Goal: Information Seeking & Learning: Learn about a topic

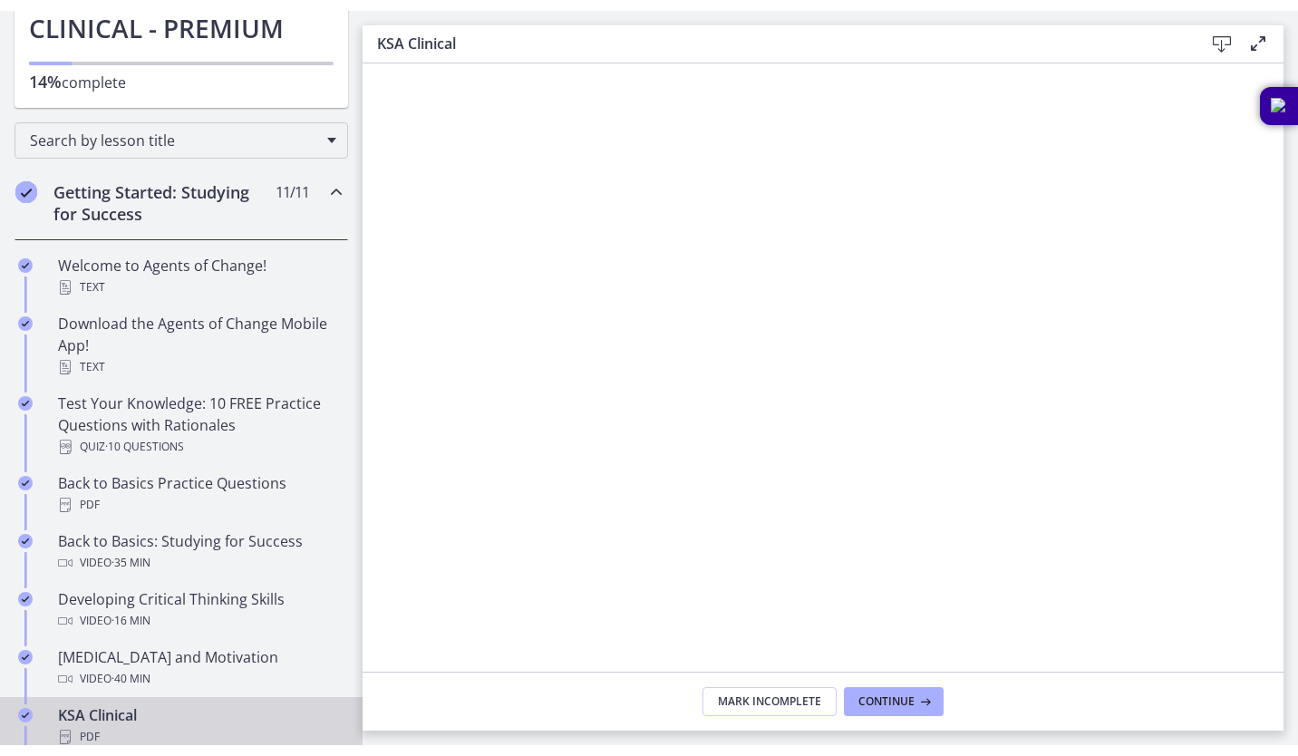
scroll to position [252, 0]
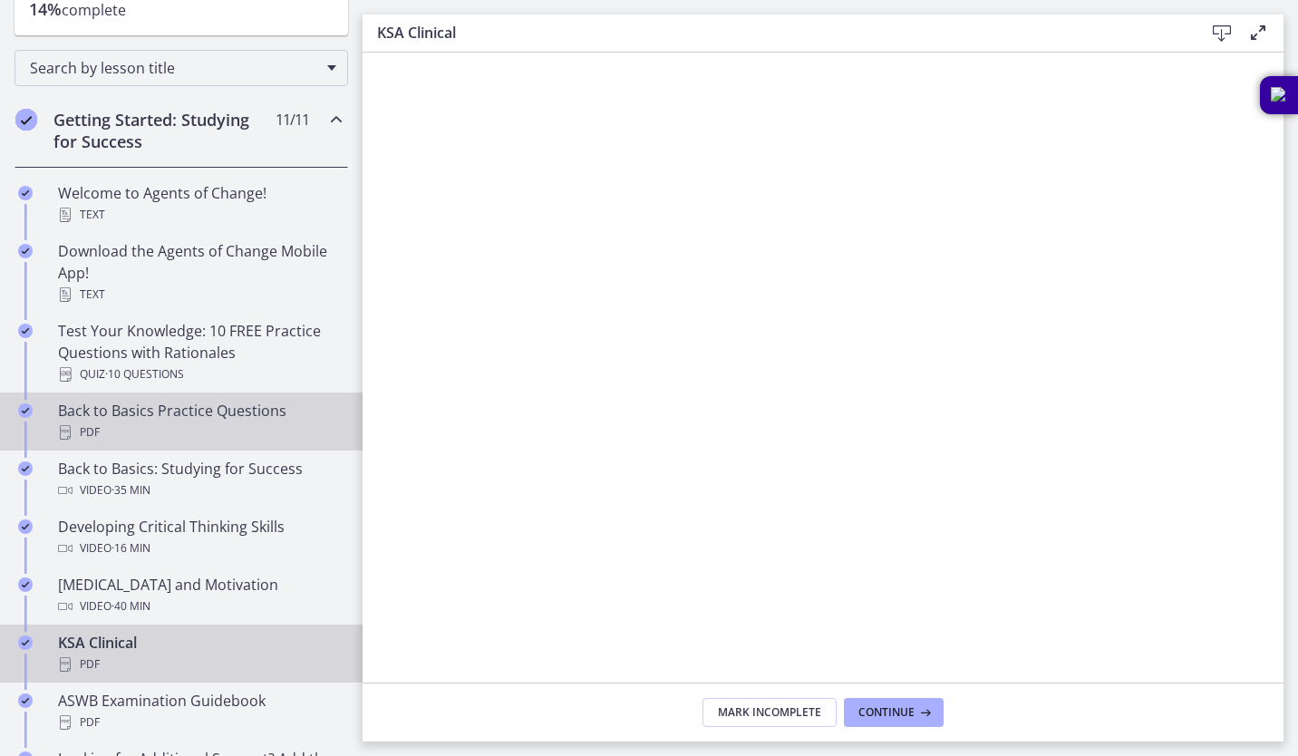
click at [179, 419] on div "Back to Basics Practice Questions PDF" at bounding box center [199, 422] width 283 height 44
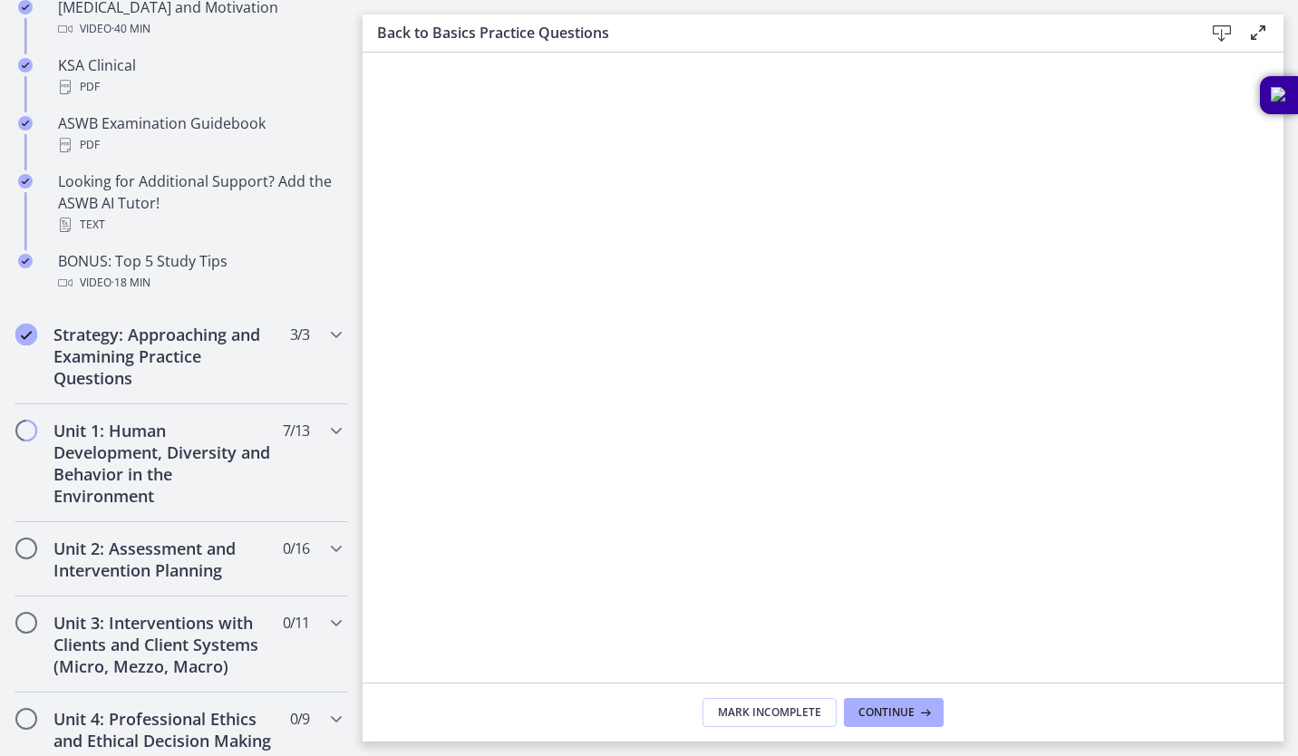
scroll to position [837, 0]
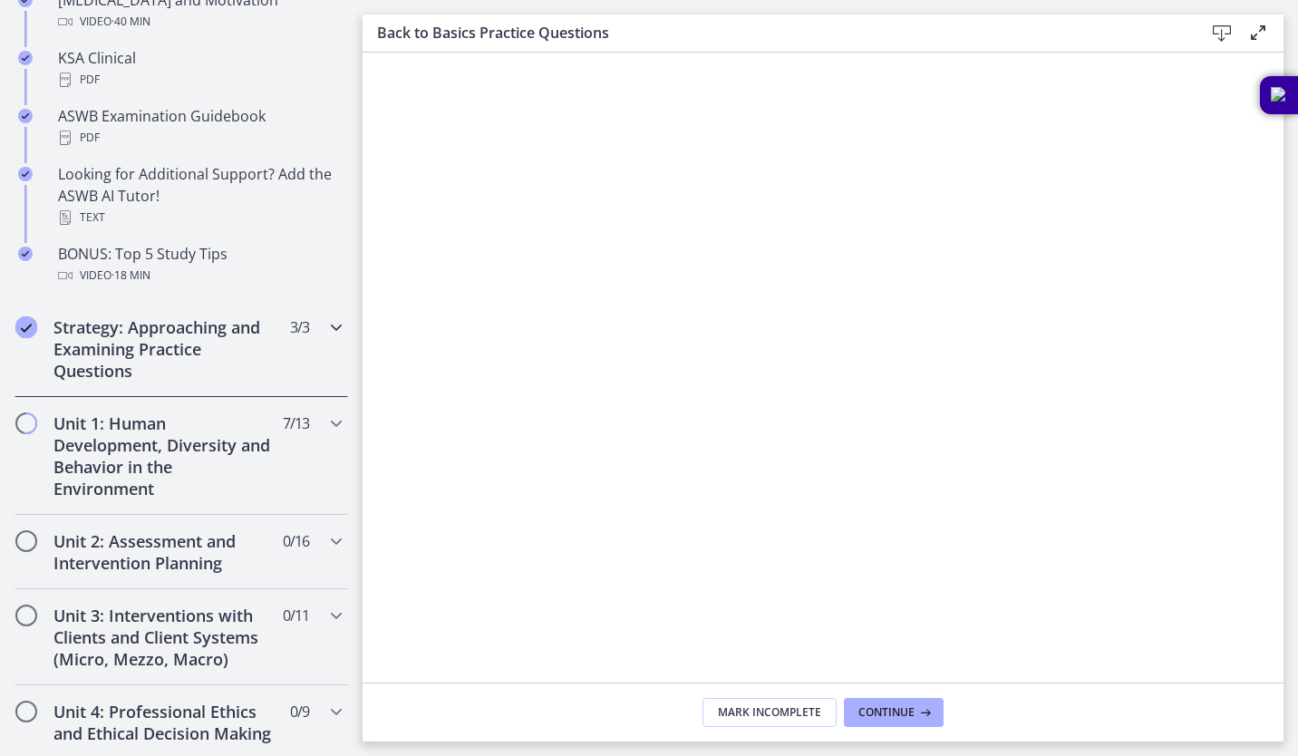
click at [302, 356] on div "Strategy: Approaching and Examining Practice Questions 3 / 3 Completed" at bounding box center [182, 349] width 334 height 96
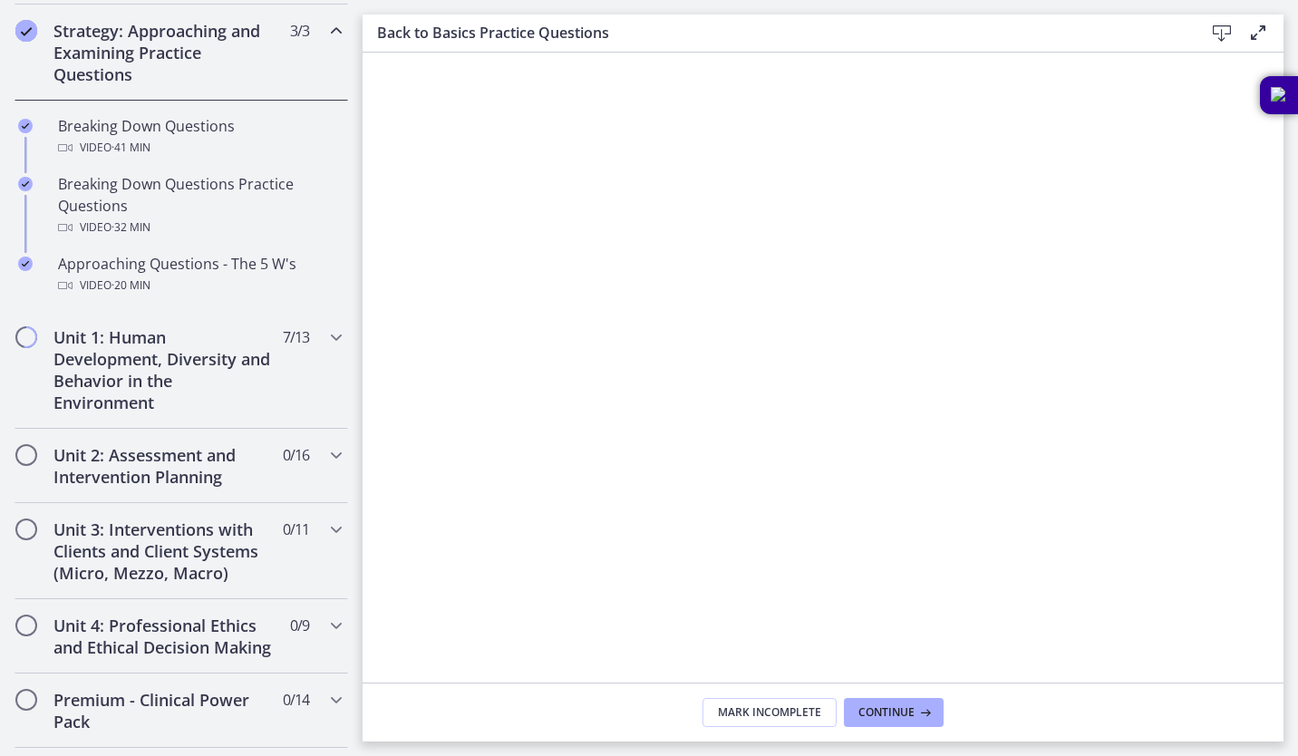
scroll to position [421, 0]
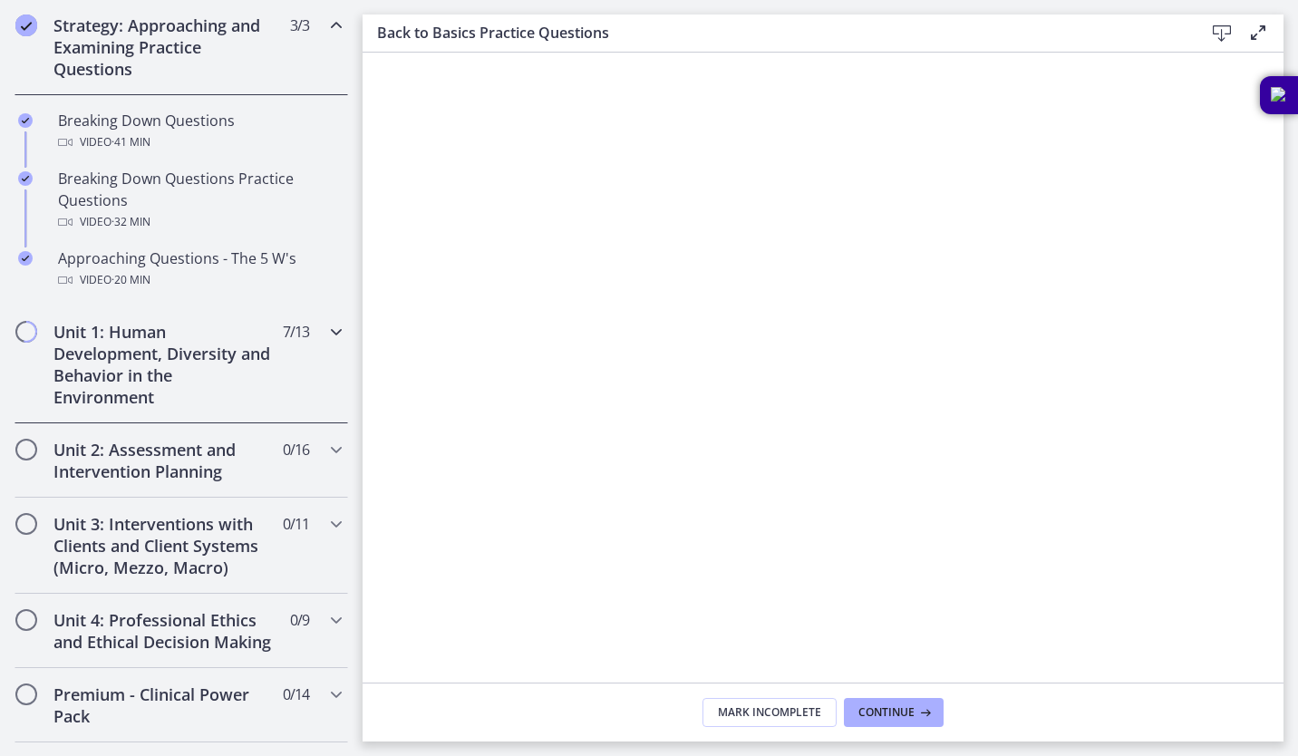
click at [326, 333] on icon "Chapters" at bounding box center [337, 332] width 22 height 22
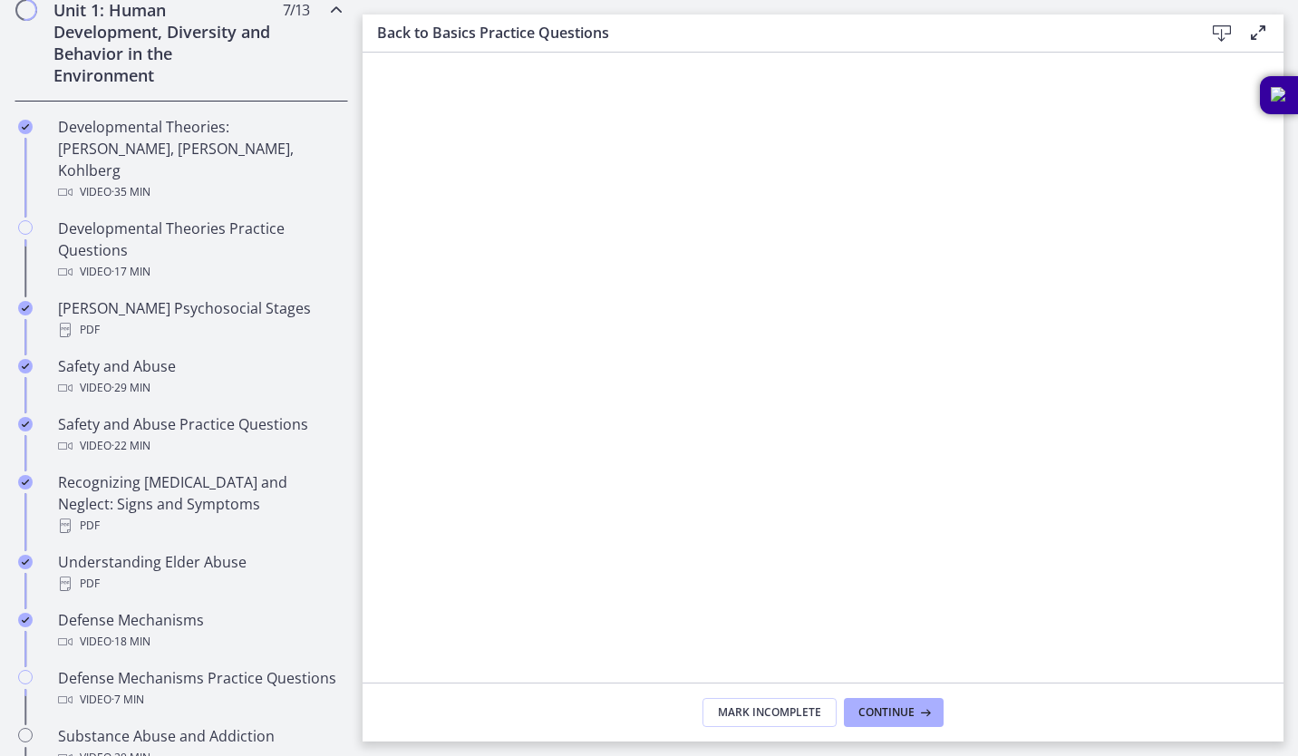
scroll to position [533, 0]
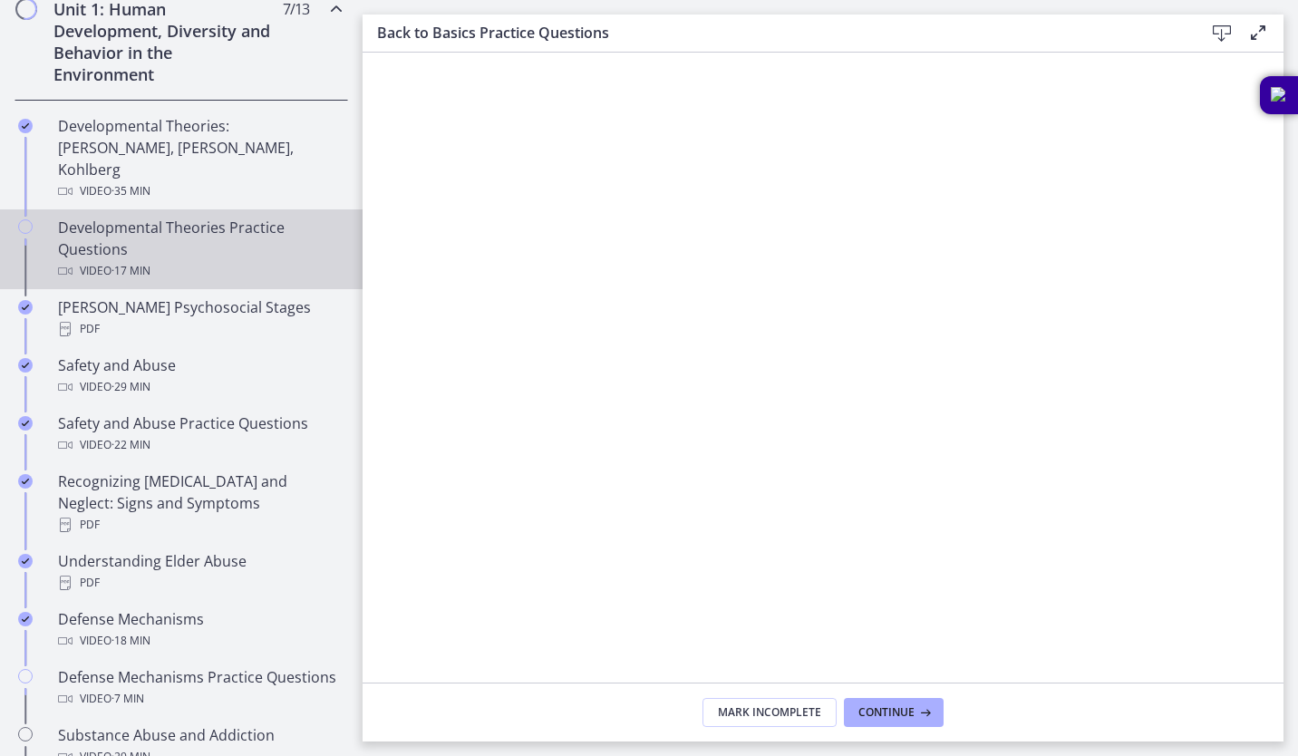
click at [222, 217] on div "Developmental Theories Practice Questions Video · 17 min" at bounding box center [199, 249] width 283 height 65
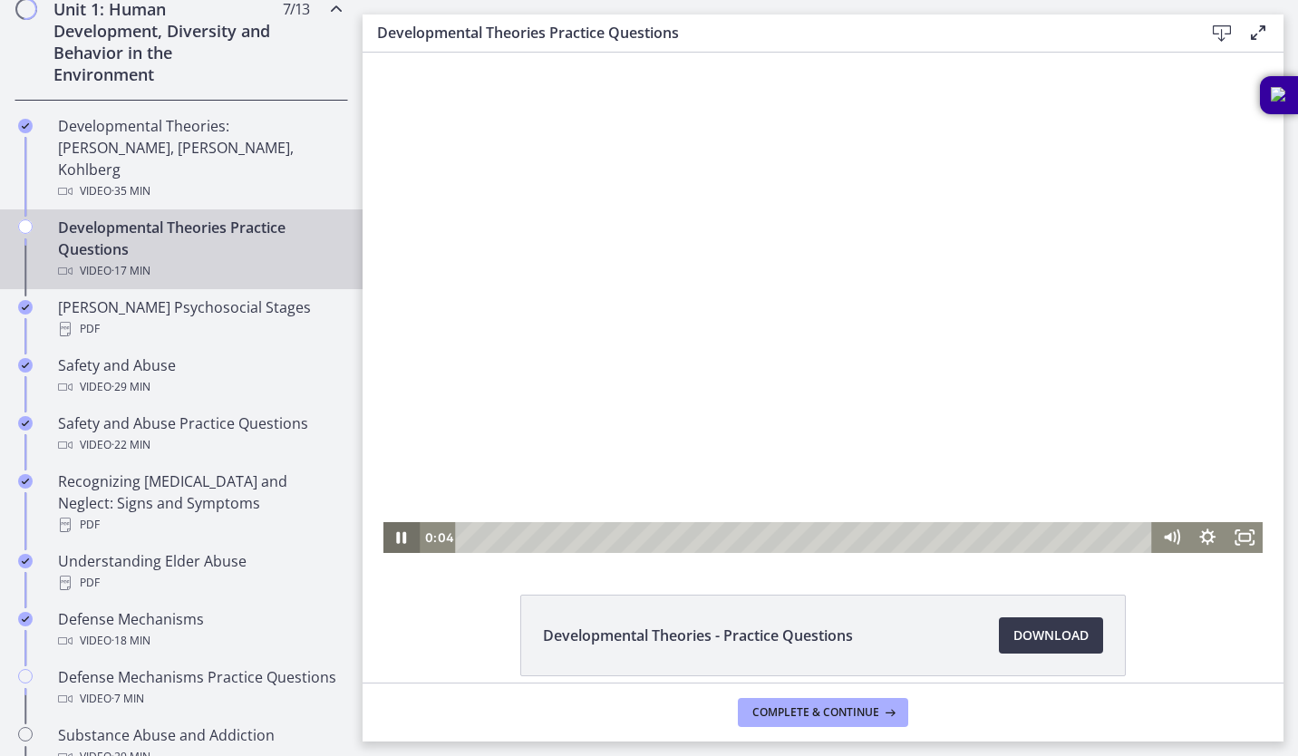
click at [403, 535] on icon "Pause" at bounding box center [402, 537] width 36 height 31
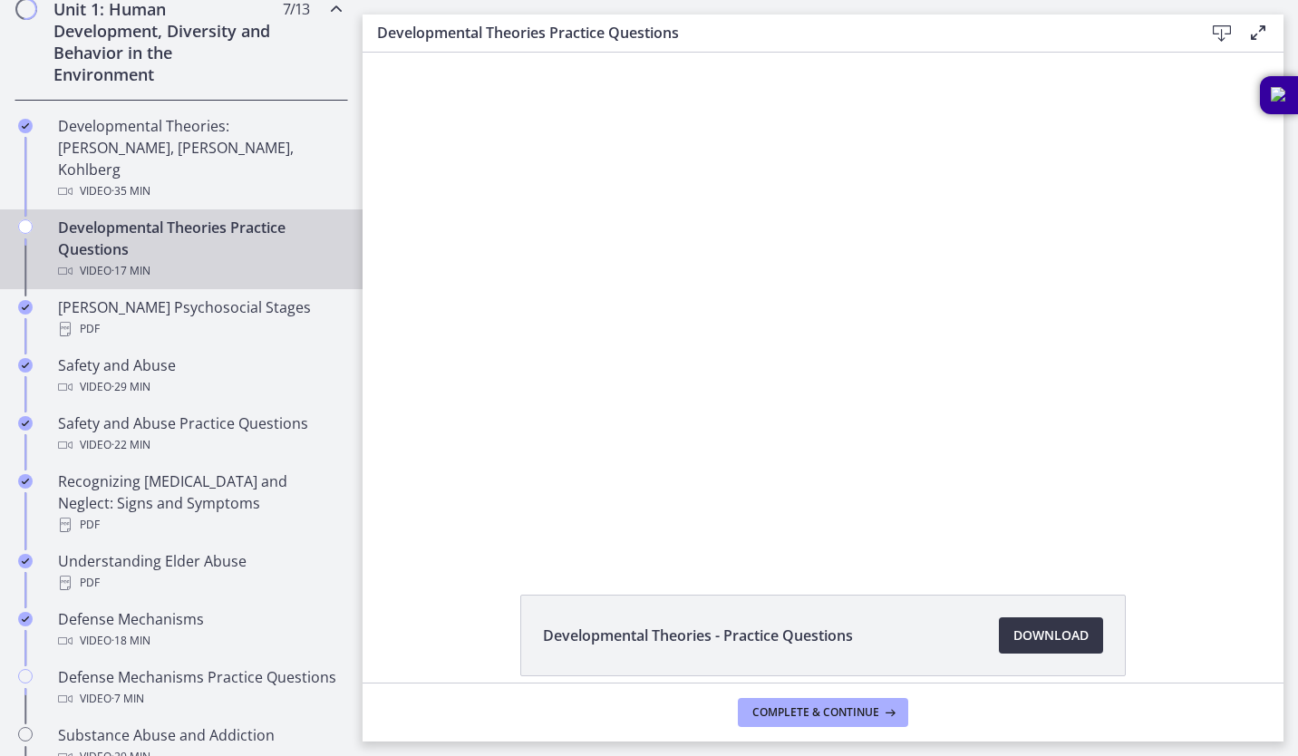
click at [1057, 631] on span "Download Opens in a new window" at bounding box center [1051, 636] width 75 height 22
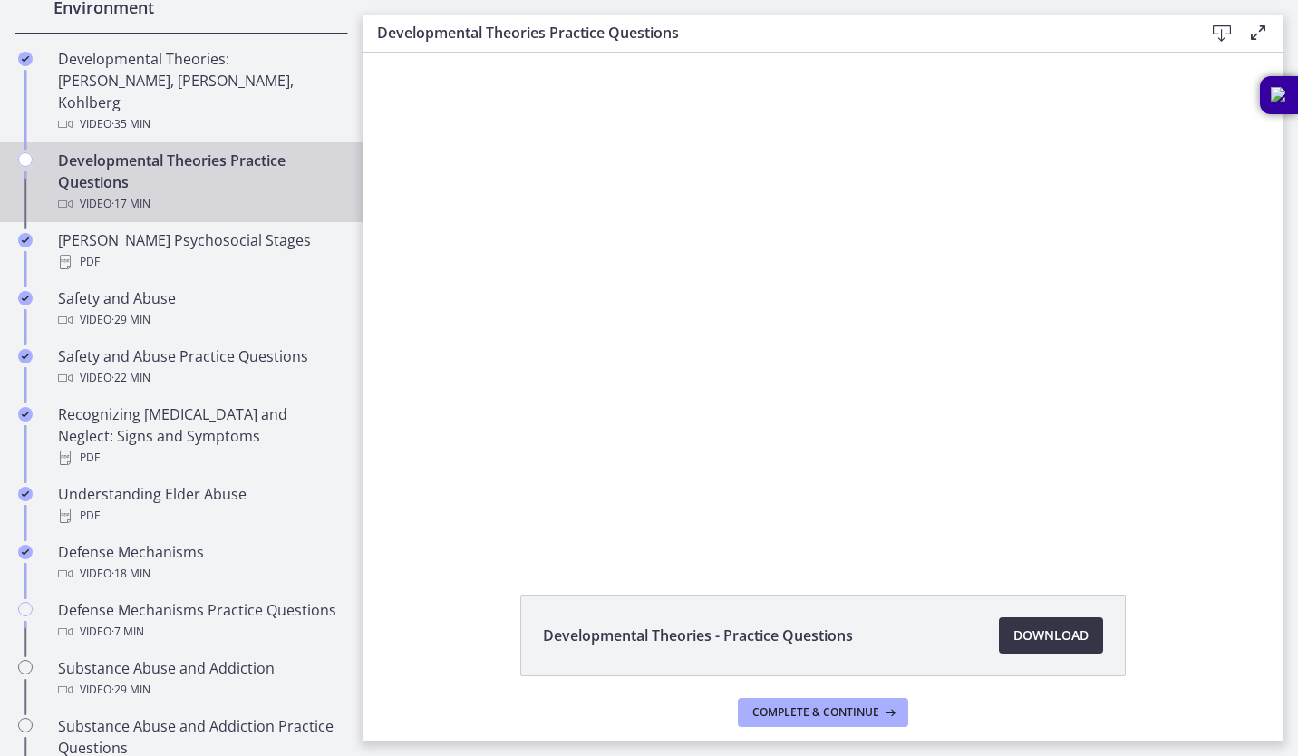
scroll to position [607, 0]
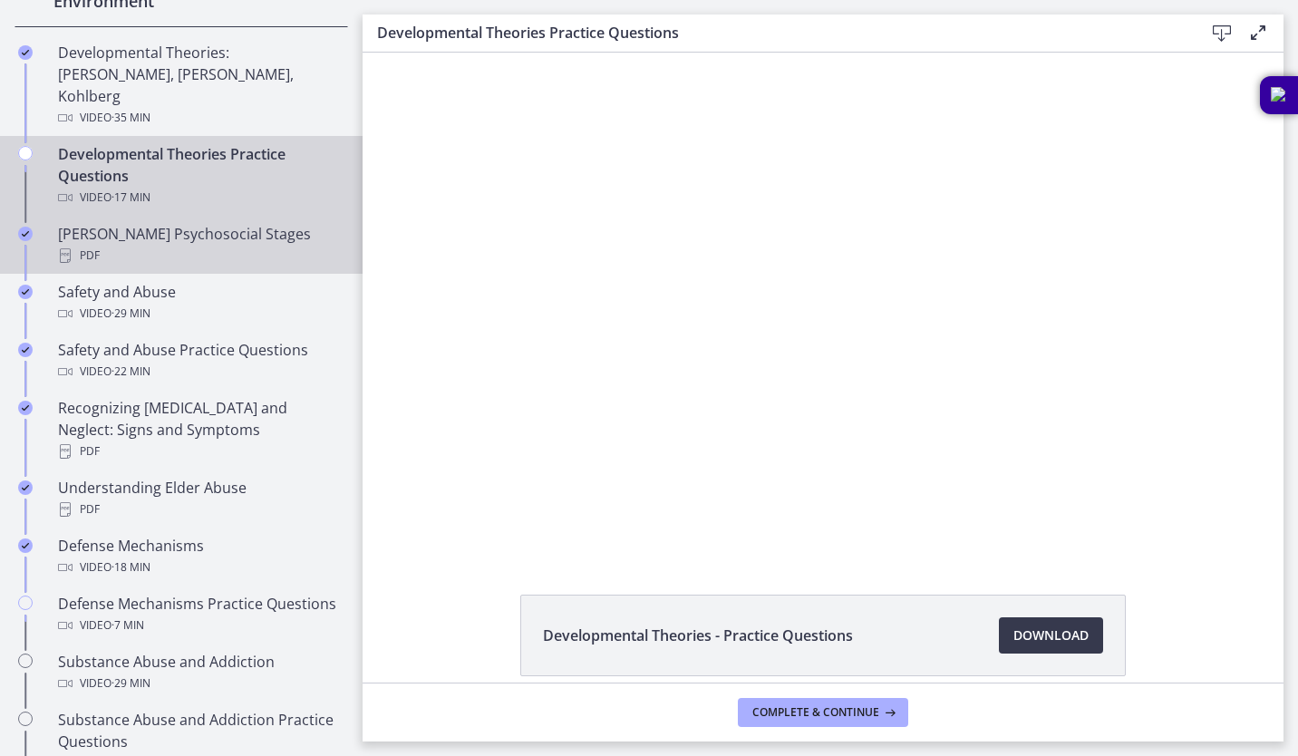
click at [208, 245] on div "PDF" at bounding box center [199, 256] width 283 height 22
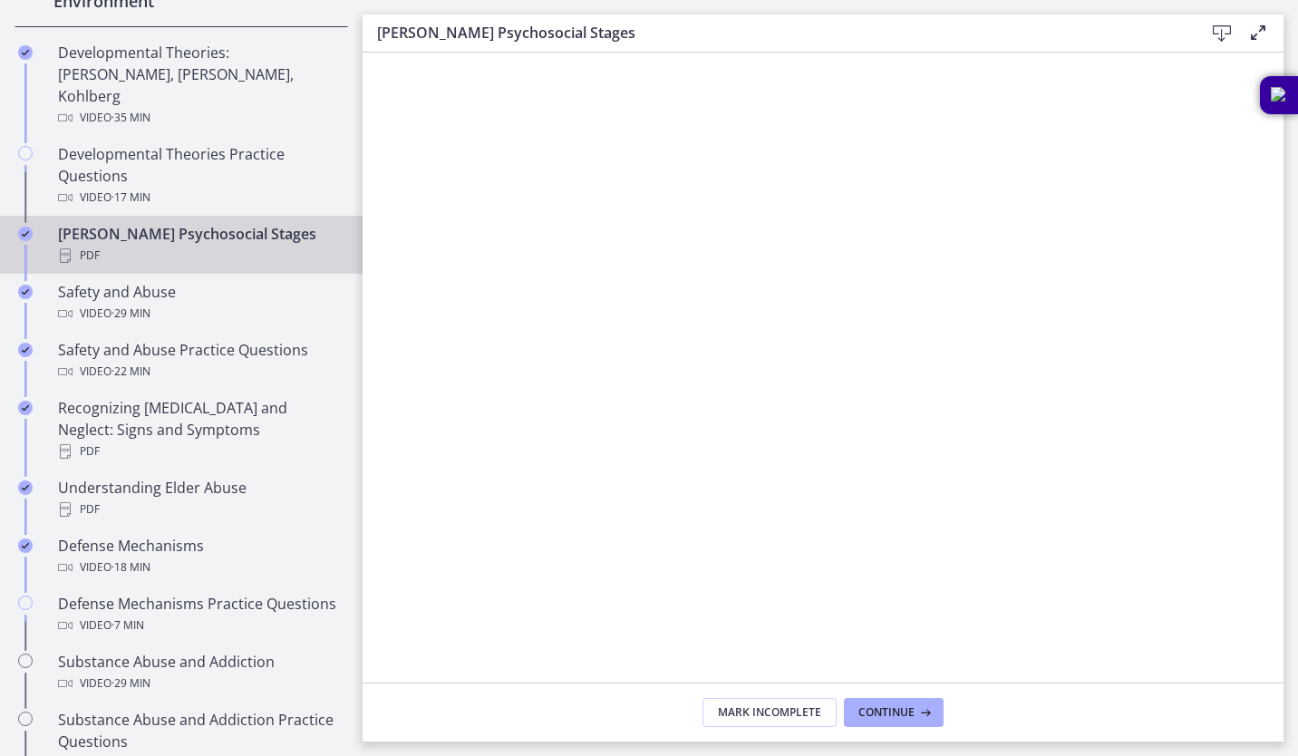
scroll to position [691, 0]
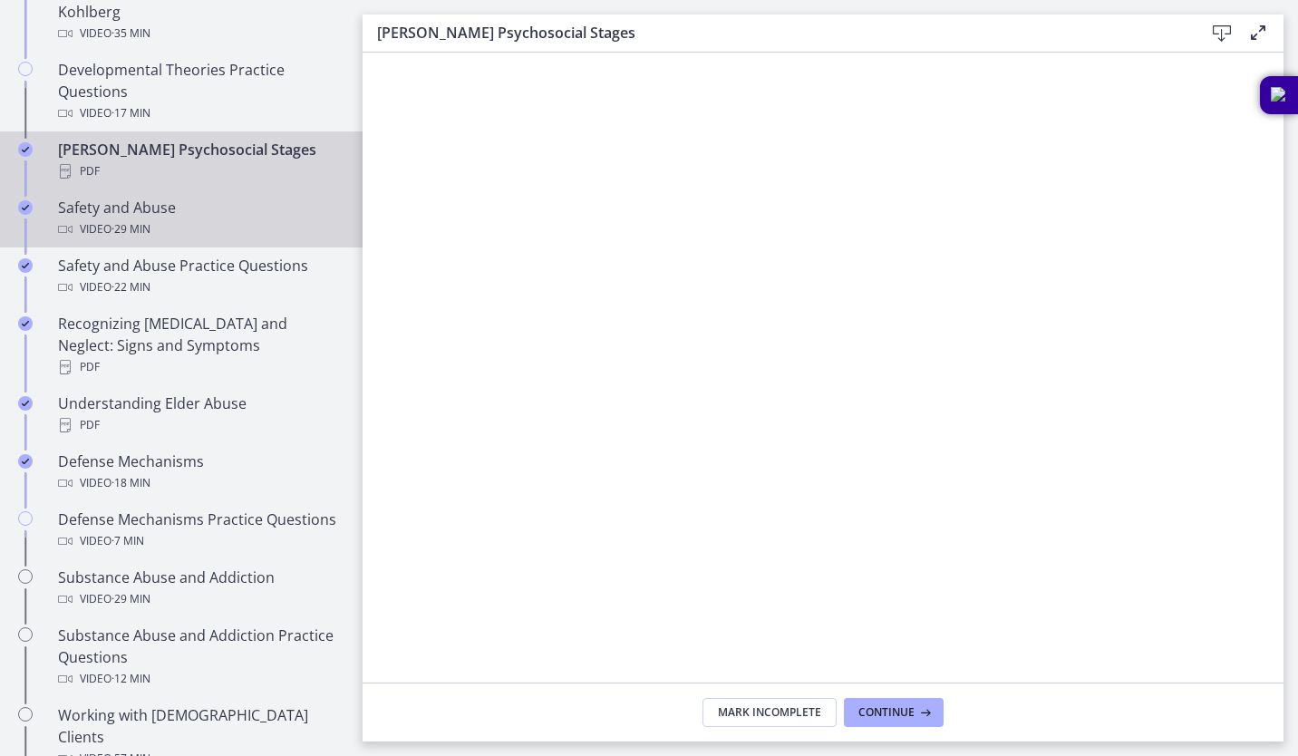
click at [151, 219] on span "· 29 min" at bounding box center [131, 230] width 39 height 22
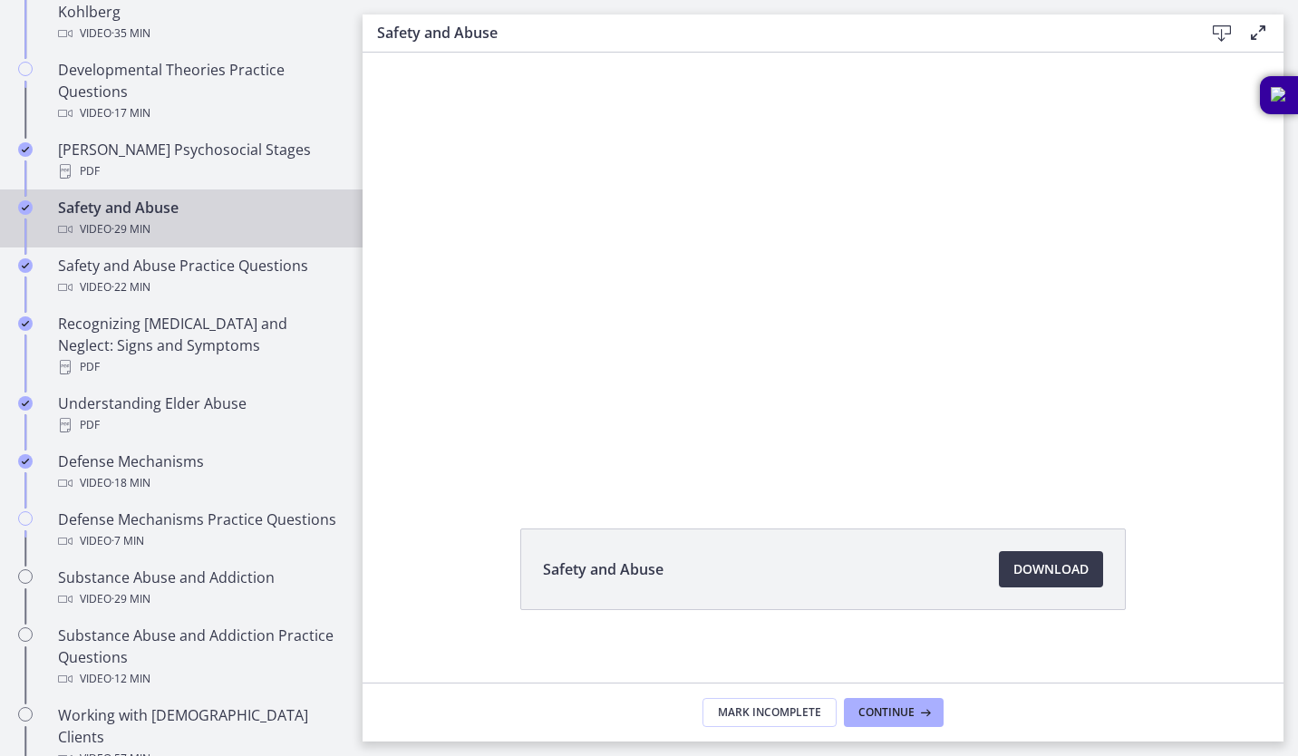
scroll to position [67, 0]
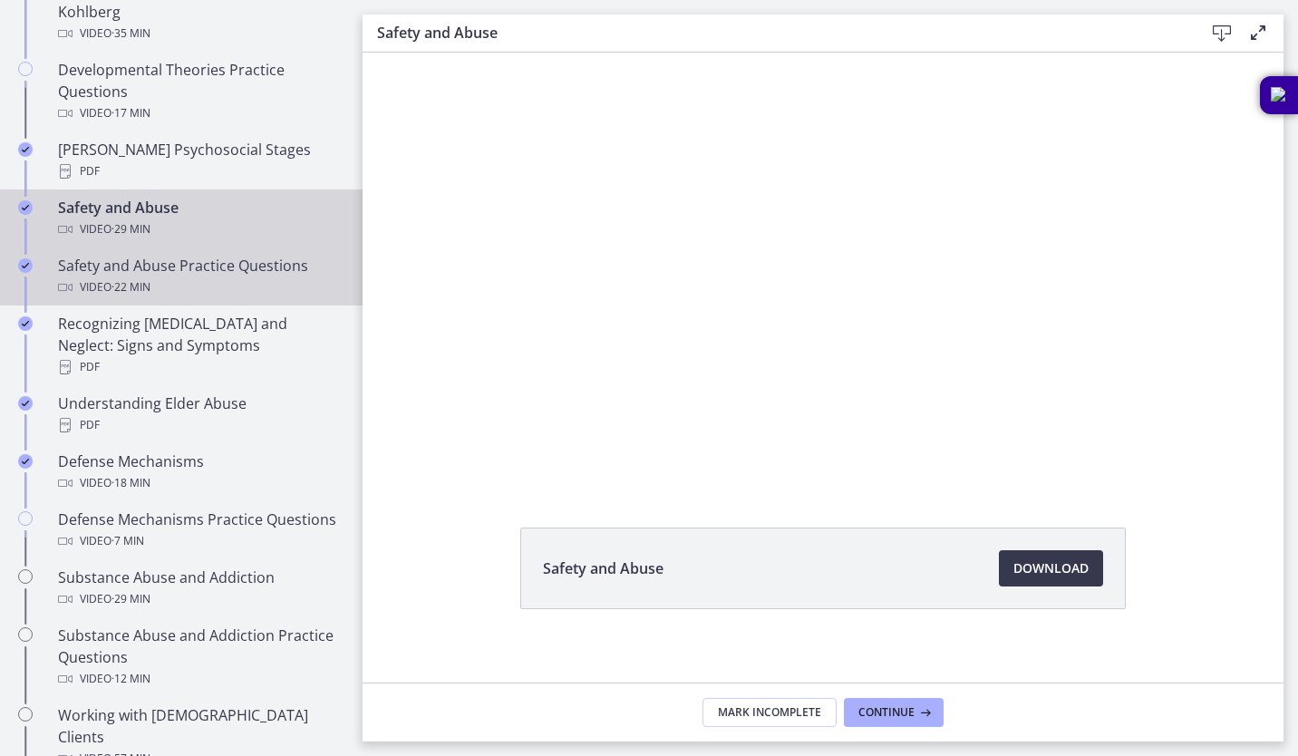
click at [190, 255] on div "Safety and Abuse Practice Questions Video · 22 min" at bounding box center [199, 277] width 283 height 44
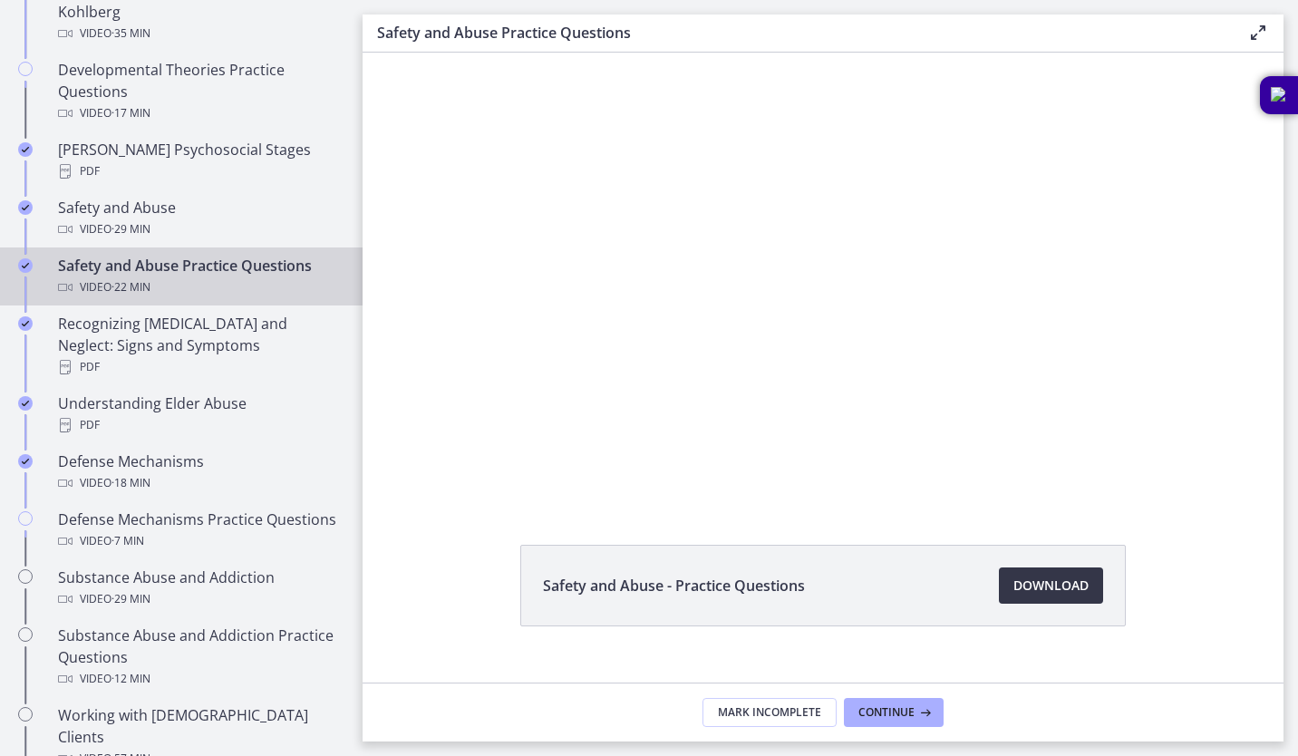
click at [1050, 583] on span "Download Opens in a new window" at bounding box center [1051, 586] width 75 height 22
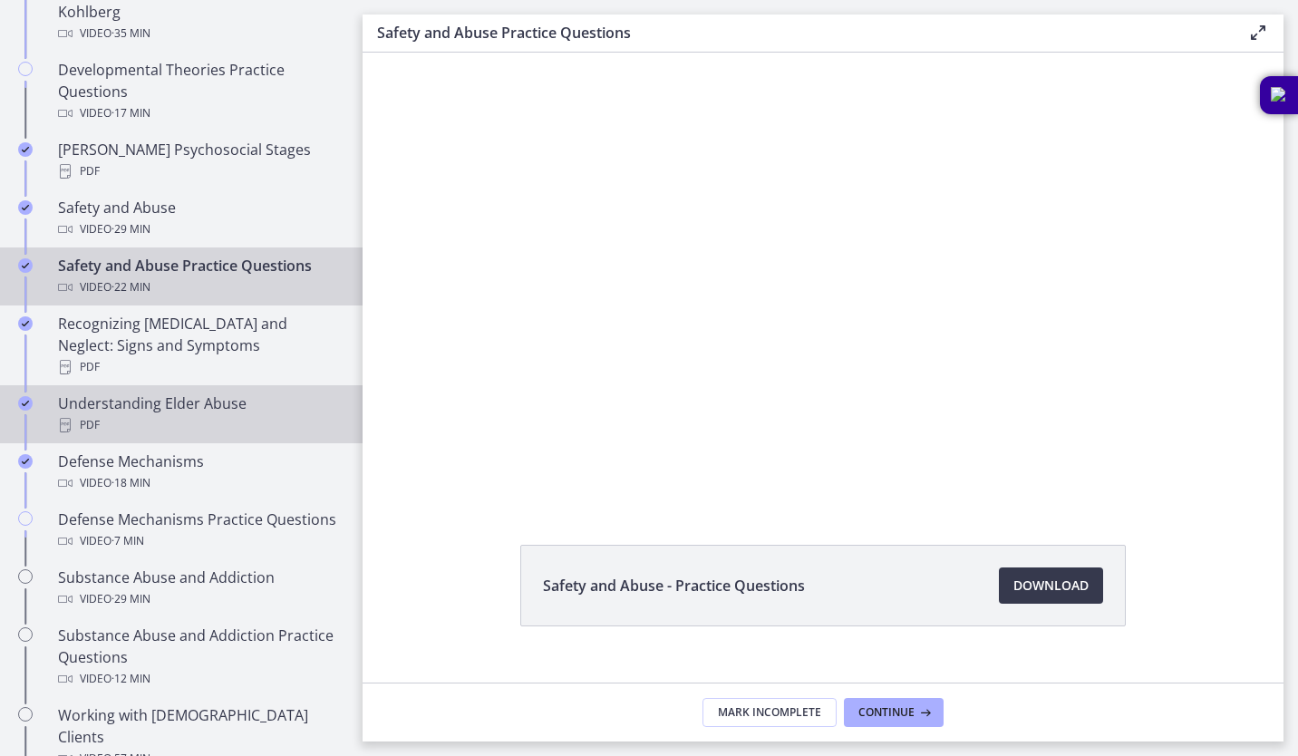
click at [191, 414] on div "PDF" at bounding box center [199, 425] width 283 height 22
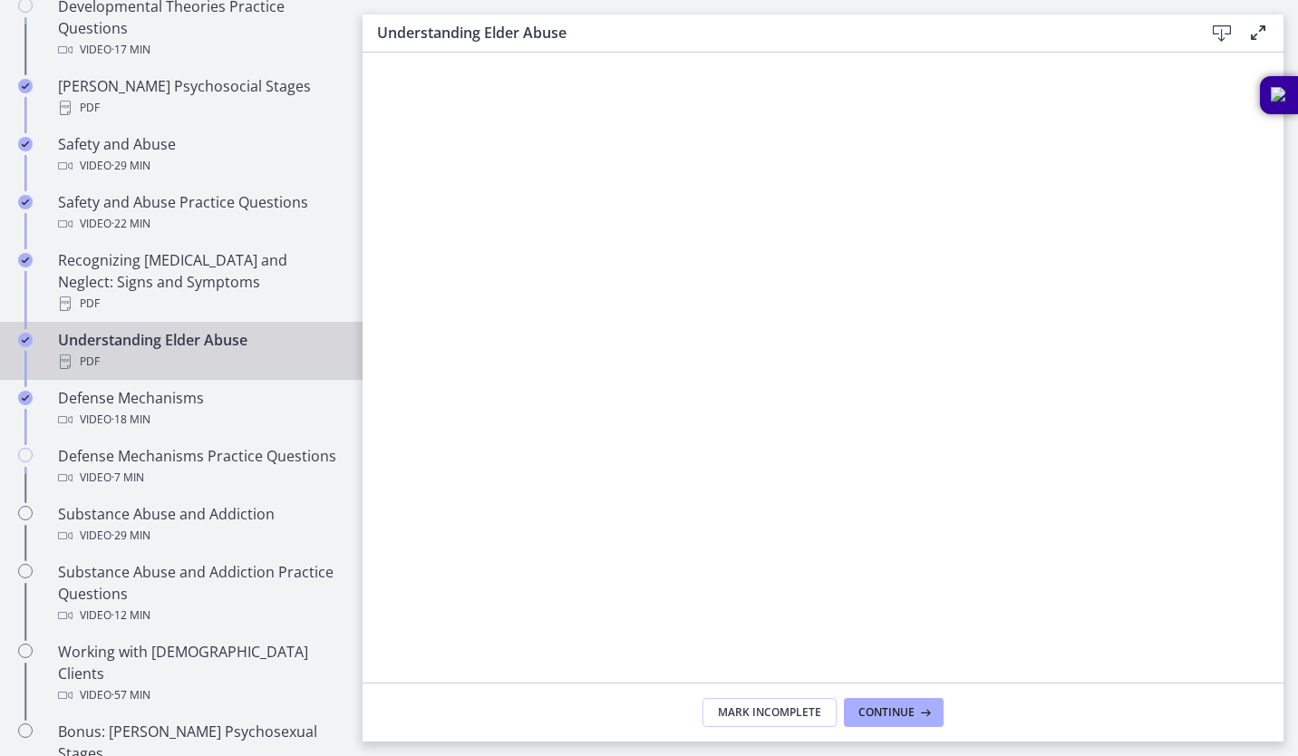
scroll to position [763, 0]
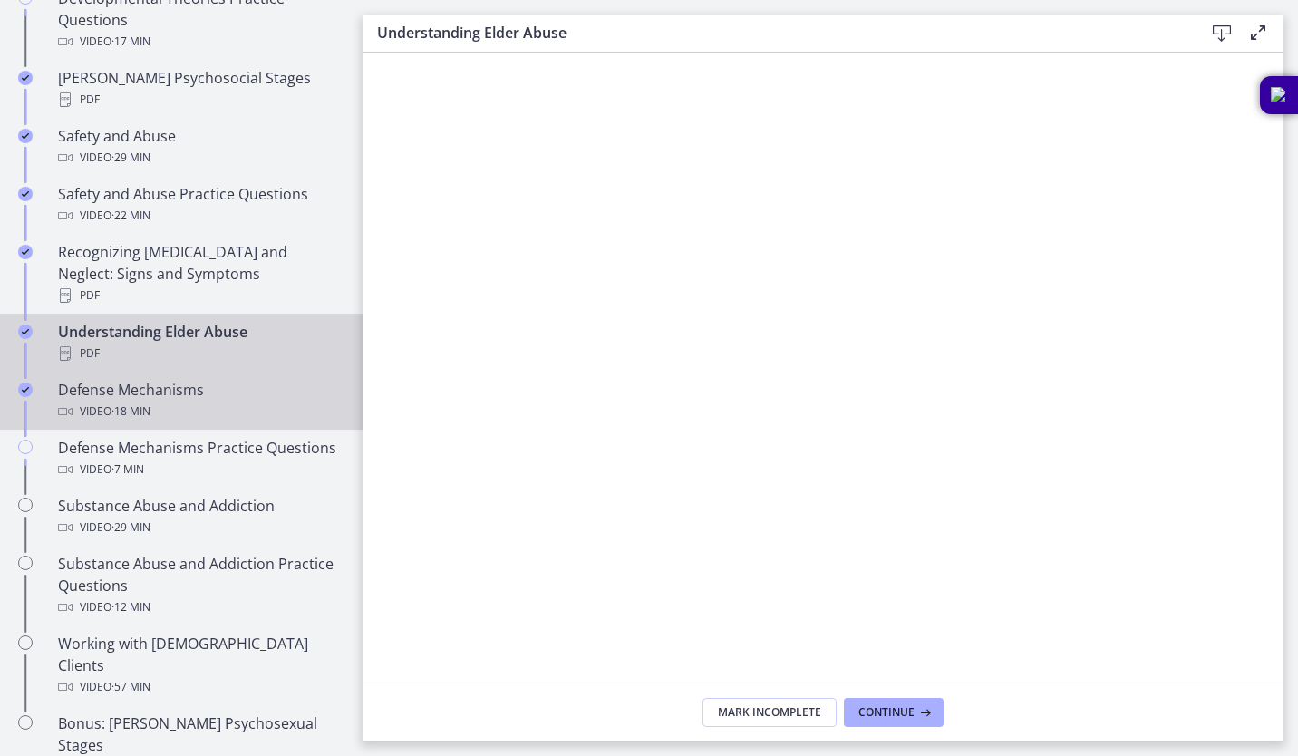
click at [251, 401] on div "Video · 18 min" at bounding box center [199, 412] width 283 height 22
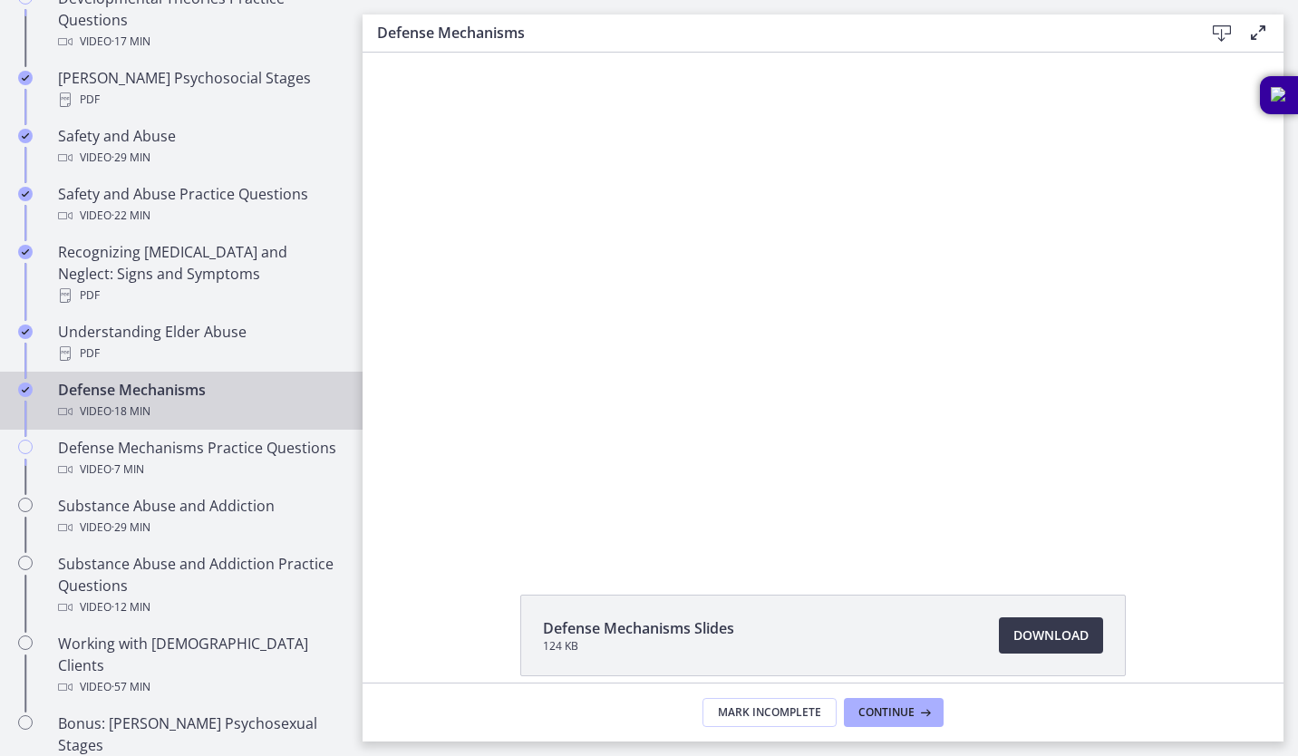
scroll to position [81, 0]
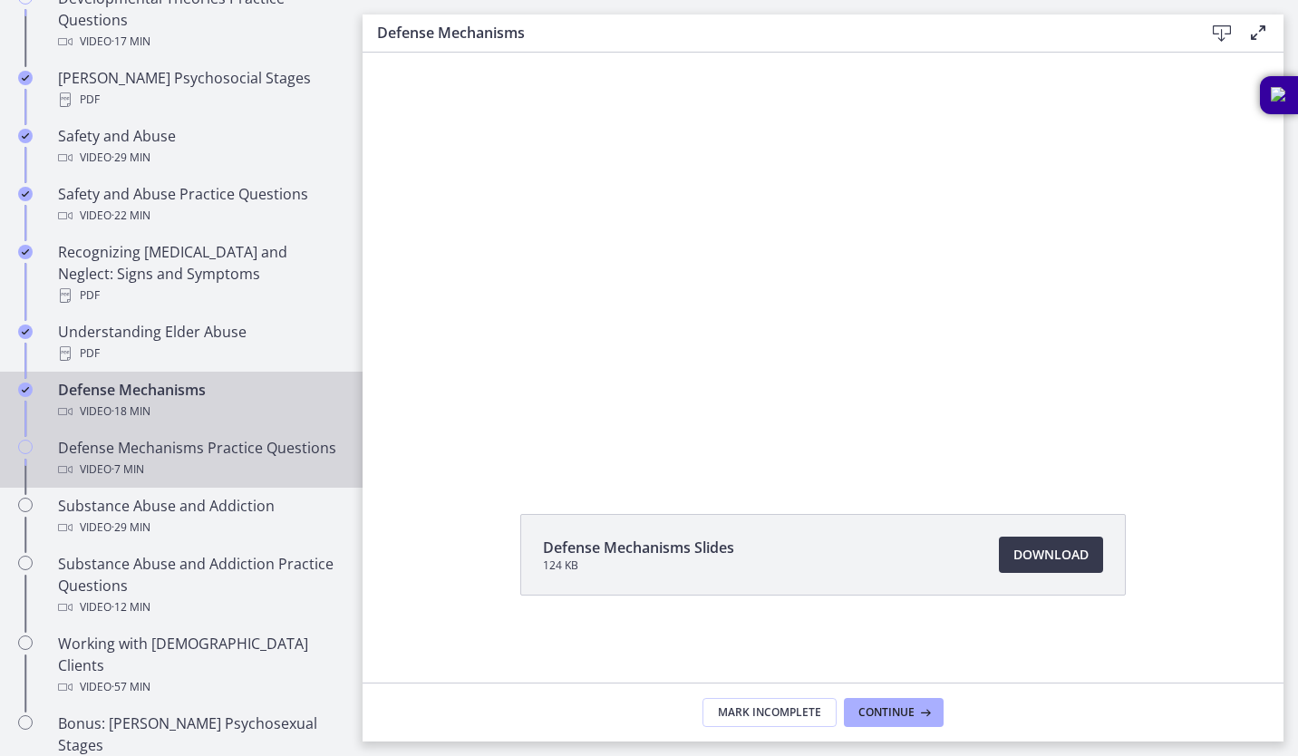
click at [165, 437] on div "Defense Mechanisms Practice Questions Video · 7 min" at bounding box center [199, 459] width 283 height 44
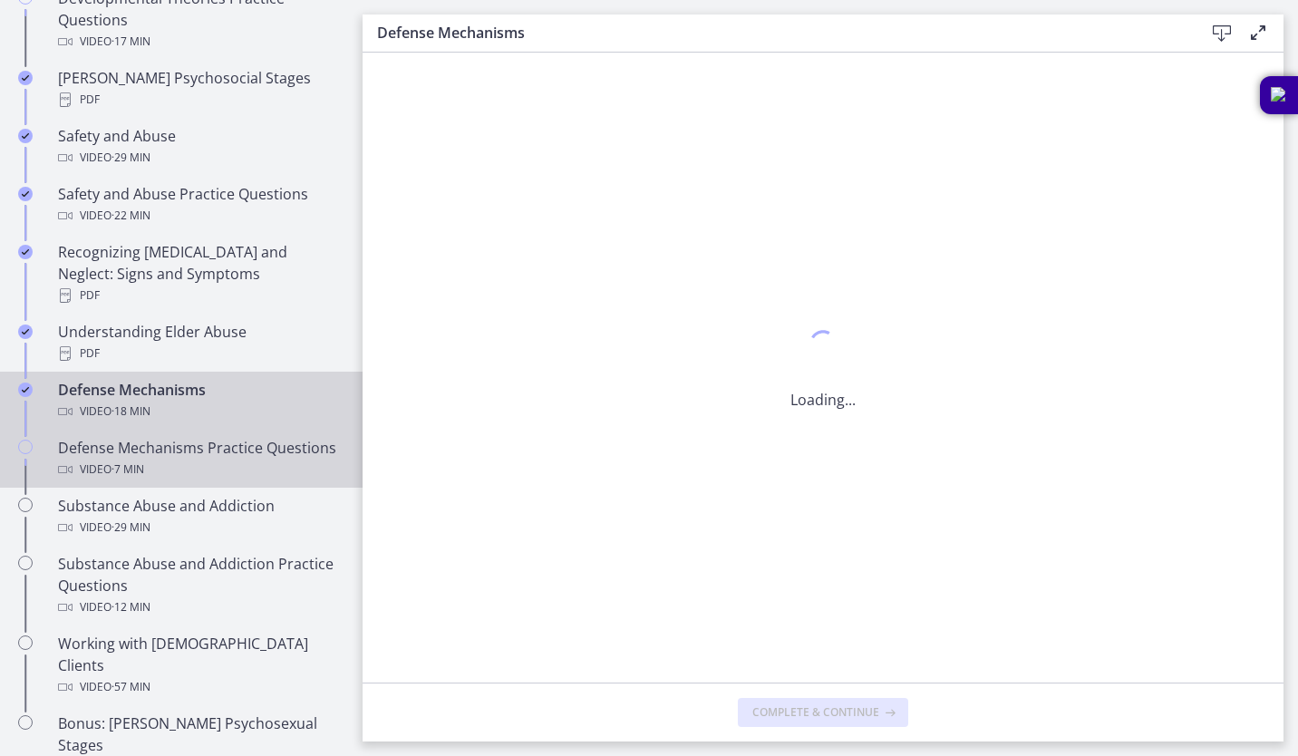
scroll to position [0, 0]
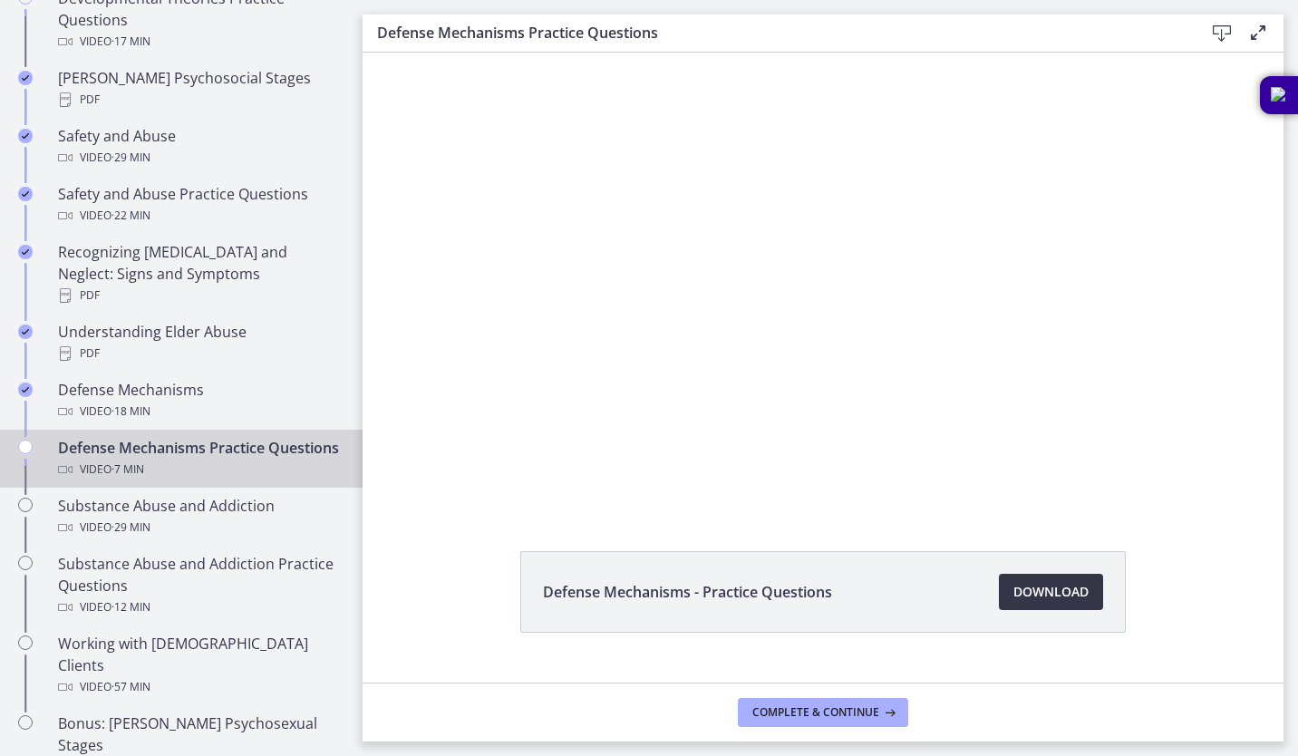
click at [1019, 588] on span "Download Opens in a new window" at bounding box center [1051, 592] width 75 height 22
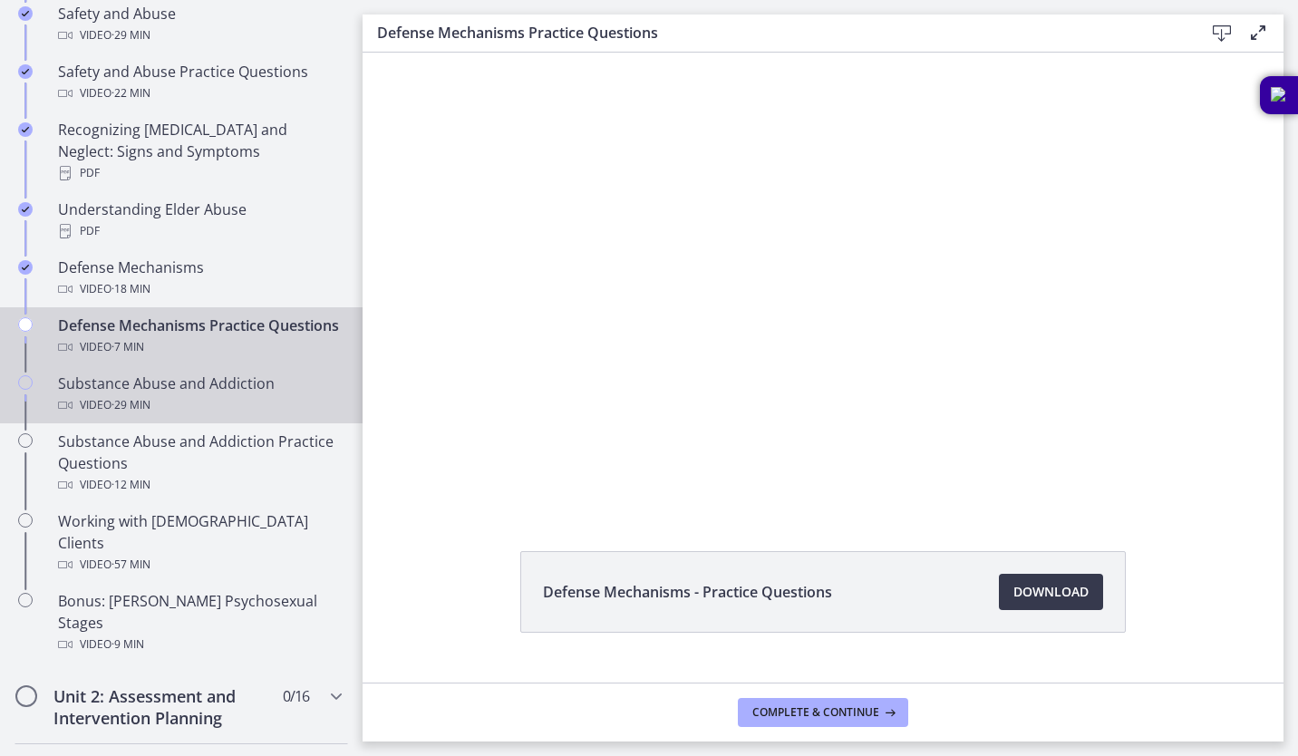
click at [173, 393] on div "Substance Abuse and Addiction Video · 29 min" at bounding box center [199, 395] width 283 height 44
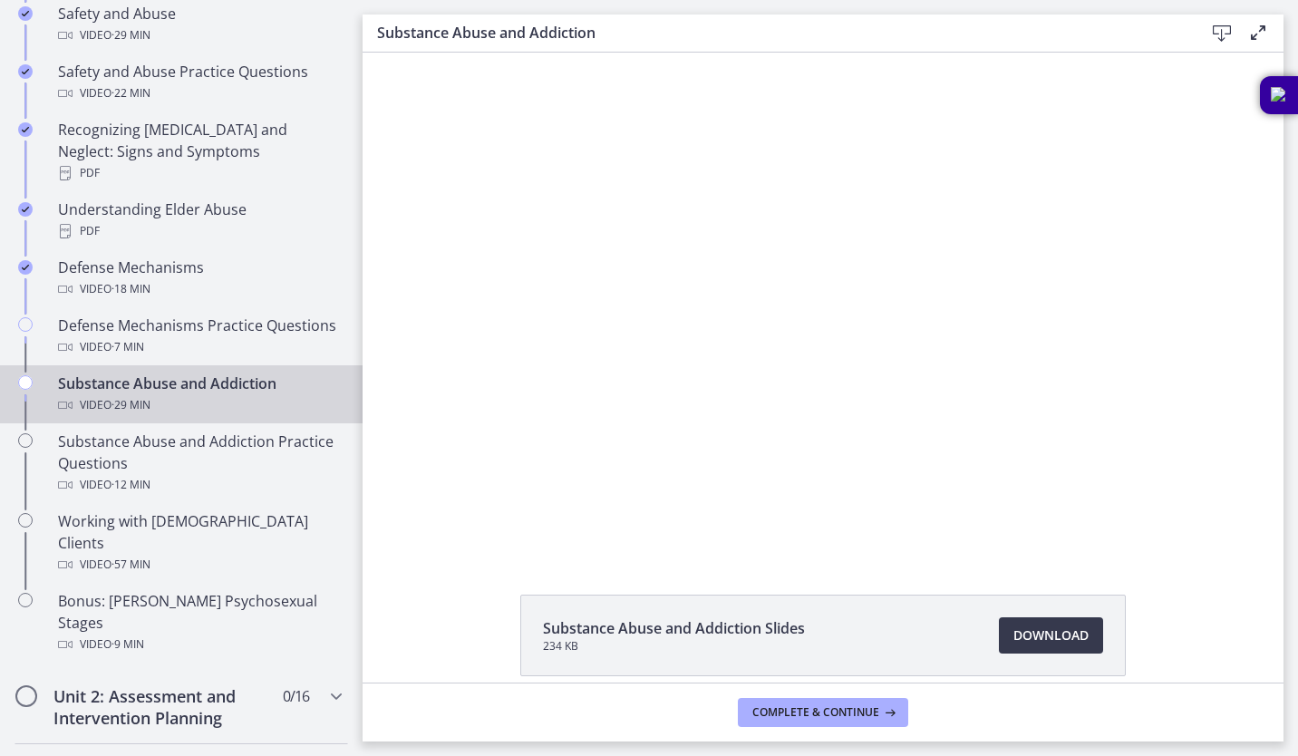
scroll to position [81, 0]
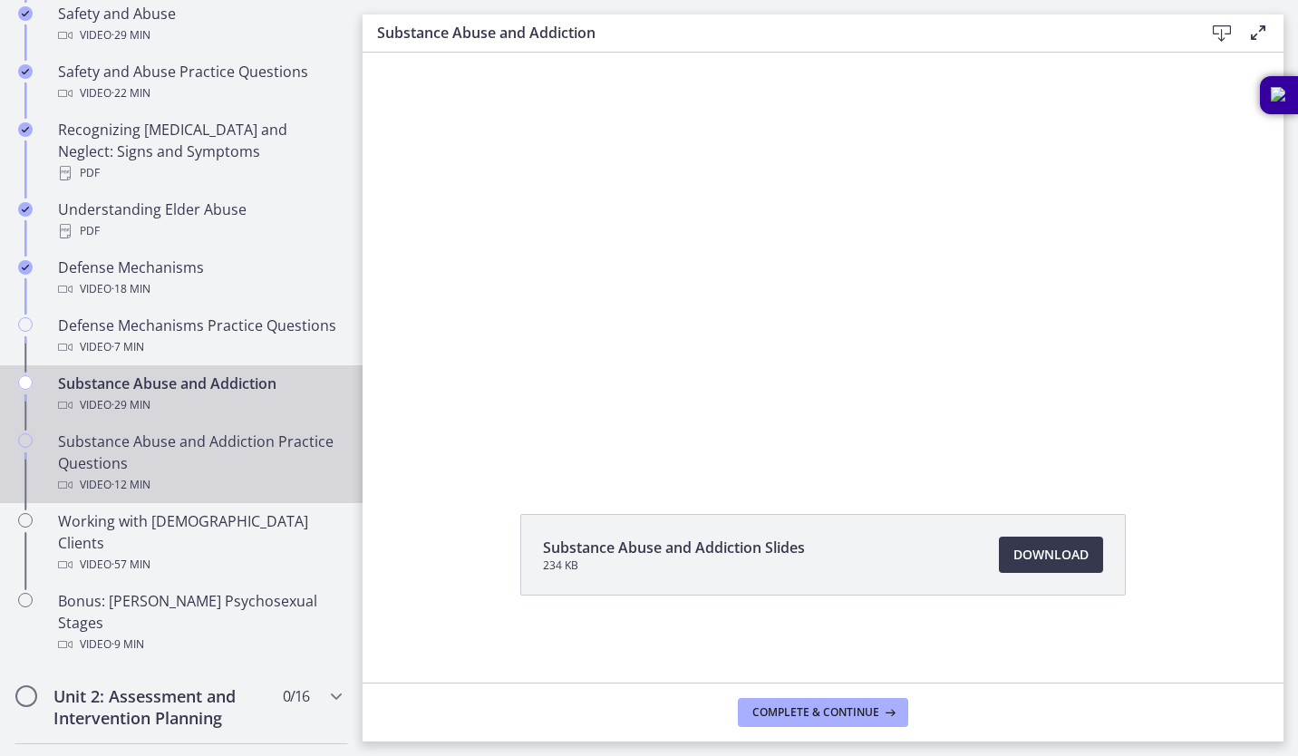
click at [214, 458] on div "Substance Abuse and Addiction Practice Questions Video · 12 min" at bounding box center [199, 463] width 283 height 65
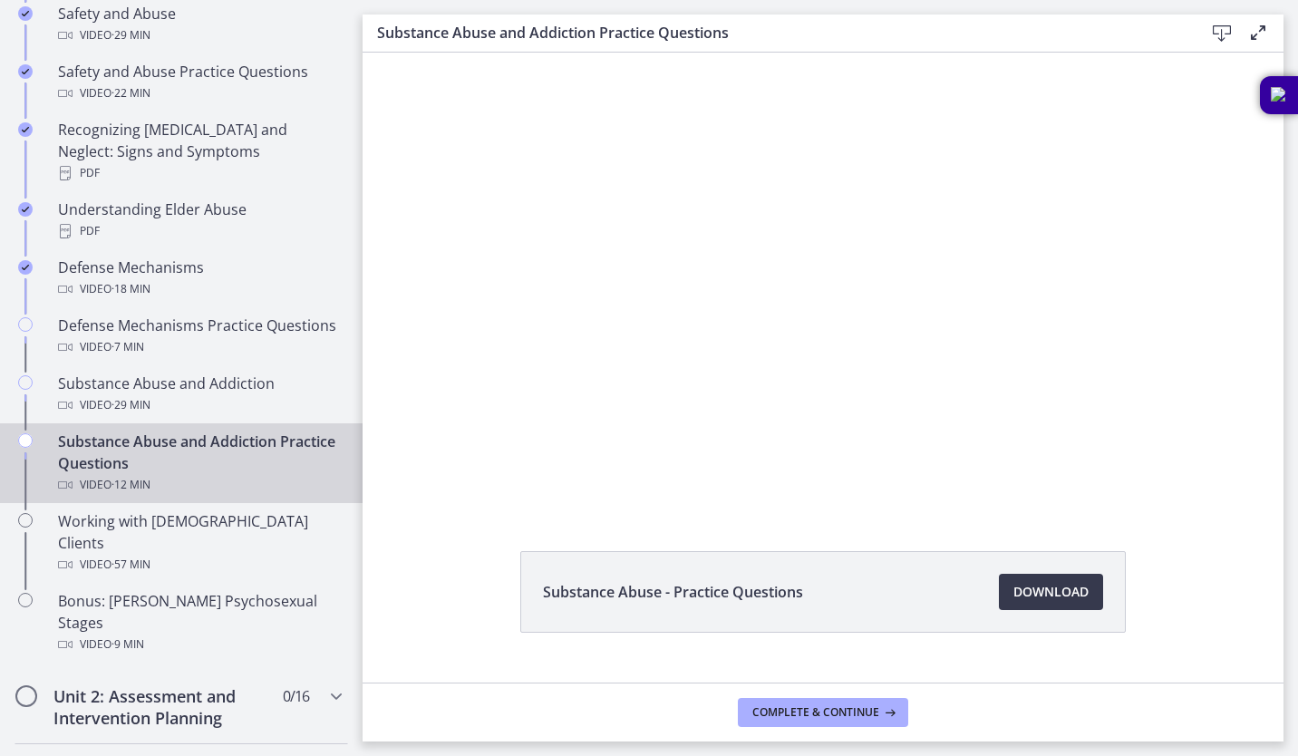
scroll to position [37, 0]
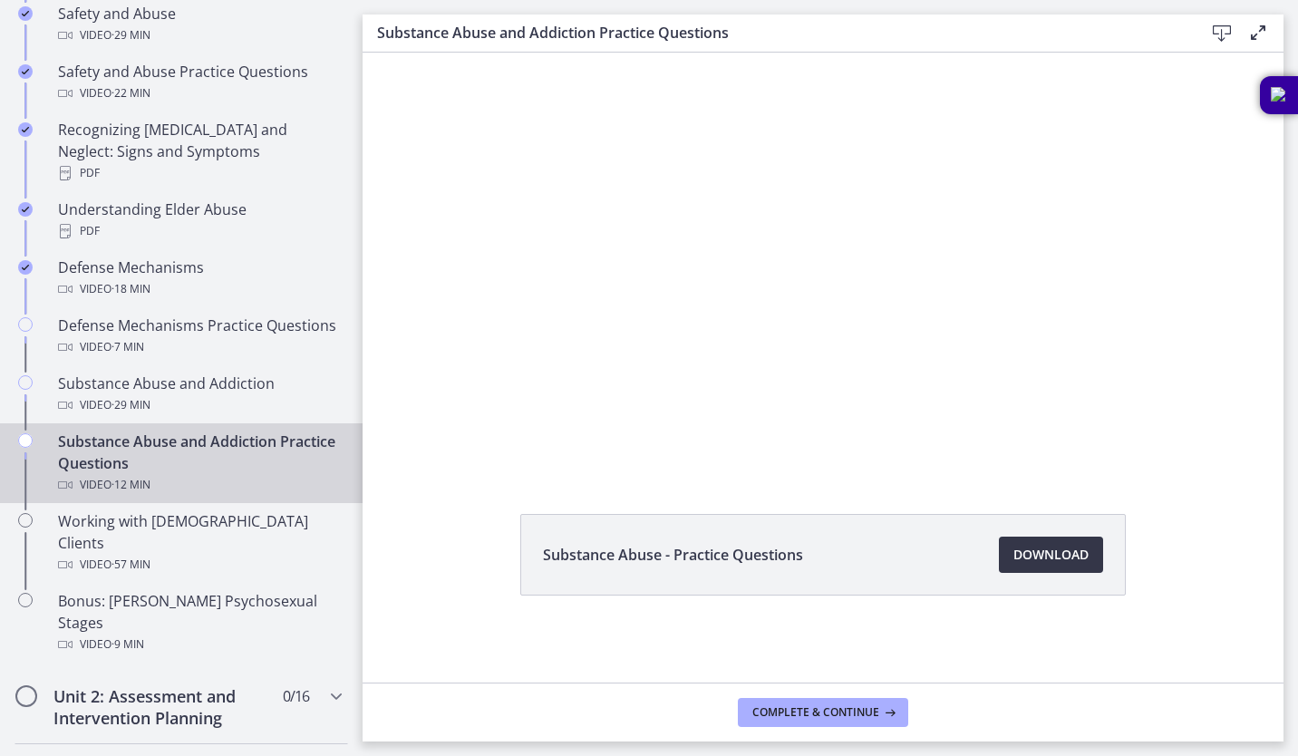
click at [1015, 550] on span "Download Opens in a new window" at bounding box center [1051, 555] width 75 height 22
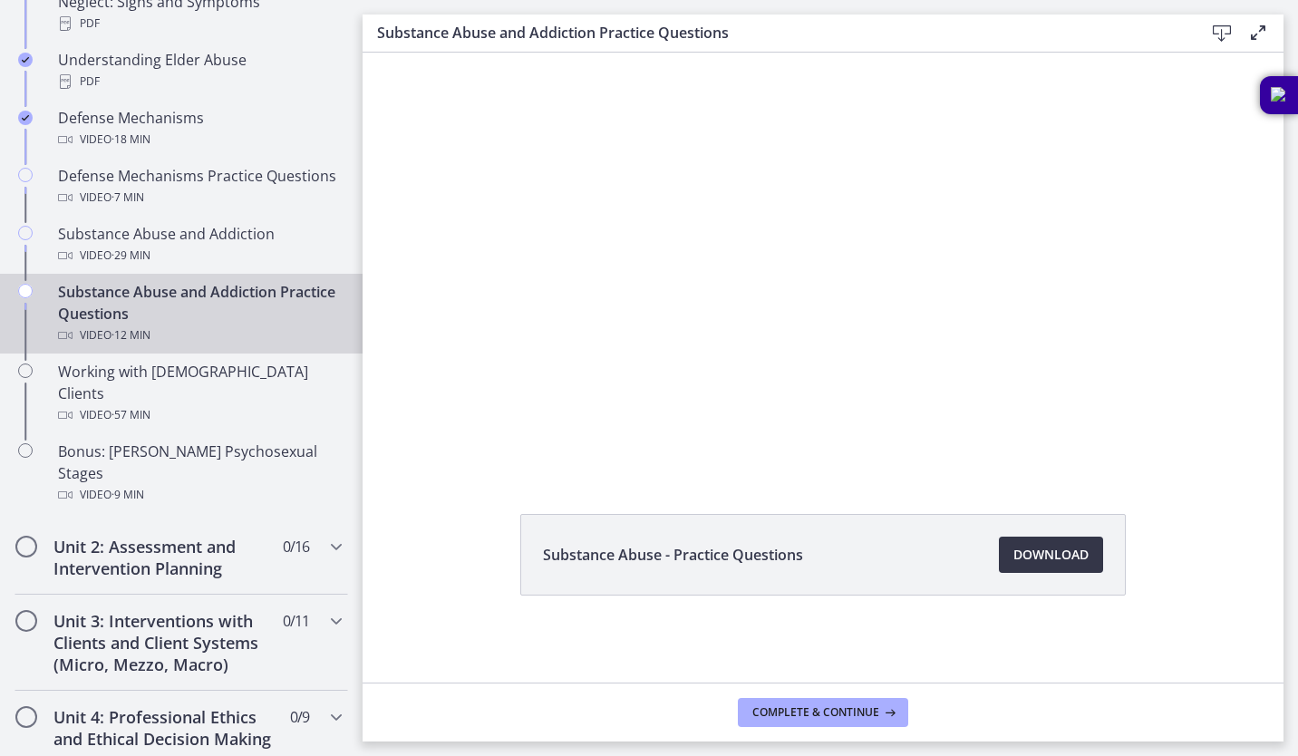
scroll to position [1035, 0]
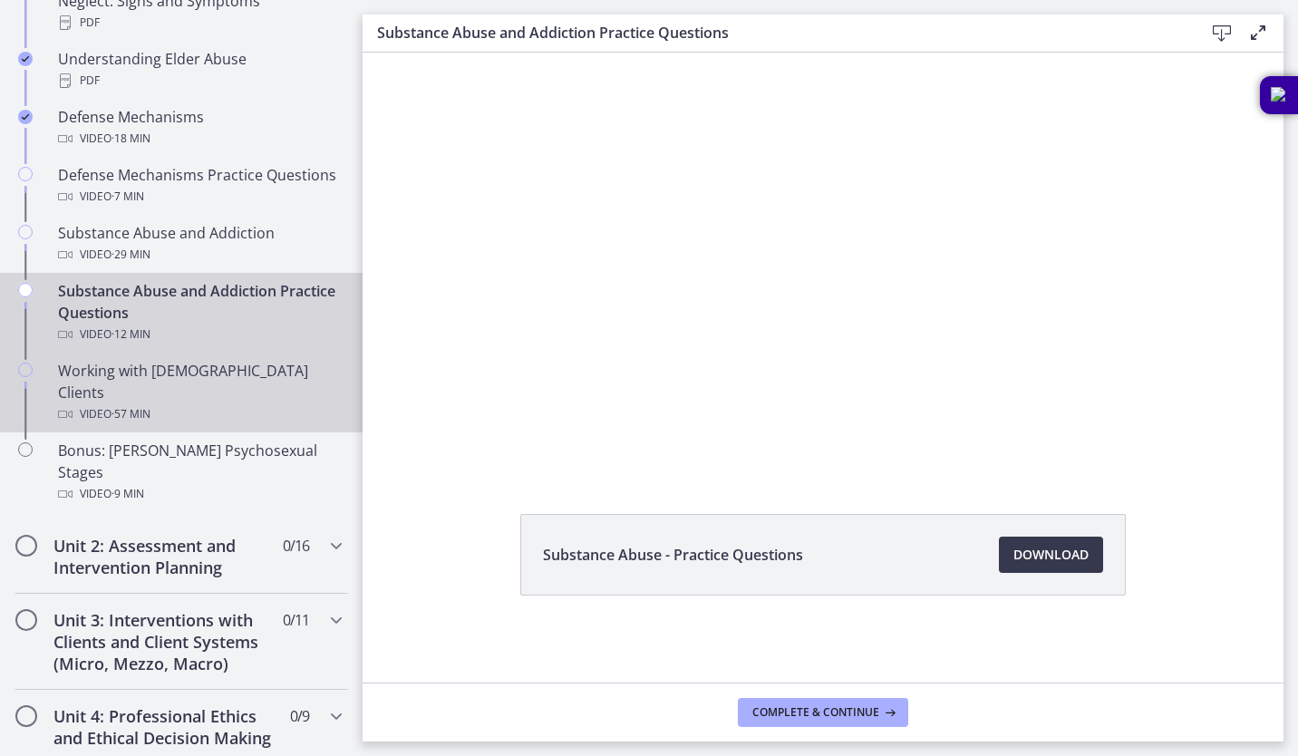
click at [170, 403] on div "Video · 57 min" at bounding box center [199, 414] width 283 height 22
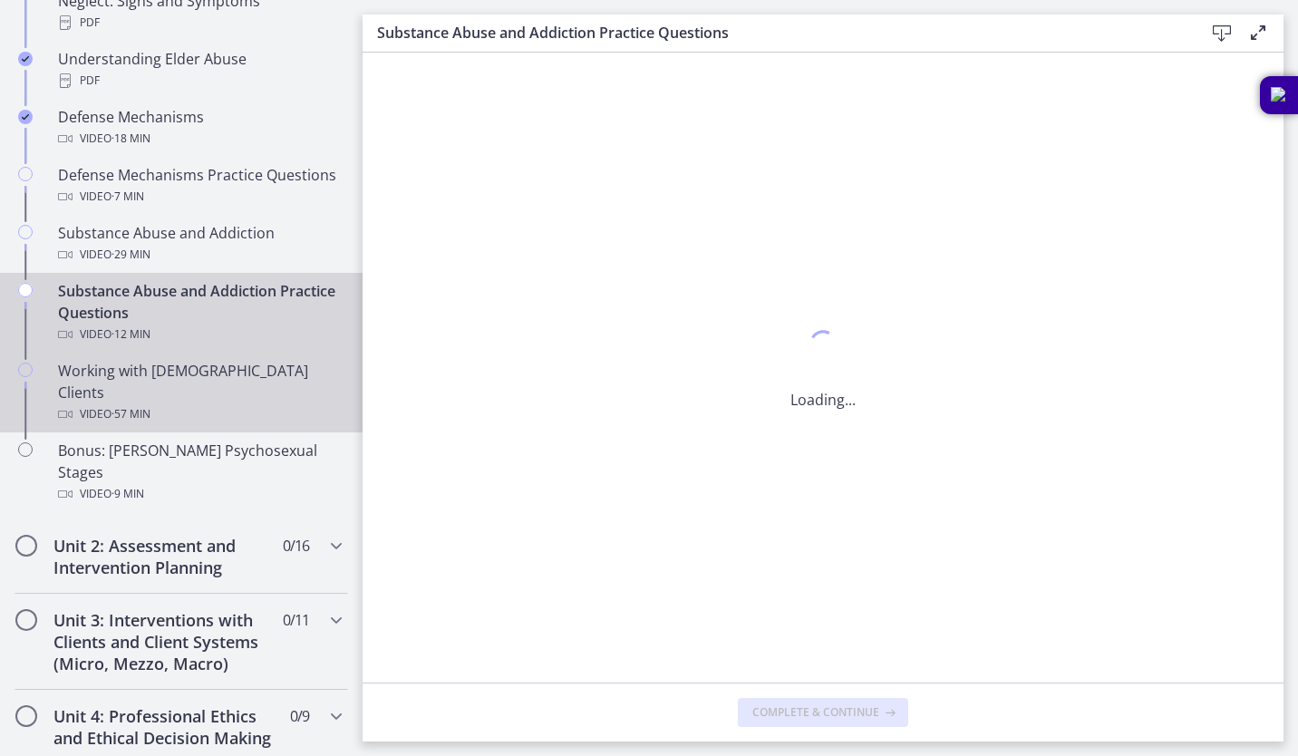
scroll to position [0, 0]
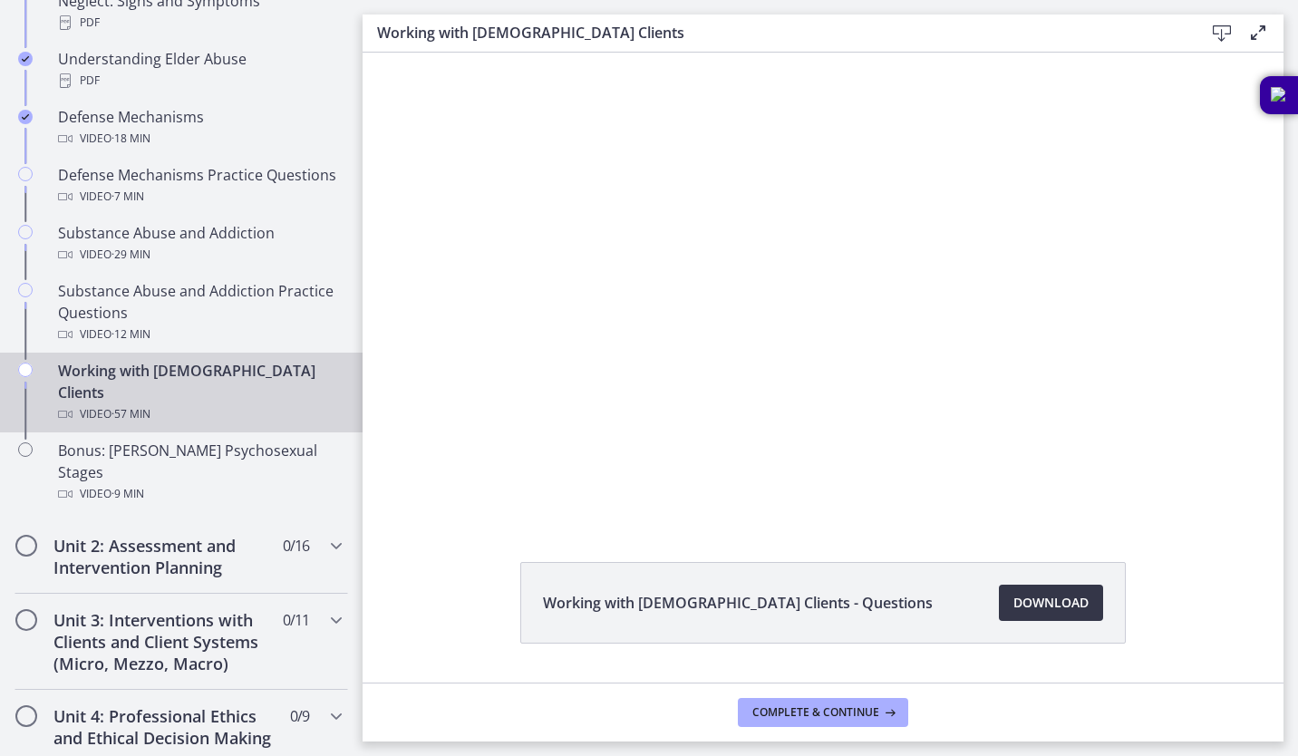
click at [1046, 610] on span "Download Opens in a new window" at bounding box center [1051, 603] width 75 height 22
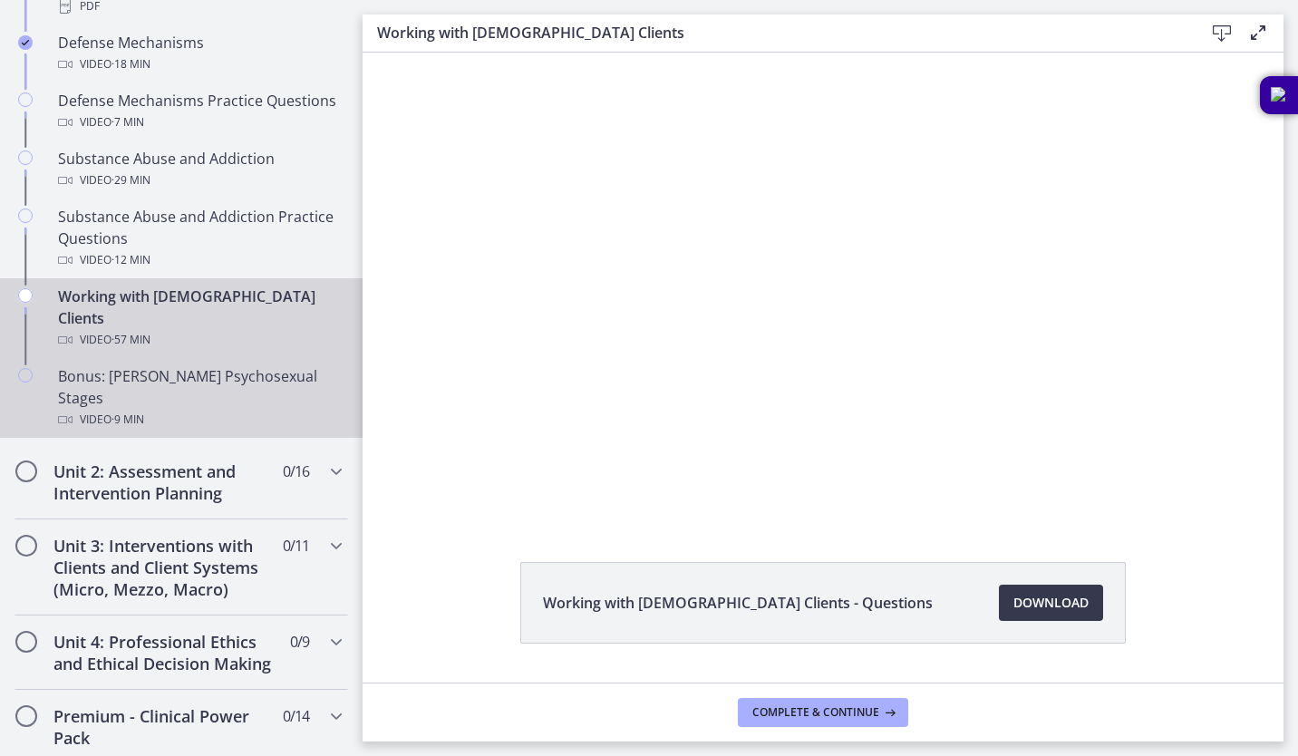
click at [176, 409] on div "Video · 9 min" at bounding box center [199, 420] width 283 height 22
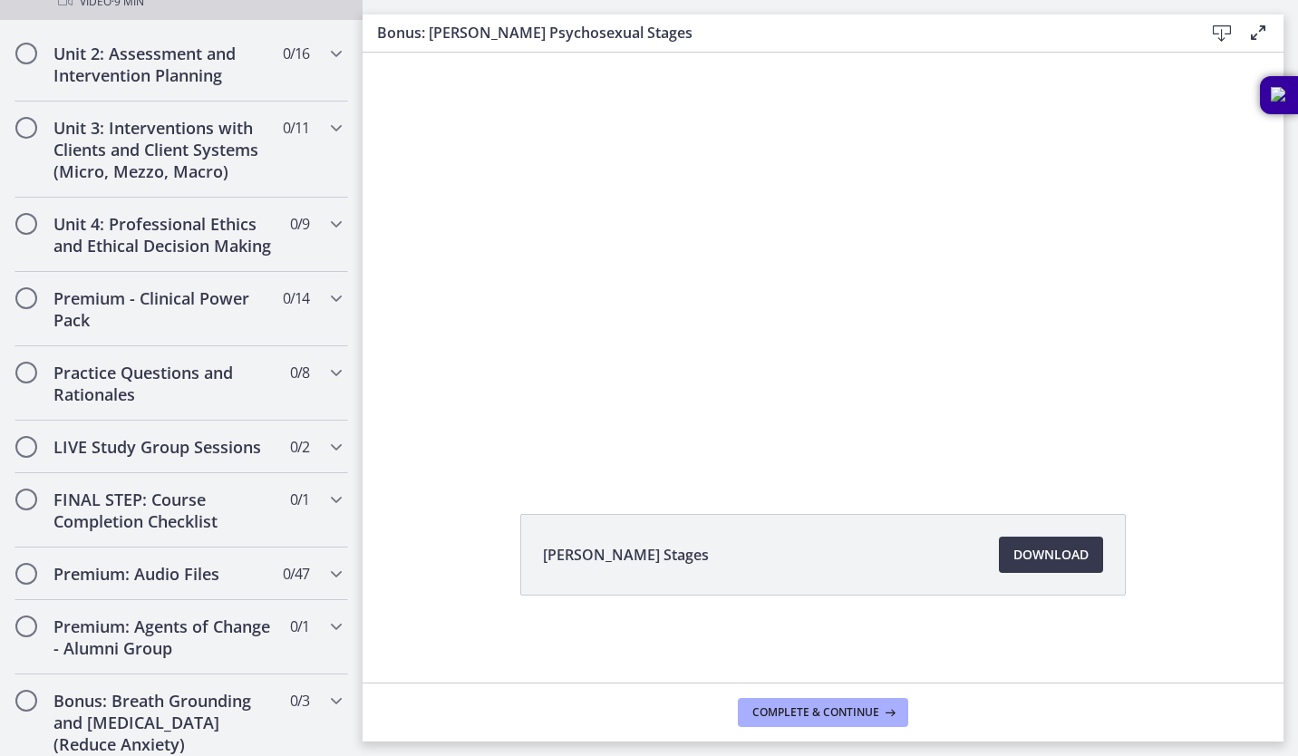
scroll to position [1325, 0]
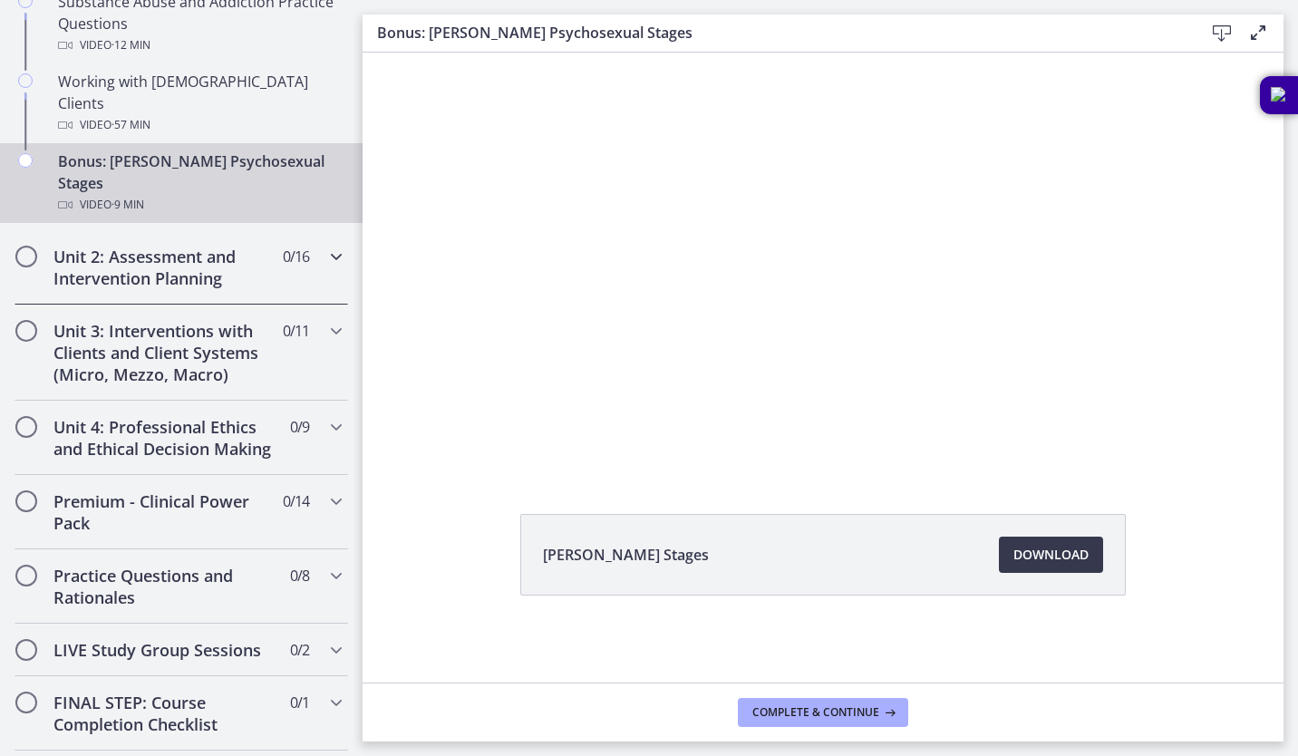
click at [238, 246] on h2 "Unit 2: Assessment and Intervention Planning" at bounding box center [163, 268] width 221 height 44
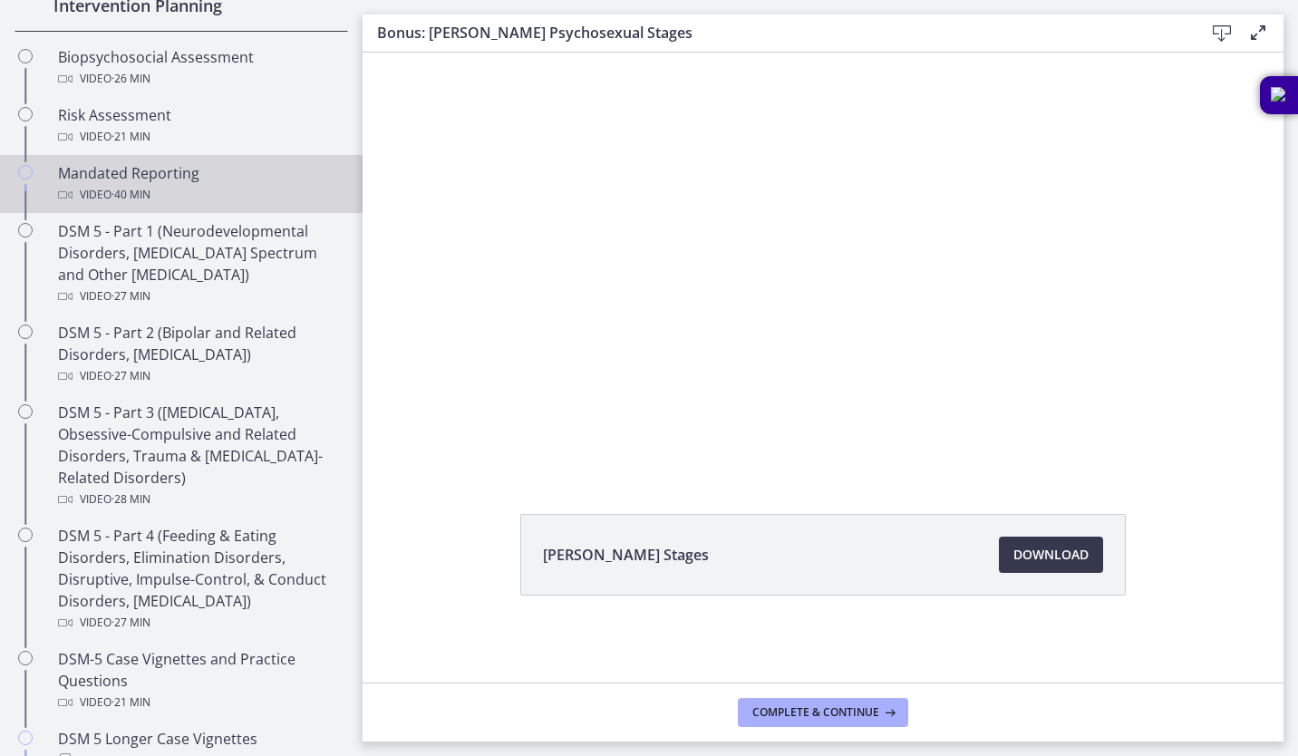
scroll to position [675, 0]
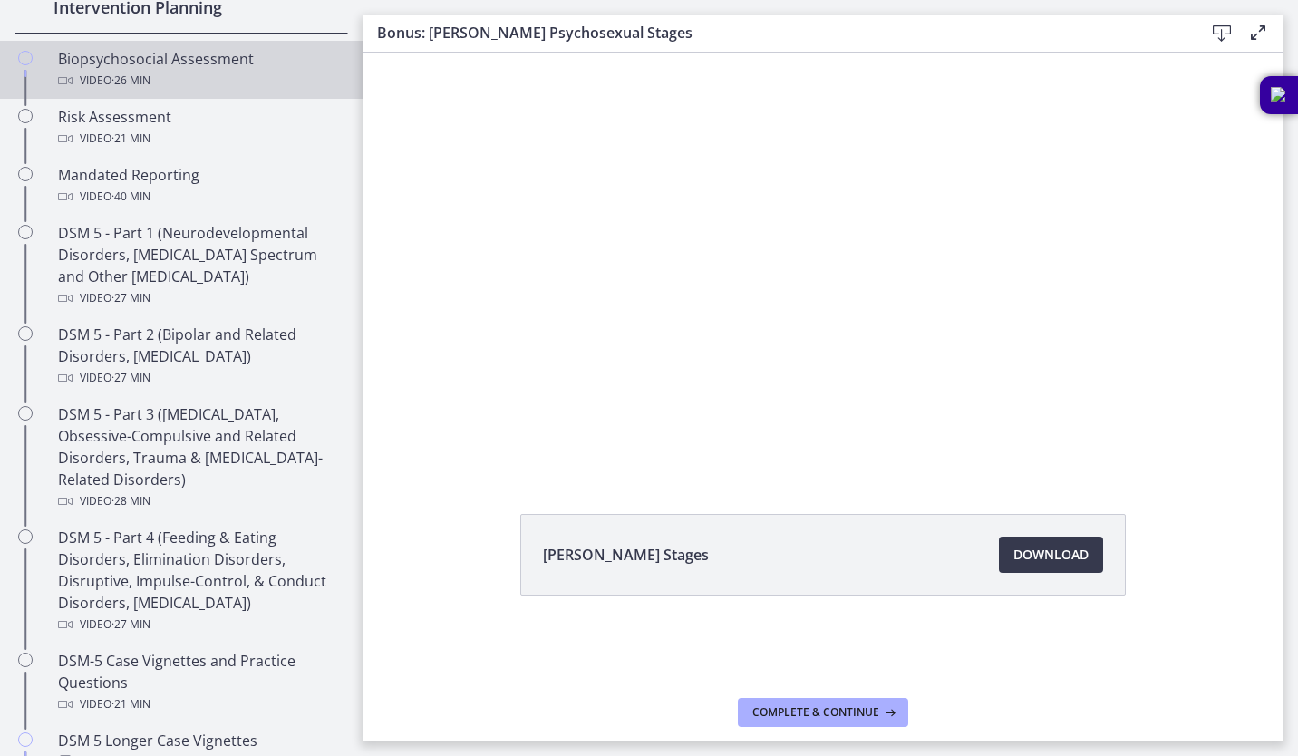
click at [159, 65] on div "Biopsychosocial Assessment Video · 26 min" at bounding box center [199, 70] width 283 height 44
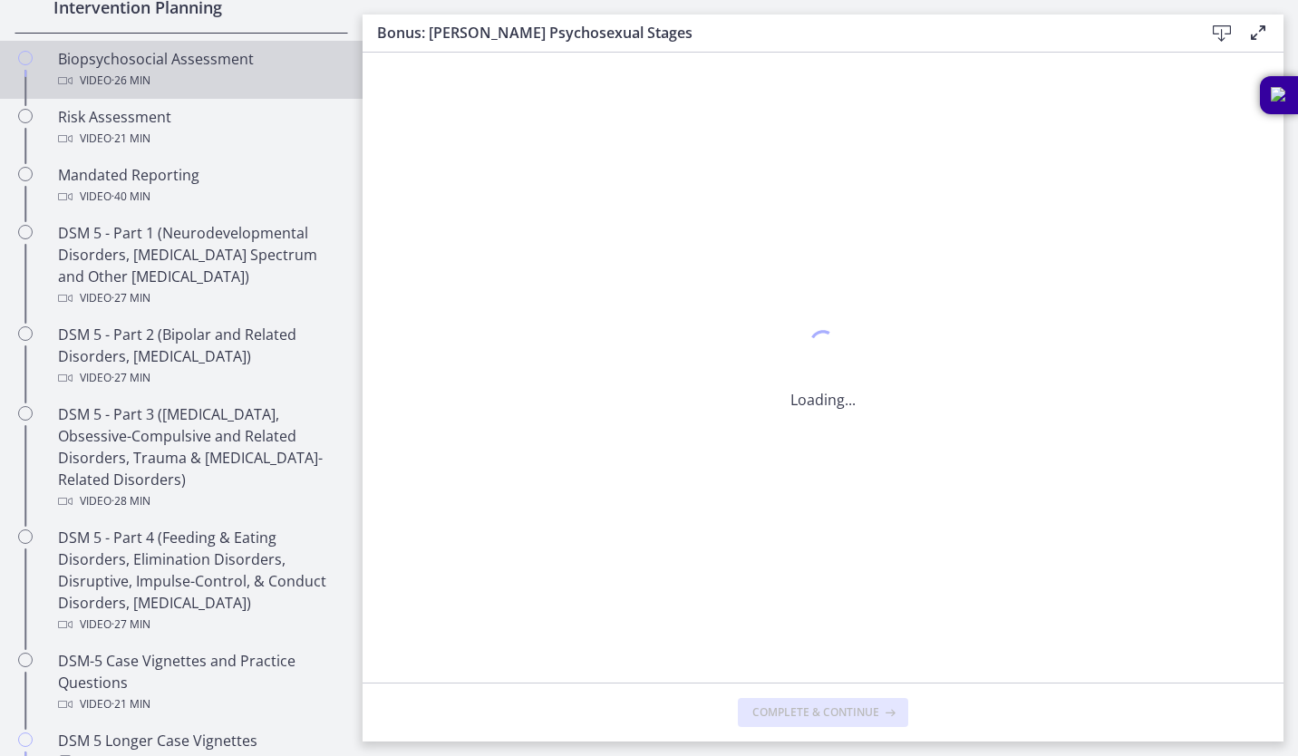
scroll to position [0, 0]
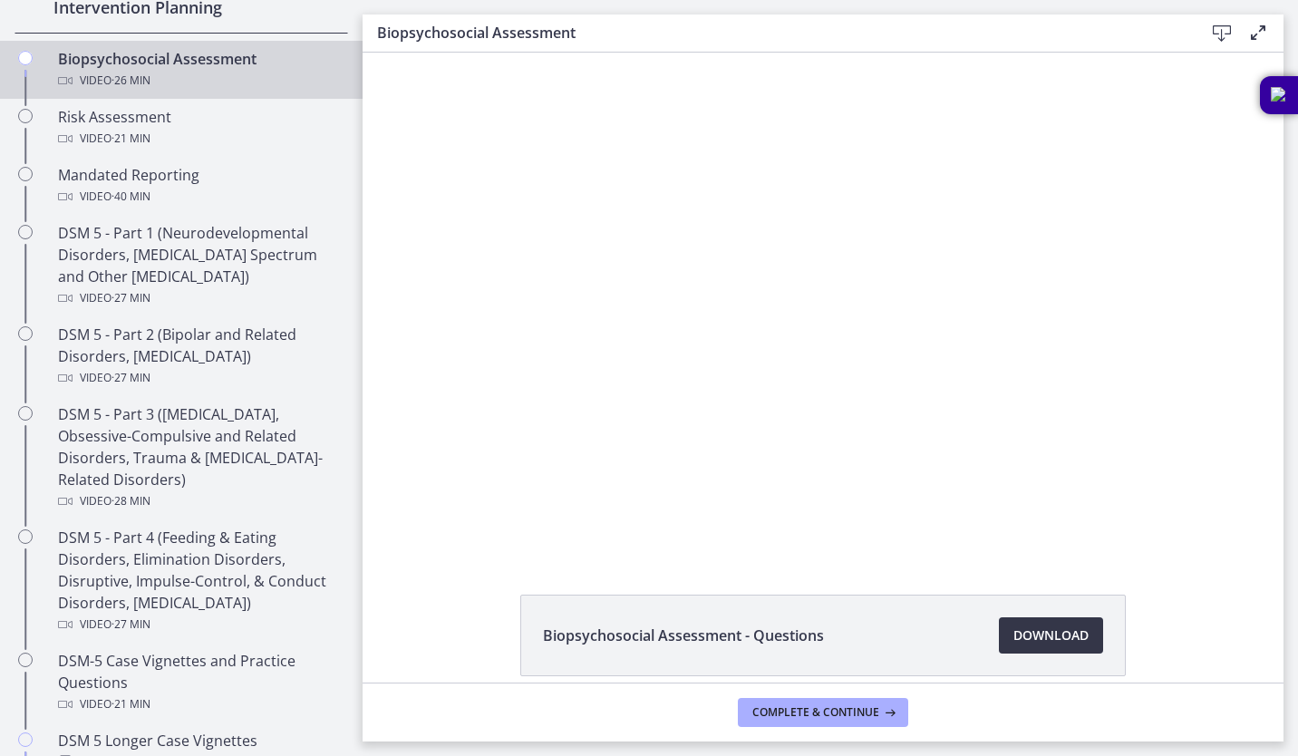
click at [1050, 640] on span "Download Opens in a new window" at bounding box center [1051, 636] width 75 height 22
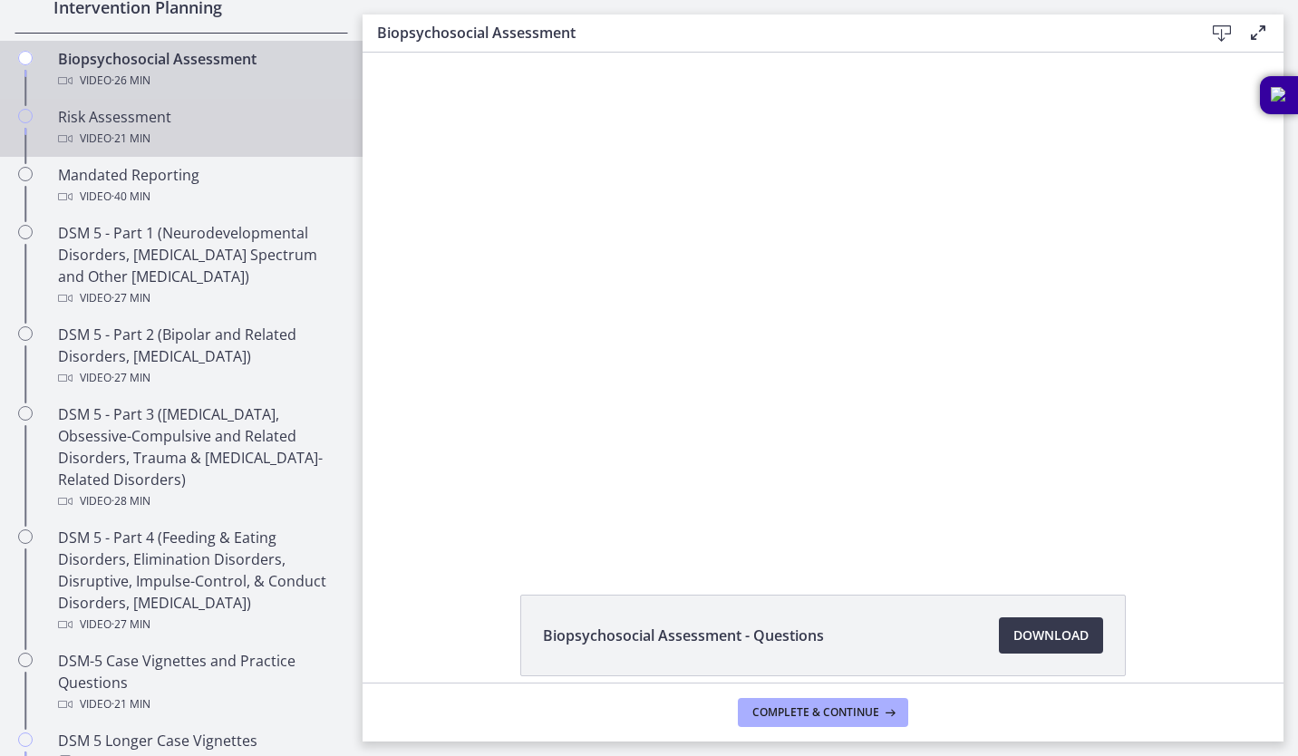
click at [216, 142] on div "Video · 21 min" at bounding box center [199, 139] width 283 height 22
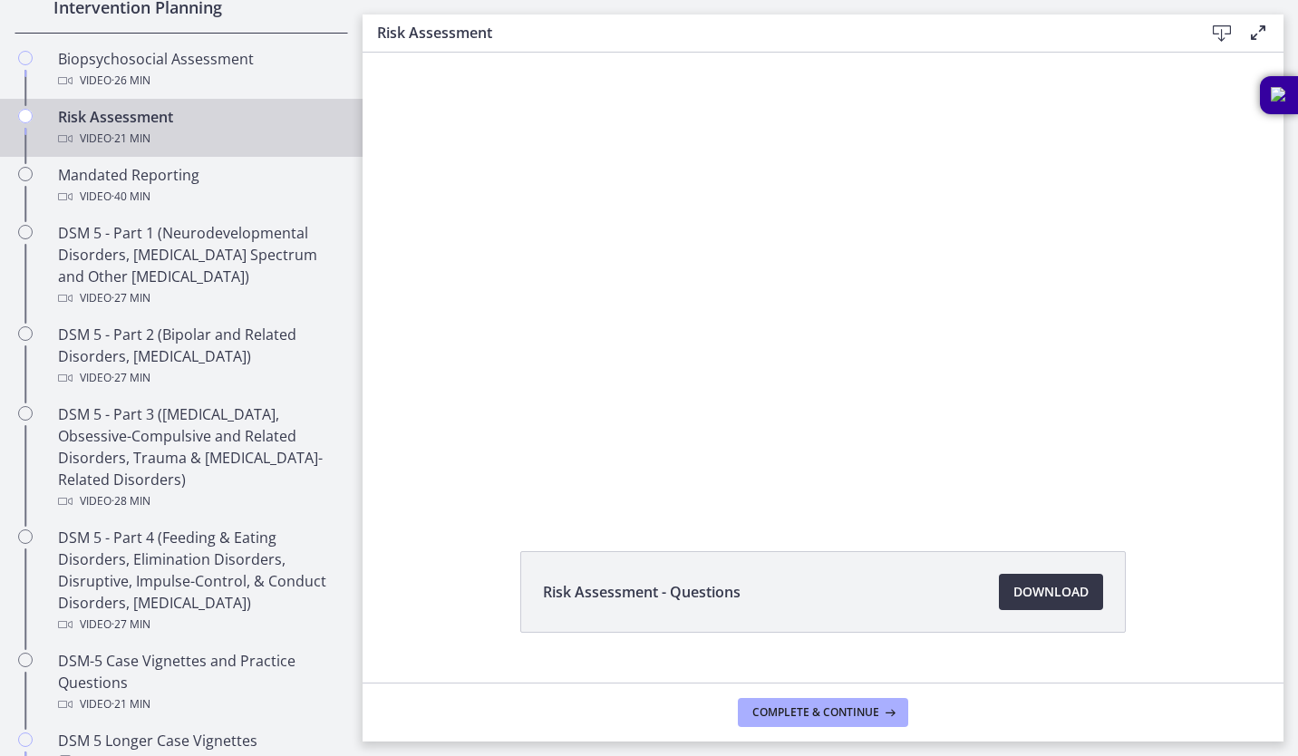
click at [1030, 594] on span "Download Opens in a new window" at bounding box center [1051, 592] width 75 height 22
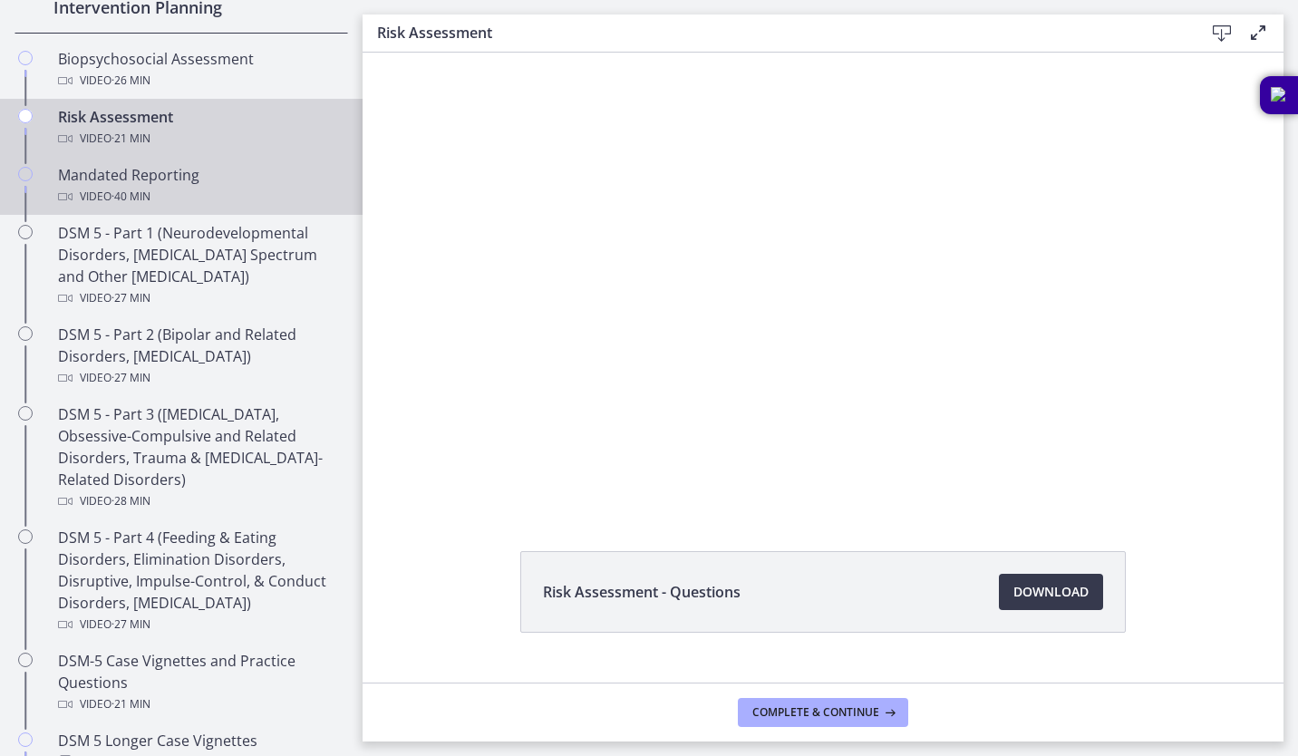
click at [186, 189] on div "Video · 40 min" at bounding box center [199, 197] width 283 height 22
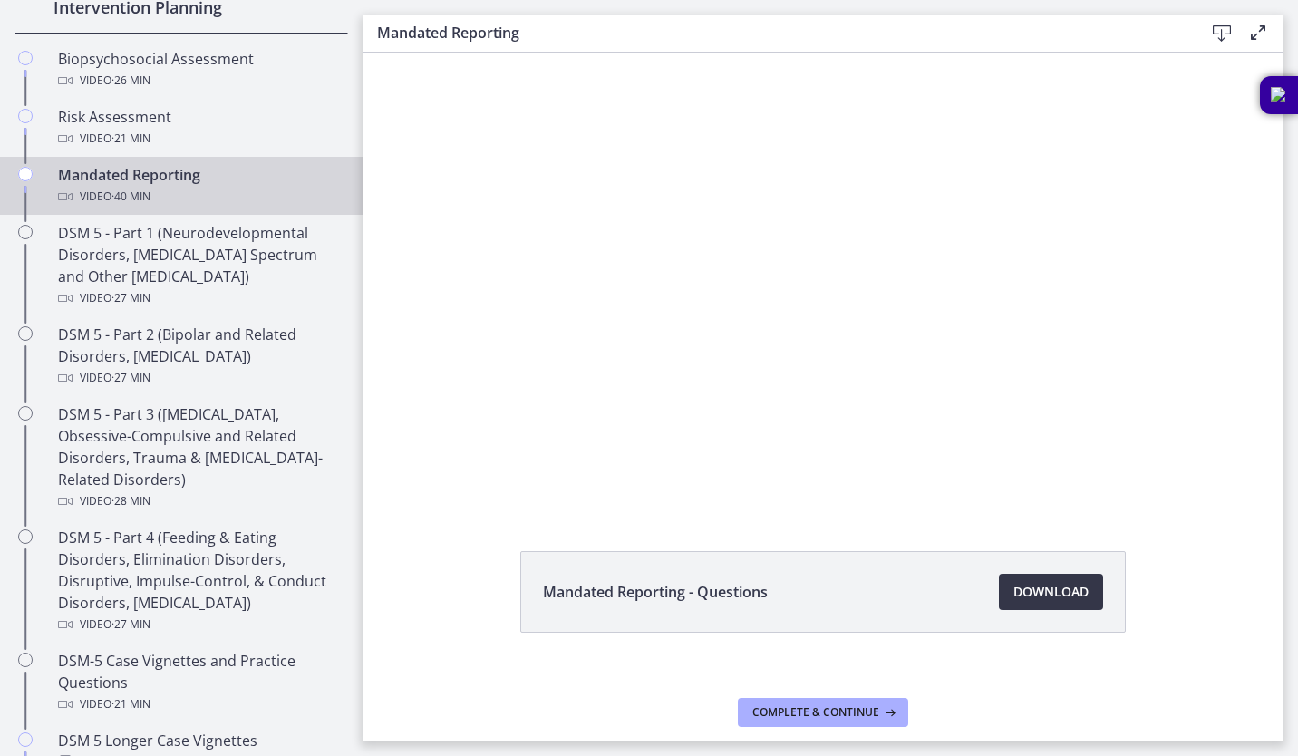
click at [1079, 589] on span "Download Opens in a new window" at bounding box center [1051, 592] width 75 height 22
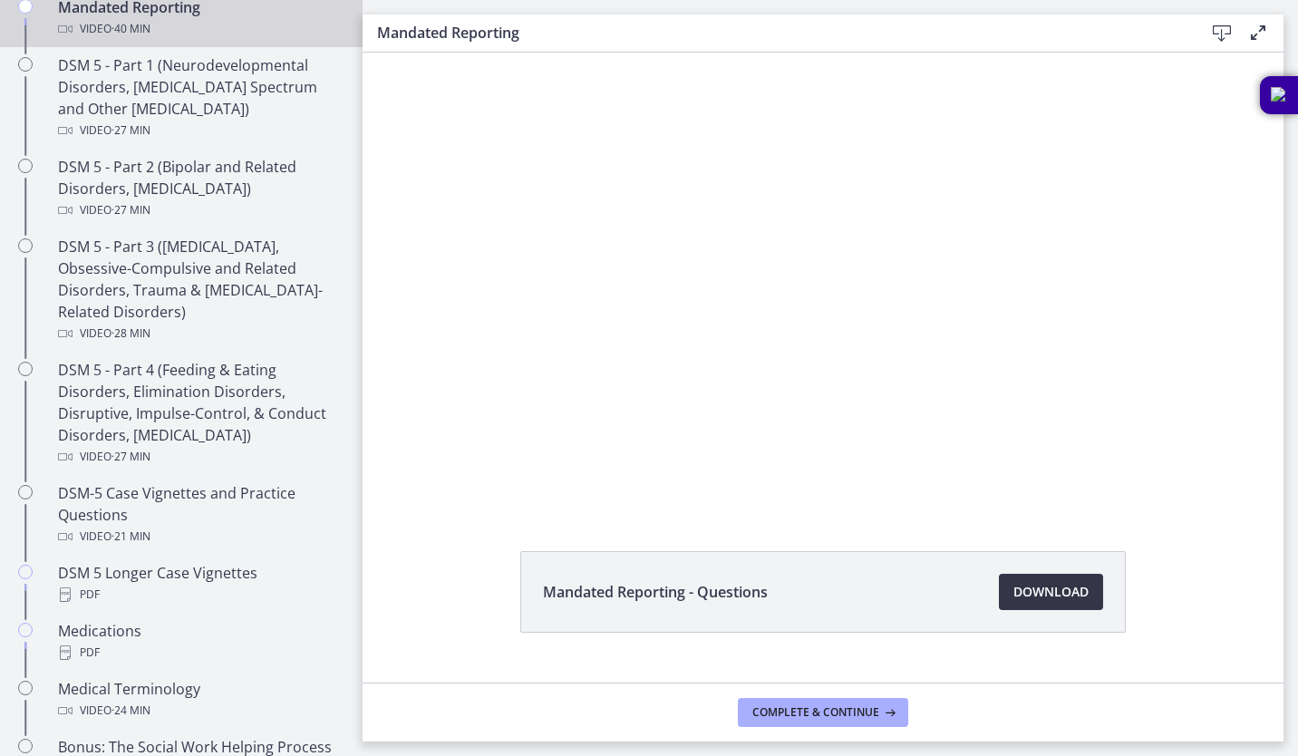
scroll to position [849, 0]
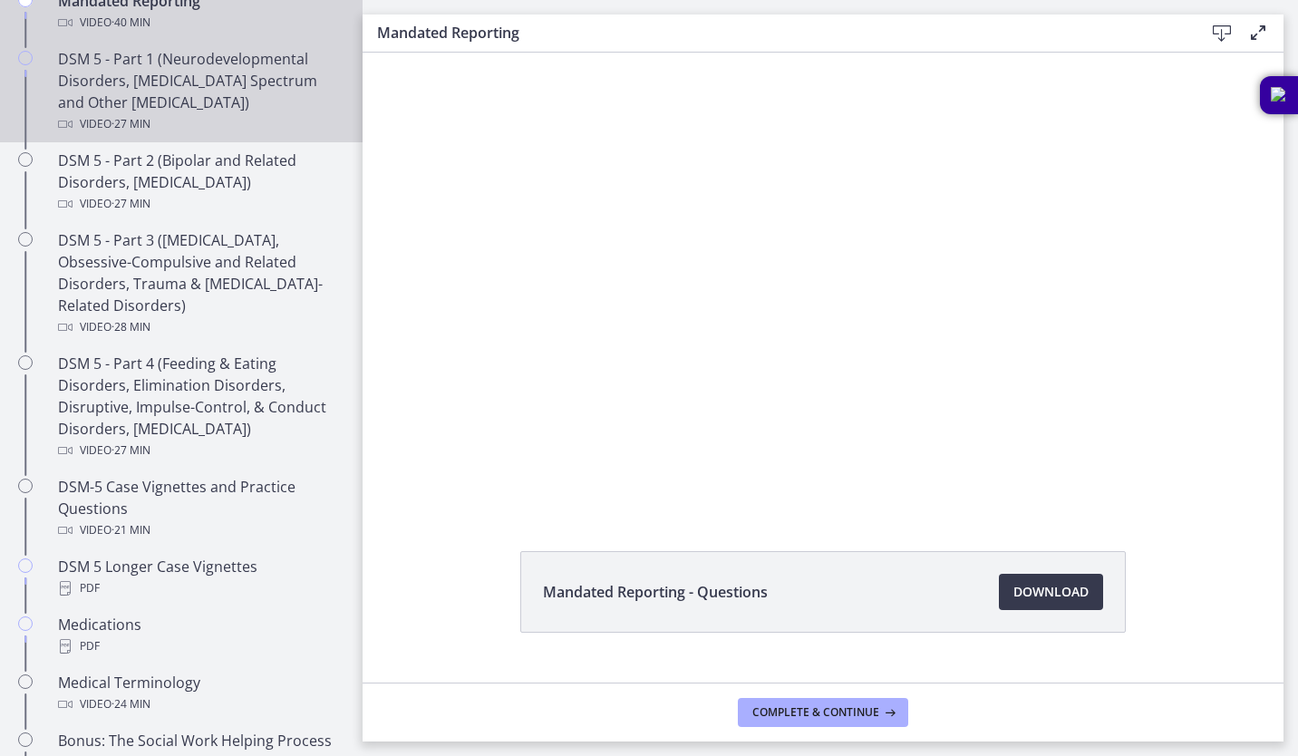
click at [198, 93] on div "DSM 5 - Part 1 (Neurodevelopmental Disorders, Schizophrenia Spectrum and Other …" at bounding box center [199, 91] width 283 height 87
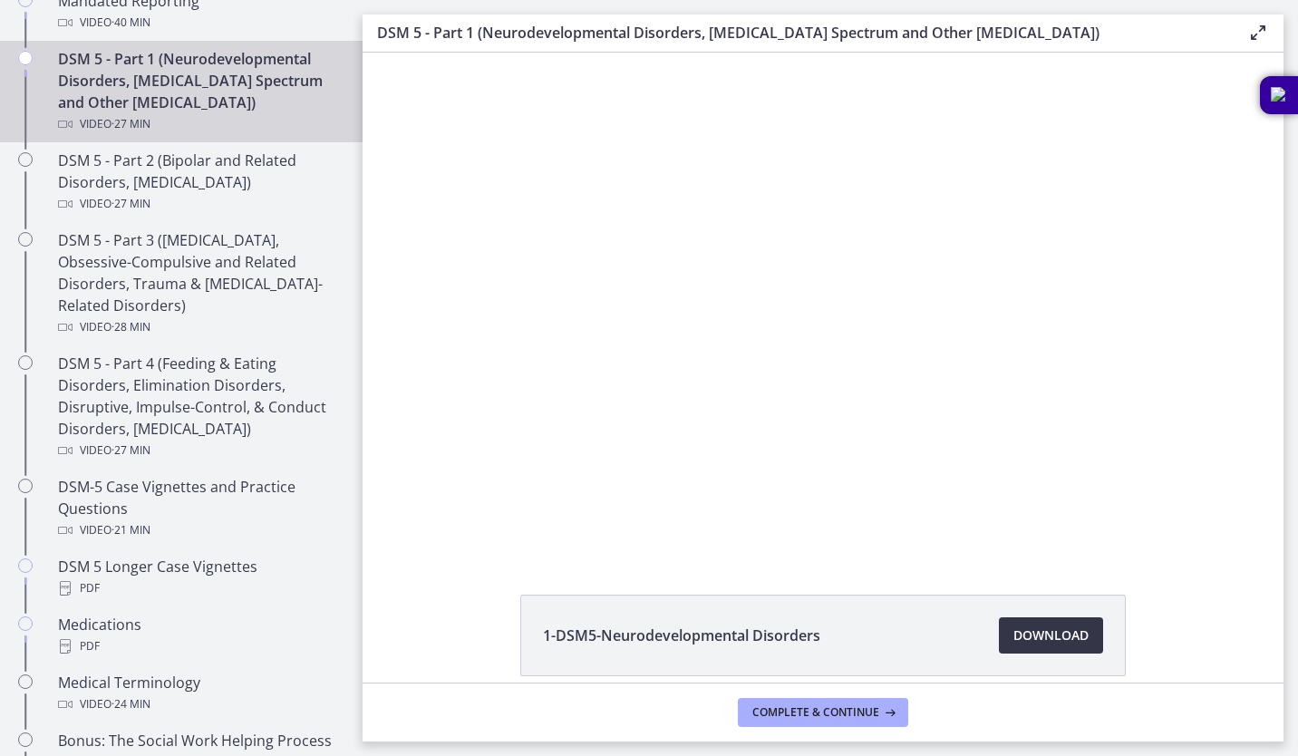
click at [1072, 627] on span "Download Opens in a new window" at bounding box center [1051, 636] width 75 height 22
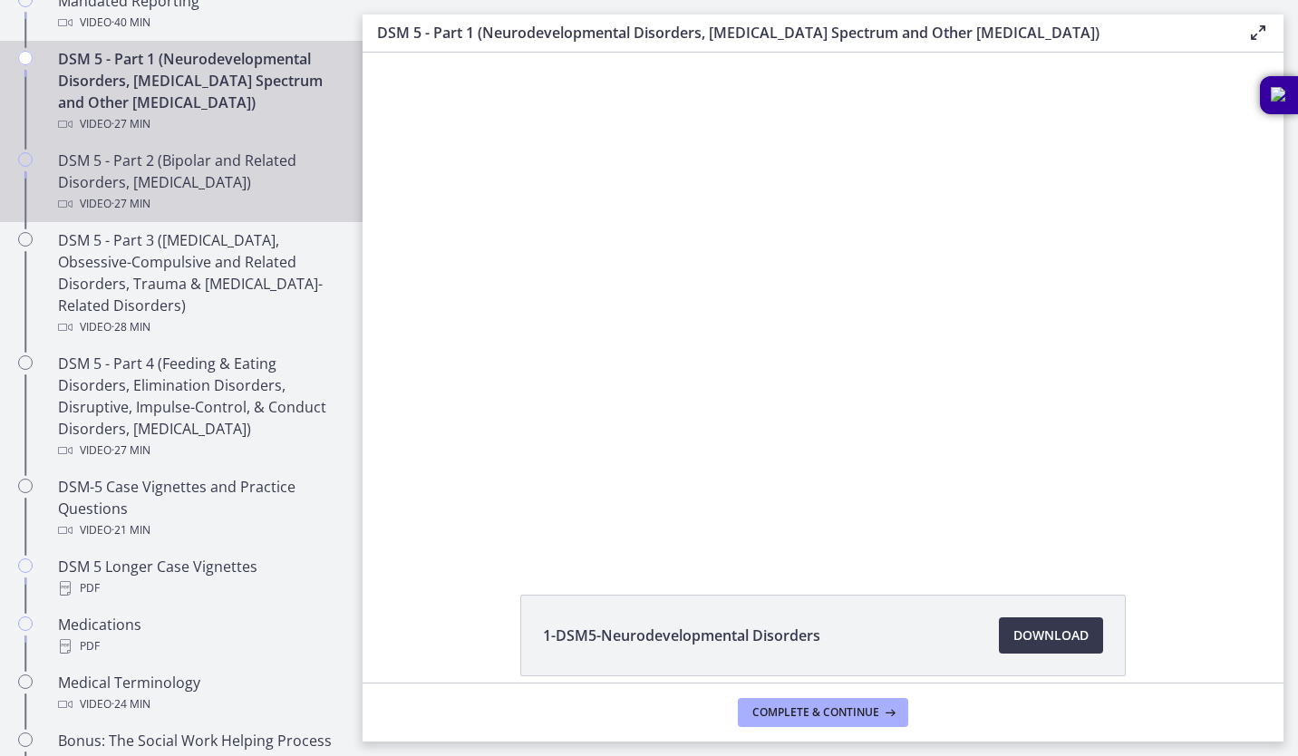
click at [195, 187] on div "DSM 5 - Part 2 (Bipolar and Related Disorders, Depressive Disorders) Video · 27…" at bounding box center [199, 182] width 283 height 65
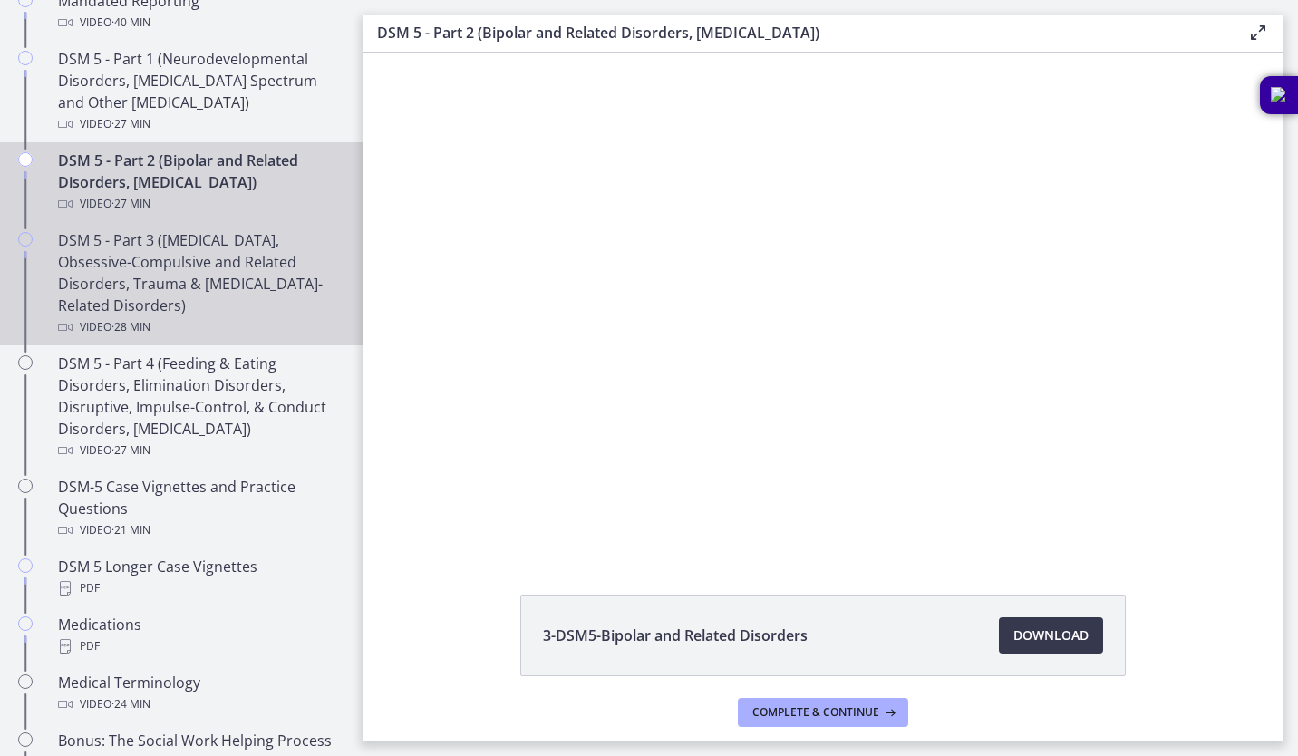
click at [201, 277] on div "DSM 5 - Part 3 (Anxiety Disorders, Obsessive-Compulsive and Related Disorders, …" at bounding box center [199, 283] width 283 height 109
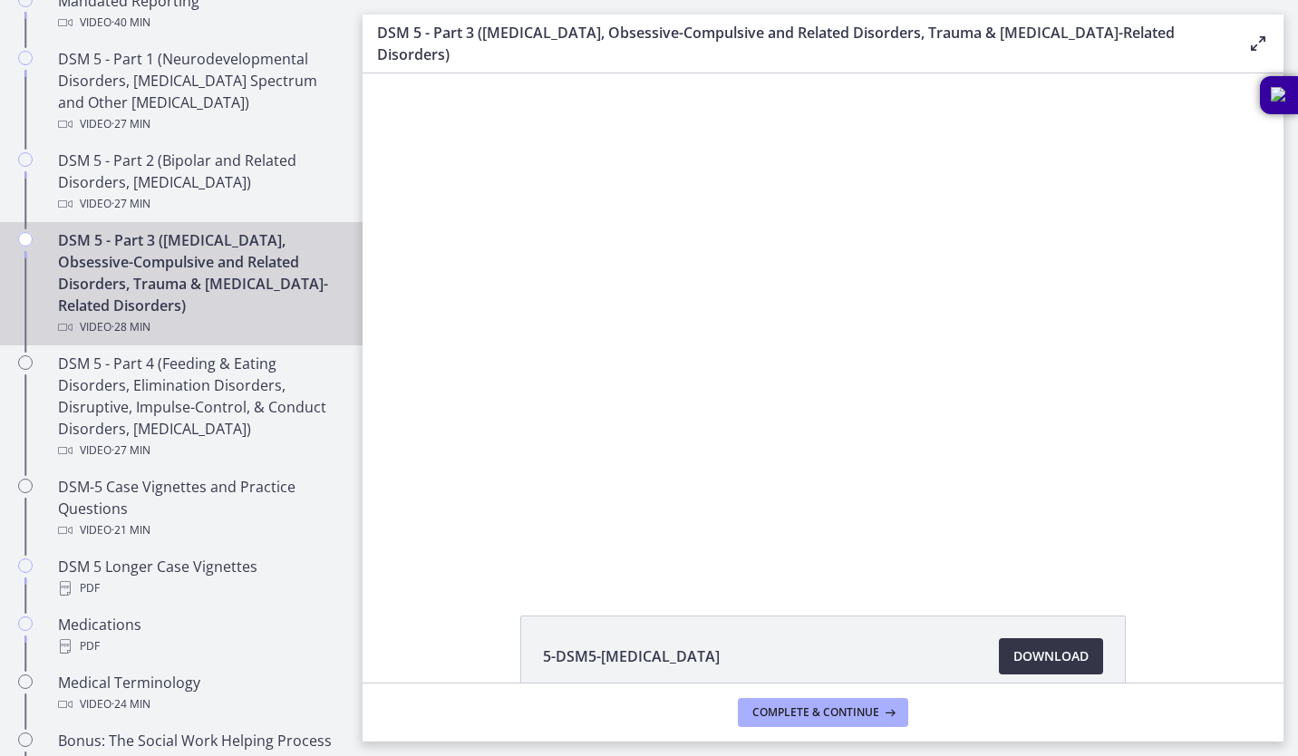
click at [1038, 646] on span "Download Opens in a new window" at bounding box center [1051, 657] width 75 height 22
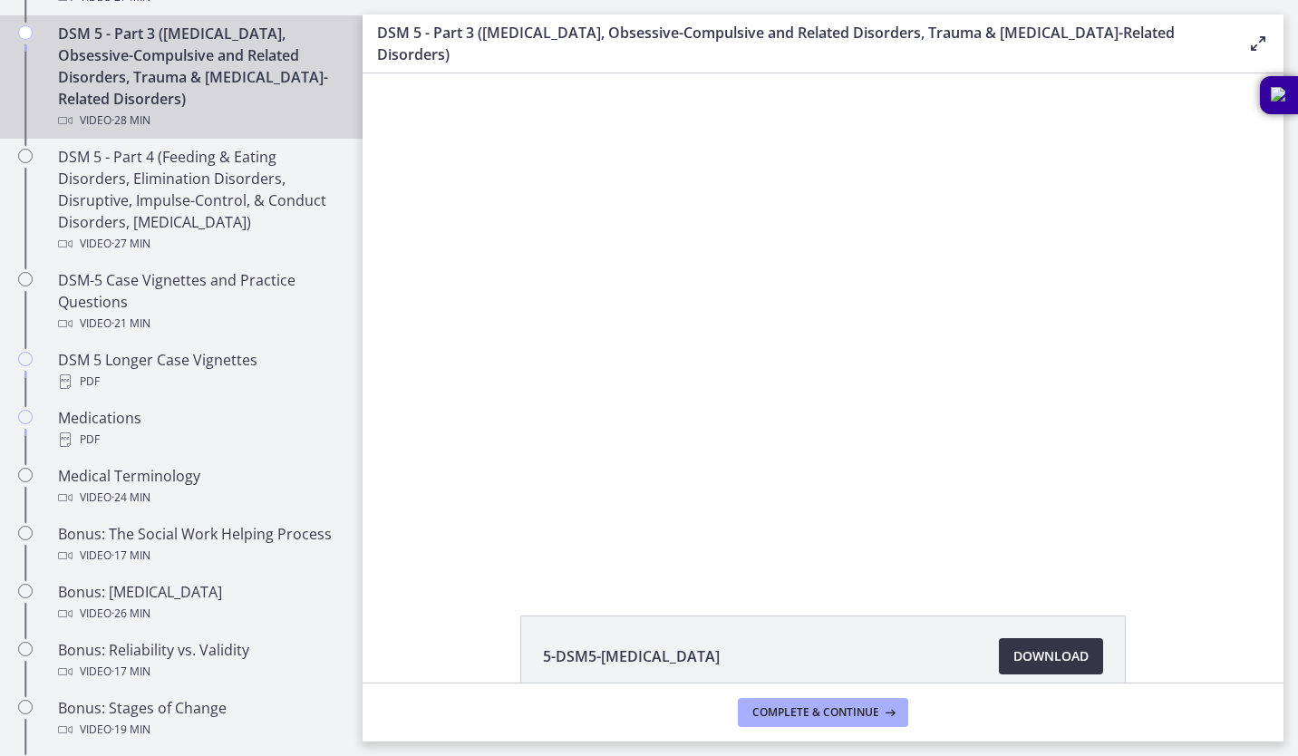
scroll to position [1057, 0]
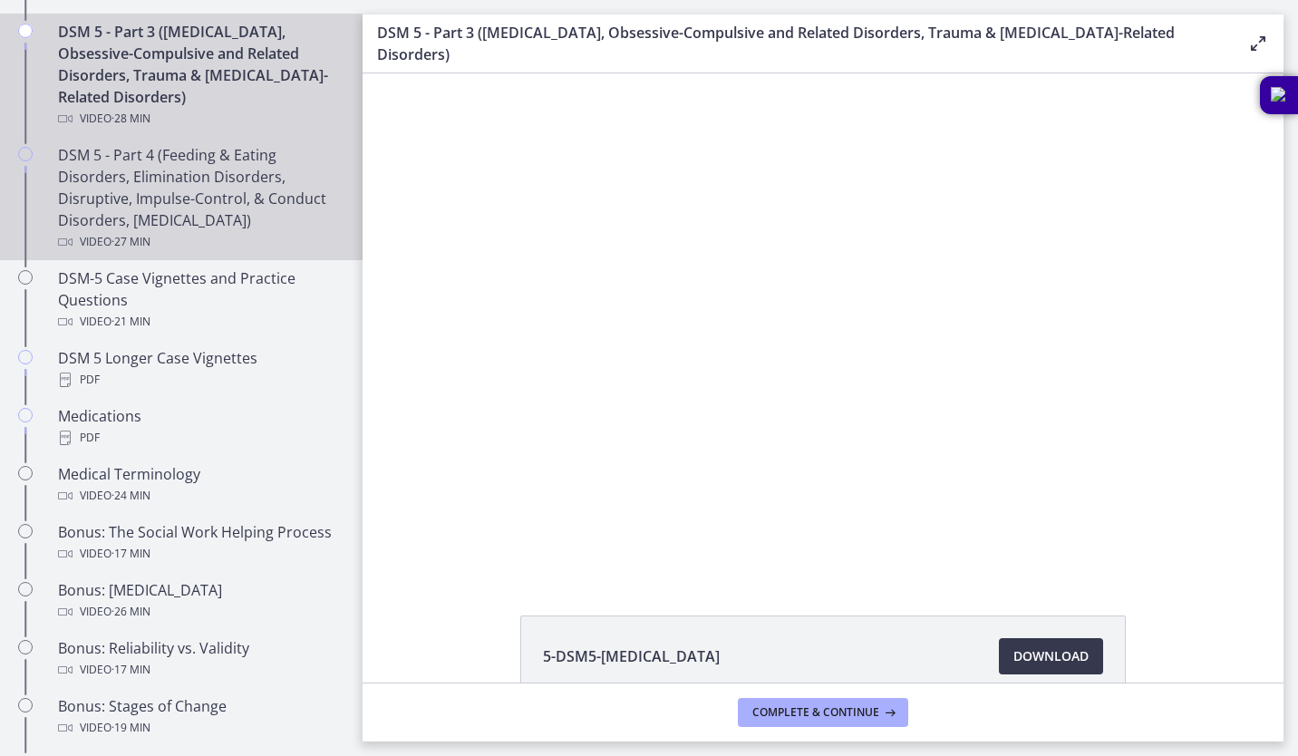
click at [175, 226] on div "DSM 5 - Part 4 (Feeding & Eating Disorders, Elimination Disorders, Disruptive, …" at bounding box center [199, 198] width 283 height 109
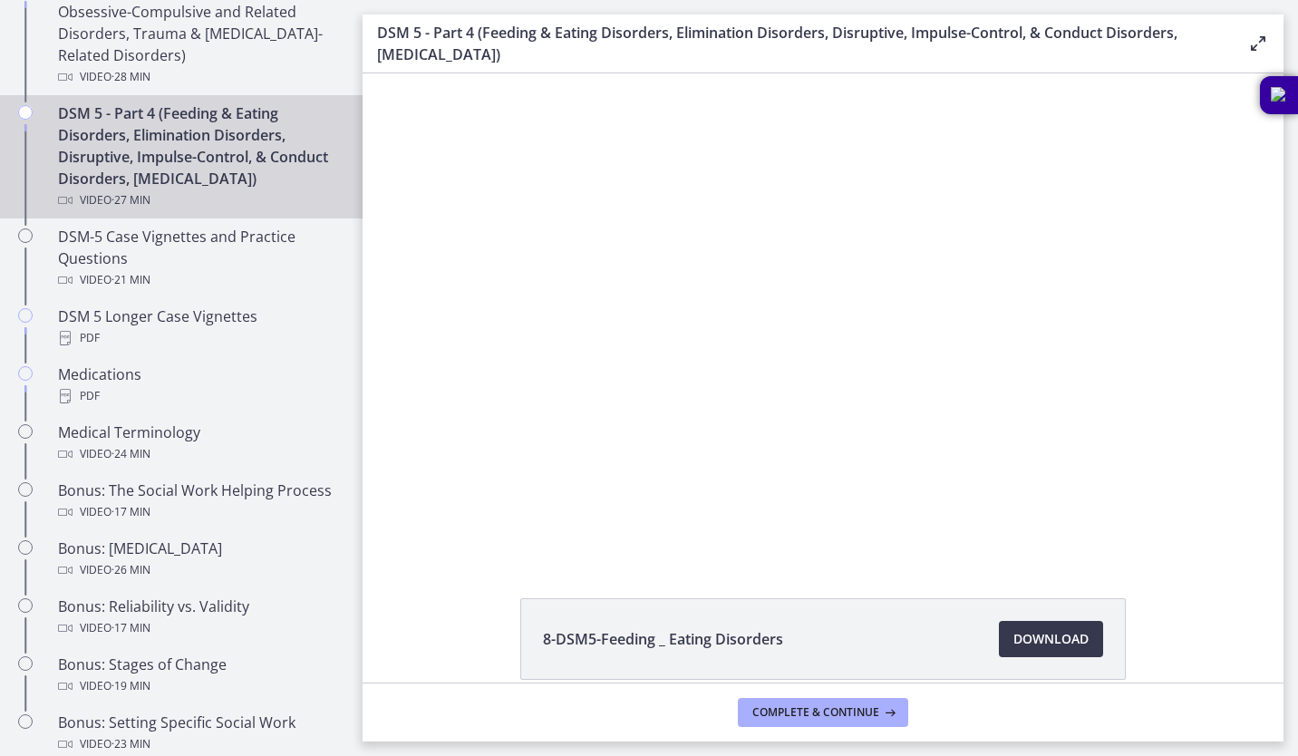
scroll to position [1098, 0]
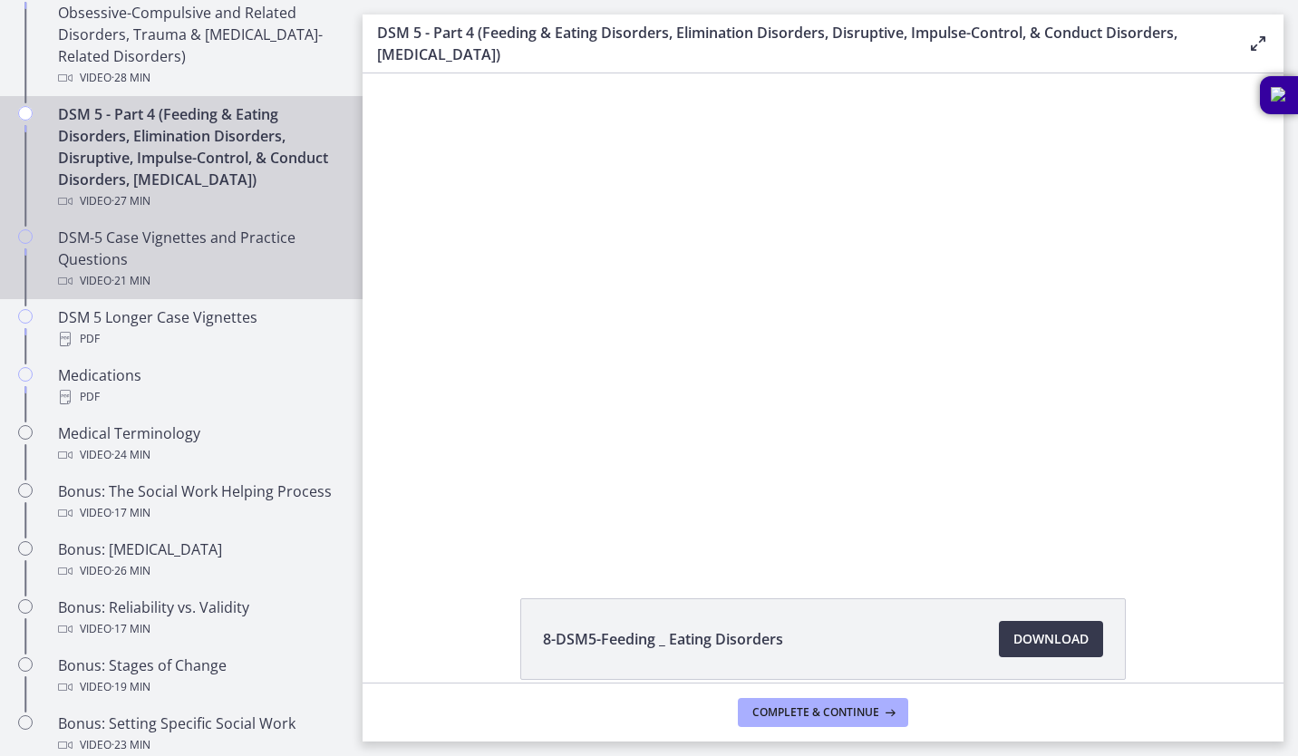
click at [202, 280] on div "DSM-5 Case Vignettes and Practice Questions Video · 21 min" at bounding box center [199, 259] width 283 height 65
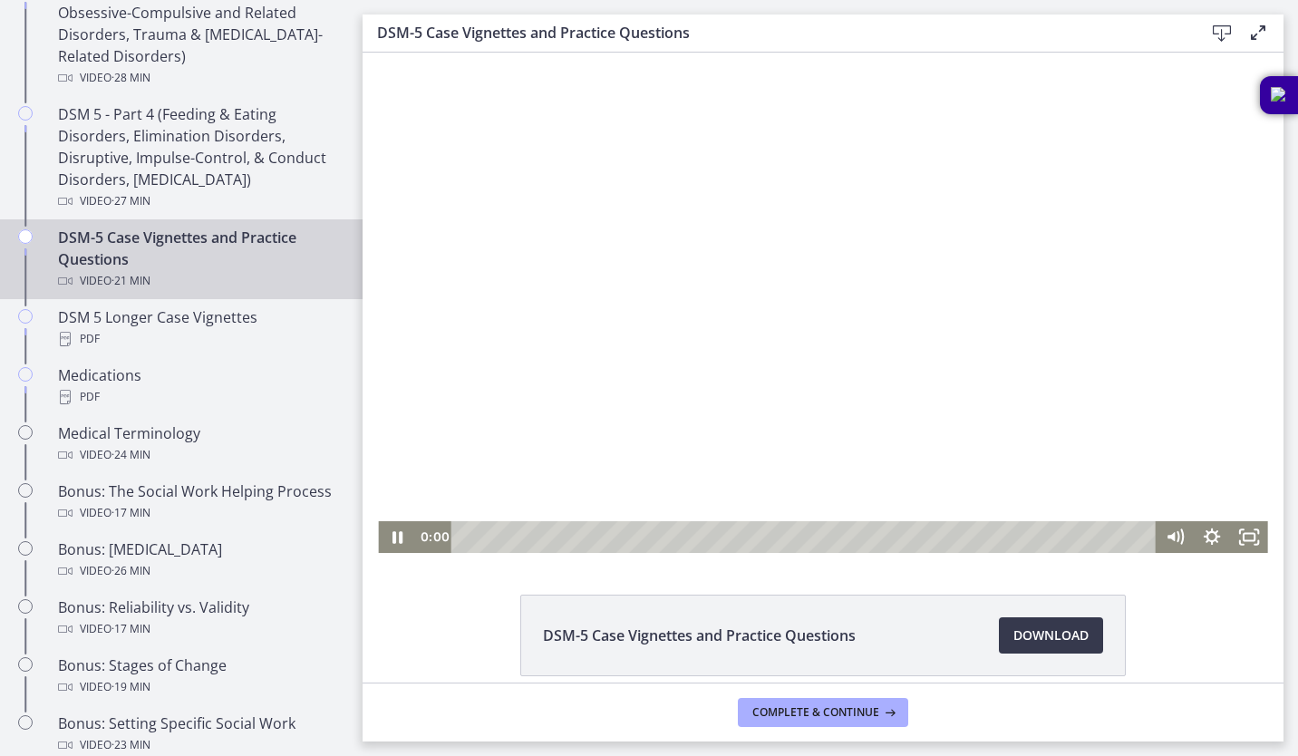
scroll to position [81, 0]
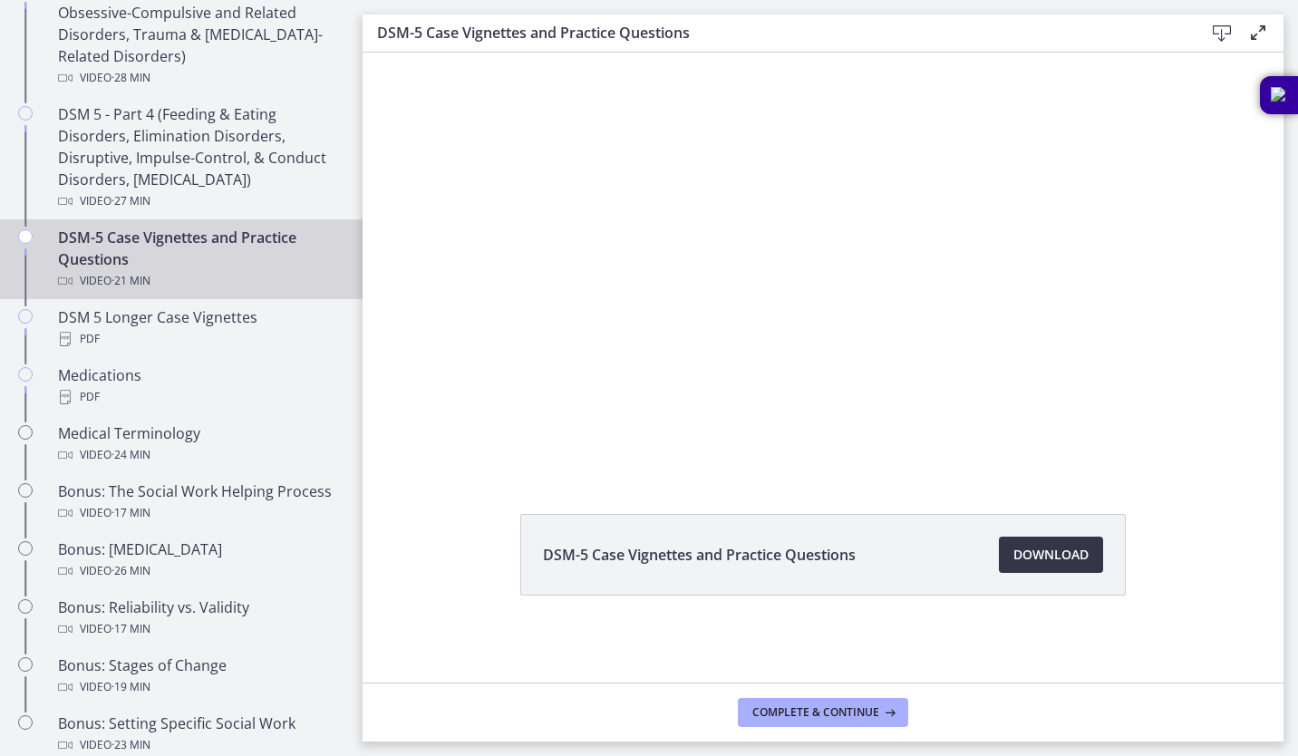
click at [1035, 551] on span "Download Opens in a new window" at bounding box center [1051, 555] width 75 height 22
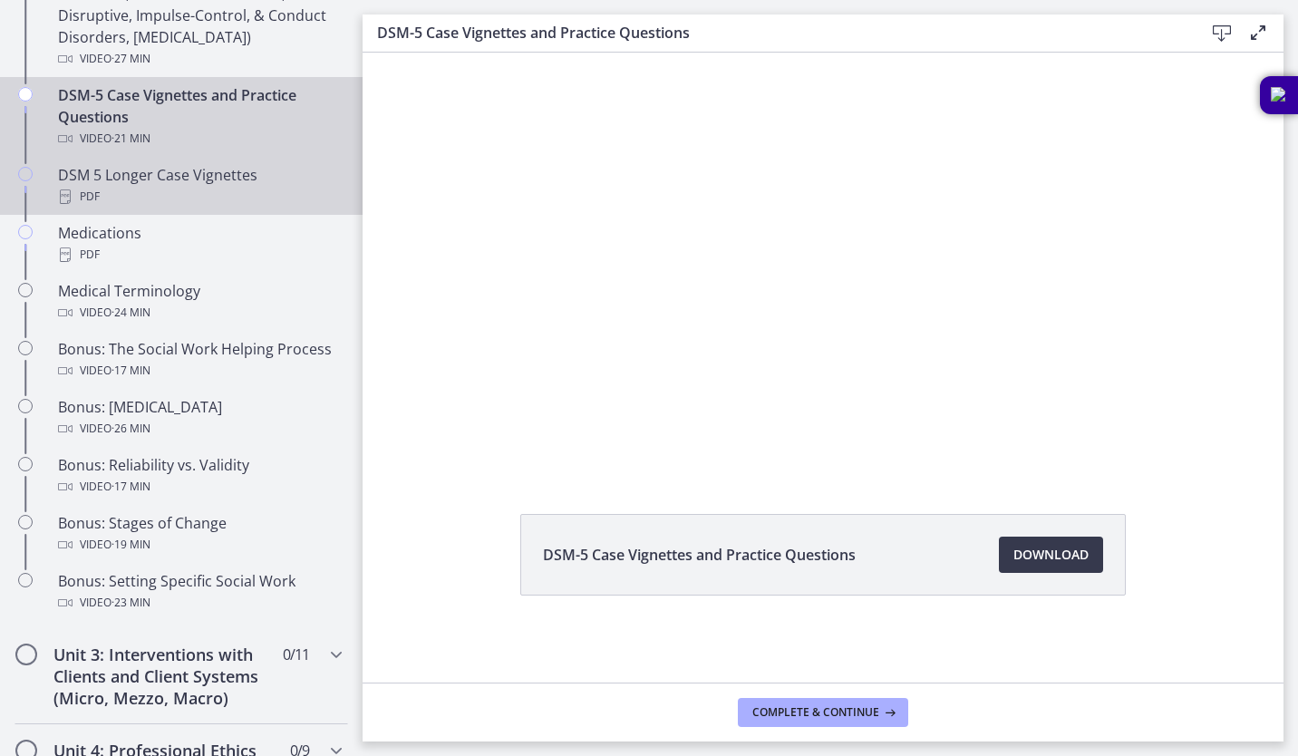
click at [162, 209] on link "DSM 5 Longer Case Vignettes PDF" at bounding box center [181, 186] width 363 height 58
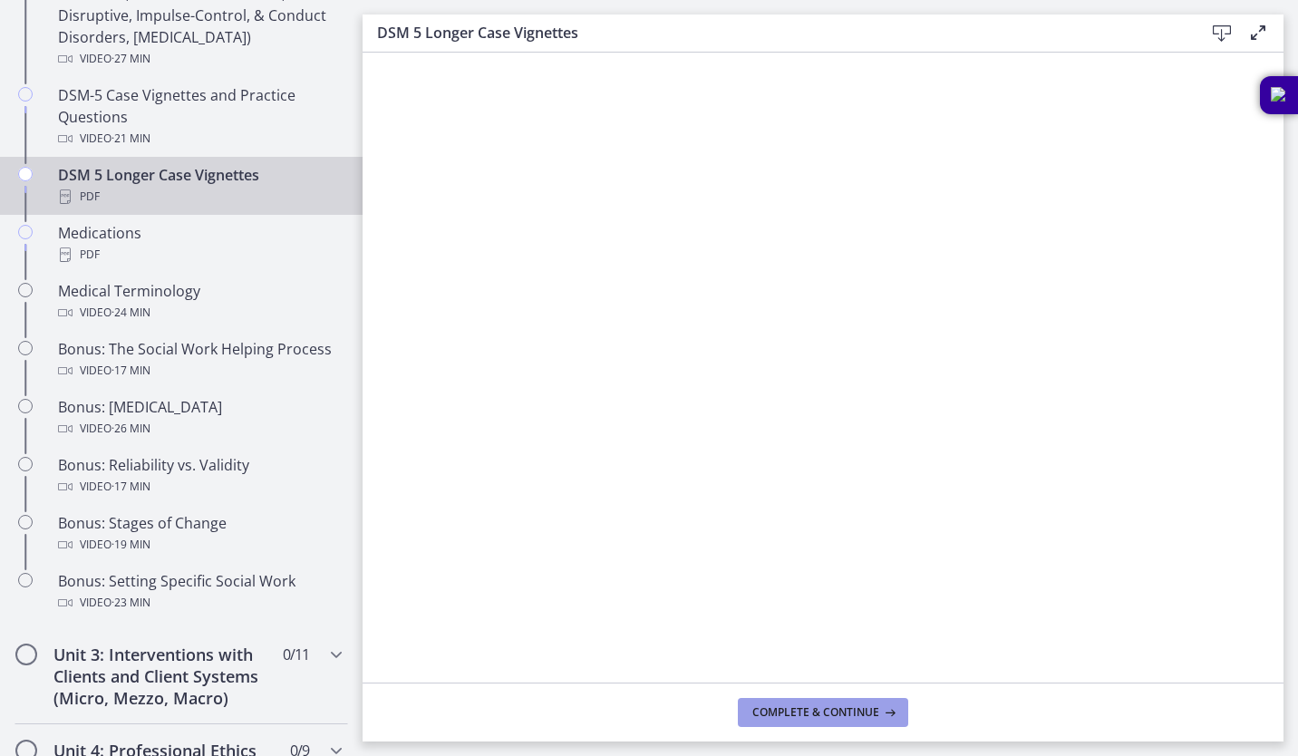
click at [823, 714] on span "Complete & continue" at bounding box center [816, 712] width 127 height 15
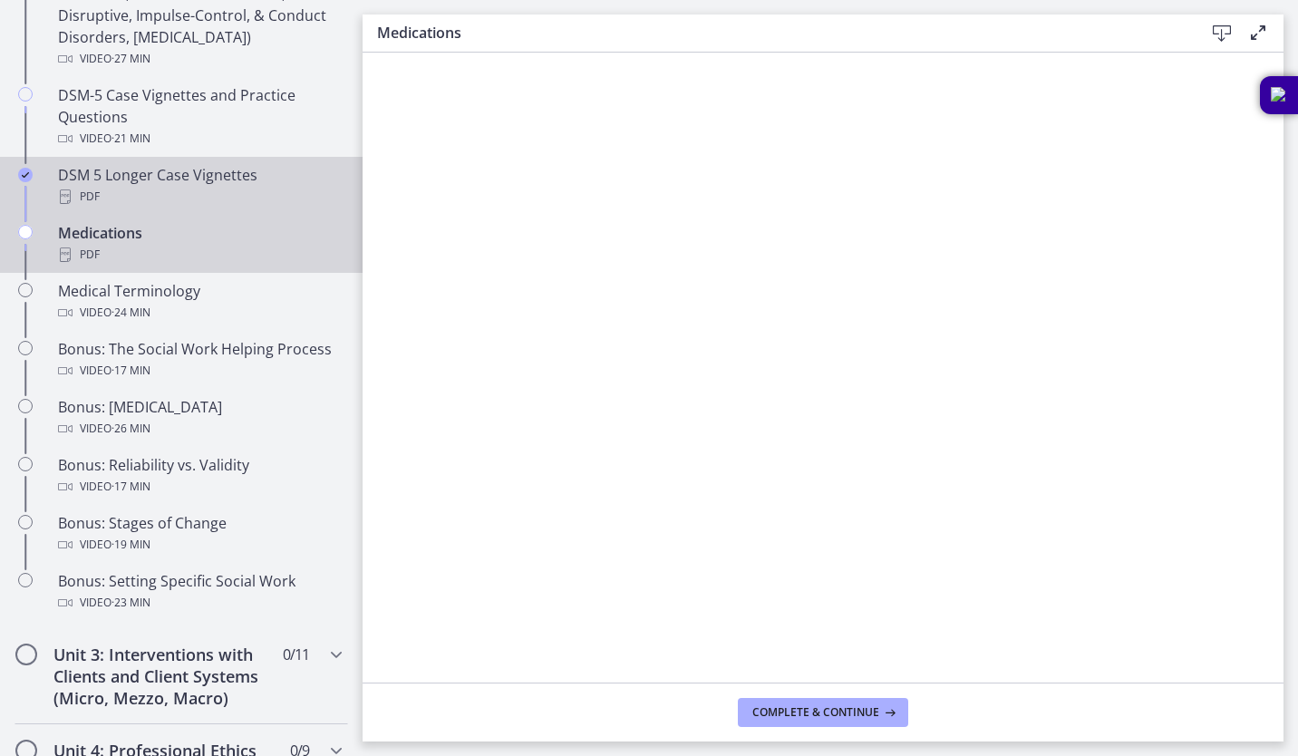
click at [115, 180] on div "DSM 5 Longer Case Vignettes PDF" at bounding box center [199, 186] width 283 height 44
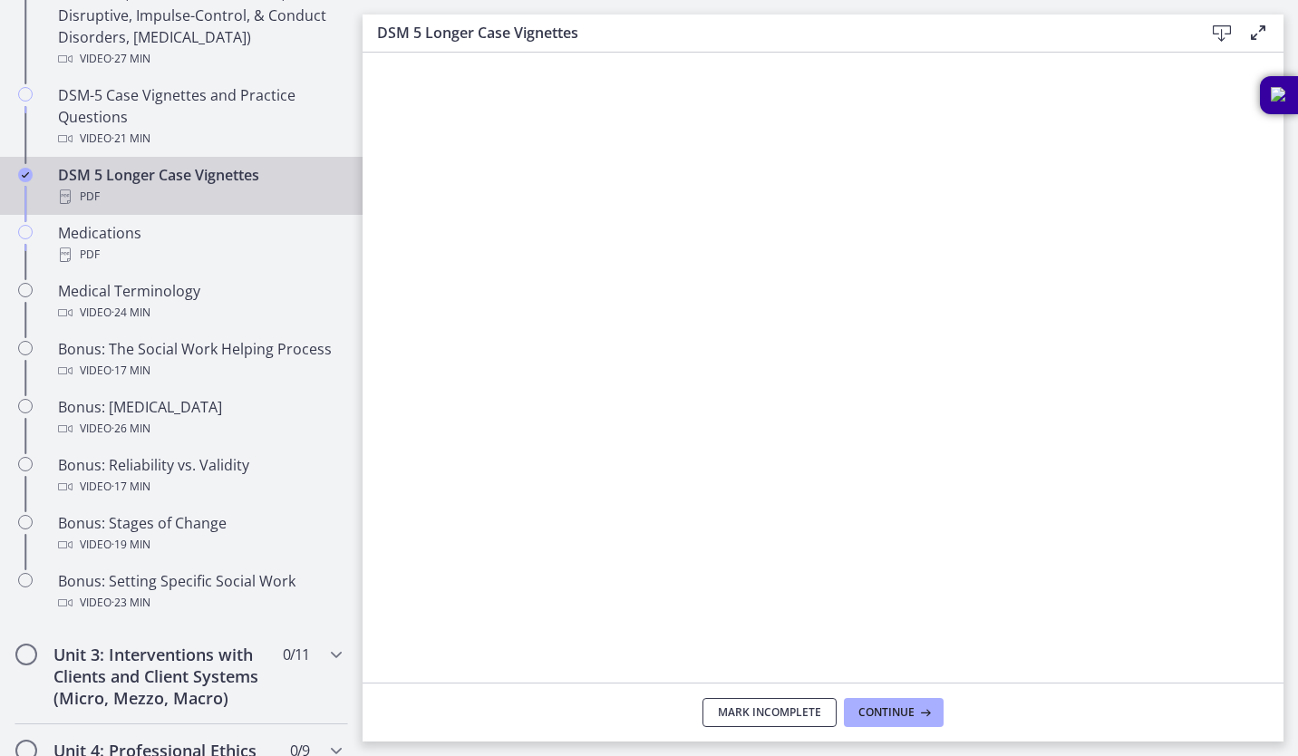
click at [782, 706] on span "Mark Incomplete" at bounding box center [769, 712] width 103 height 15
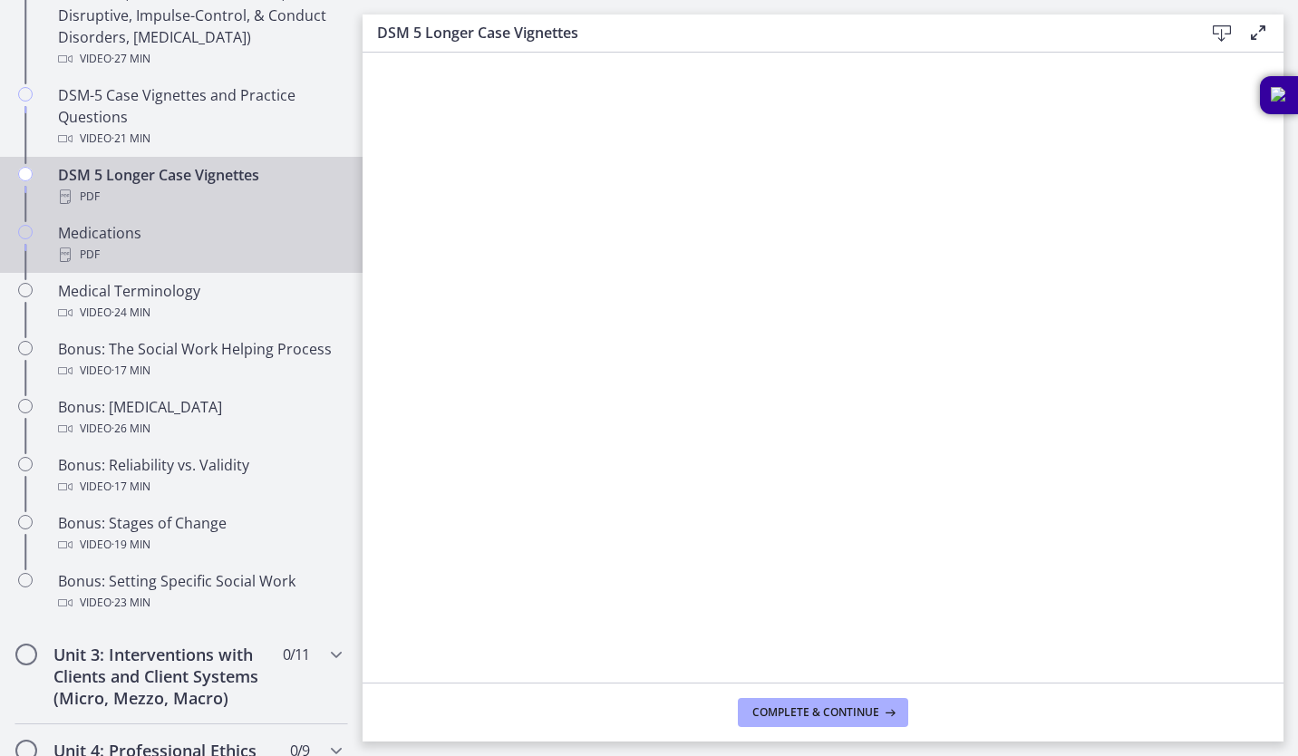
click at [139, 238] on div "Medications PDF" at bounding box center [199, 244] width 283 height 44
click at [119, 190] on div "PDF" at bounding box center [199, 197] width 283 height 22
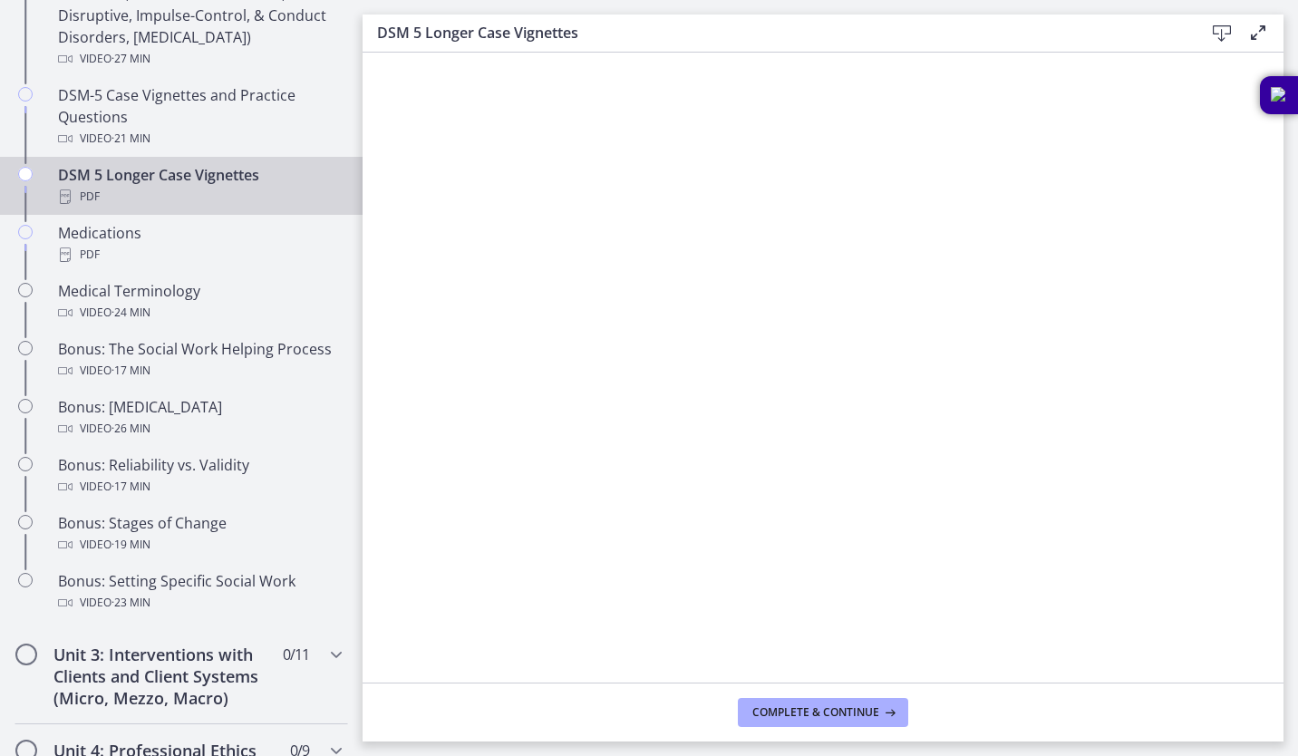
click at [1216, 31] on icon at bounding box center [1222, 34] width 22 height 22
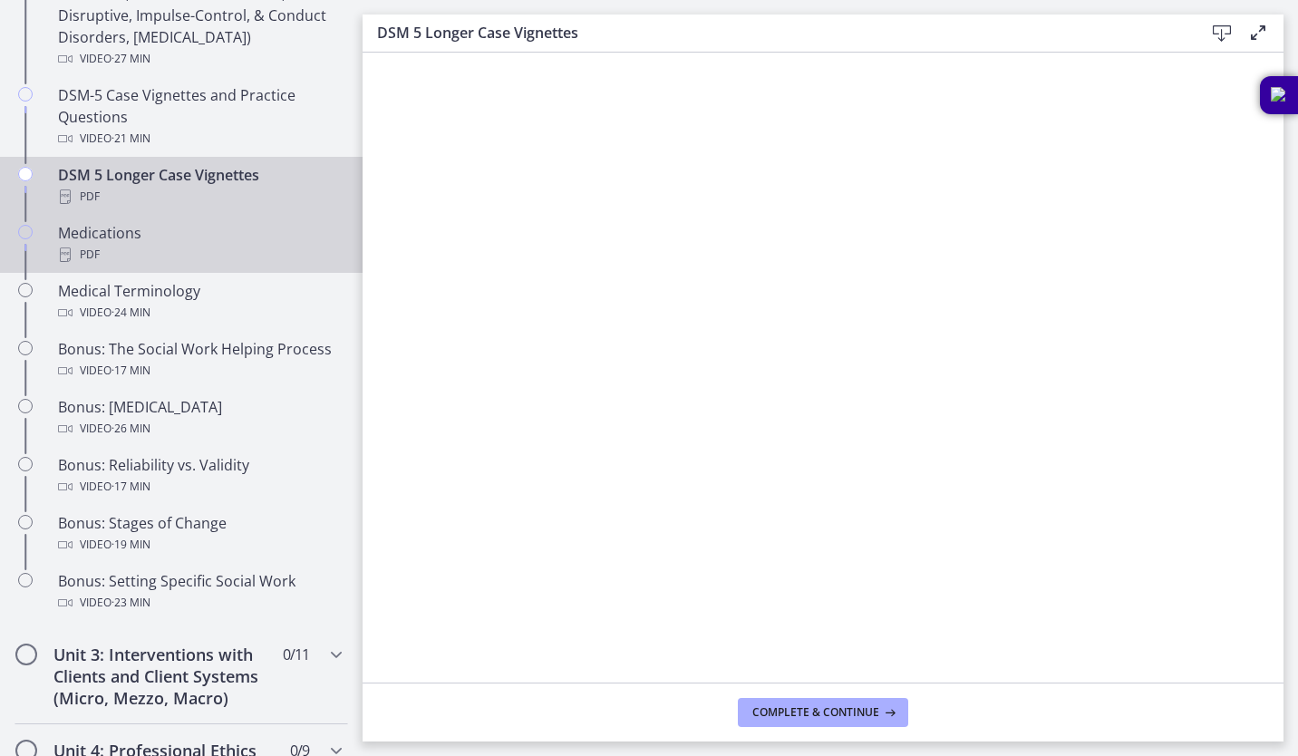
click at [155, 246] on div "PDF" at bounding box center [199, 255] width 283 height 22
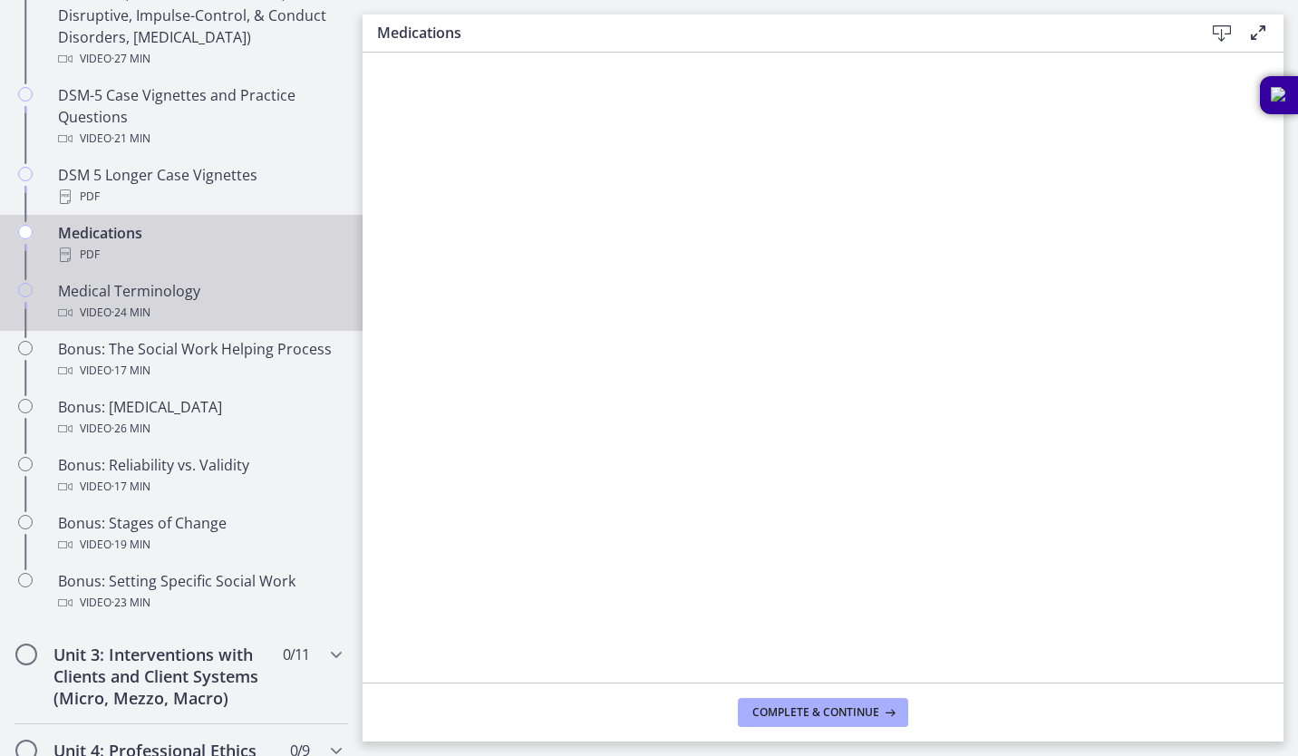
click at [161, 323] on link "Medical Terminology Video · 24 min" at bounding box center [181, 302] width 363 height 58
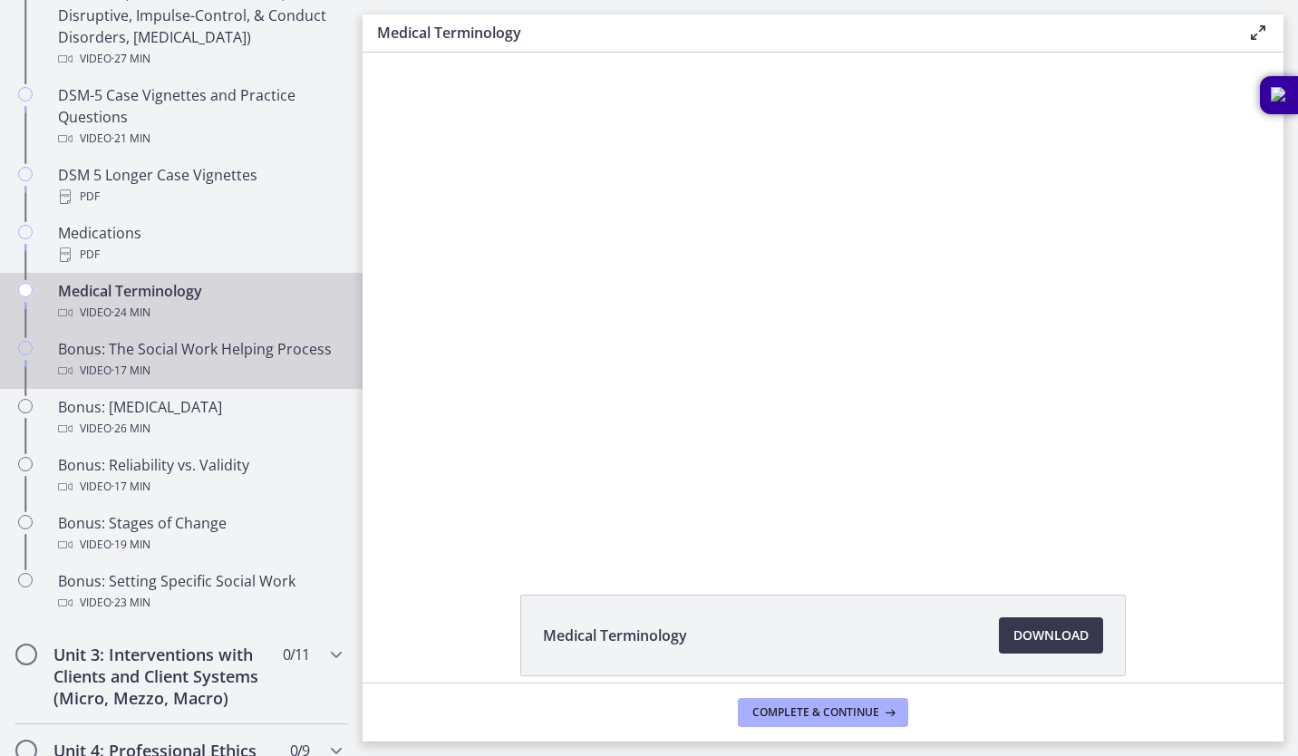
click at [211, 379] on div "Bonus: The Social Work Helping Process Video · 17 min" at bounding box center [199, 360] width 283 height 44
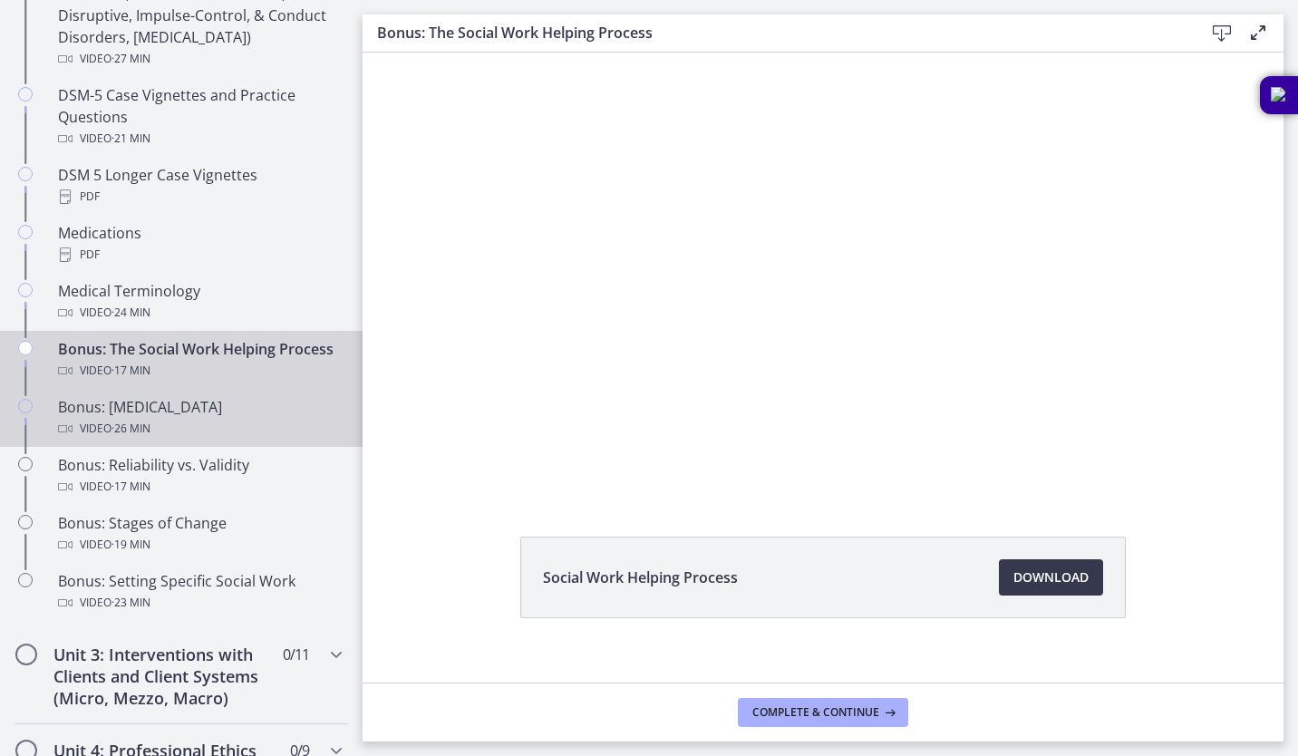
click at [140, 437] on div "Bonus: Personality Disorders Video · 26 min" at bounding box center [199, 418] width 283 height 44
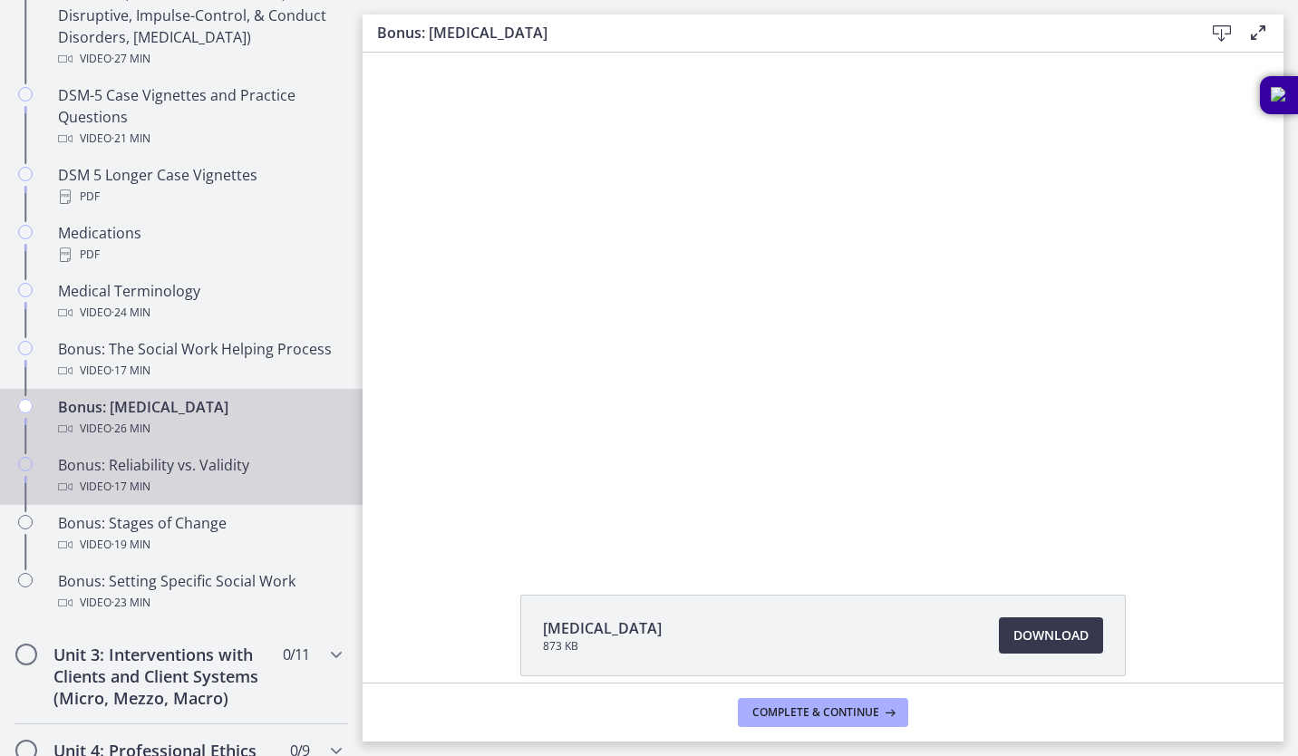
click at [170, 498] on div "Video · 17 min" at bounding box center [199, 487] width 283 height 22
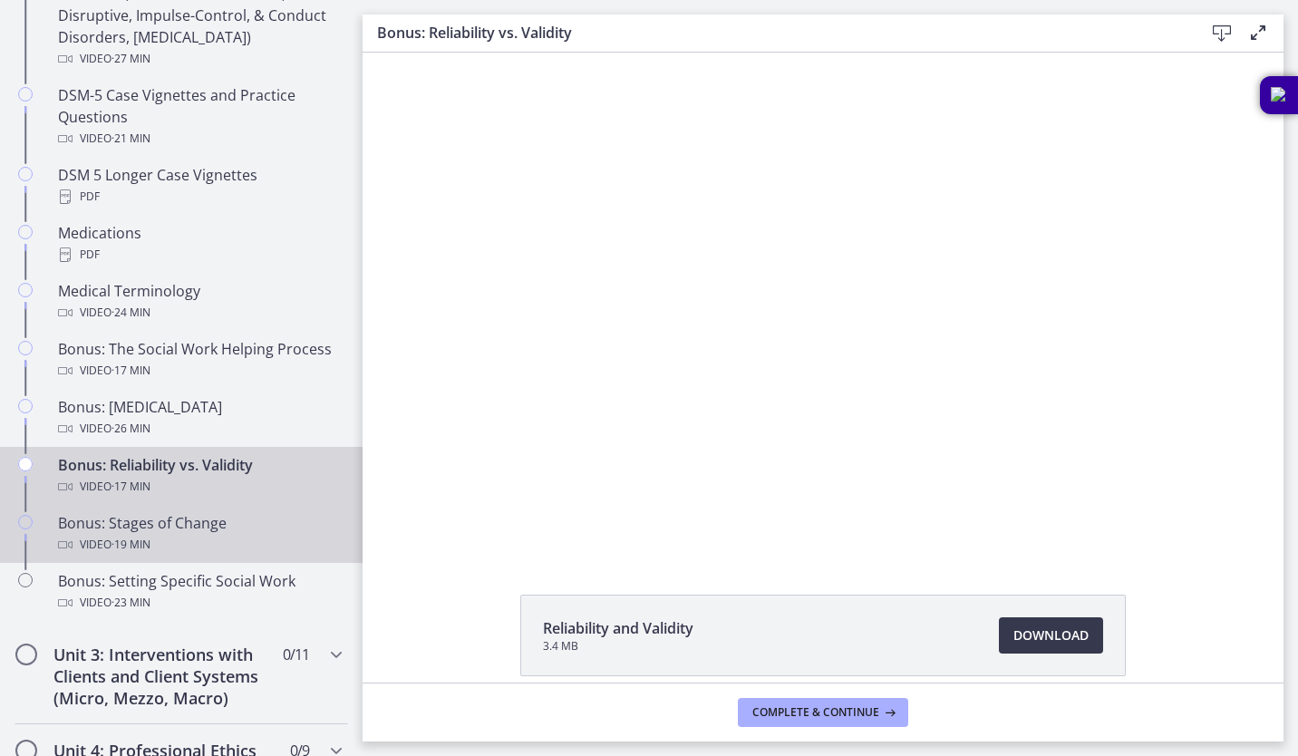
click at [176, 556] on div "Video · 19 min" at bounding box center [199, 545] width 283 height 22
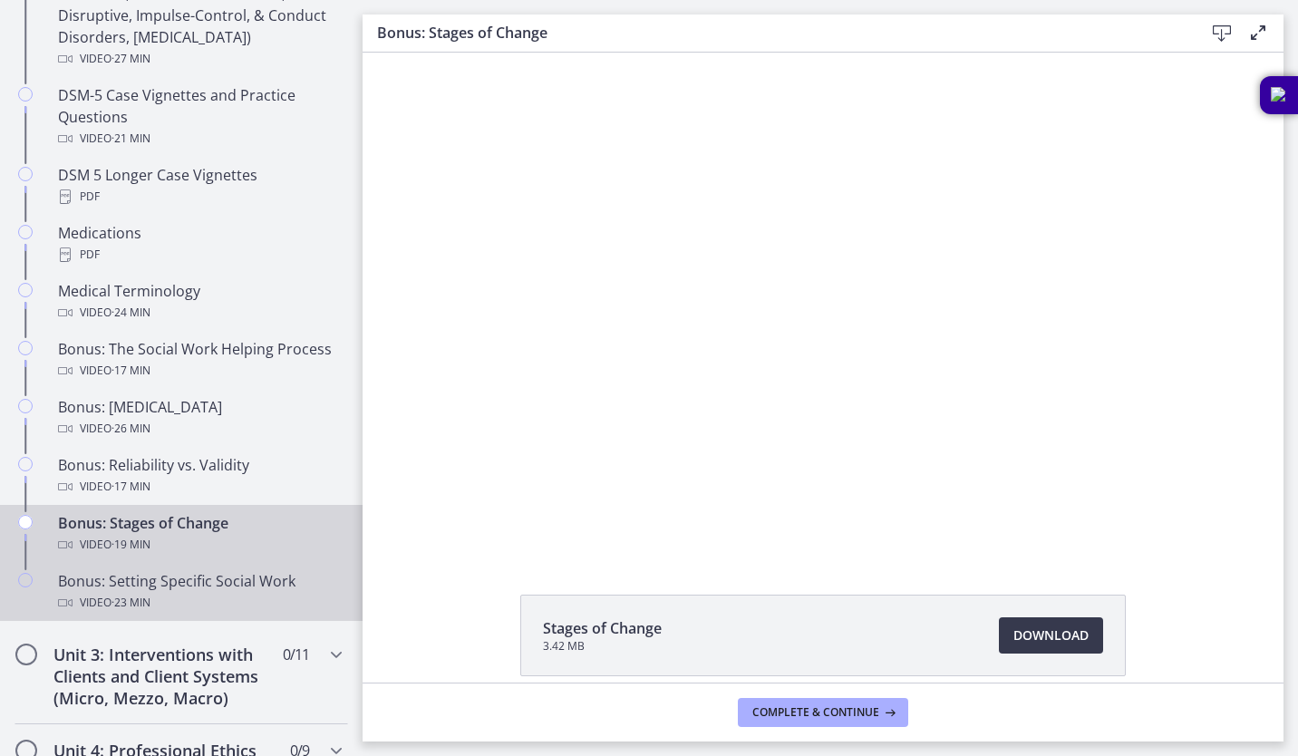
click at [192, 607] on div "Bonus: Setting Specific Social Work Video · 23 min" at bounding box center [199, 592] width 283 height 44
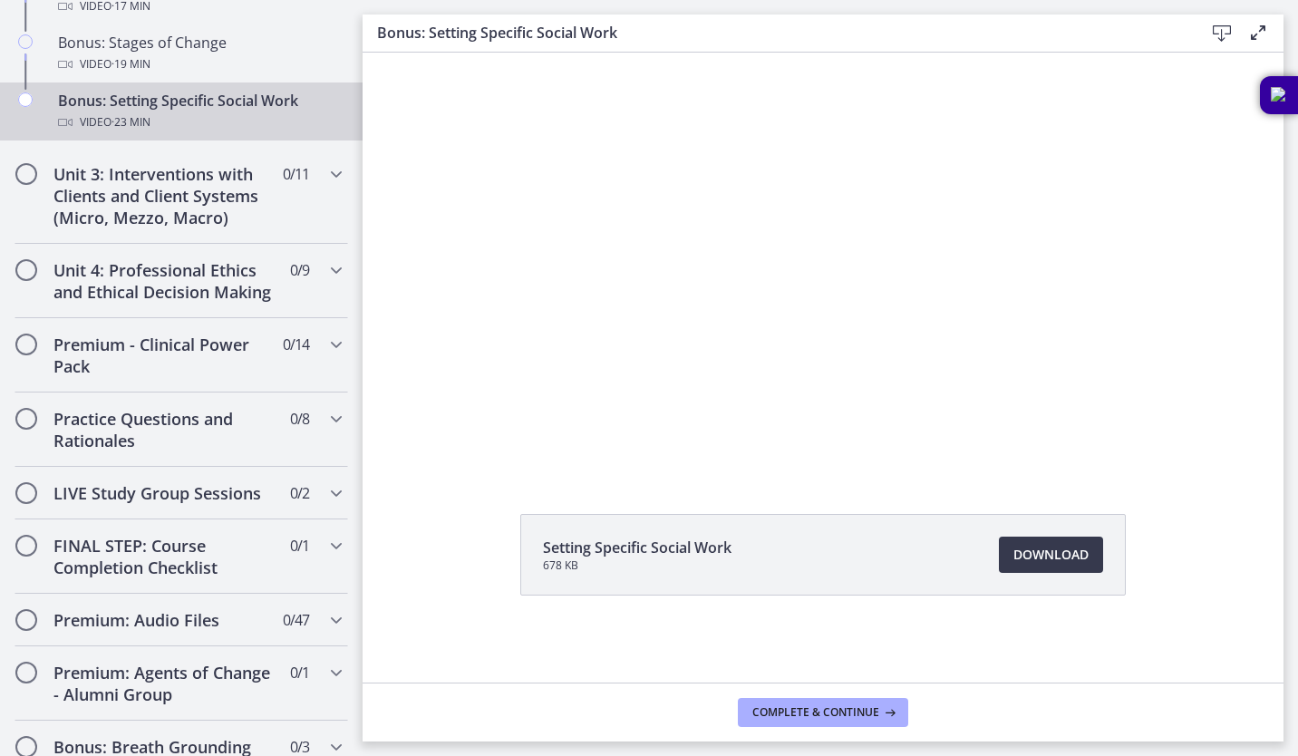
scroll to position [1723, 0]
click at [228, 227] on h2 "Unit 3: Interventions with Clients and Client Systems (Micro, Mezzo, Macro)" at bounding box center [163, 193] width 221 height 65
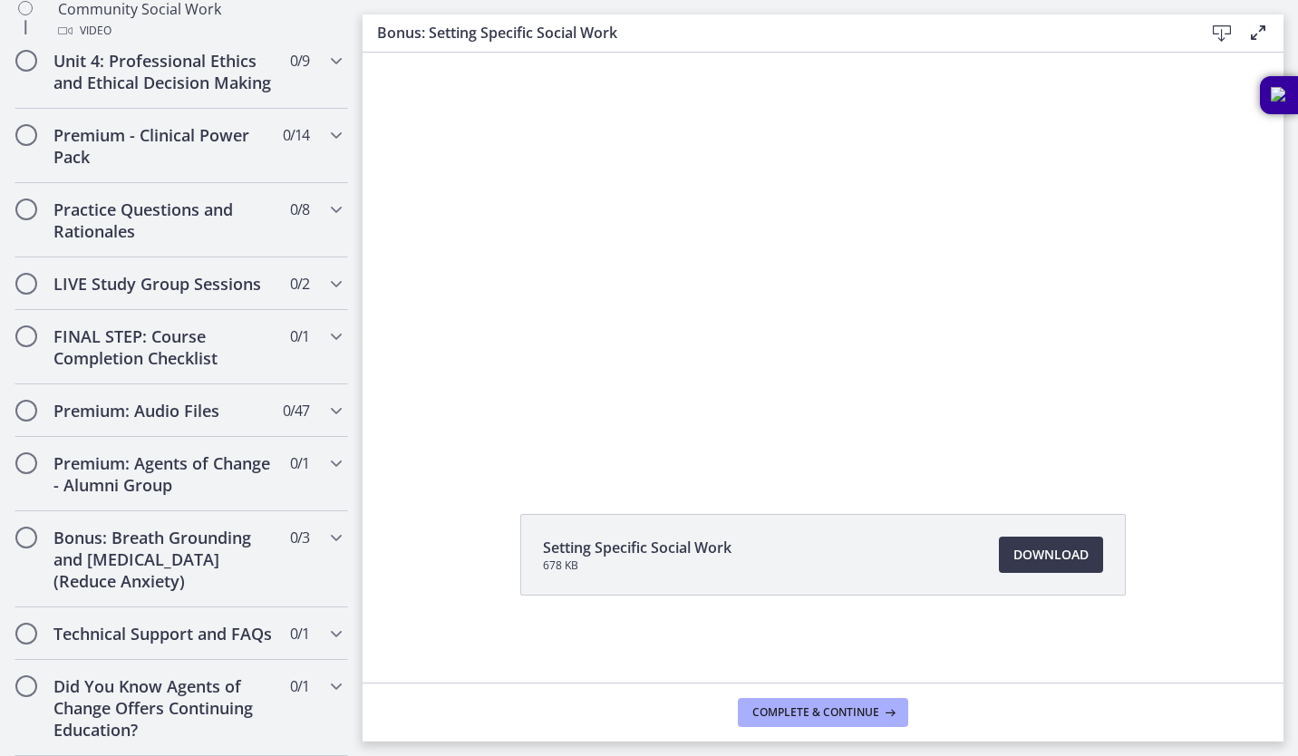
scroll to position [1509, 0]
click at [327, 50] on icon "Chapters" at bounding box center [337, 61] width 22 height 22
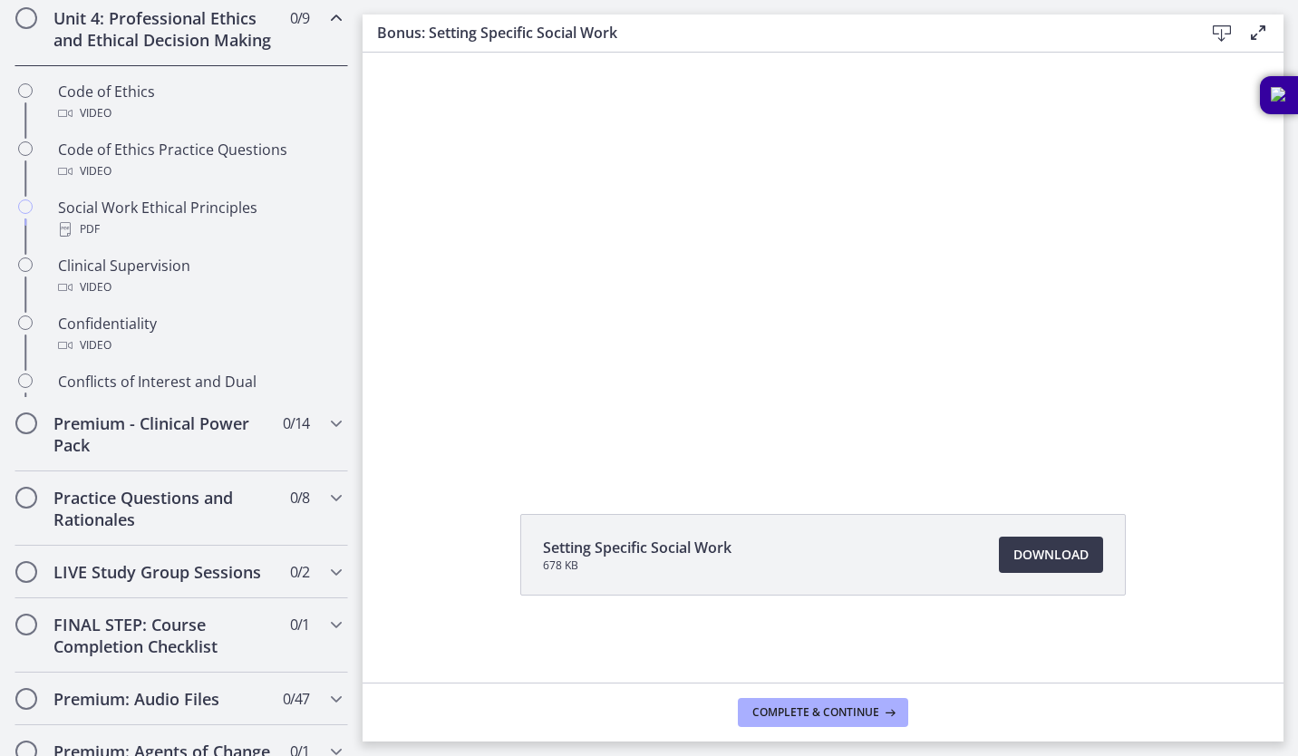
scroll to position [812, 0]
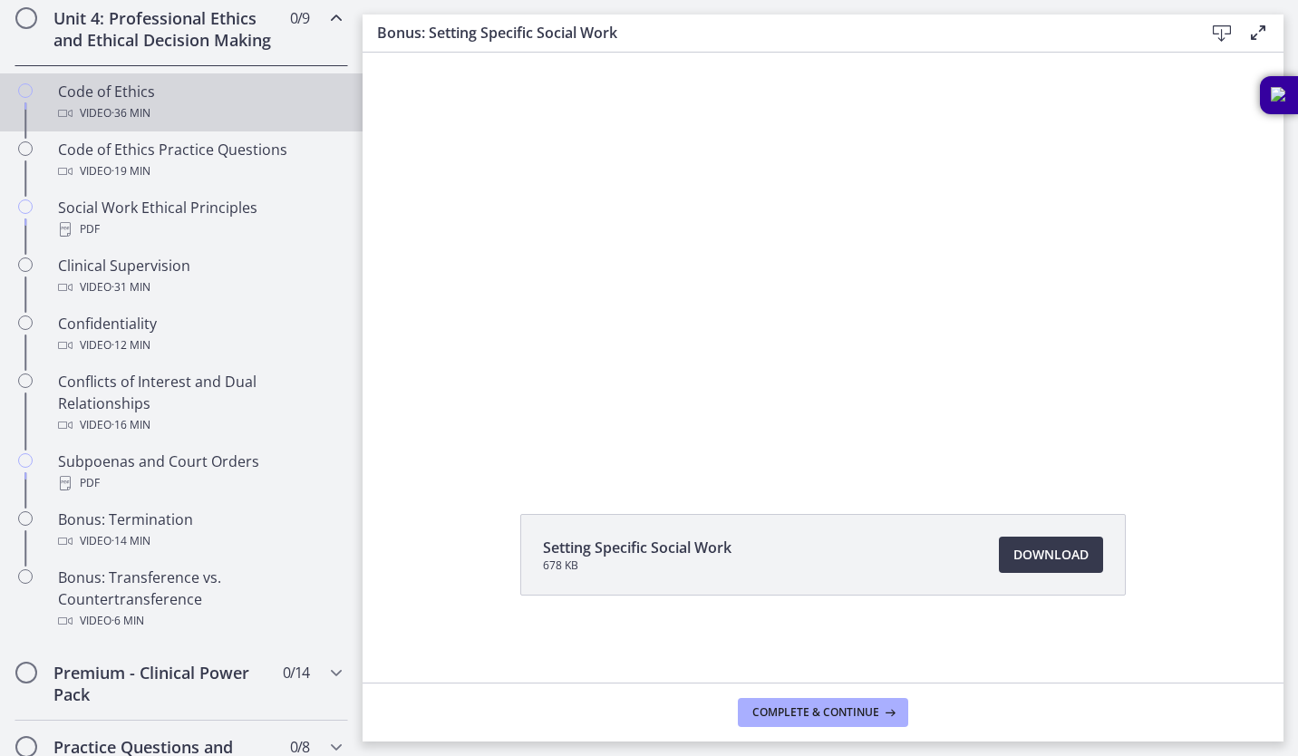
click at [151, 124] on span "· 36 min" at bounding box center [131, 113] width 39 height 22
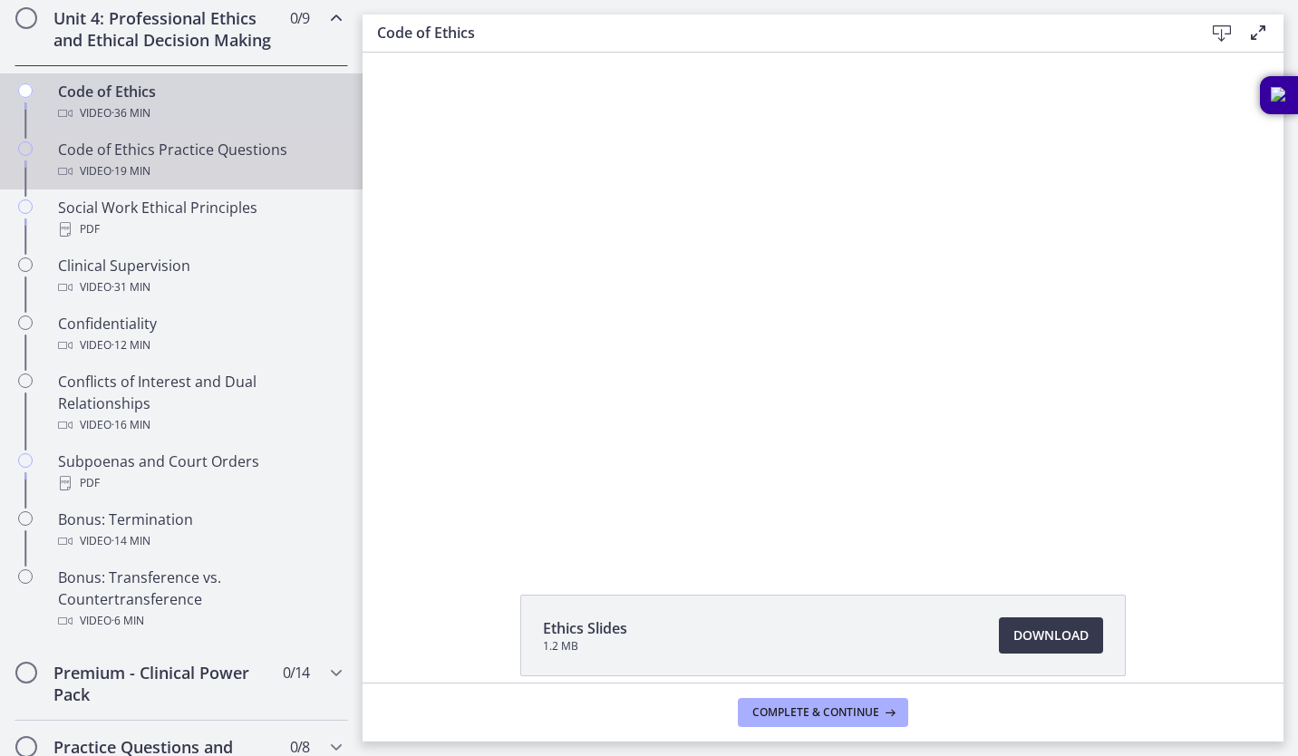
click at [222, 182] on div "Video · 19 min" at bounding box center [199, 171] width 283 height 22
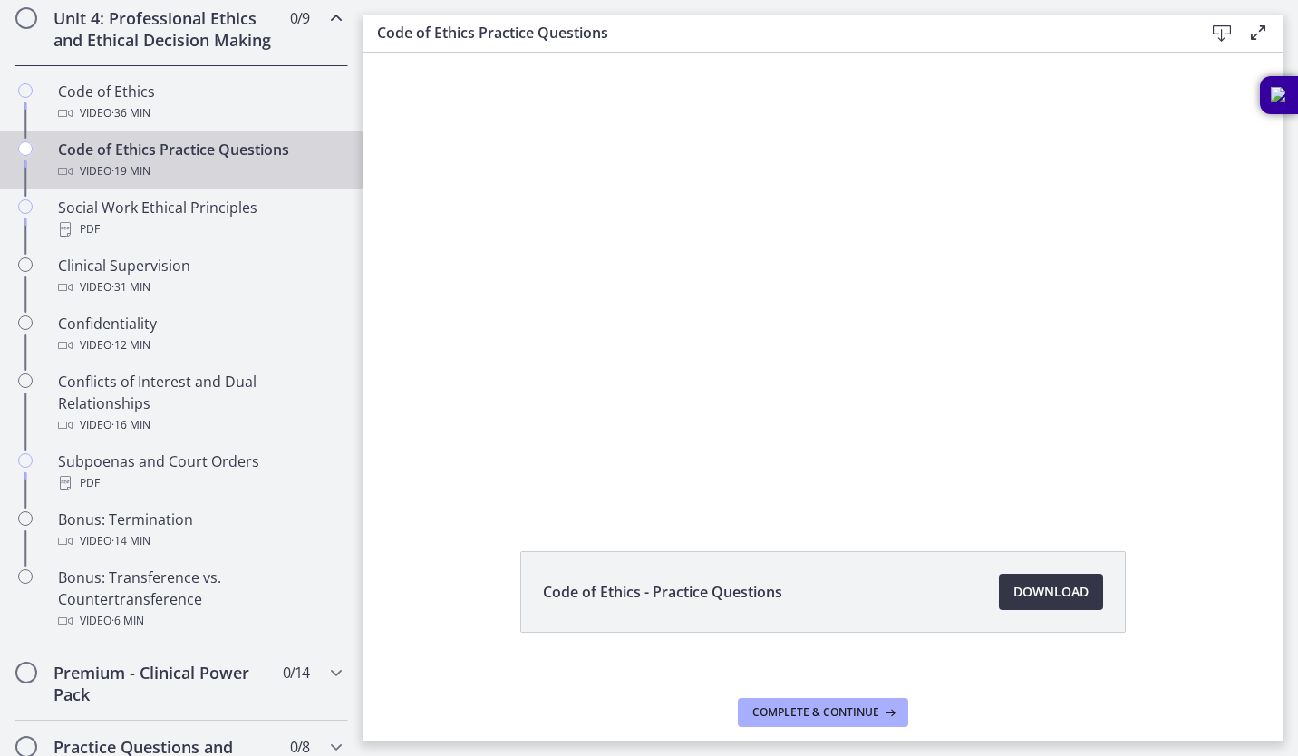
click at [1049, 590] on span "Download Opens in a new window" at bounding box center [1051, 592] width 75 height 22
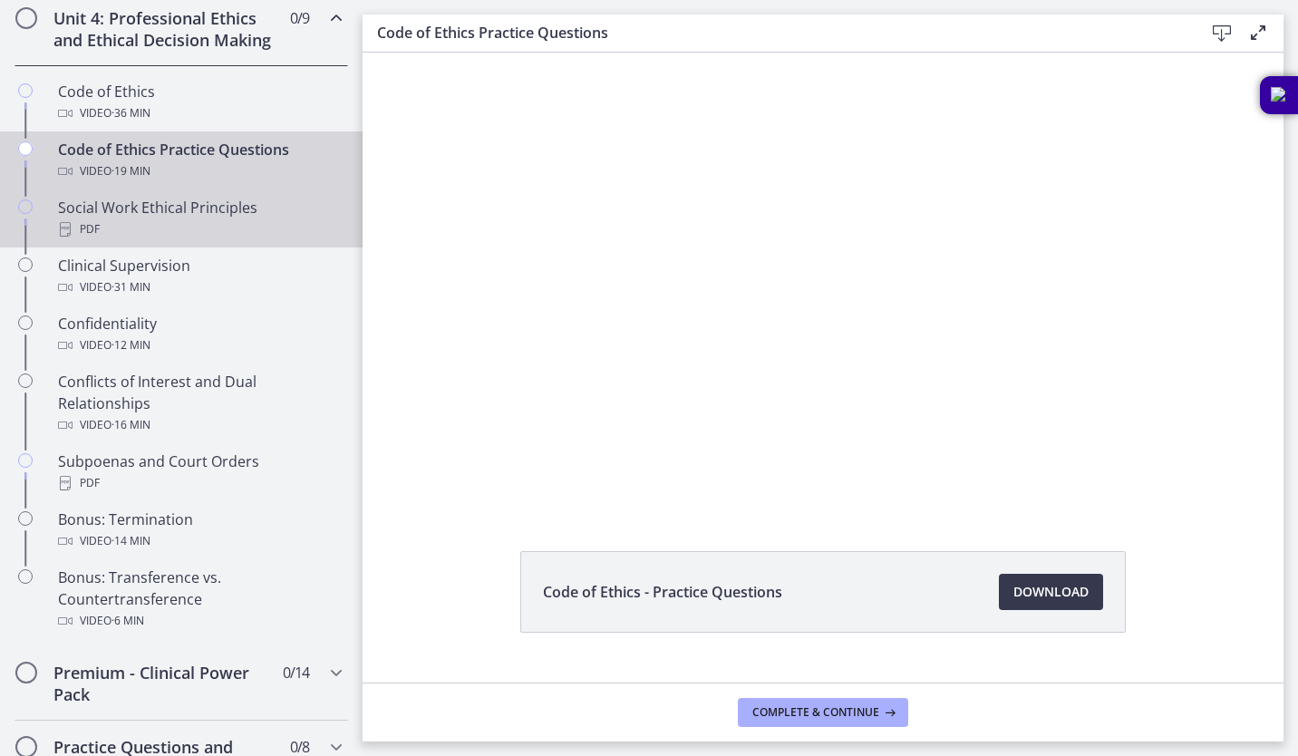
click at [180, 229] on div "Social Work Ethical Principles PDF" at bounding box center [199, 219] width 283 height 44
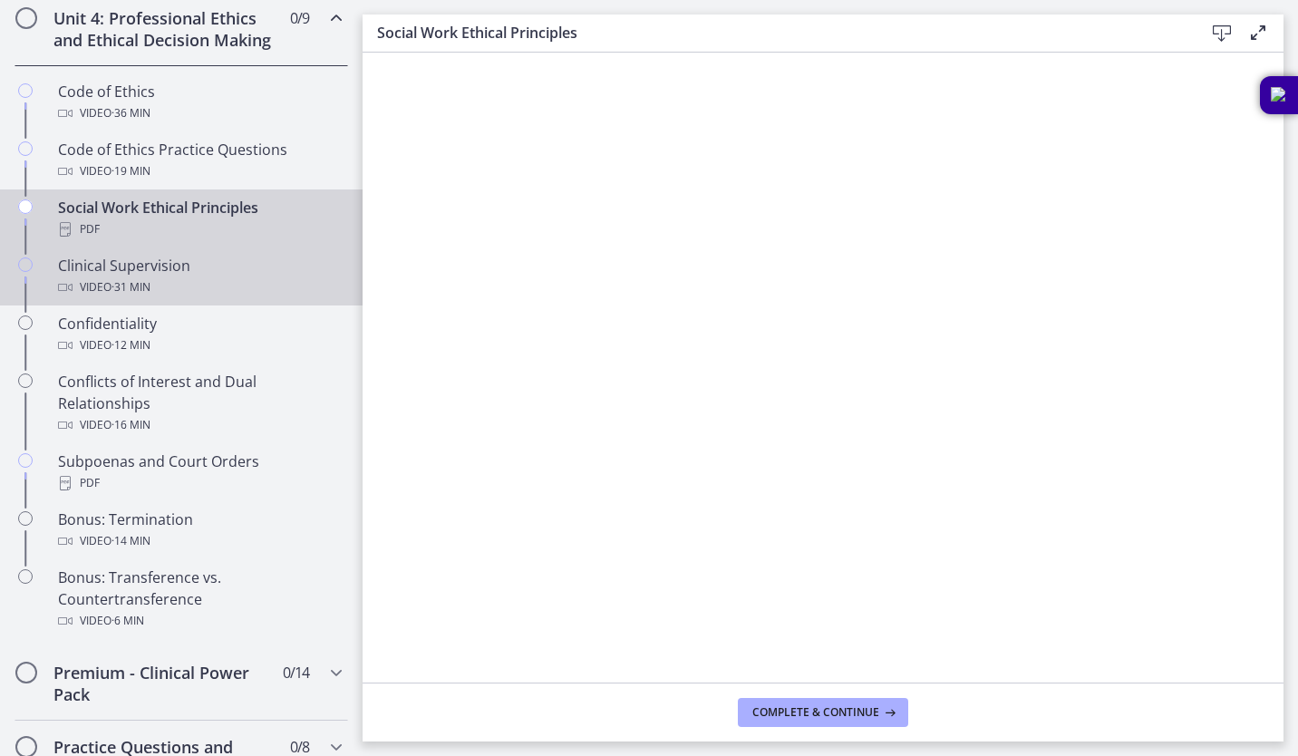
click at [122, 292] on div "Clinical Supervision Video · 31 min" at bounding box center [199, 277] width 283 height 44
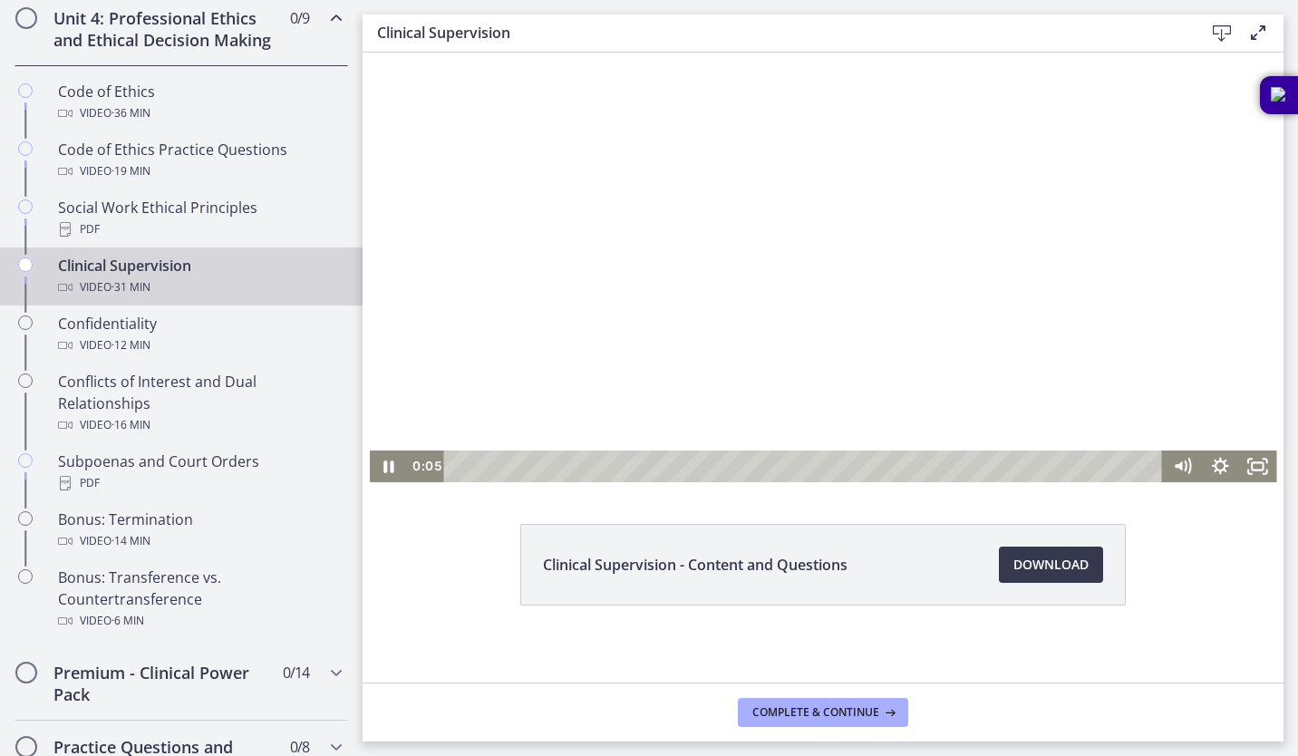
scroll to position [28, 0]
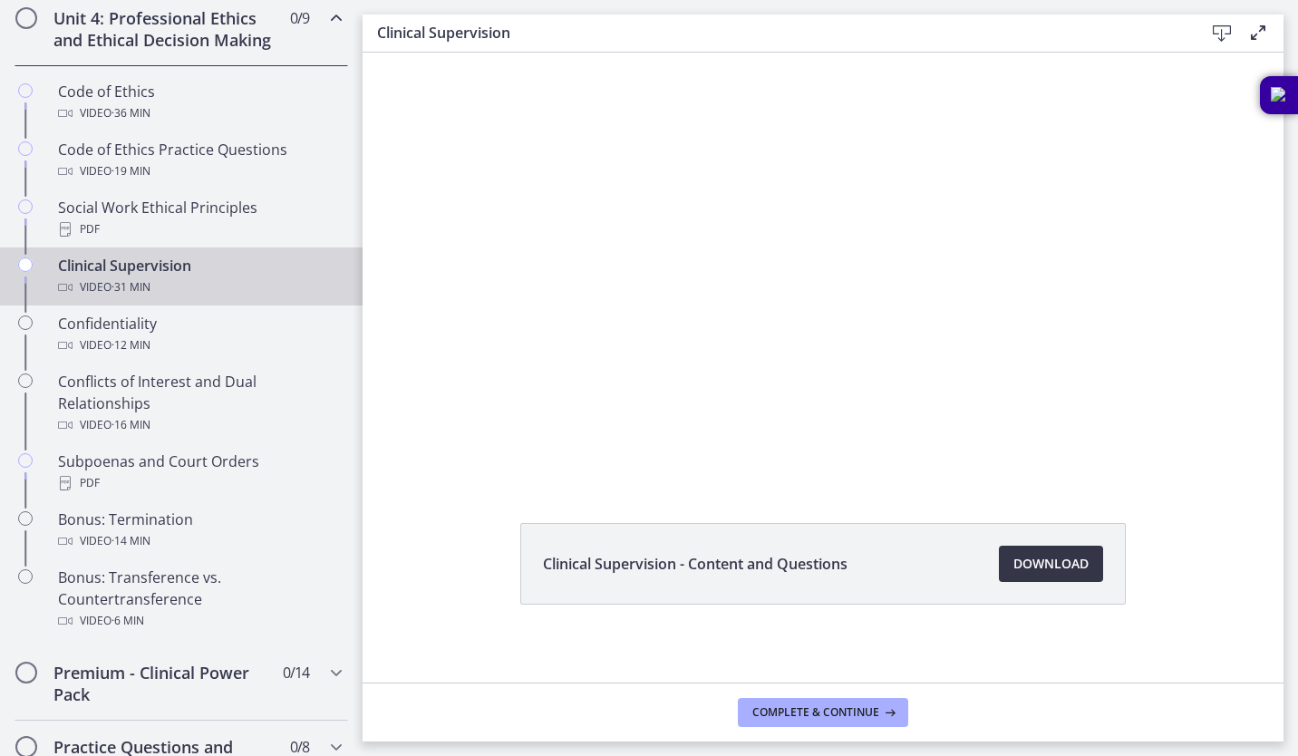
click at [1052, 567] on span "Download Opens in a new window" at bounding box center [1051, 564] width 75 height 22
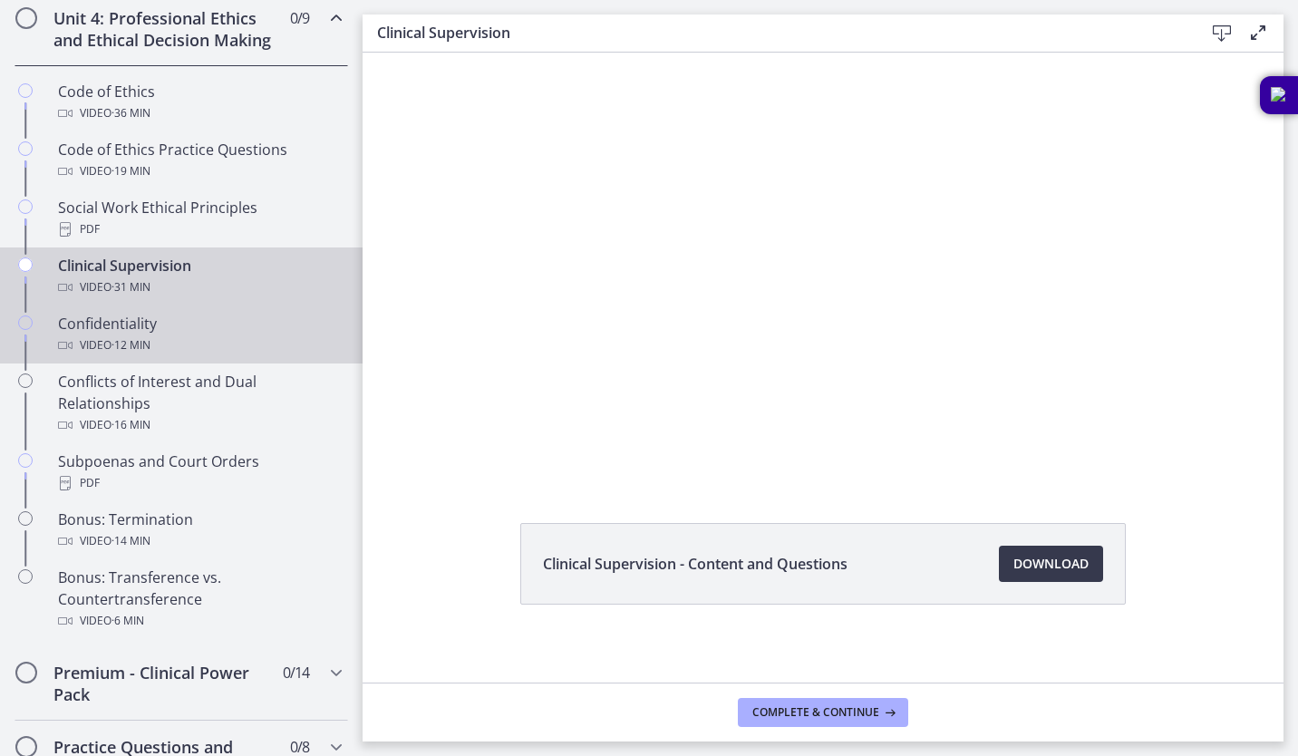
click at [160, 356] on div "Video · 12 min" at bounding box center [199, 346] width 283 height 22
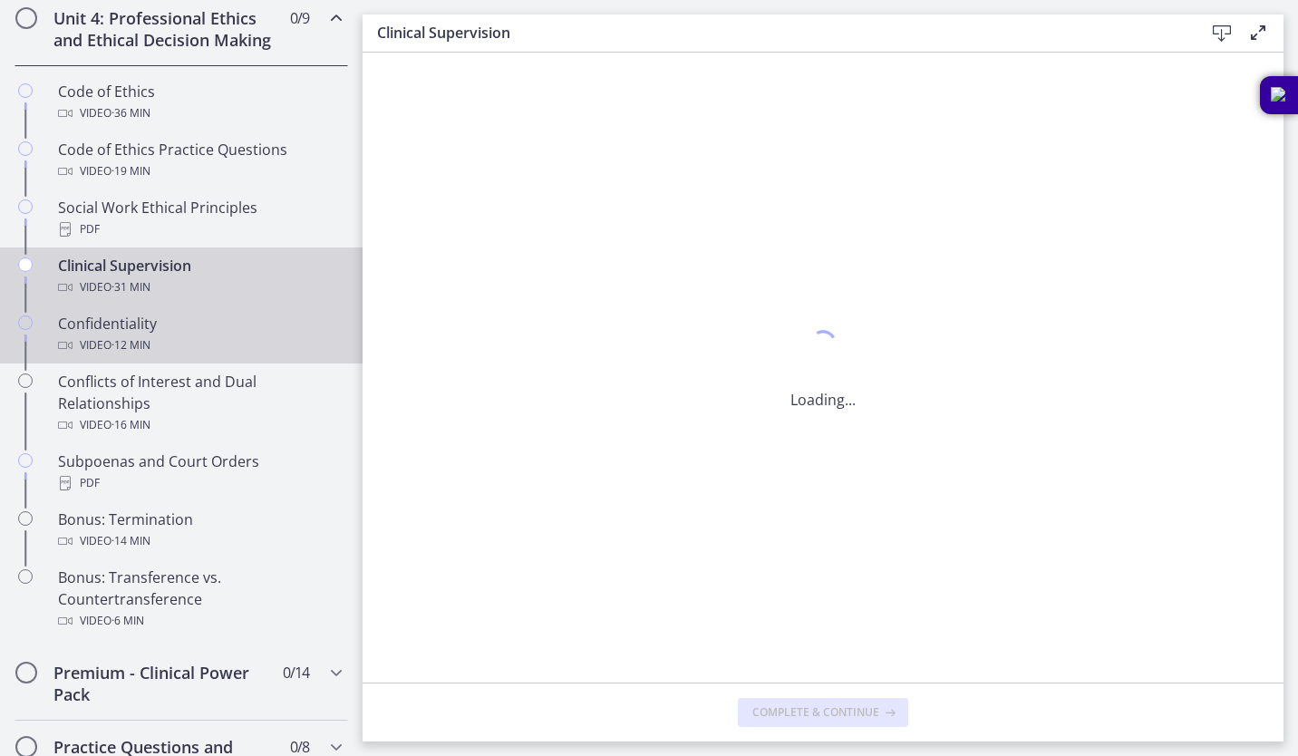
scroll to position [0, 0]
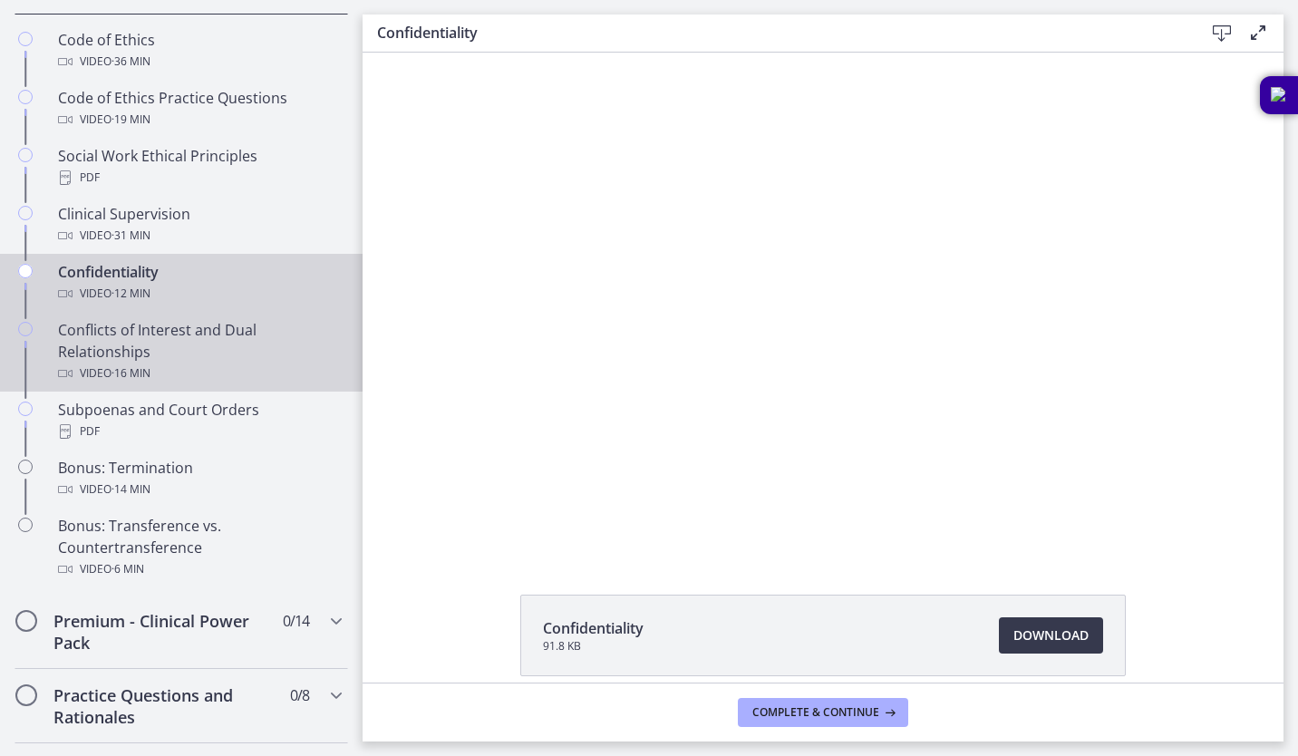
click at [249, 378] on div "Conflicts of Interest and Dual Relationships Video · 16 min" at bounding box center [199, 351] width 283 height 65
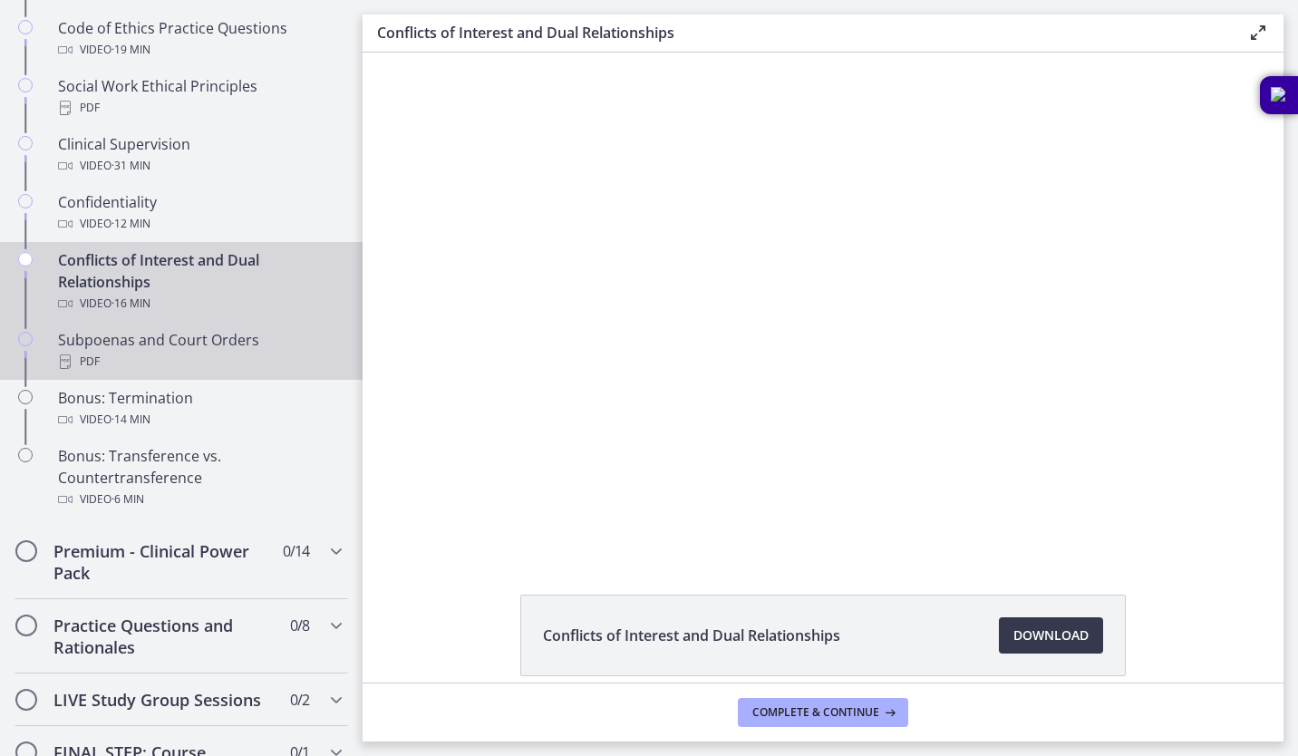
click at [244, 373] on div "PDF" at bounding box center [199, 362] width 283 height 22
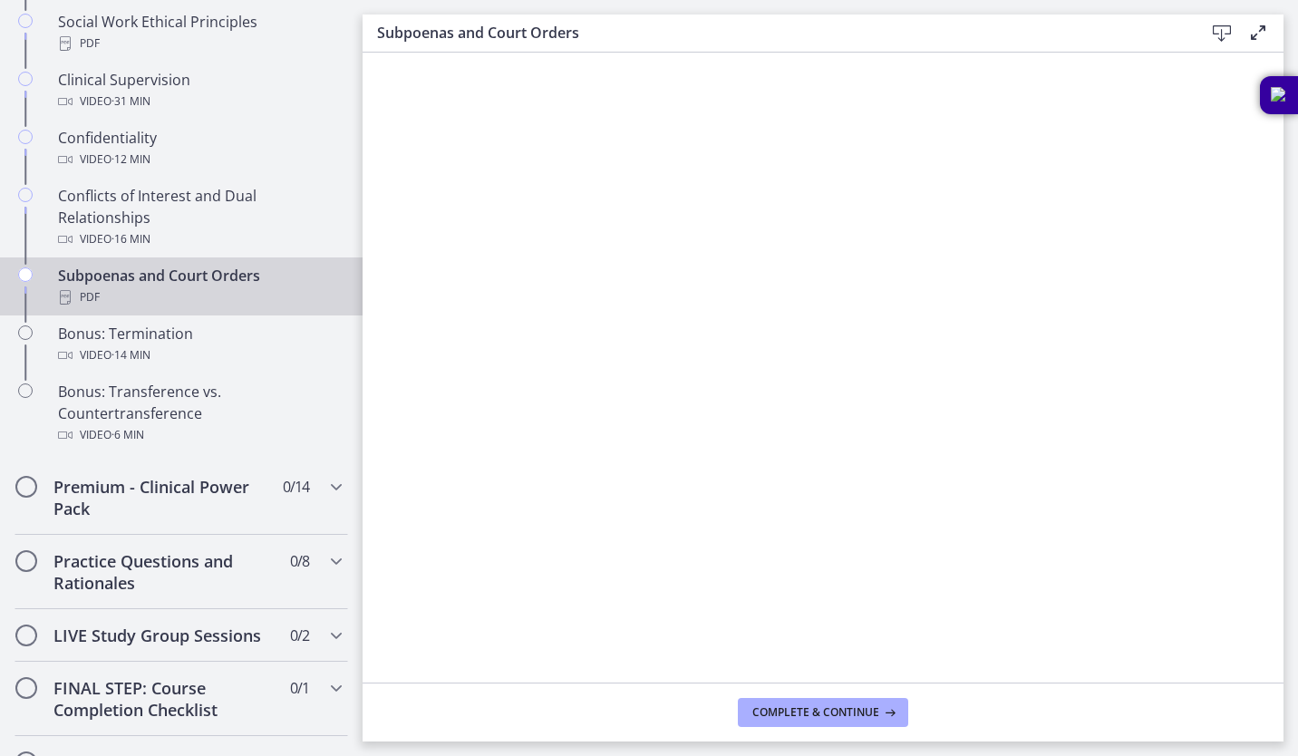
scroll to position [999, 0]
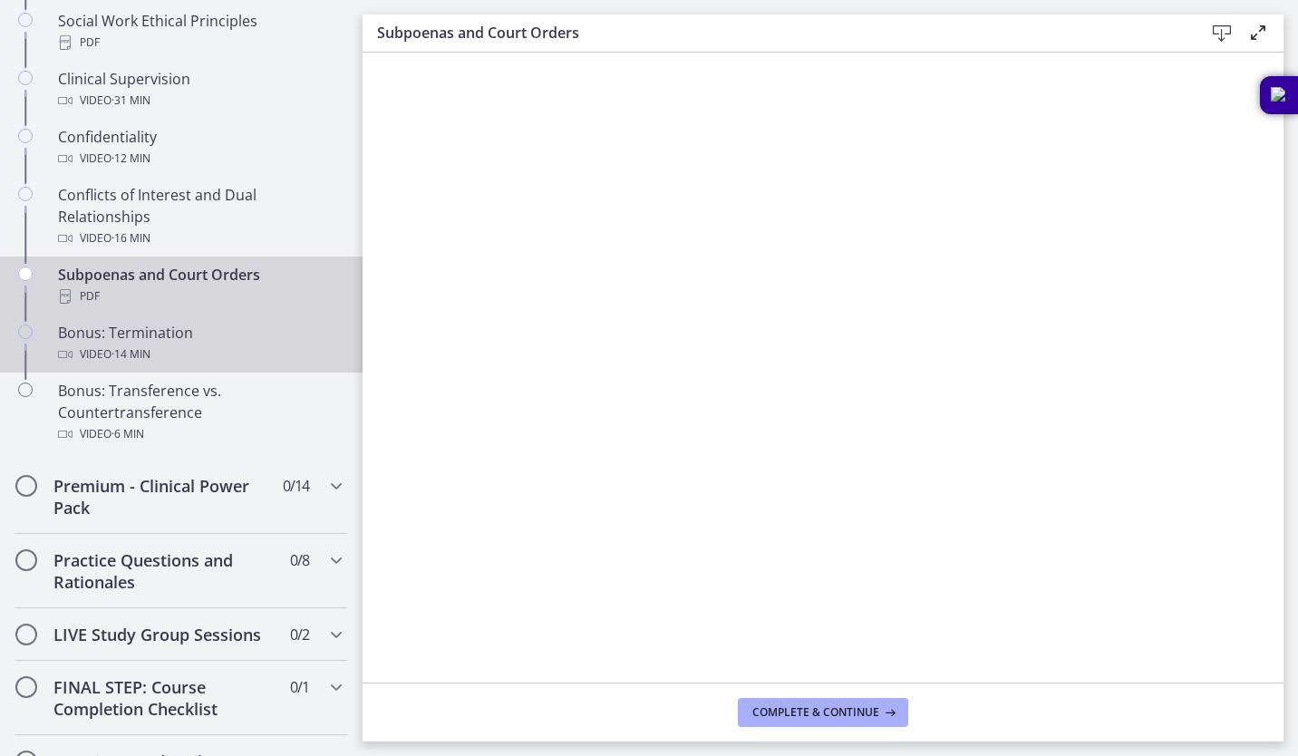
click at [191, 365] on div "Video · 14 min" at bounding box center [199, 355] width 283 height 22
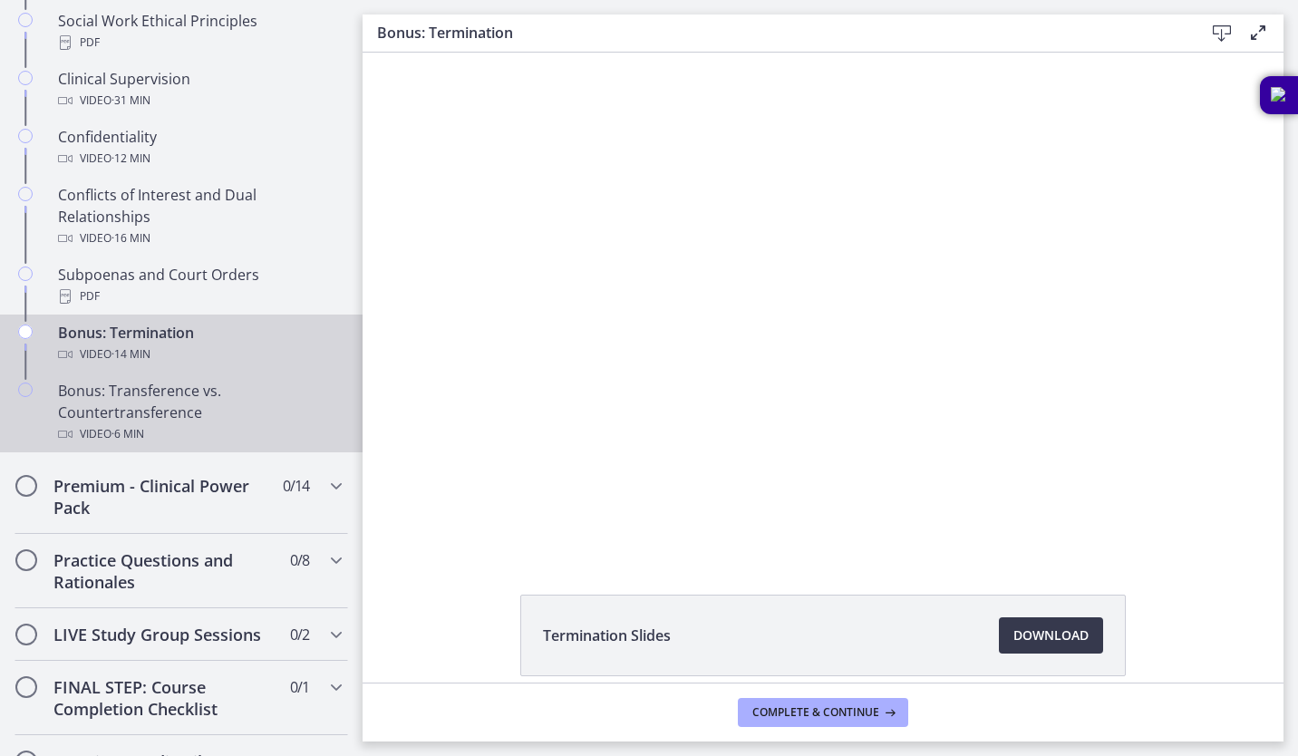
click at [267, 442] on div "Bonus: Transference vs. Countertransference Video · 6 min" at bounding box center [199, 412] width 283 height 65
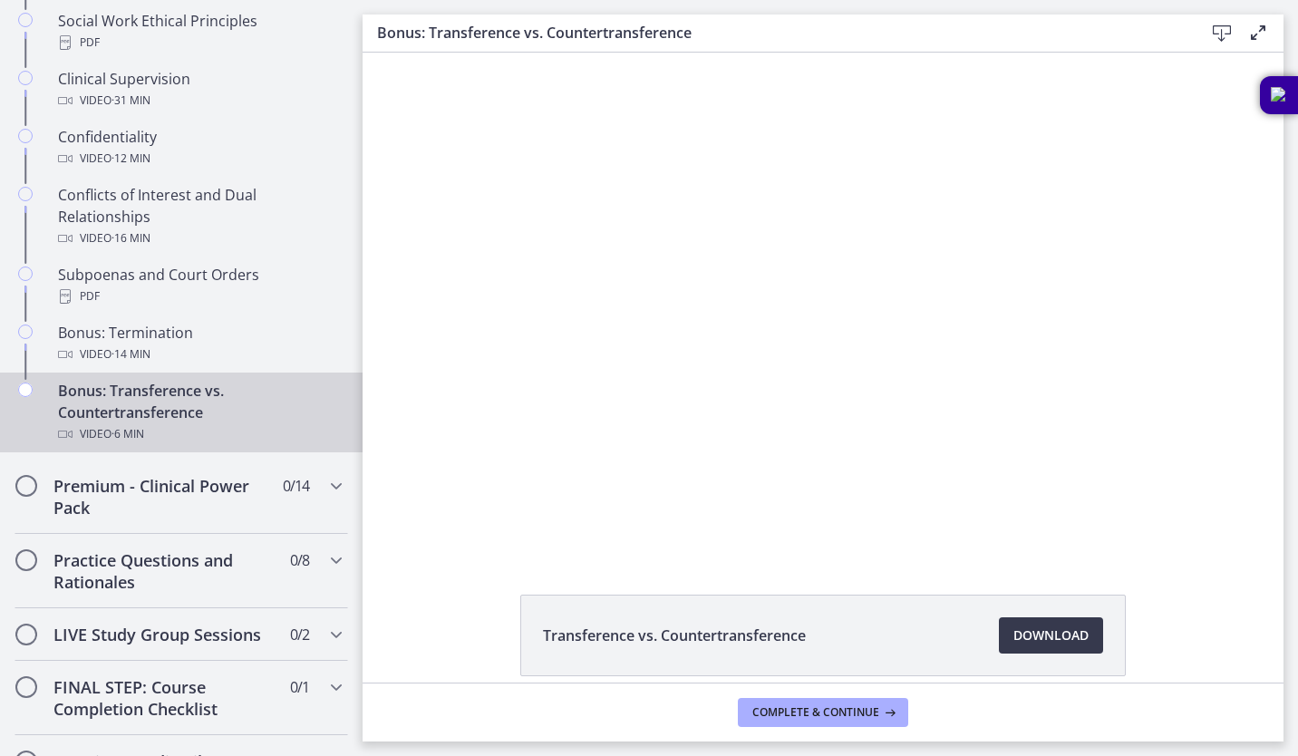
scroll to position [1126, 0]
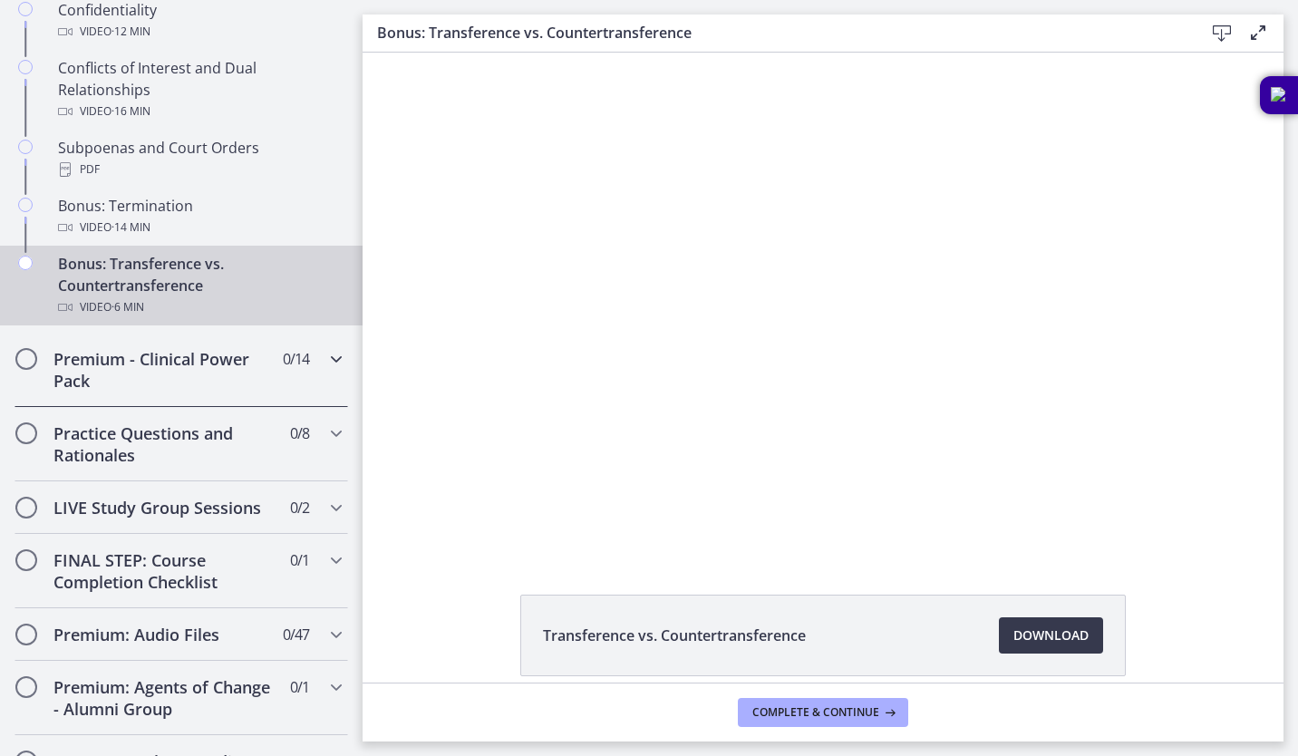
click at [310, 394] on div "Premium - Clinical Power Pack 0 / 14 Completed" at bounding box center [182, 370] width 334 height 74
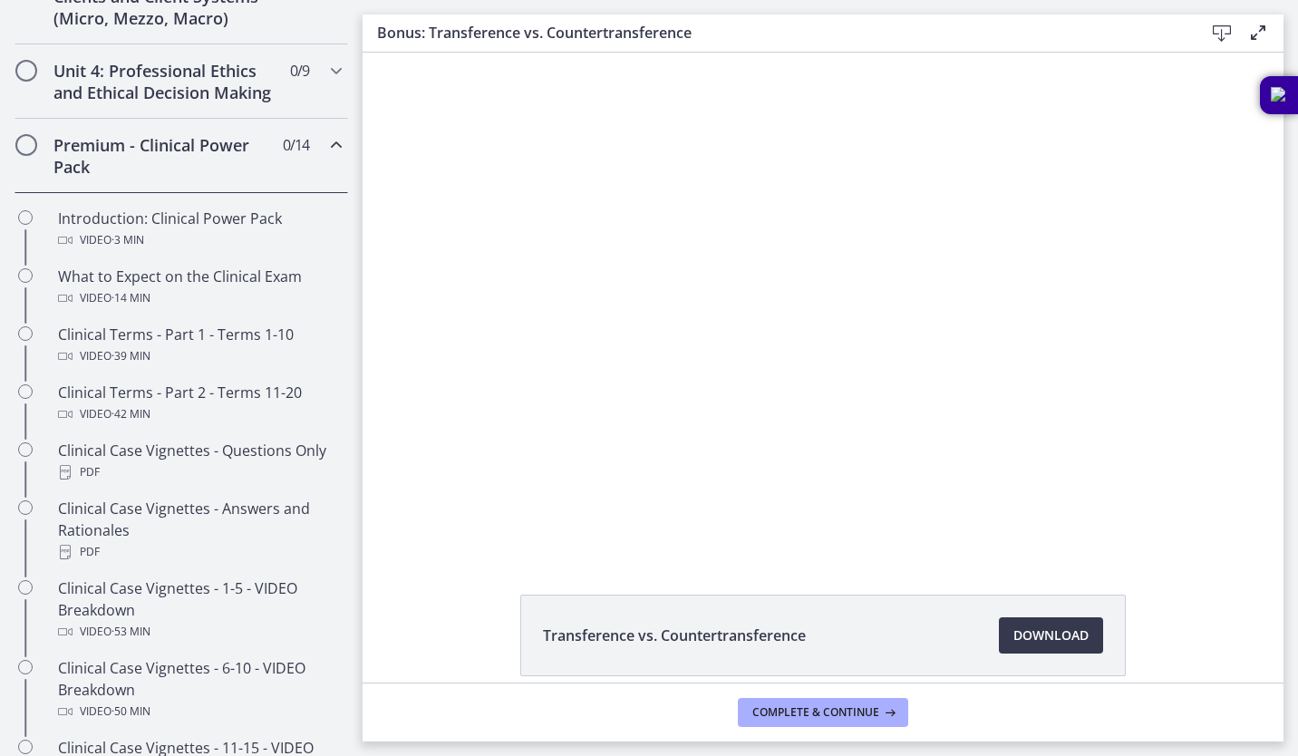
scroll to position [758, 0]
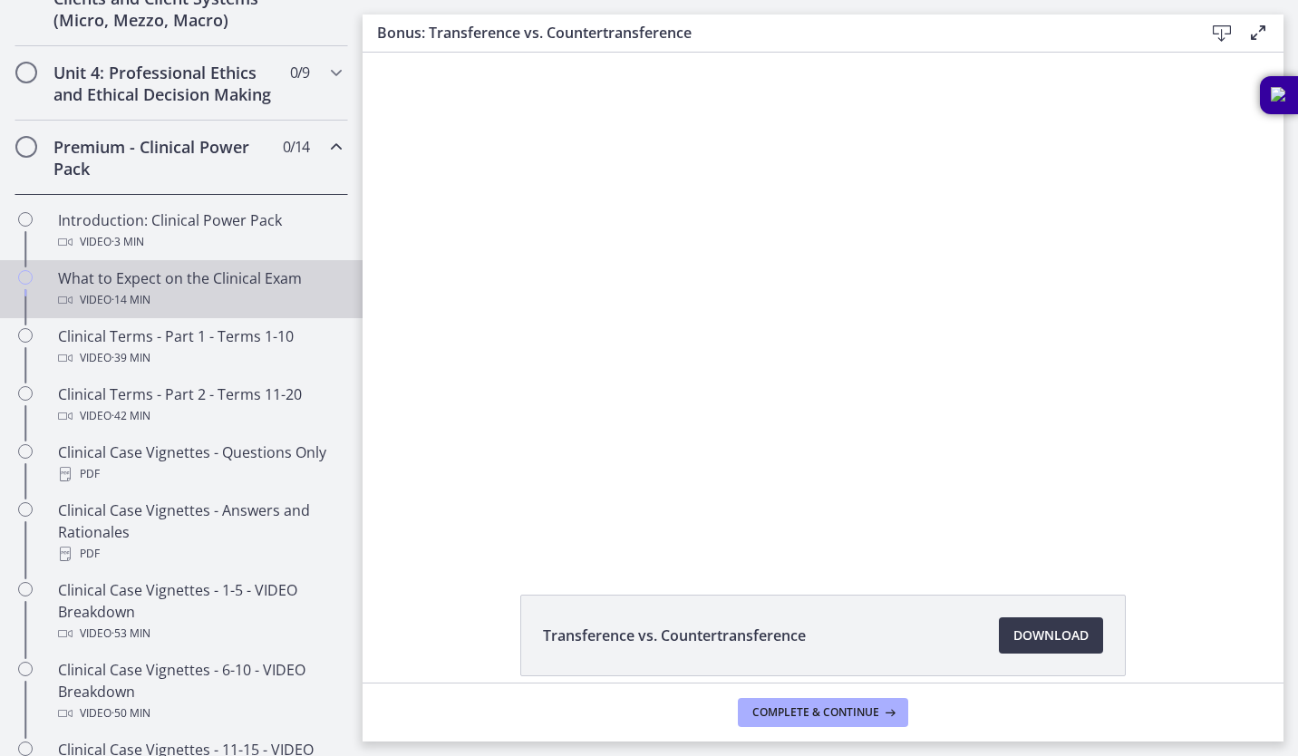
click at [191, 308] on div "What to Expect on the Clinical Exam Video · 14 min" at bounding box center [199, 289] width 283 height 44
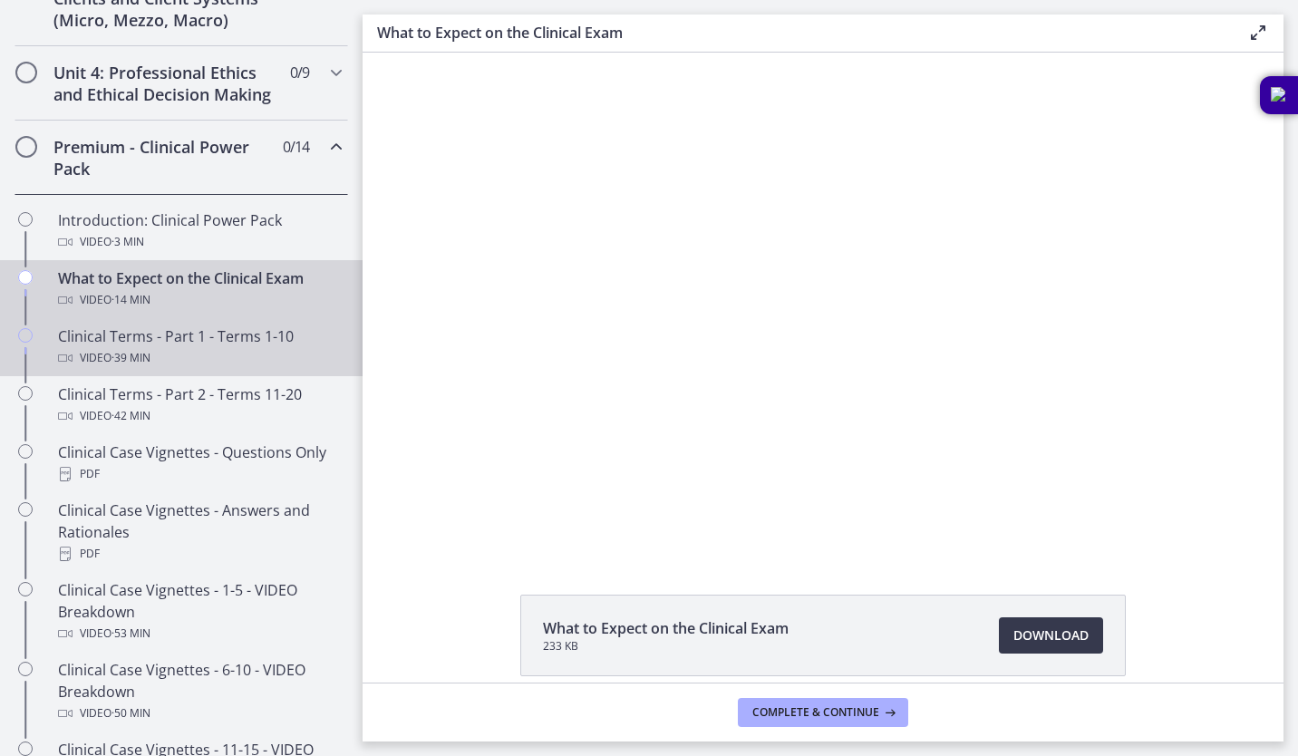
click at [224, 369] on div "Video · 39 min" at bounding box center [199, 358] width 283 height 22
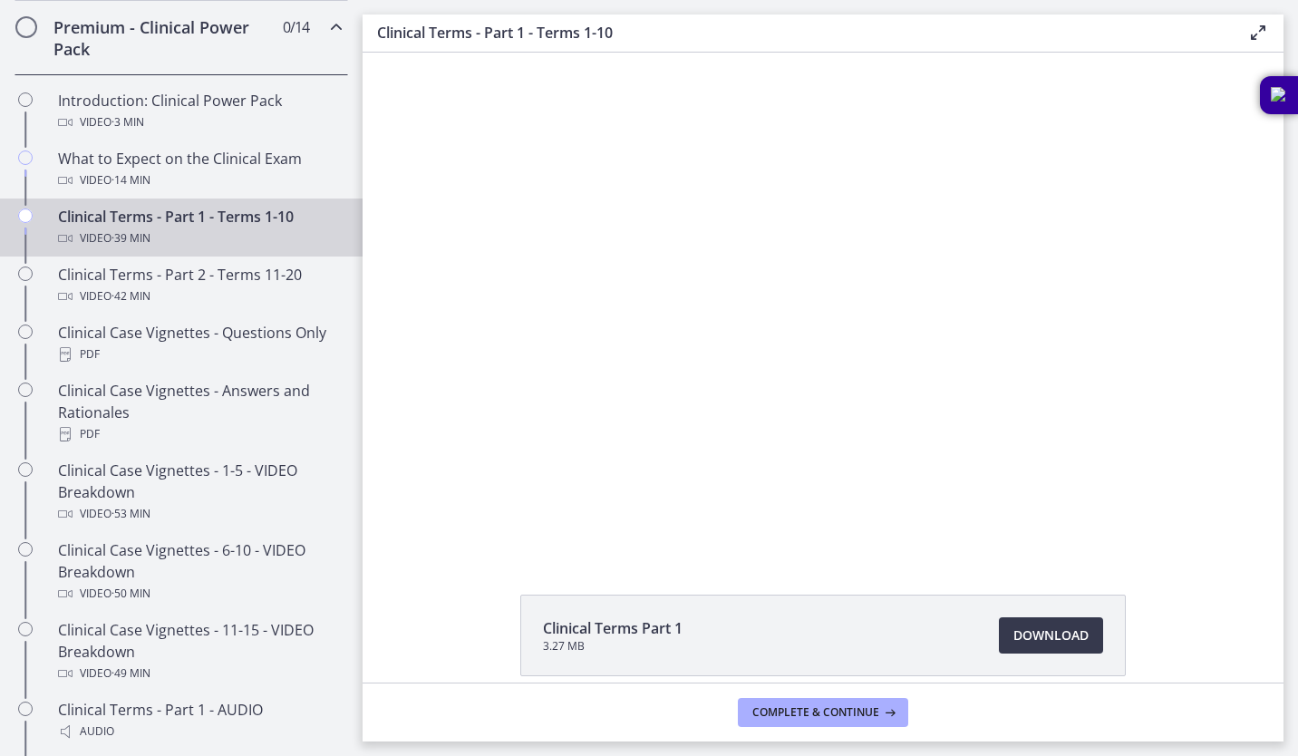
scroll to position [879, 0]
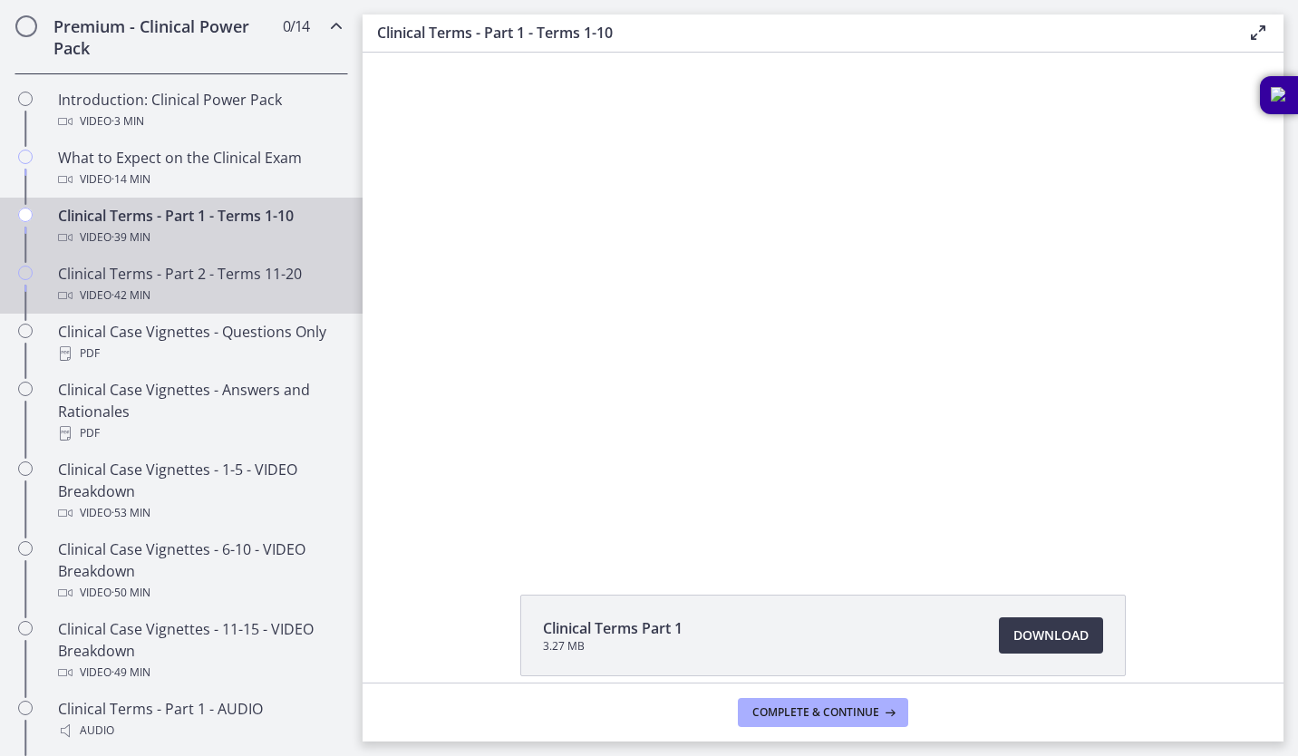
click at [210, 306] on div "Video · 42 min" at bounding box center [199, 296] width 283 height 22
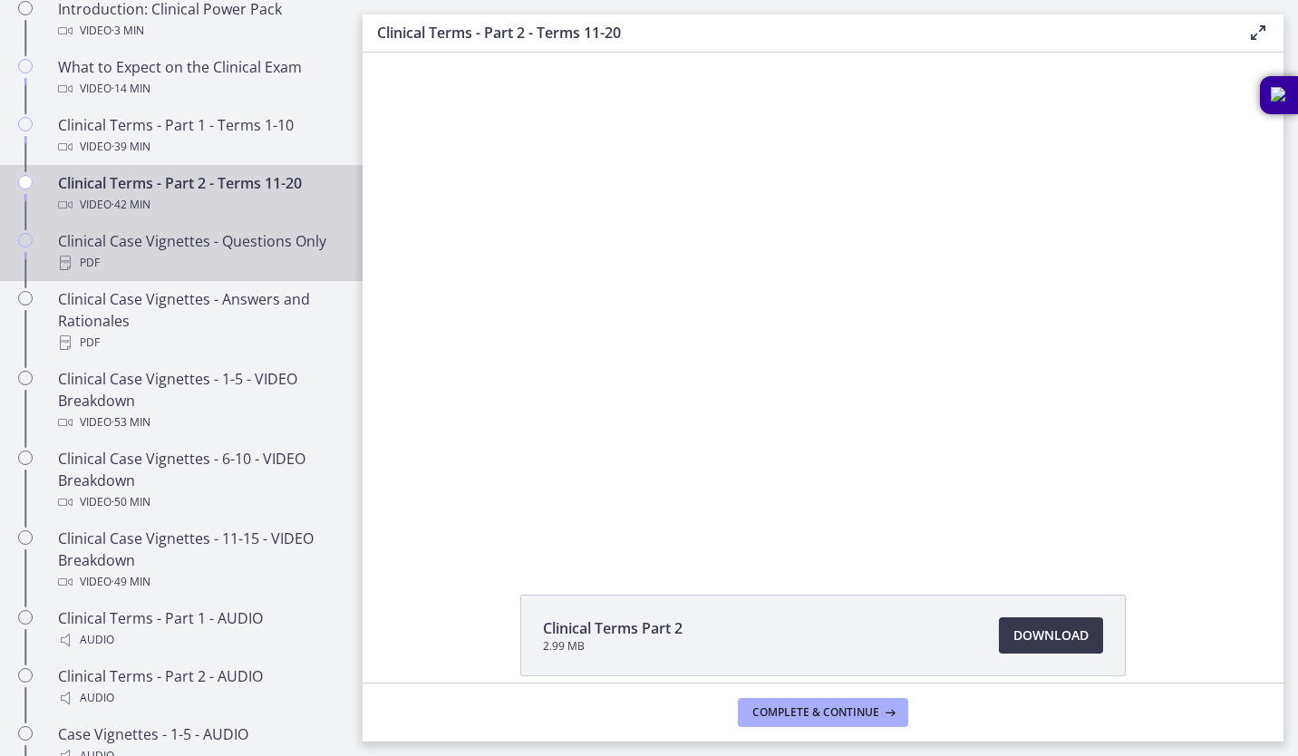
click at [227, 274] on div "PDF" at bounding box center [199, 263] width 283 height 22
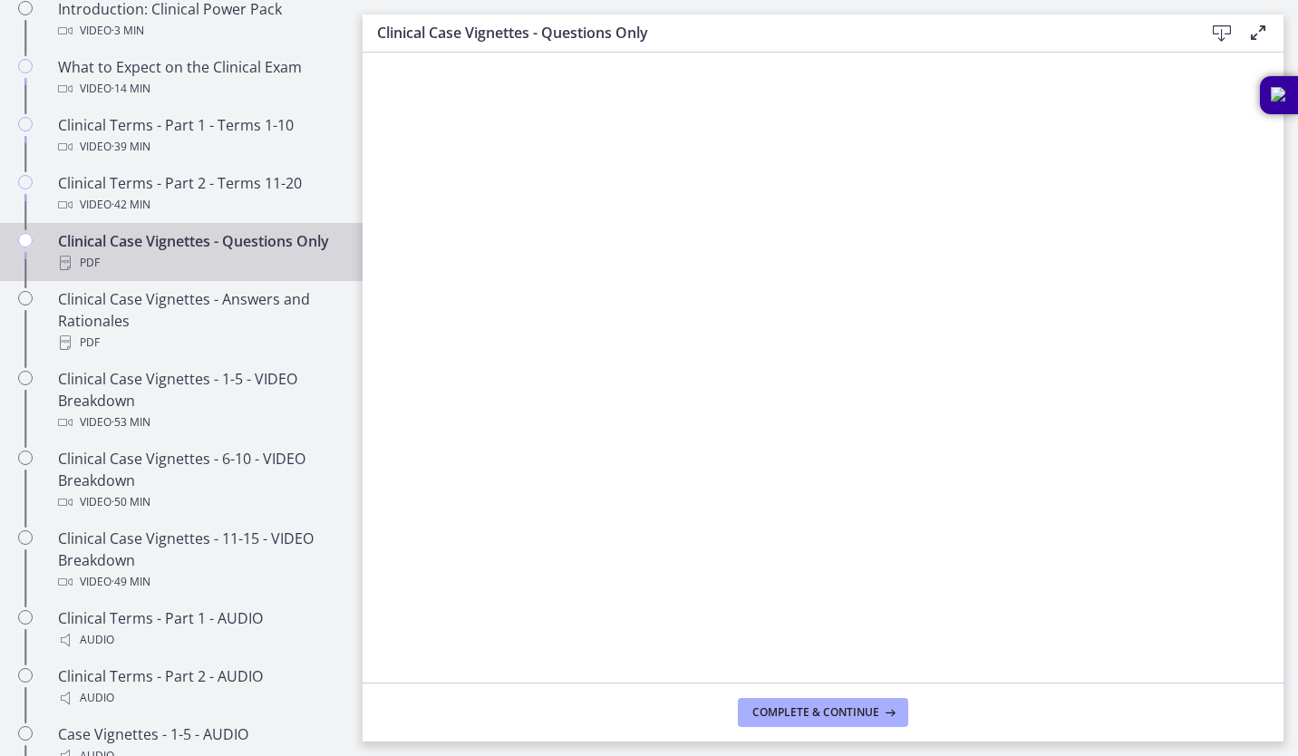
click at [1234, 28] on div "Download Enable fullscreen" at bounding box center [1233, 33] width 73 height 23
click at [1221, 32] on icon at bounding box center [1222, 34] width 22 height 22
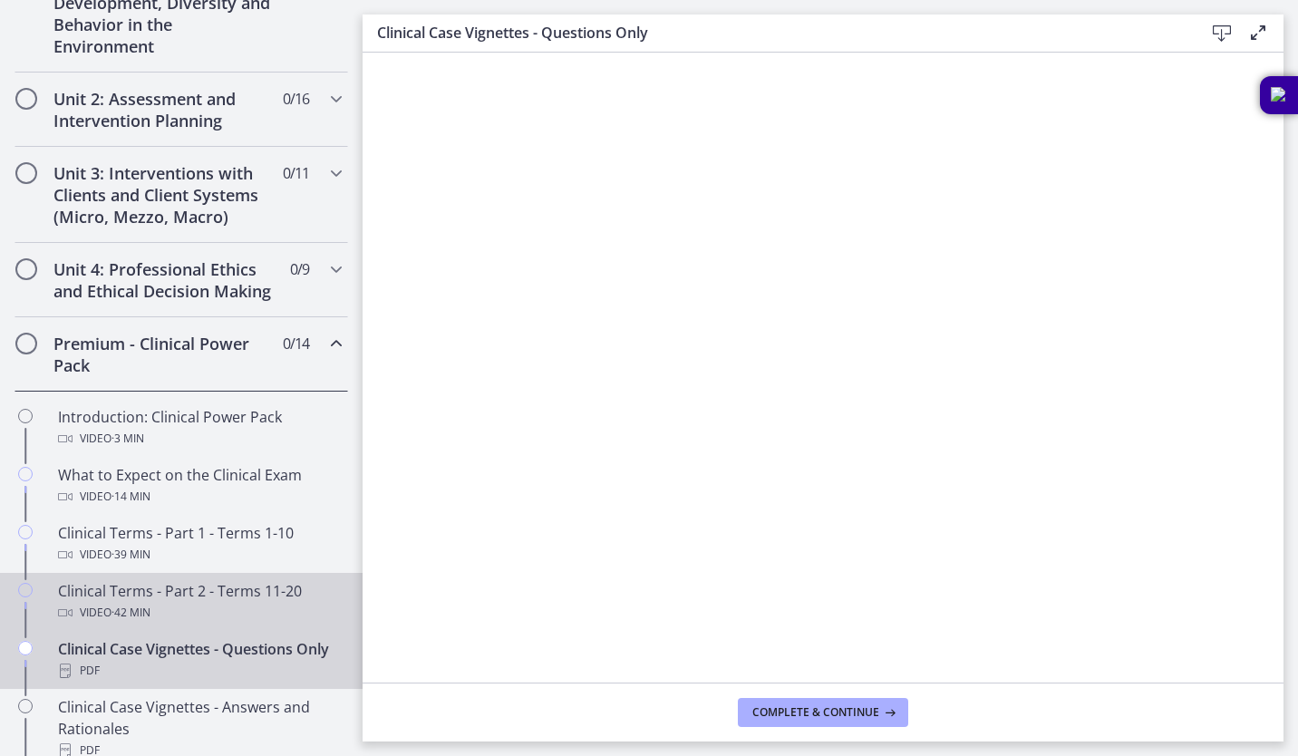
scroll to position [514, 0]
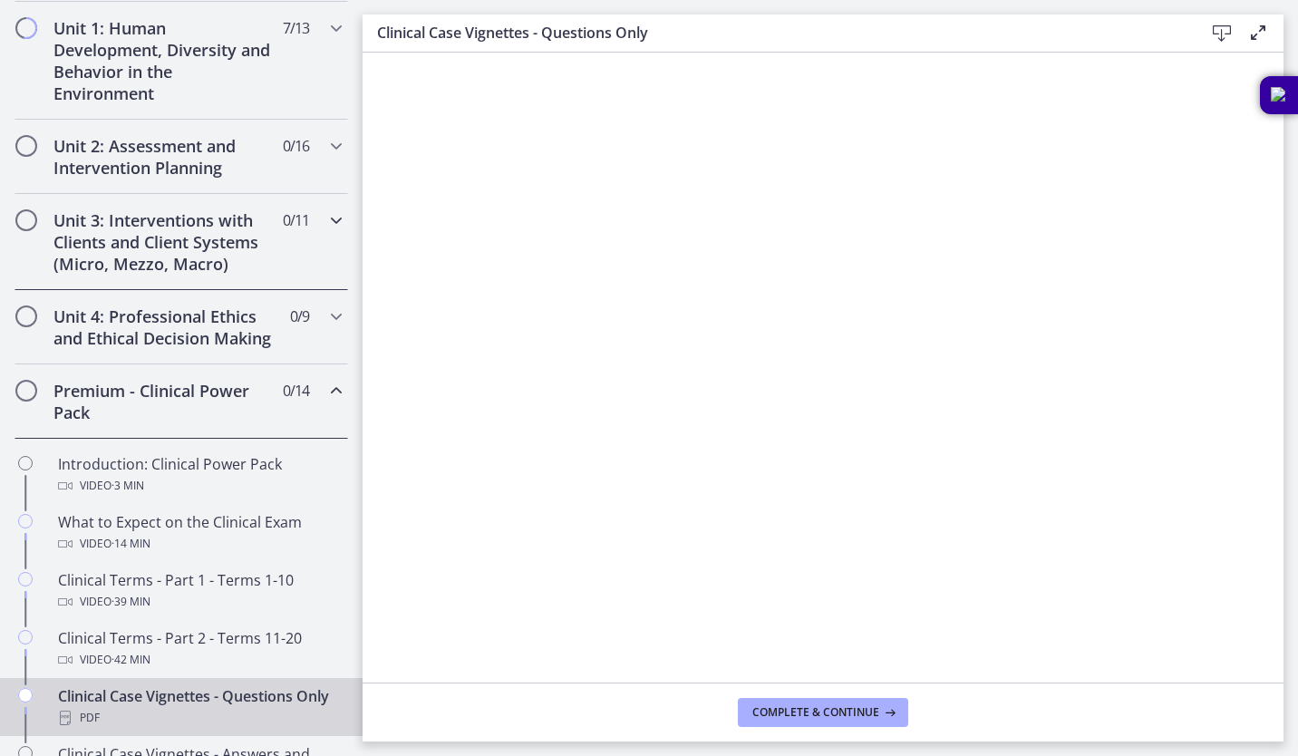
click at [296, 233] on div "Unit 3: Interventions with Clients and Client Systems (Micro, Mezzo, Macro) 0 /…" at bounding box center [182, 242] width 334 height 96
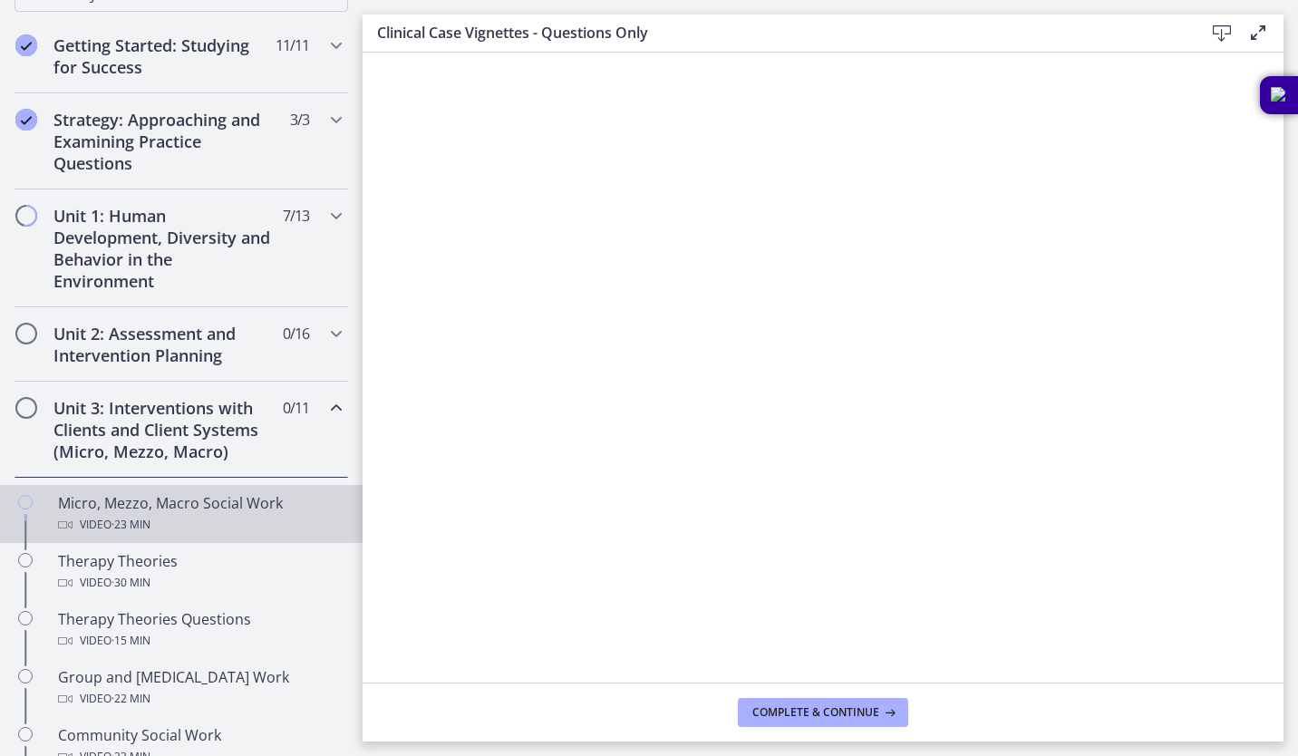
scroll to position [326, 0]
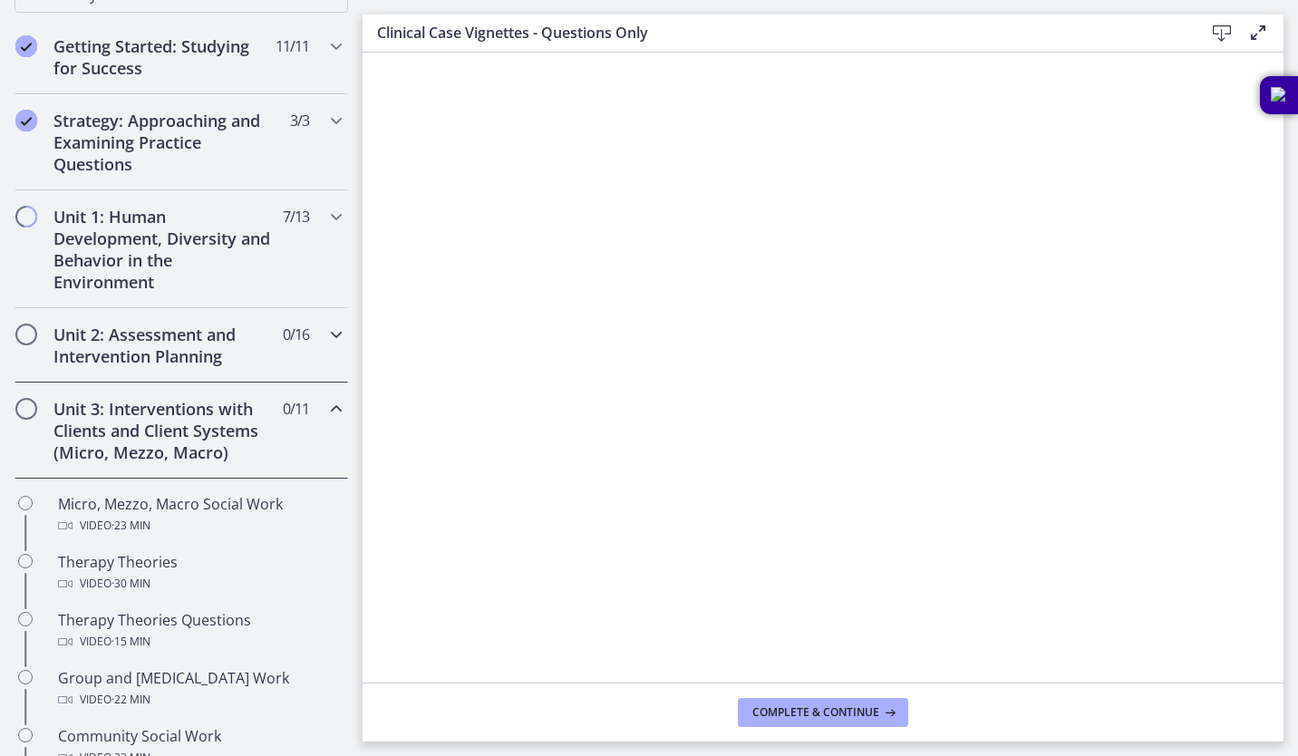
click at [286, 340] on span "0 / 16 Completed" at bounding box center [296, 335] width 26 height 22
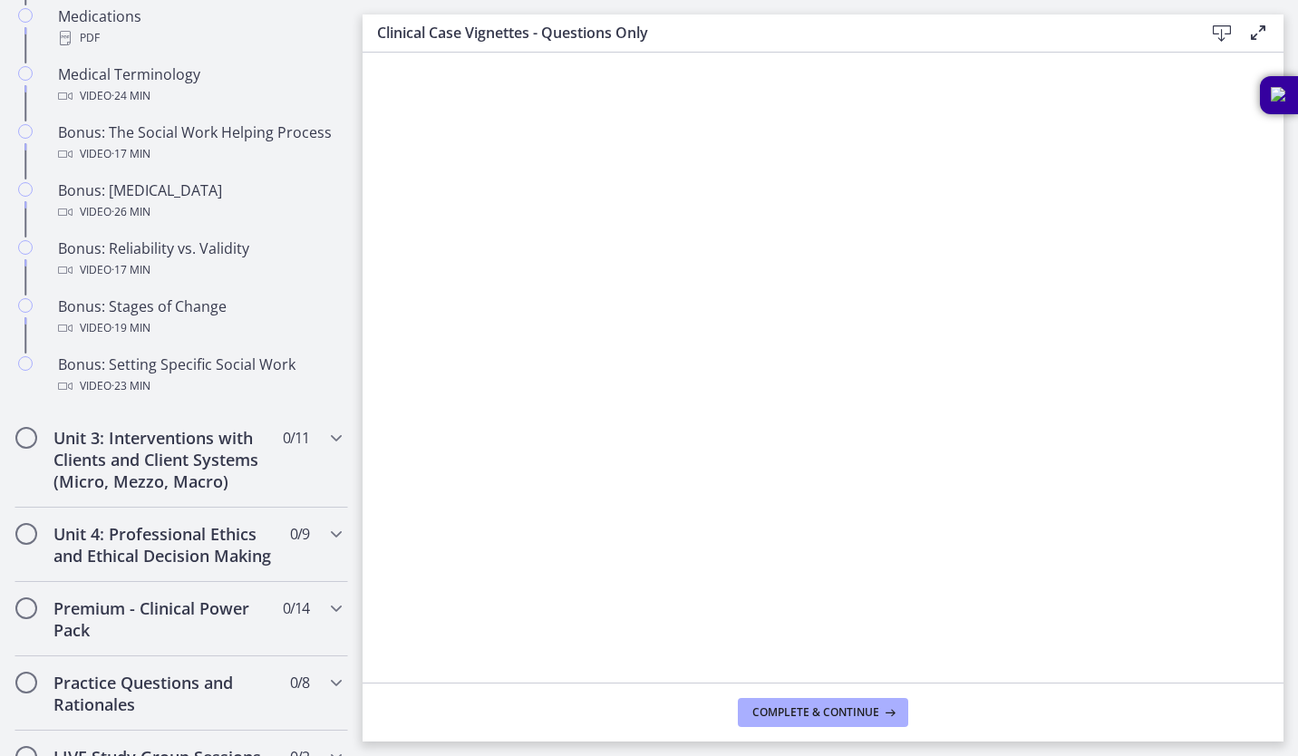
scroll to position [1458, 0]
click at [283, 448] on span "0 / 11 Completed" at bounding box center [296, 437] width 26 height 22
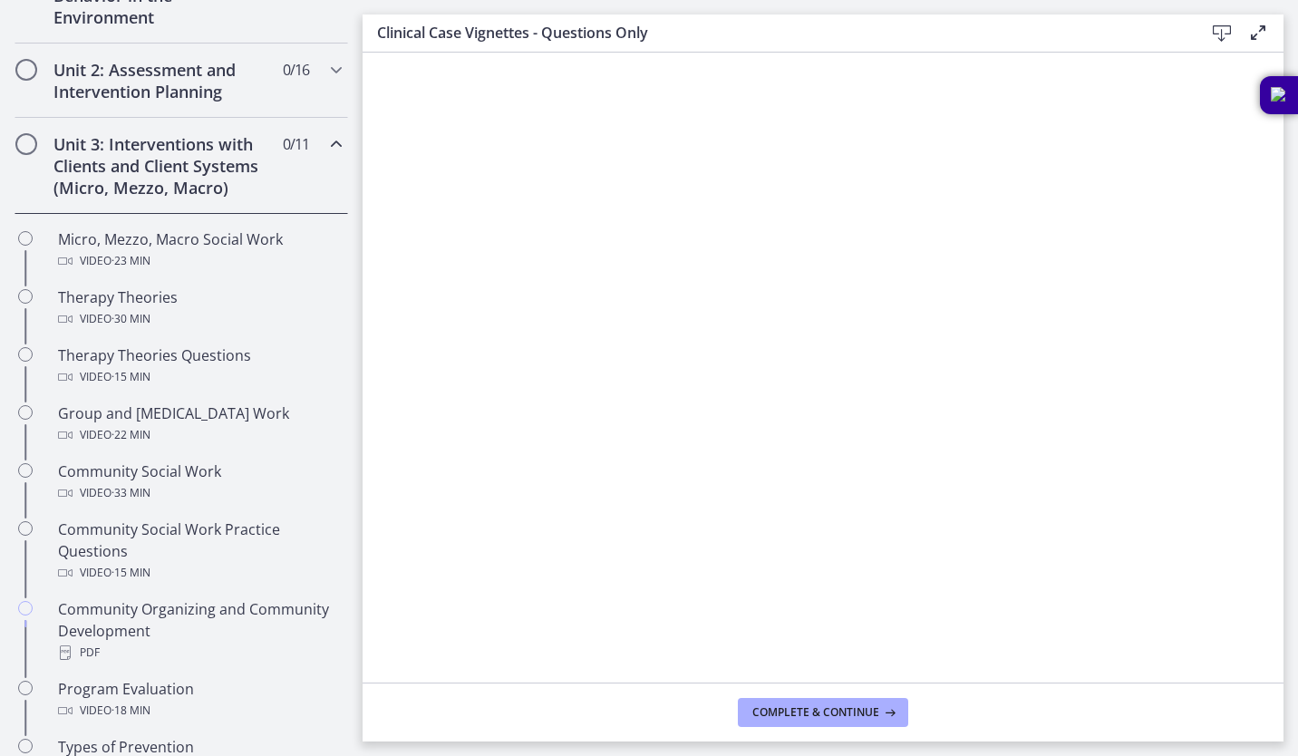
scroll to position [576, 0]
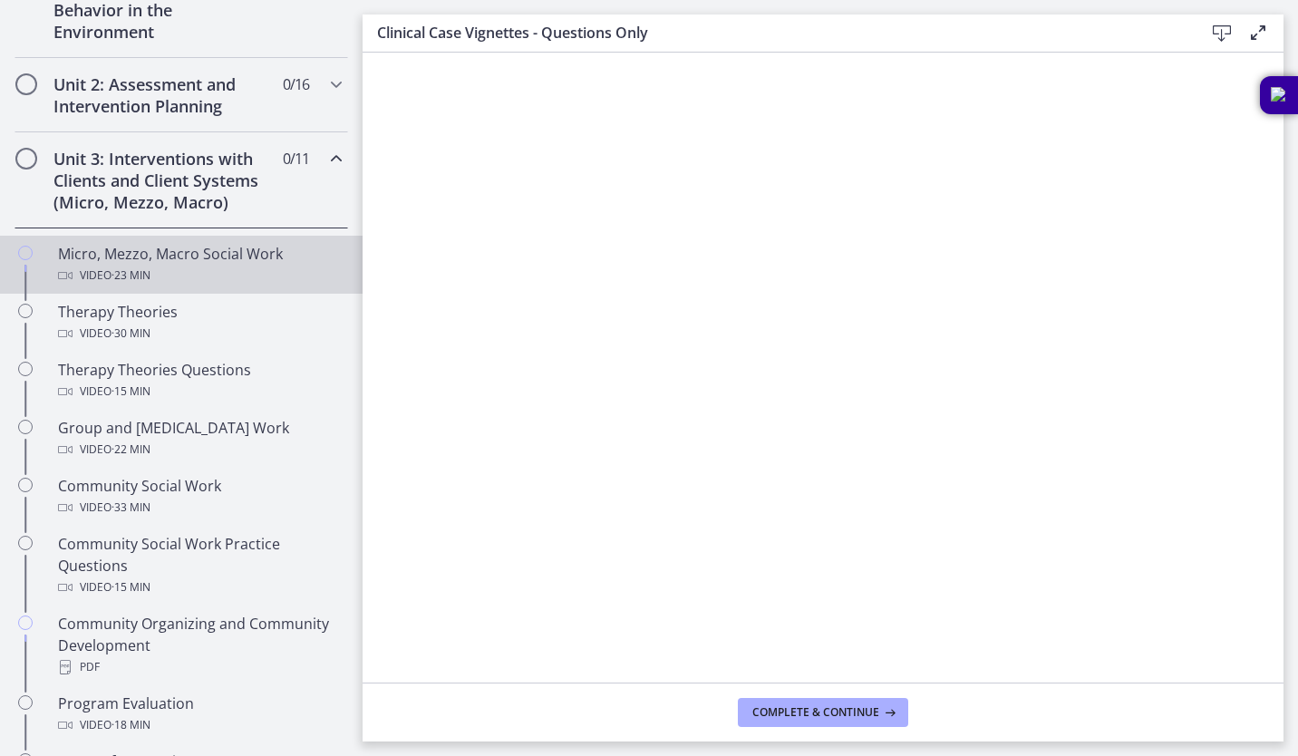
click at [188, 279] on div "Video · 23 min" at bounding box center [199, 276] width 283 height 22
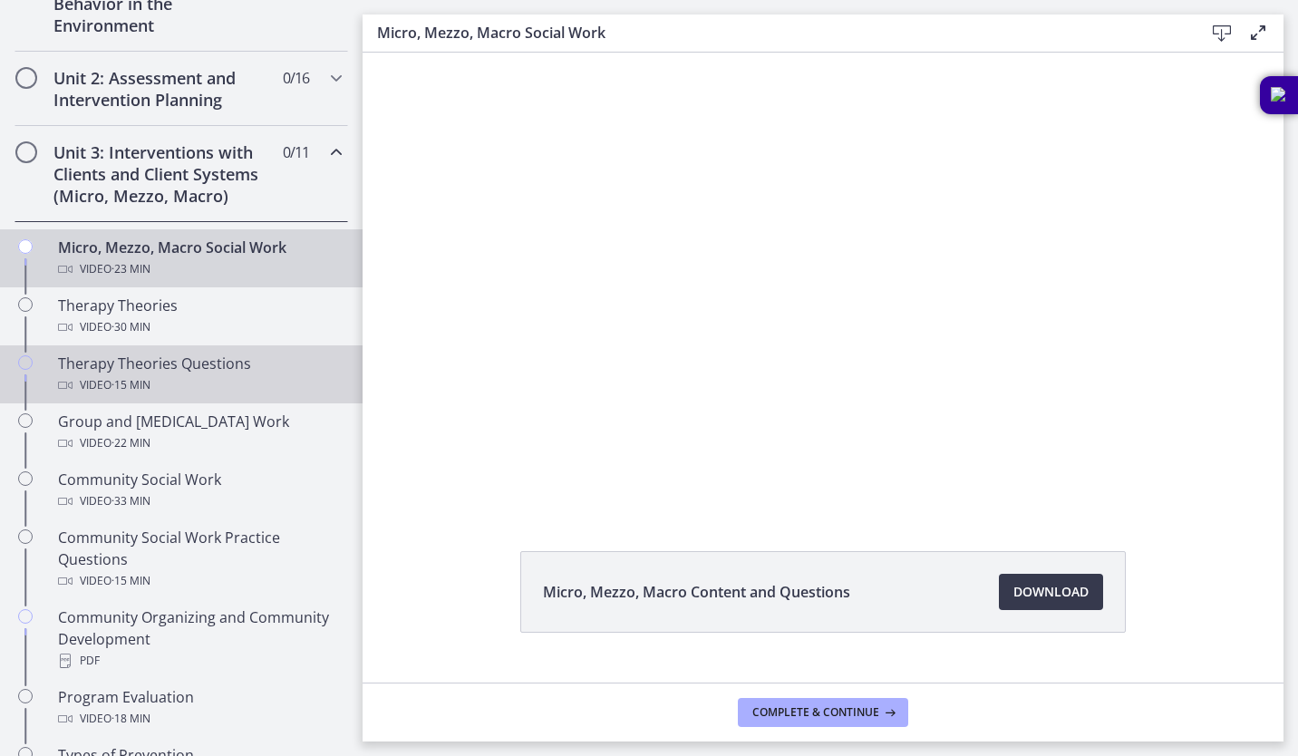
scroll to position [465, 0]
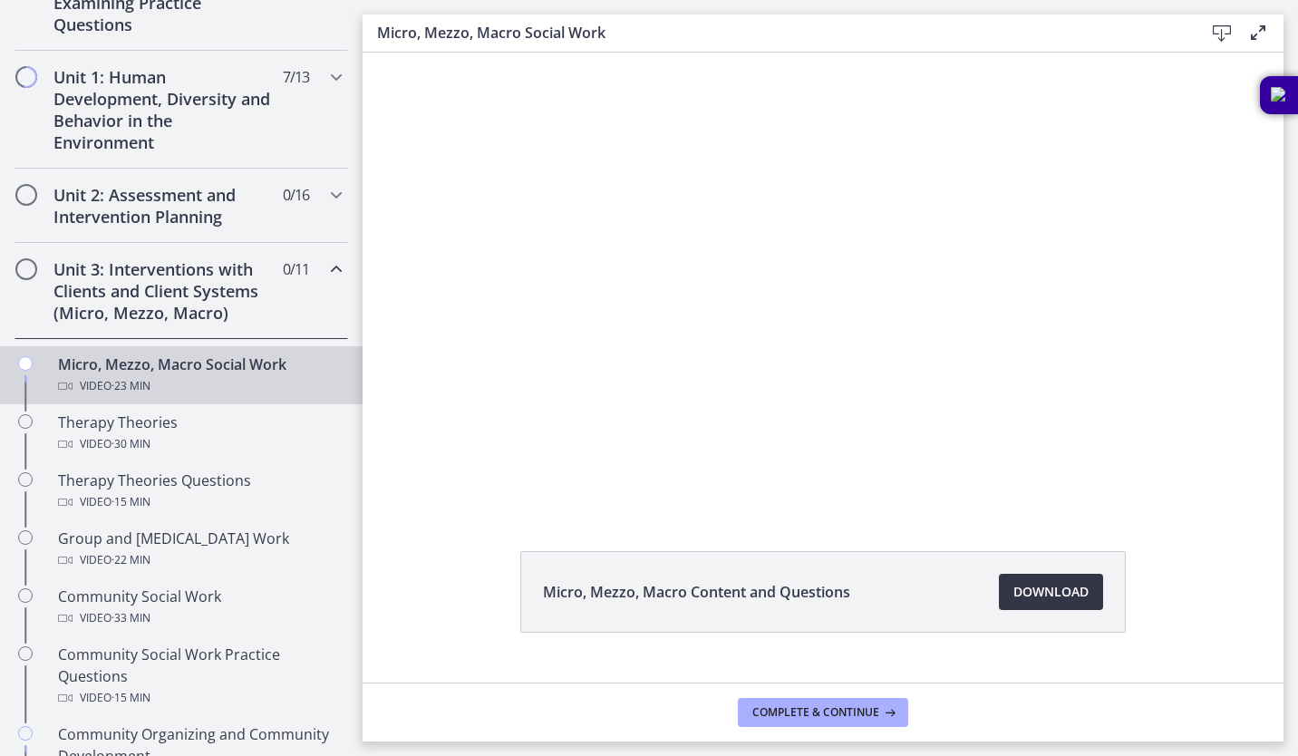
click at [1027, 592] on span "Download Opens in a new window" at bounding box center [1051, 592] width 75 height 22
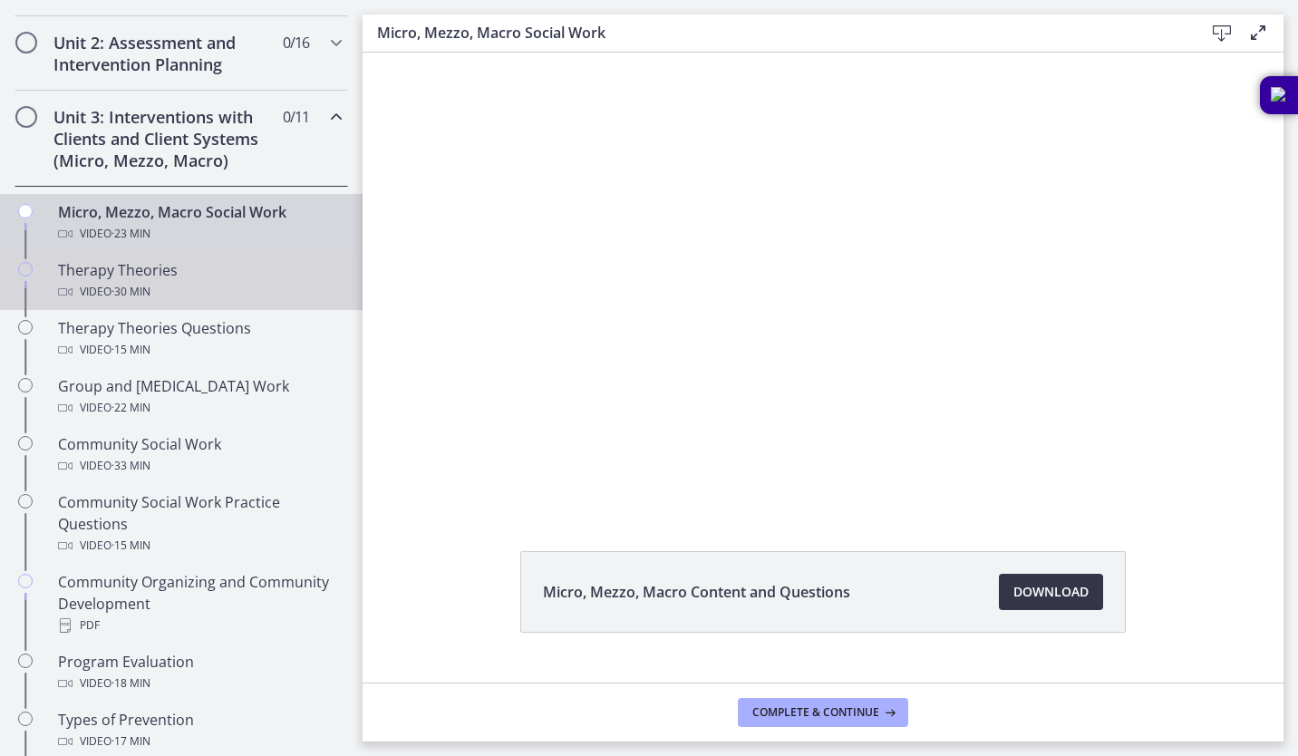
scroll to position [619, 0]
click at [189, 268] on div "Therapy Theories Video · 30 min" at bounding box center [199, 280] width 283 height 44
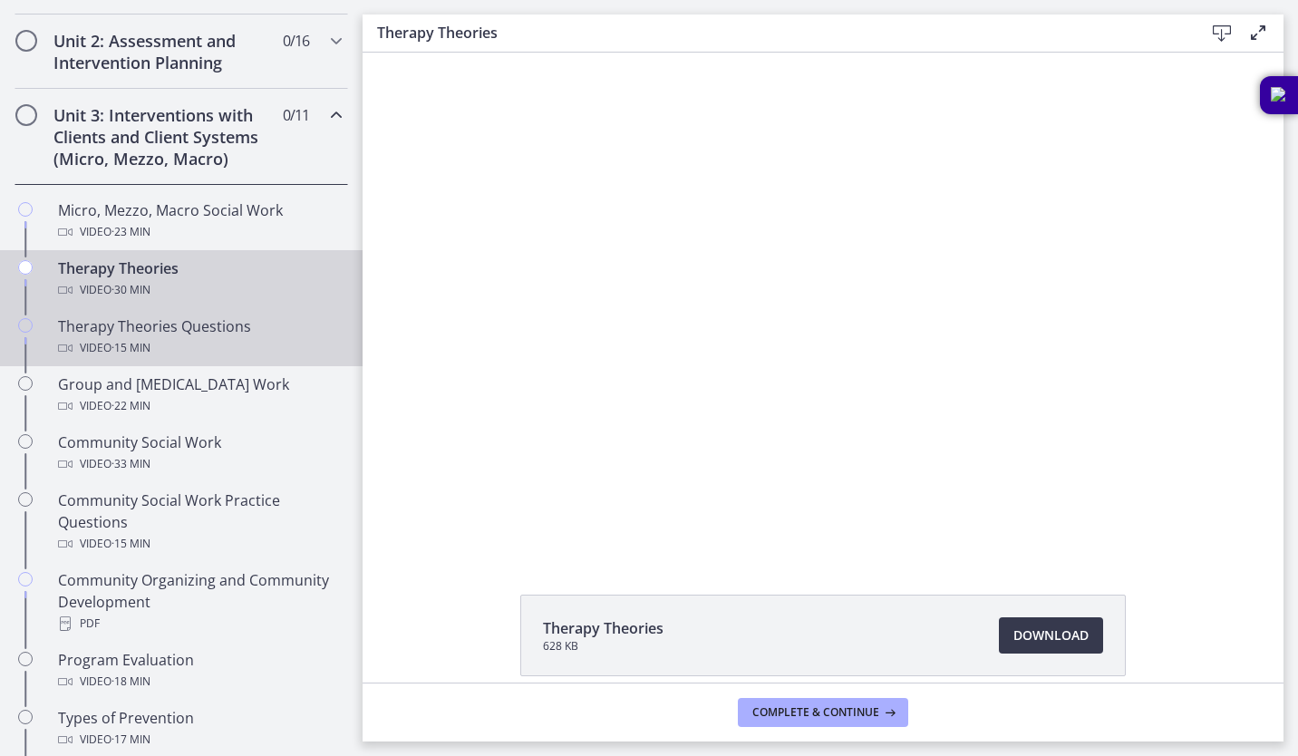
click at [215, 326] on div "Therapy Theories Questions Video · 15 min" at bounding box center [199, 338] width 283 height 44
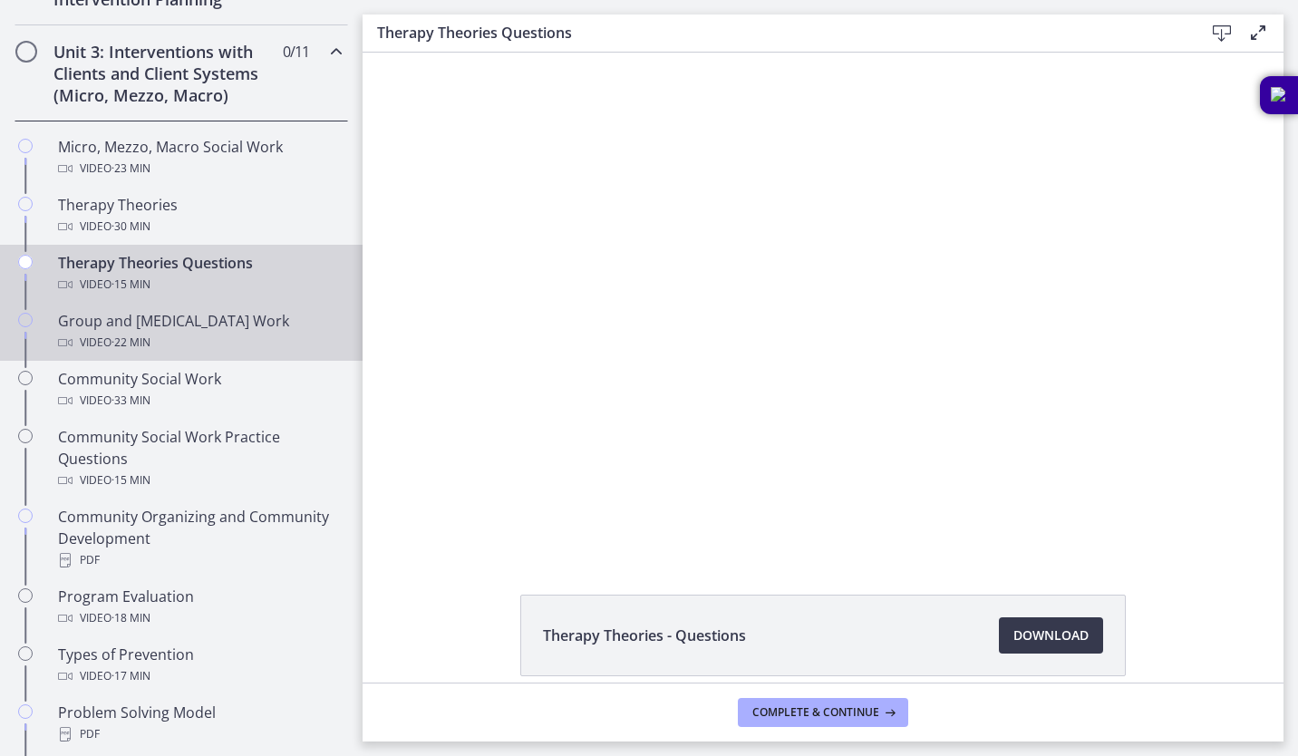
scroll to position [684, 0]
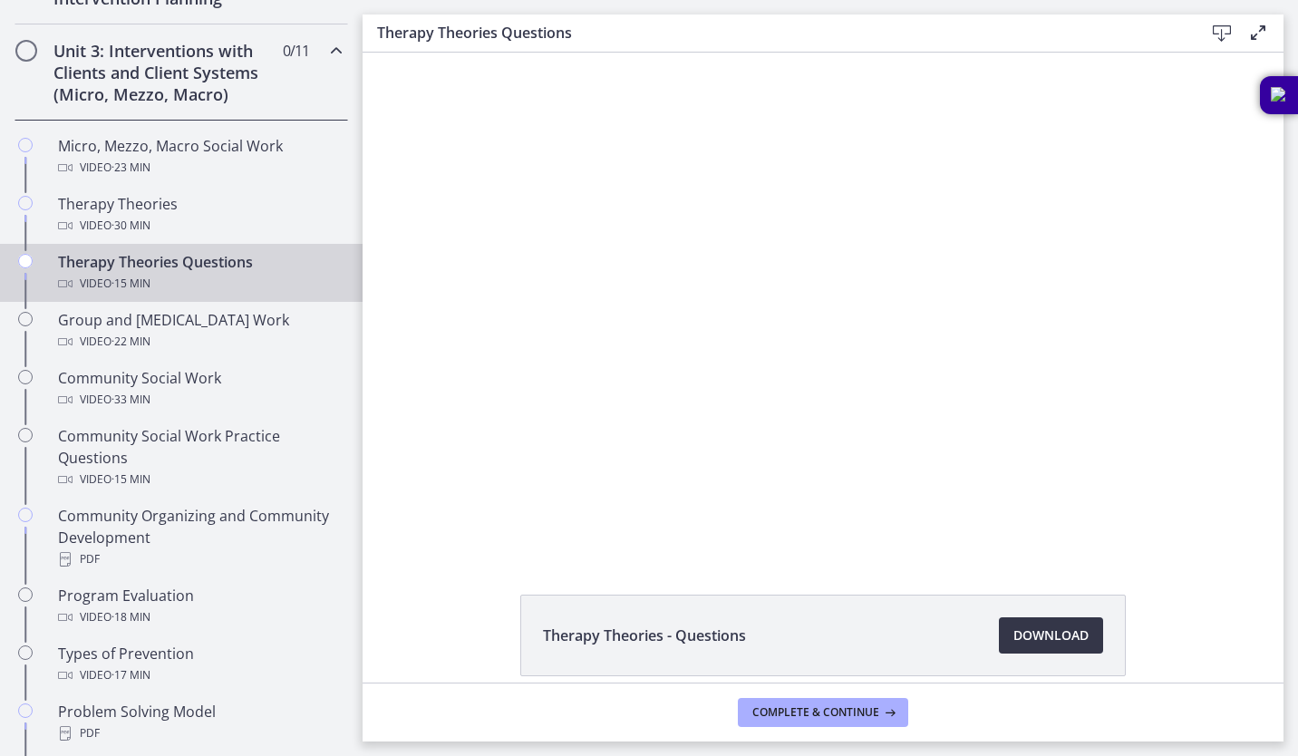
click at [1042, 642] on span "Download Opens in a new window" at bounding box center [1051, 636] width 75 height 22
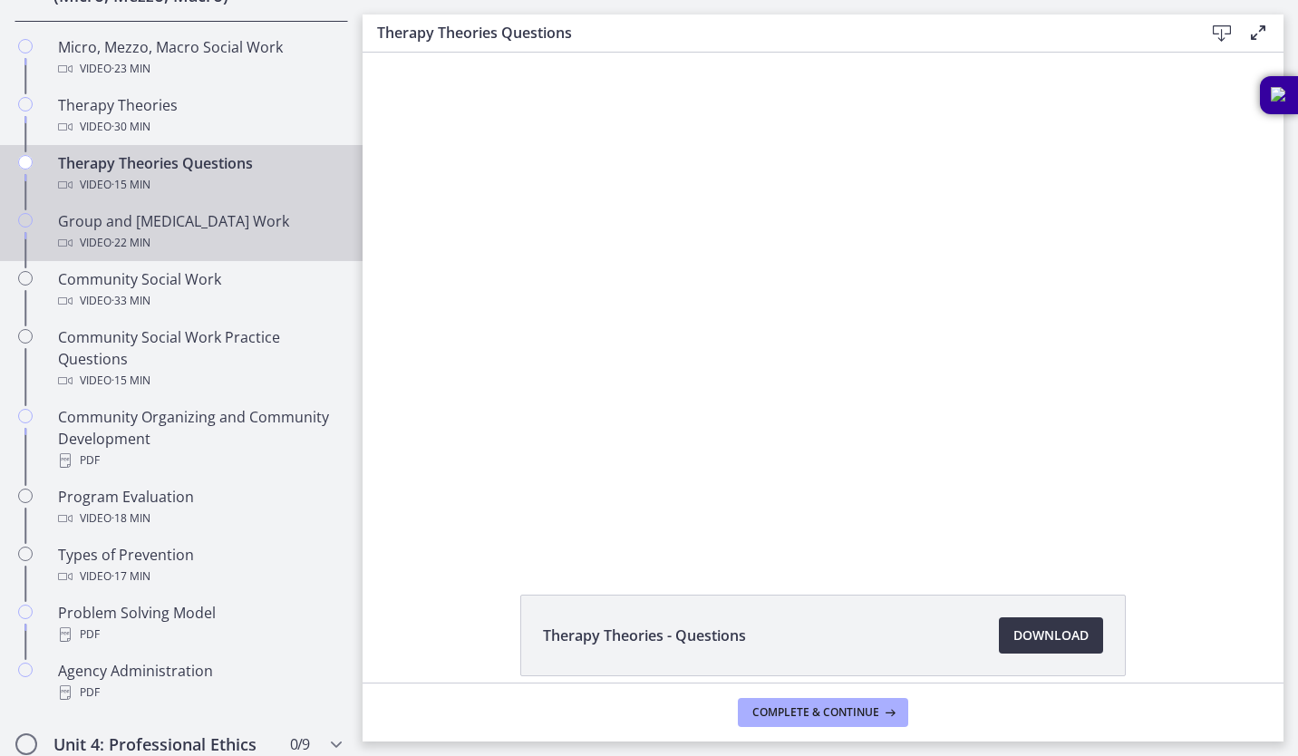
scroll to position [783, 0]
click at [217, 232] on div "Video · 22 min" at bounding box center [199, 242] width 283 height 22
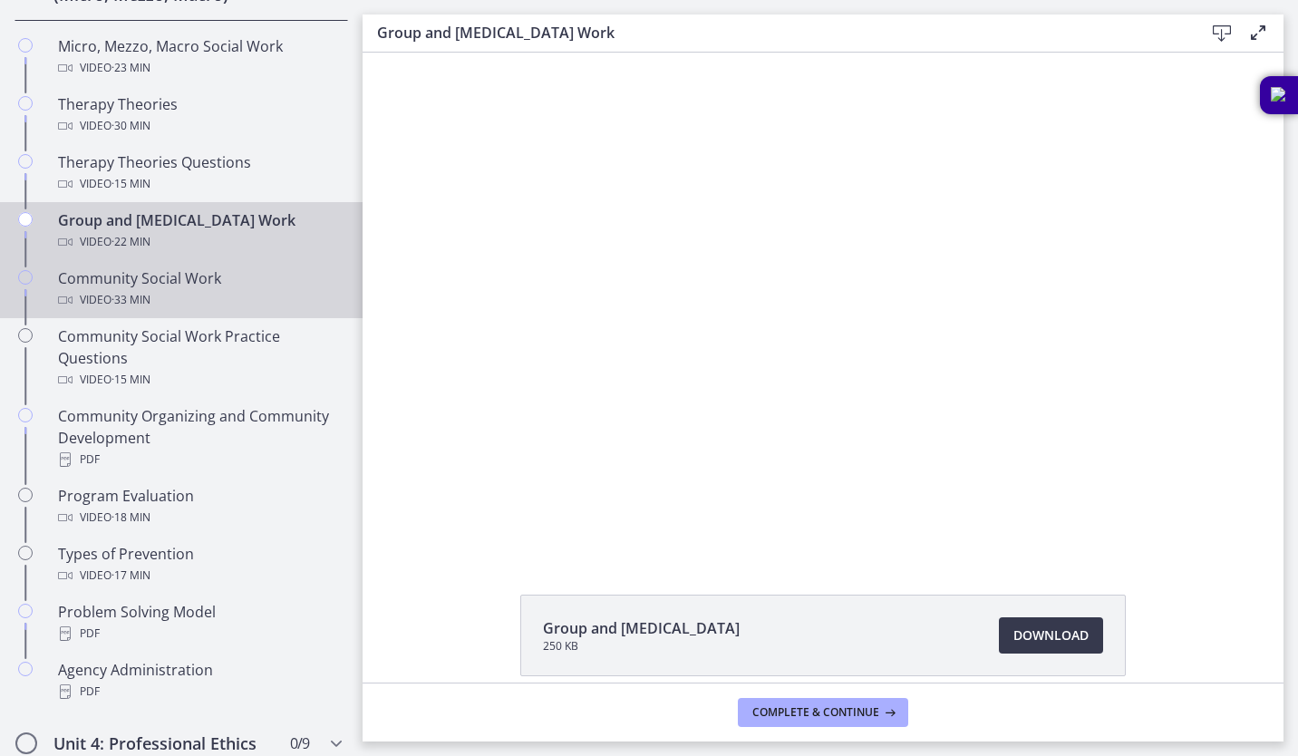
click at [179, 272] on div "Community Social Work Video · 33 min" at bounding box center [199, 289] width 283 height 44
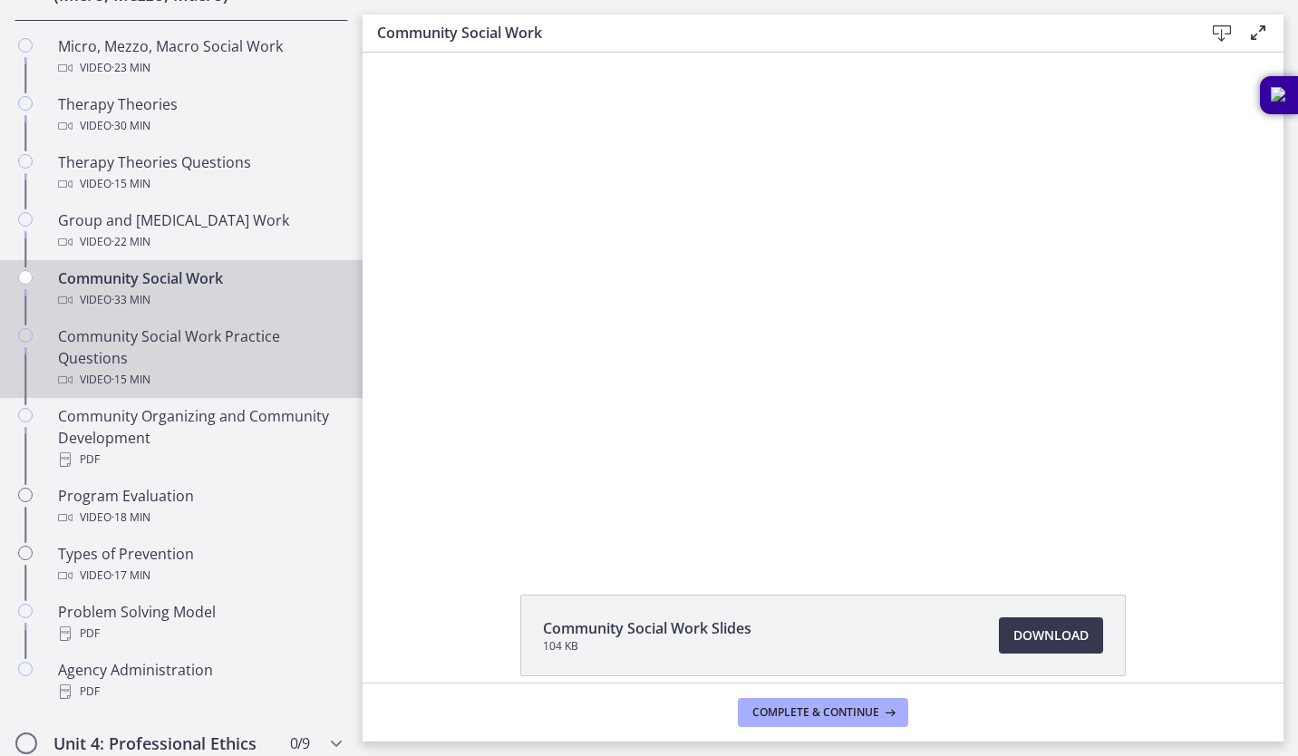
click at [211, 344] on div "Community Social Work Practice Questions Video · 15 min" at bounding box center [199, 358] width 283 height 65
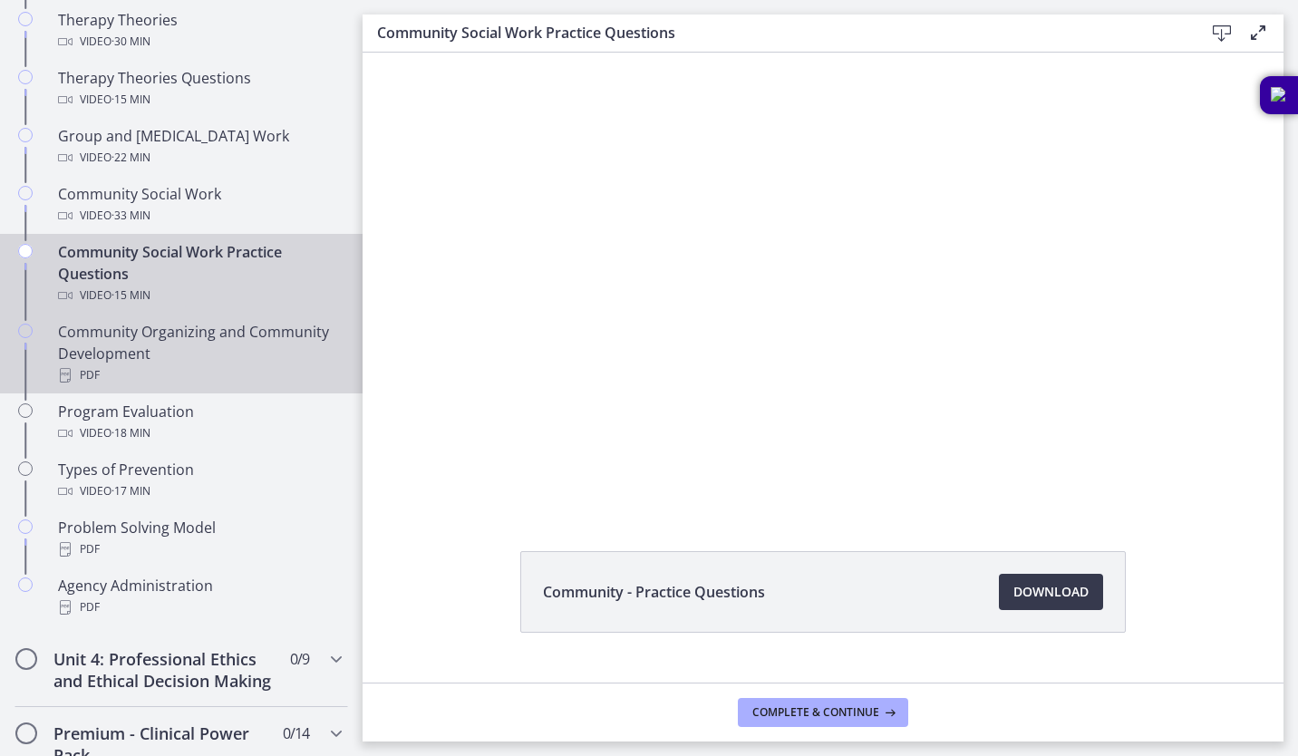
scroll to position [870, 0]
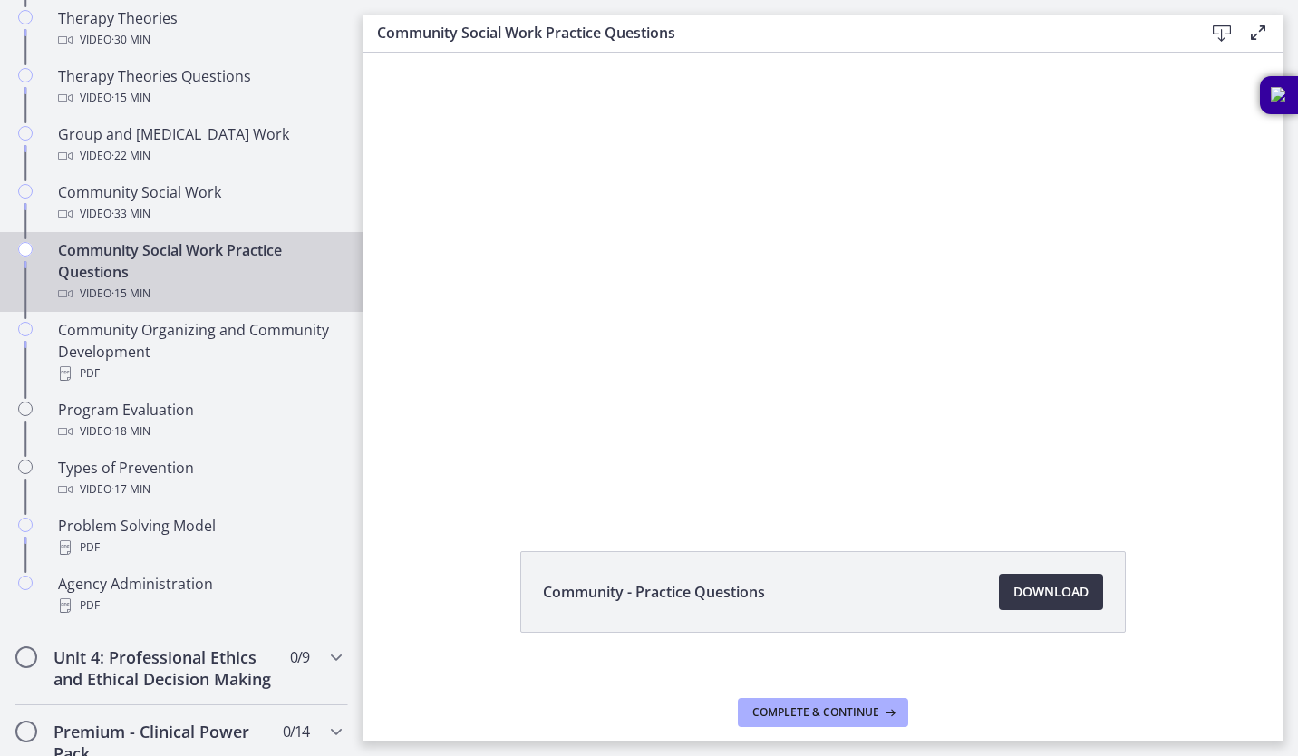
click at [1045, 596] on span "Download Opens in a new window" at bounding box center [1051, 592] width 75 height 22
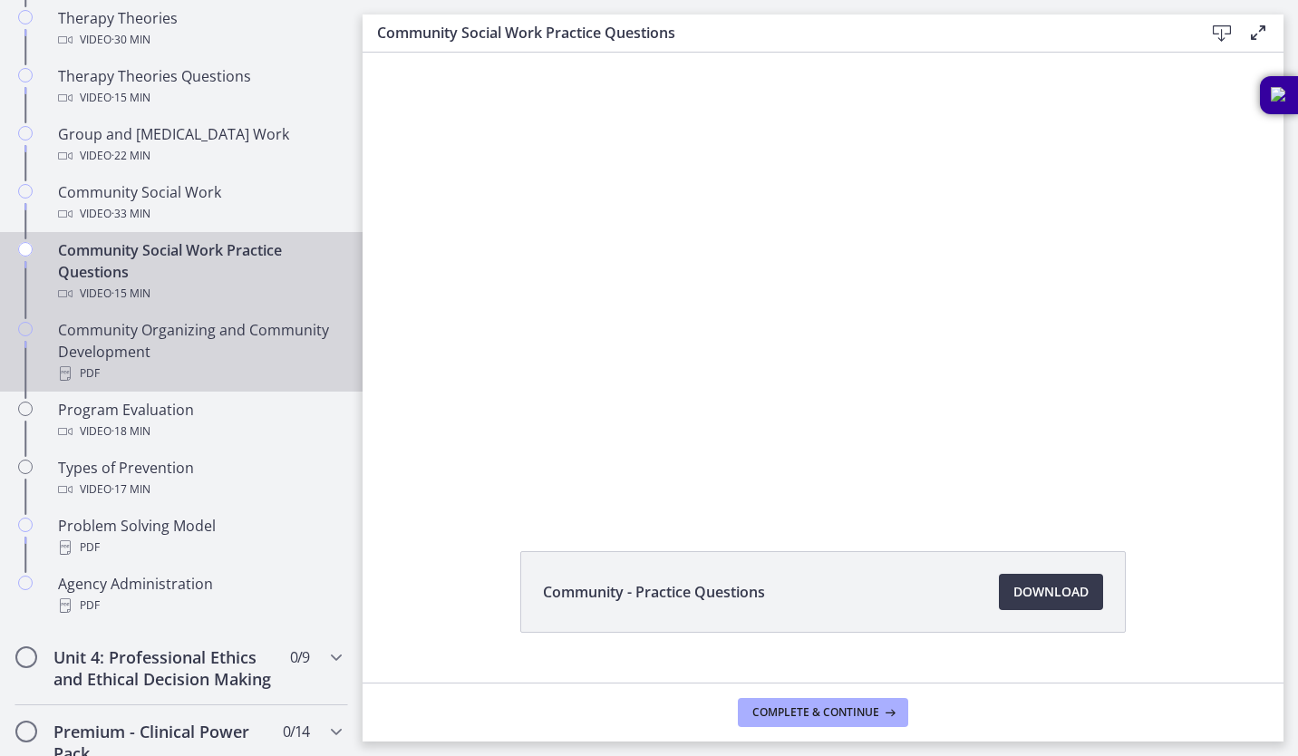
click at [175, 345] on div "Community Organizing and Community Development PDF" at bounding box center [199, 351] width 283 height 65
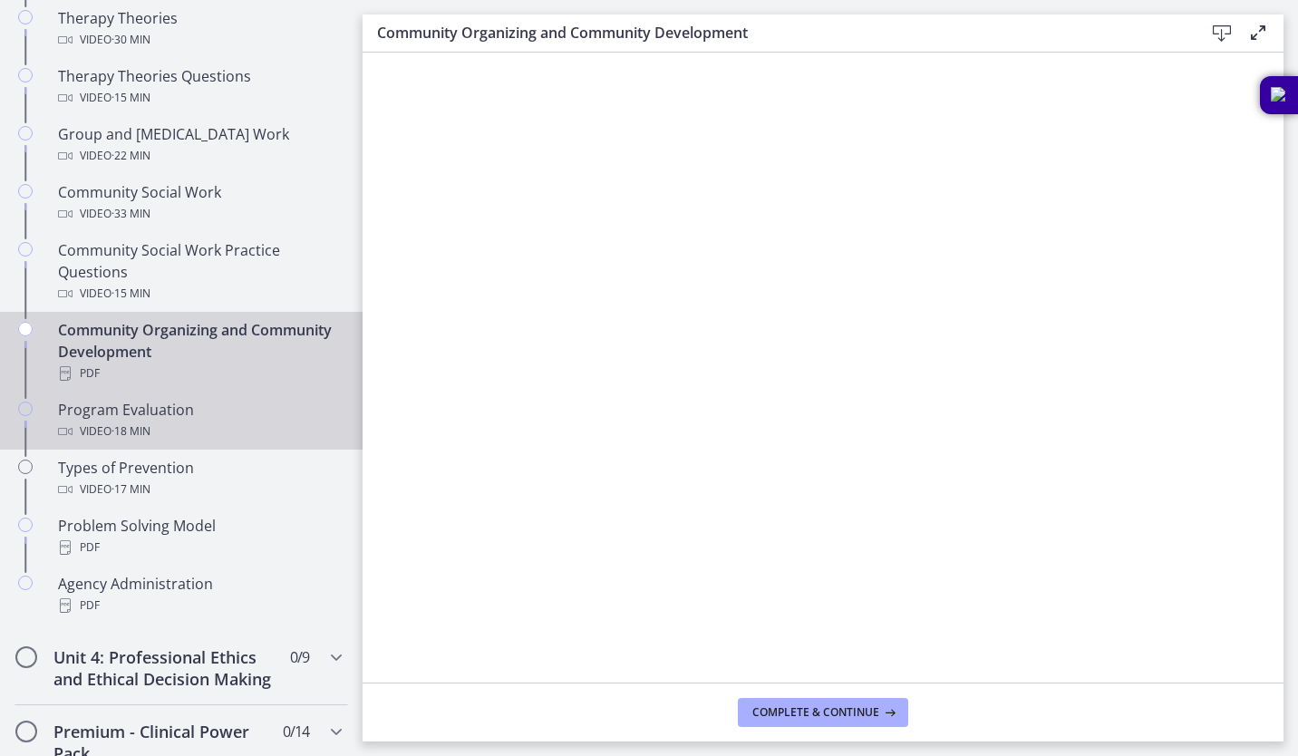
click at [113, 425] on span "· 18 min" at bounding box center [131, 432] width 39 height 22
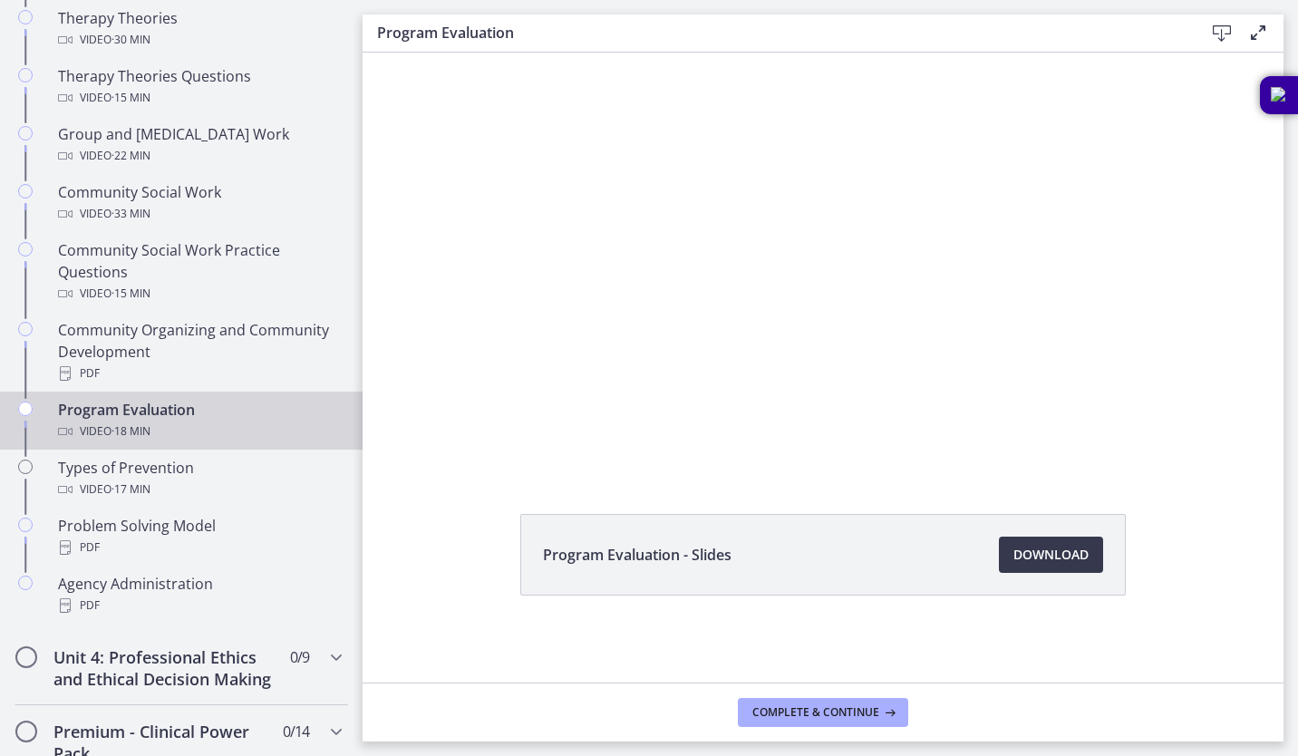
scroll to position [26, 0]
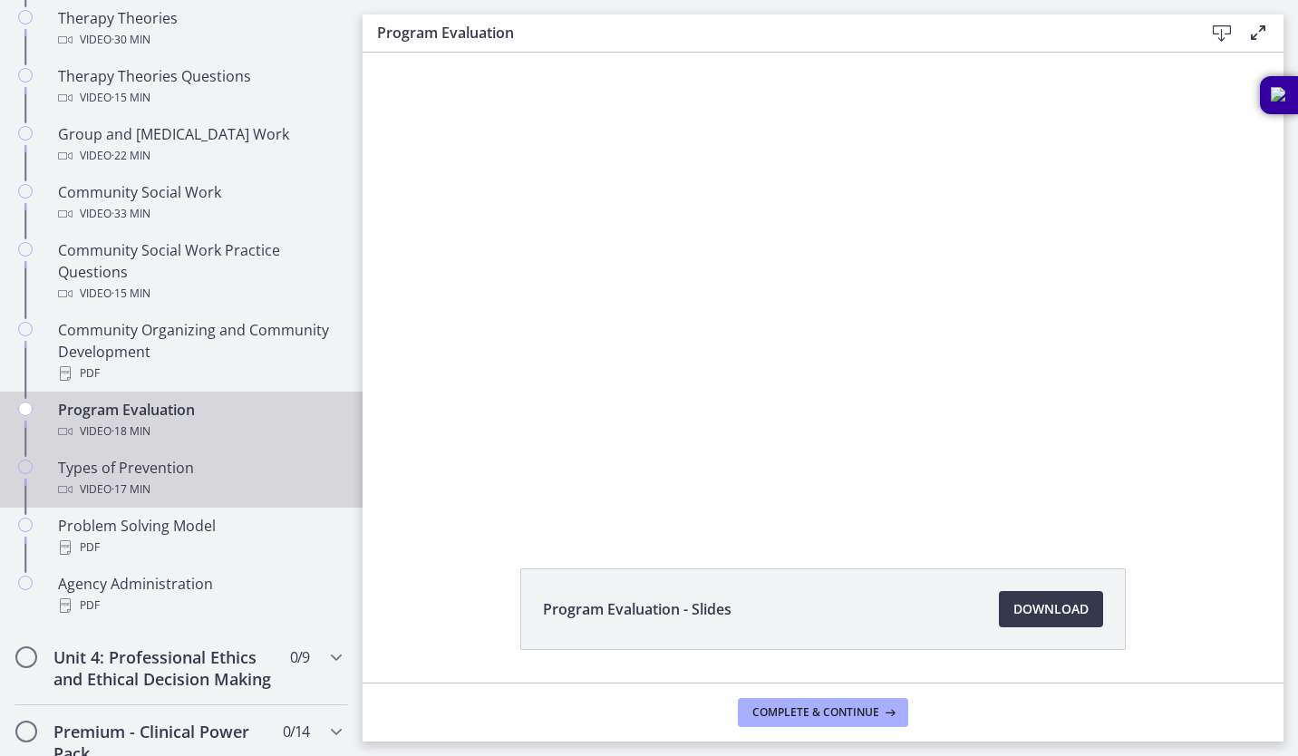
click at [213, 473] on div "Types of Prevention Video · 17 min" at bounding box center [199, 479] width 283 height 44
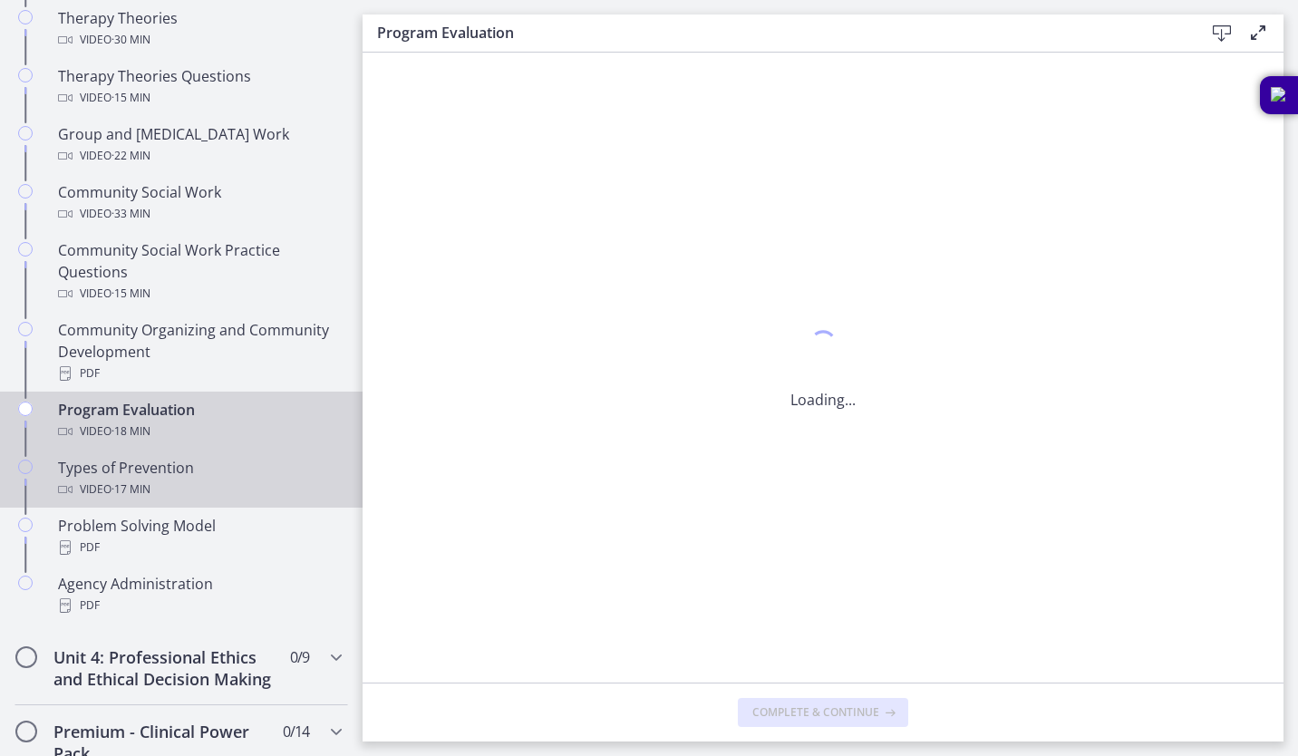
scroll to position [0, 0]
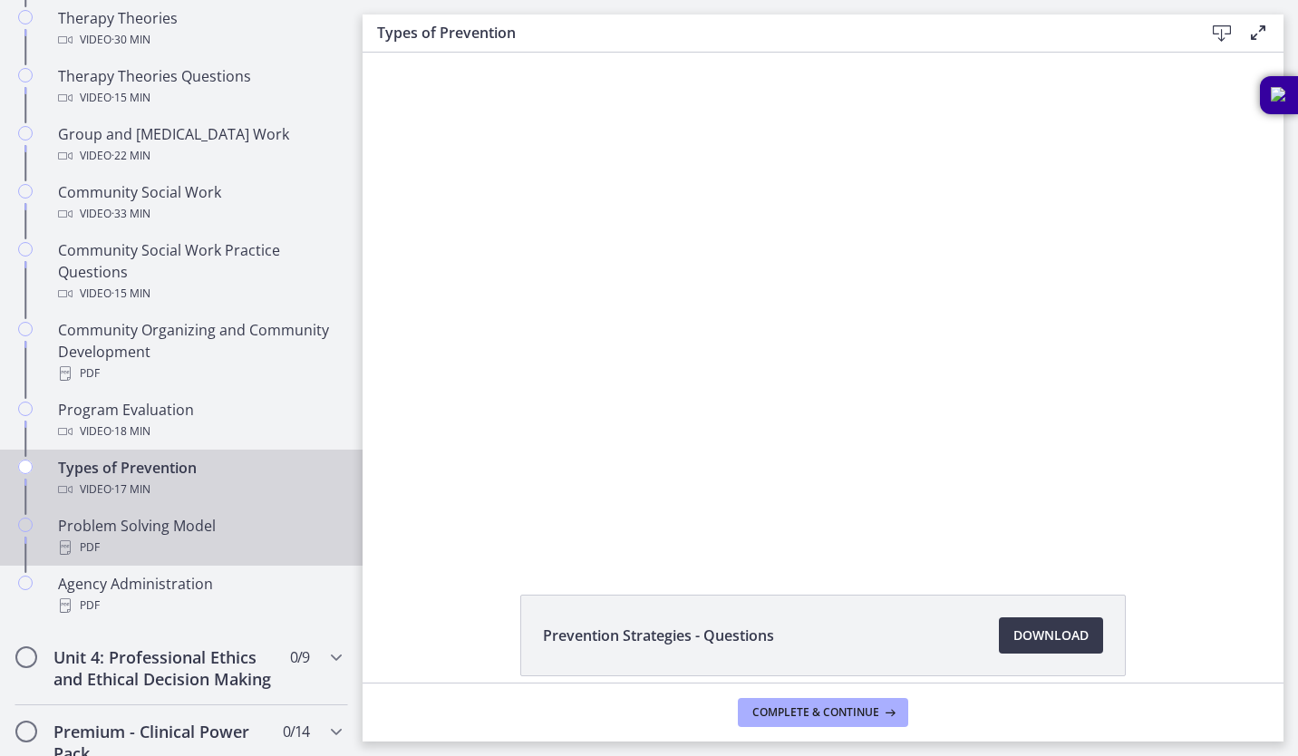
click at [193, 523] on div "Problem Solving Model PDF" at bounding box center [199, 537] width 283 height 44
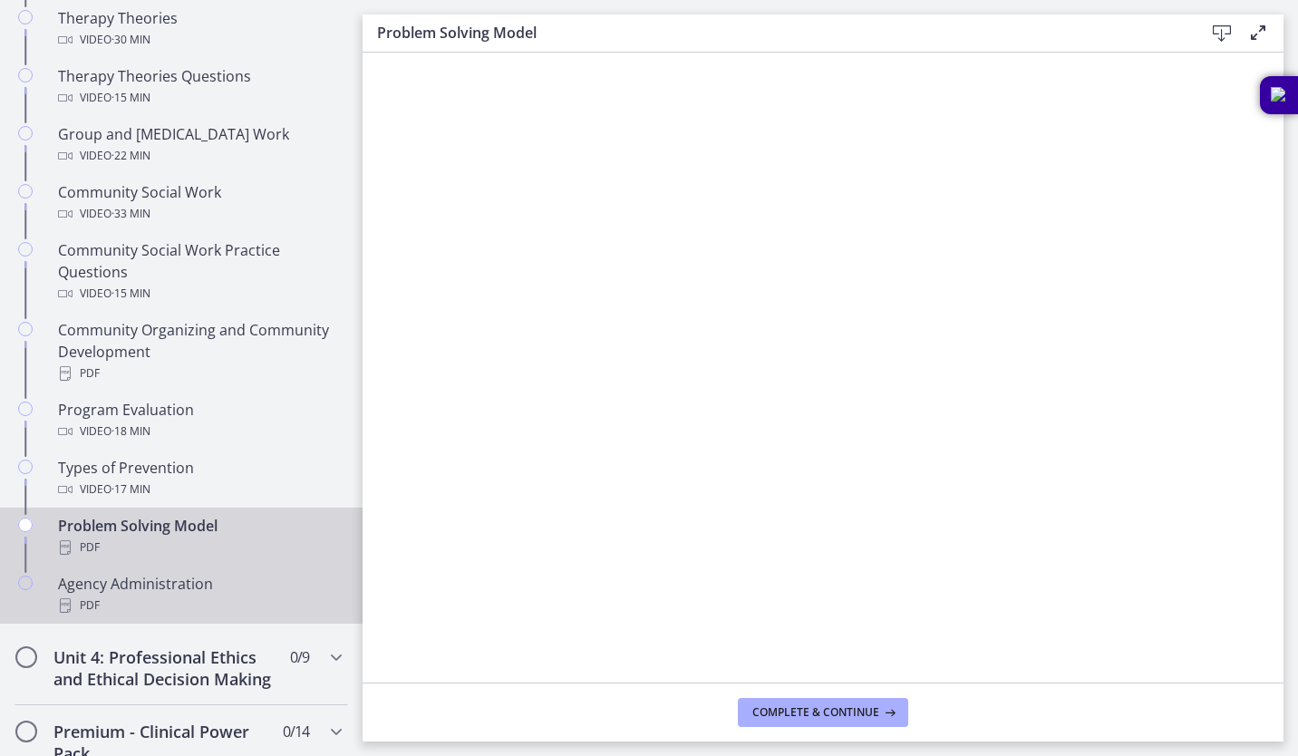
click at [153, 605] on div "PDF" at bounding box center [199, 606] width 283 height 22
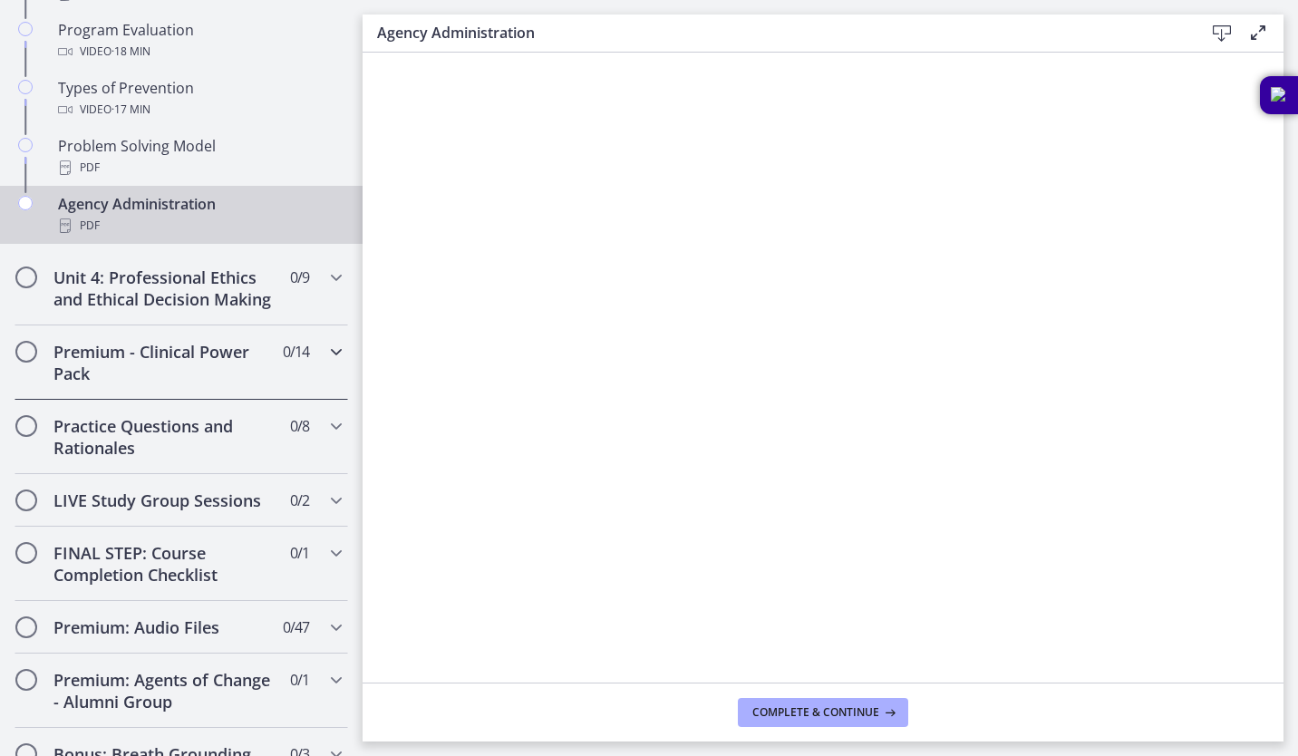
scroll to position [1250, 0]
click at [222, 307] on h2 "Unit 4: Professional Ethics and Ethical Decision Making" at bounding box center [163, 288] width 221 height 44
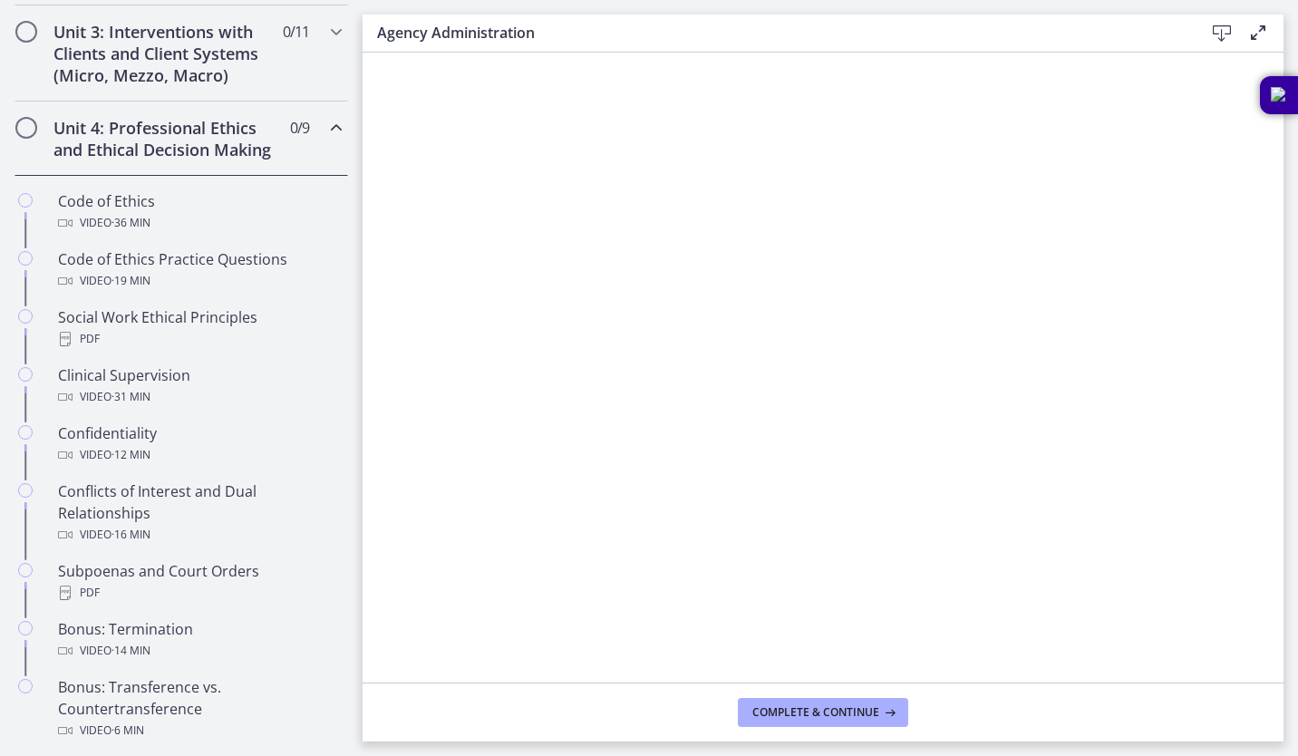
scroll to position [702, 0]
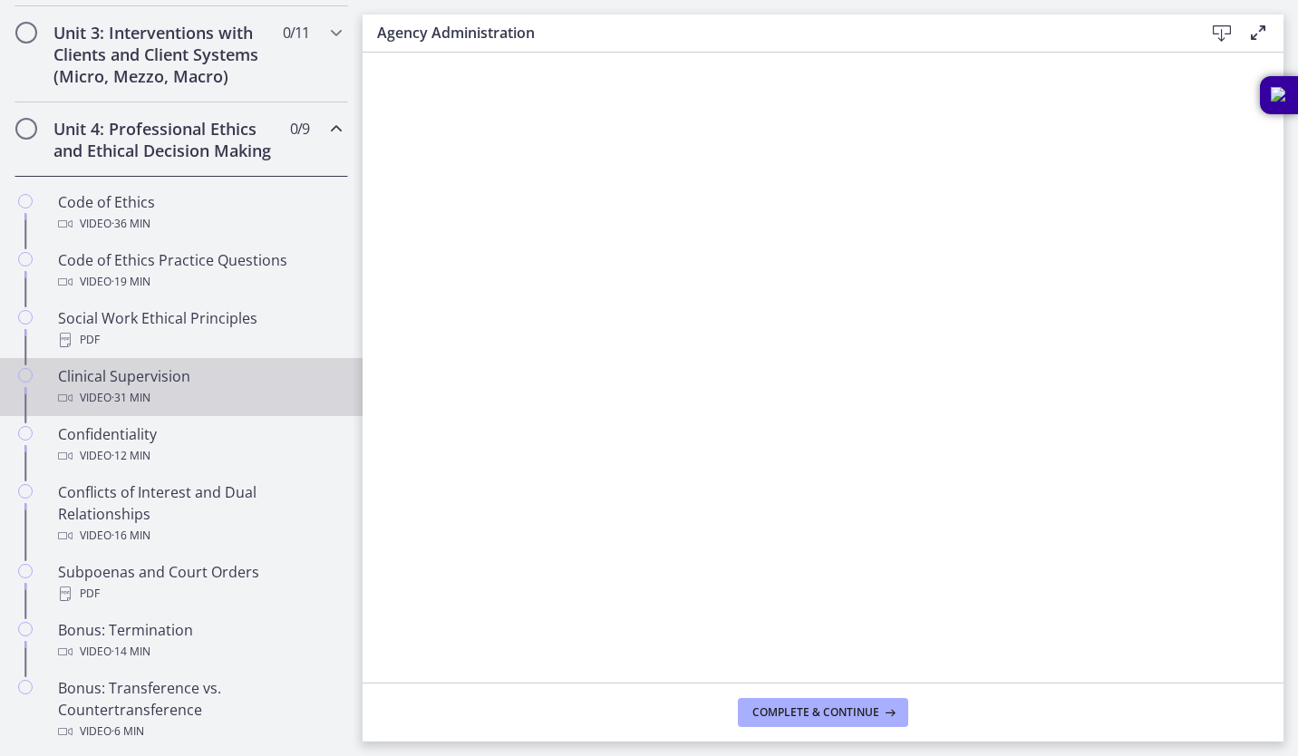
click at [170, 395] on div "Clinical Supervision Video · 31 min" at bounding box center [199, 387] width 283 height 44
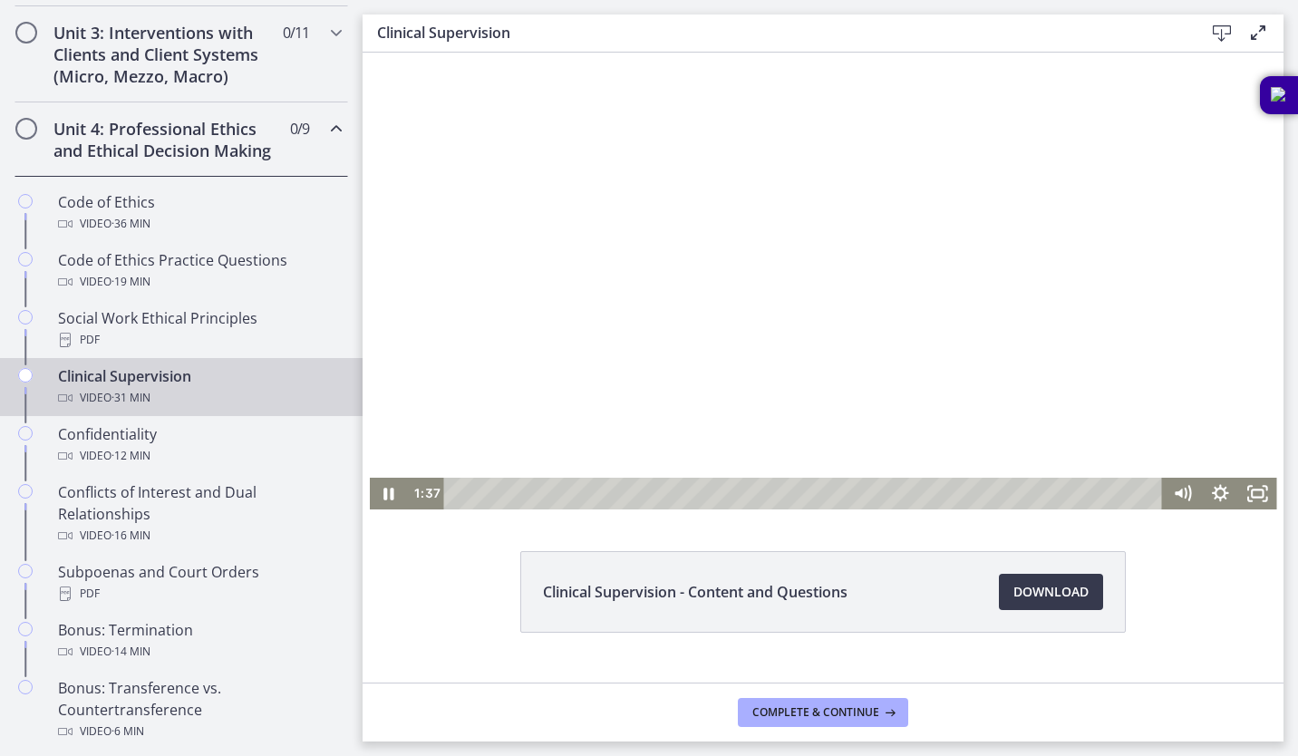
scroll to position [37, 0]
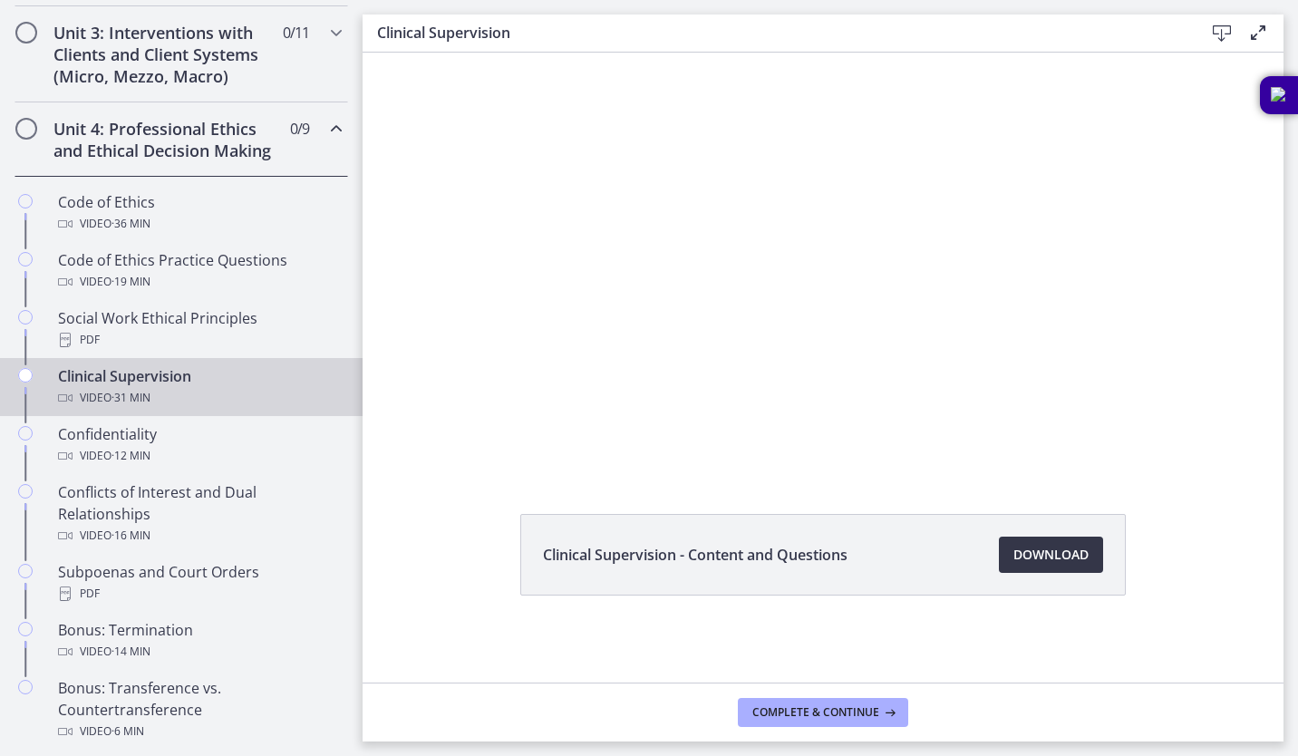
click at [1027, 557] on span "Download Opens in a new window" at bounding box center [1051, 555] width 75 height 22
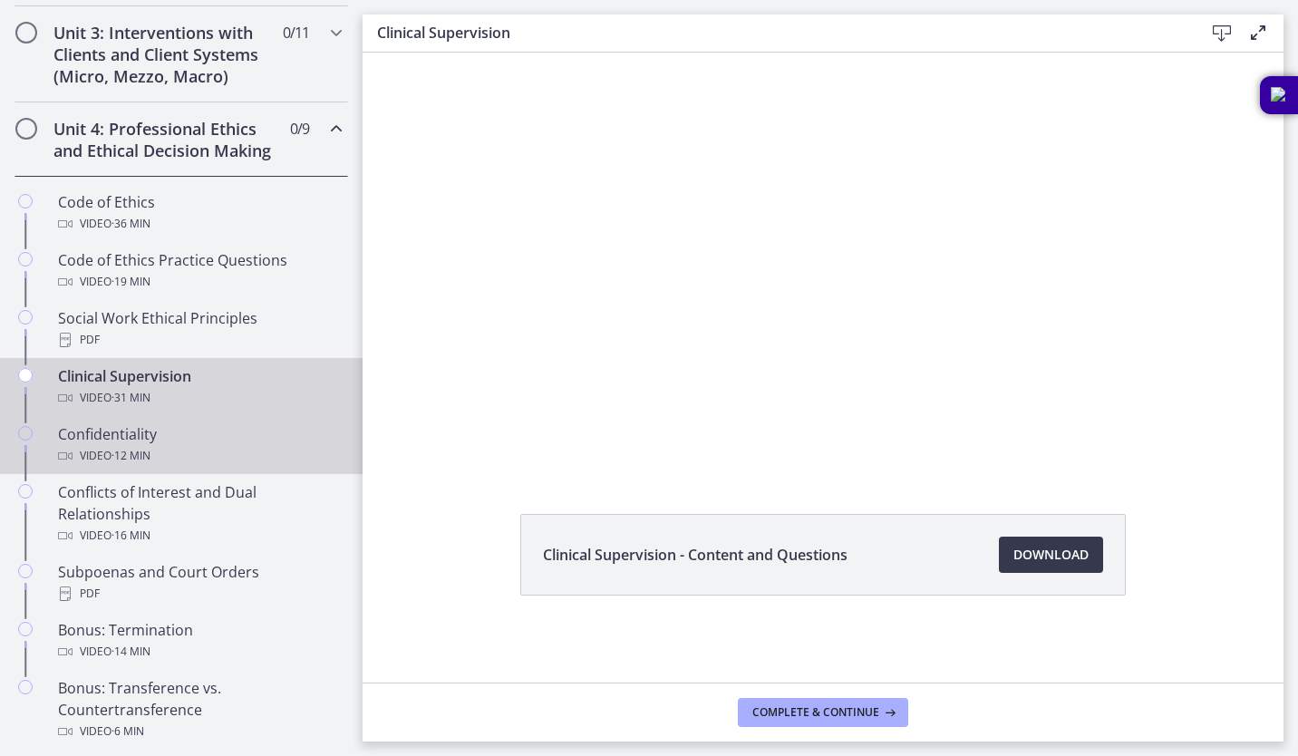
click at [161, 459] on div "Confidentiality Video · 12 min" at bounding box center [199, 445] width 283 height 44
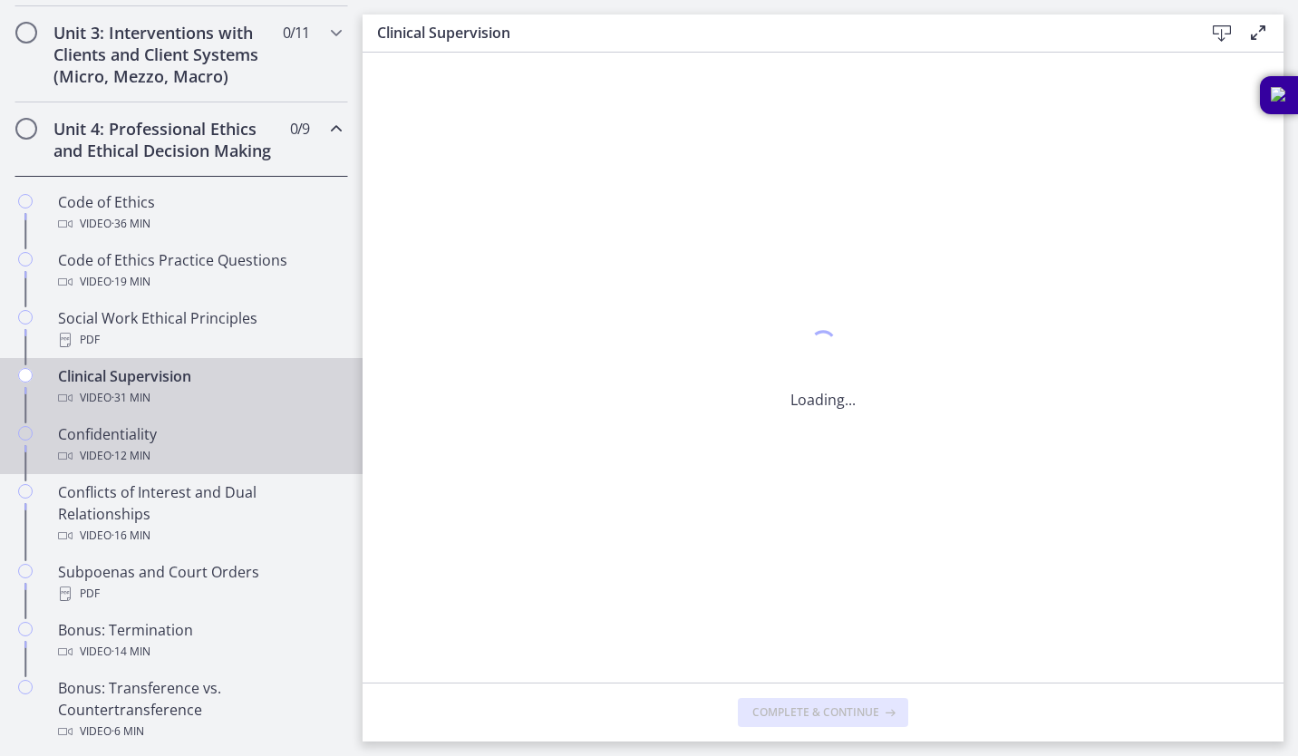
scroll to position [0, 0]
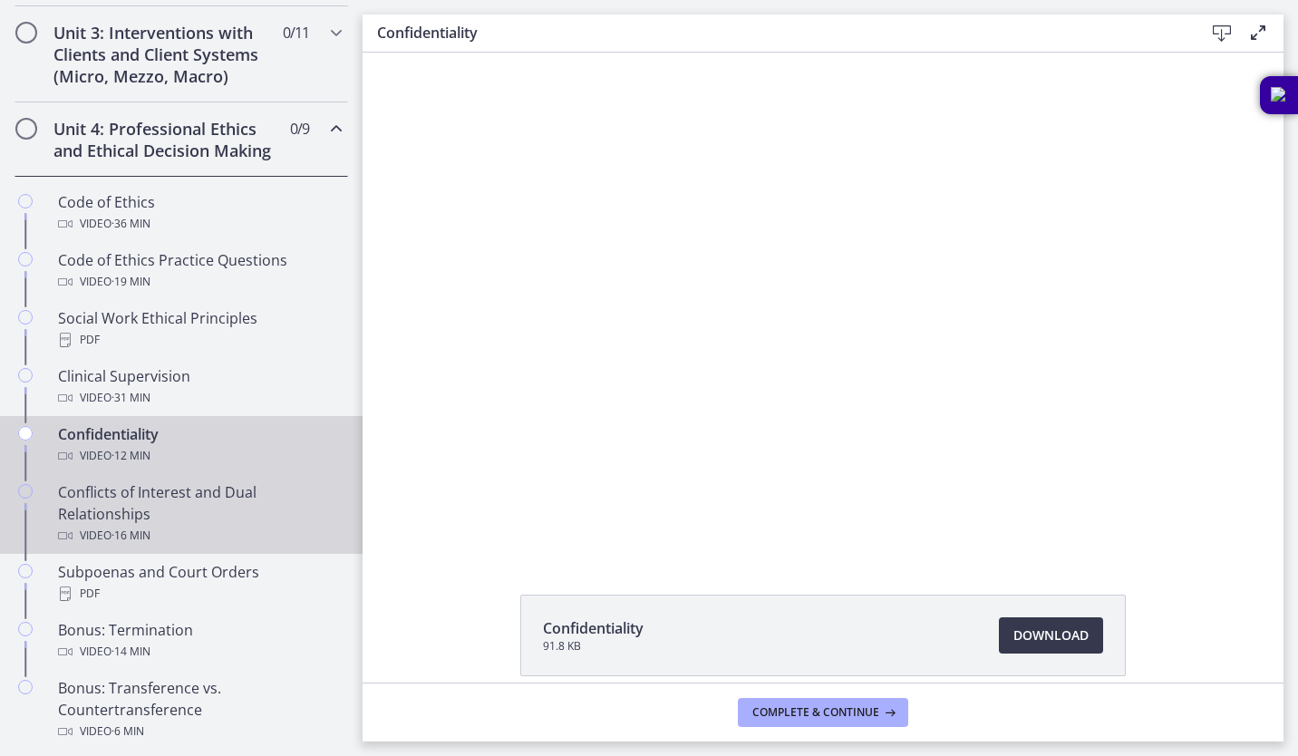
click at [160, 537] on div "Conflicts of Interest and Dual Relationships Video · 16 min" at bounding box center [199, 513] width 283 height 65
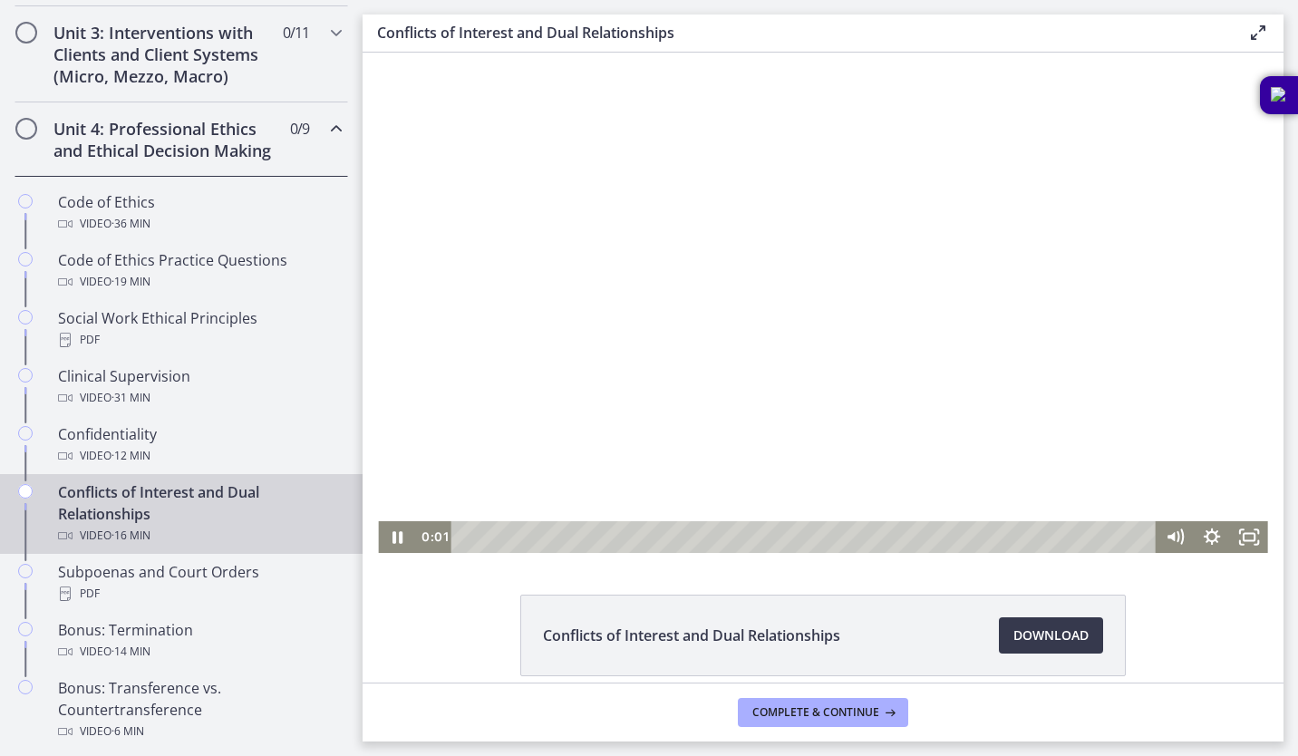
scroll to position [81, 0]
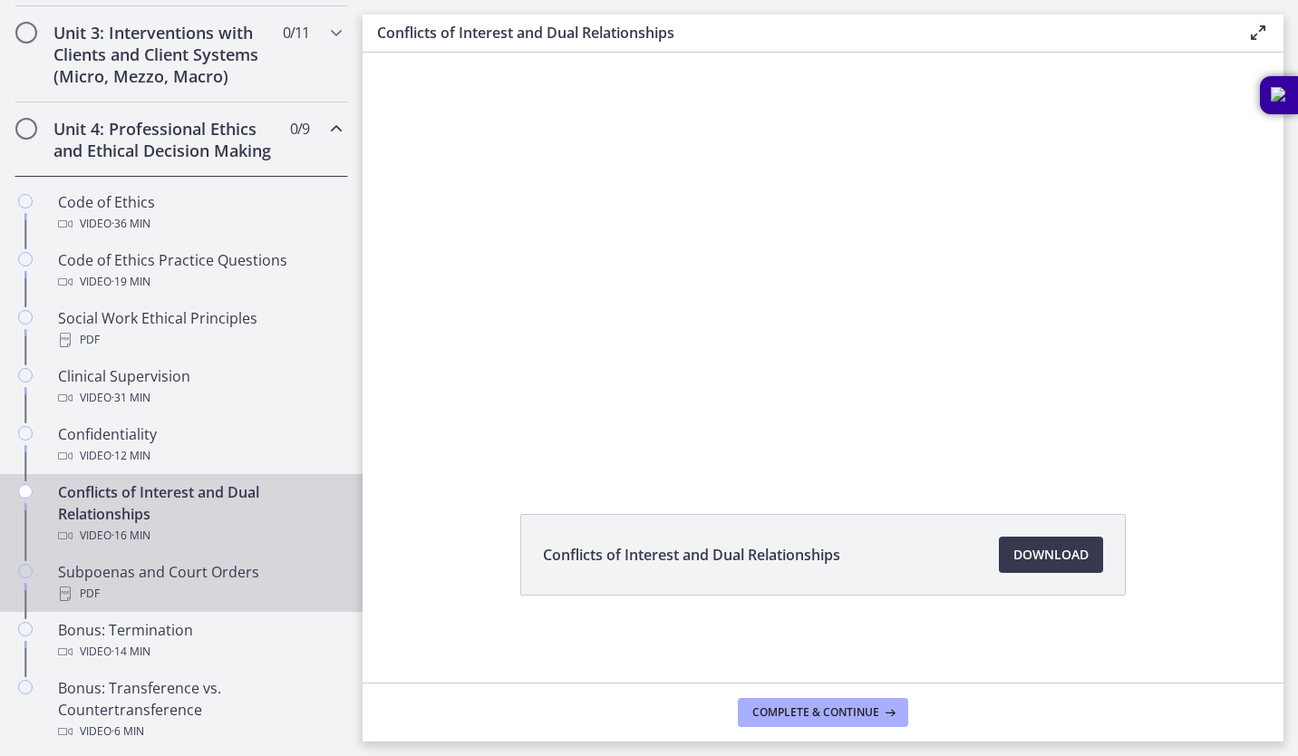
click at [209, 594] on div "Subpoenas and Court Orders PDF" at bounding box center [199, 583] width 283 height 44
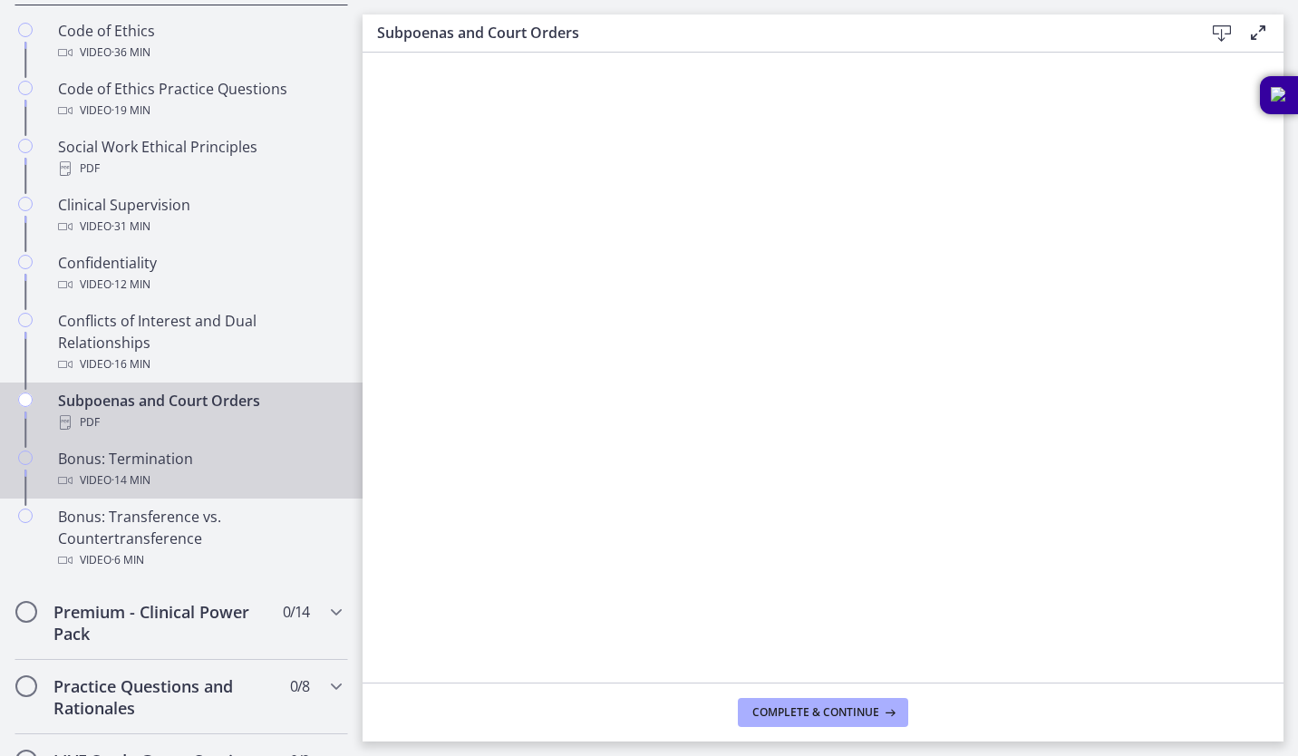
scroll to position [874, 0]
click at [188, 491] on div "Video · 14 min" at bounding box center [199, 480] width 283 height 22
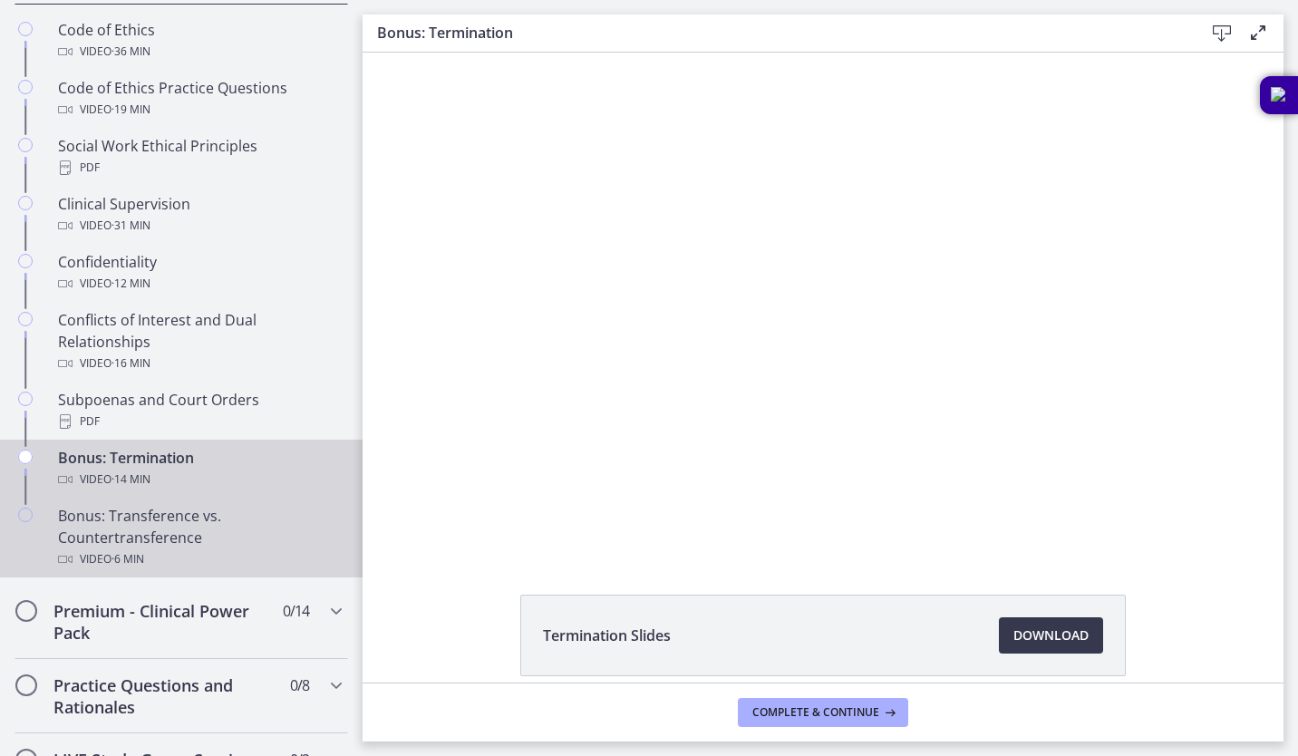
scroll to position [81, 0]
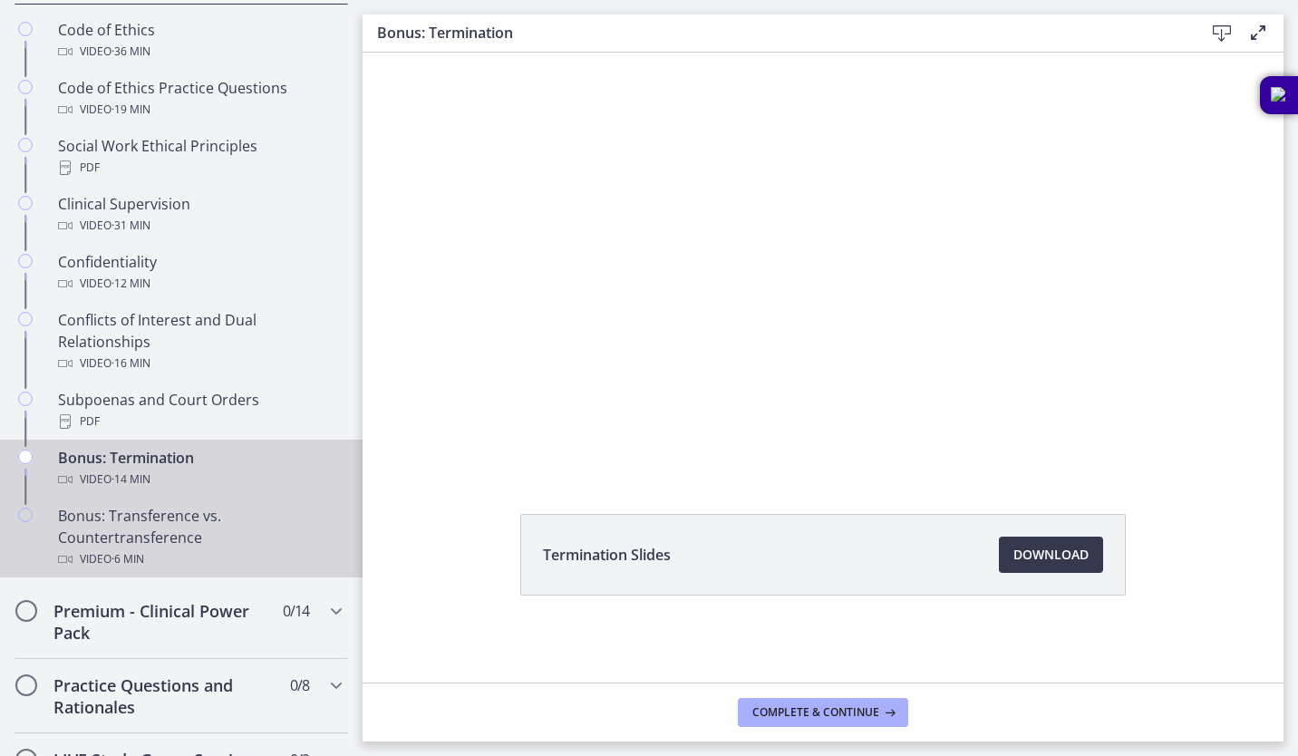
click at [237, 555] on div "Bonus: Transference vs. Countertransference Video · 6 min" at bounding box center [199, 537] width 283 height 65
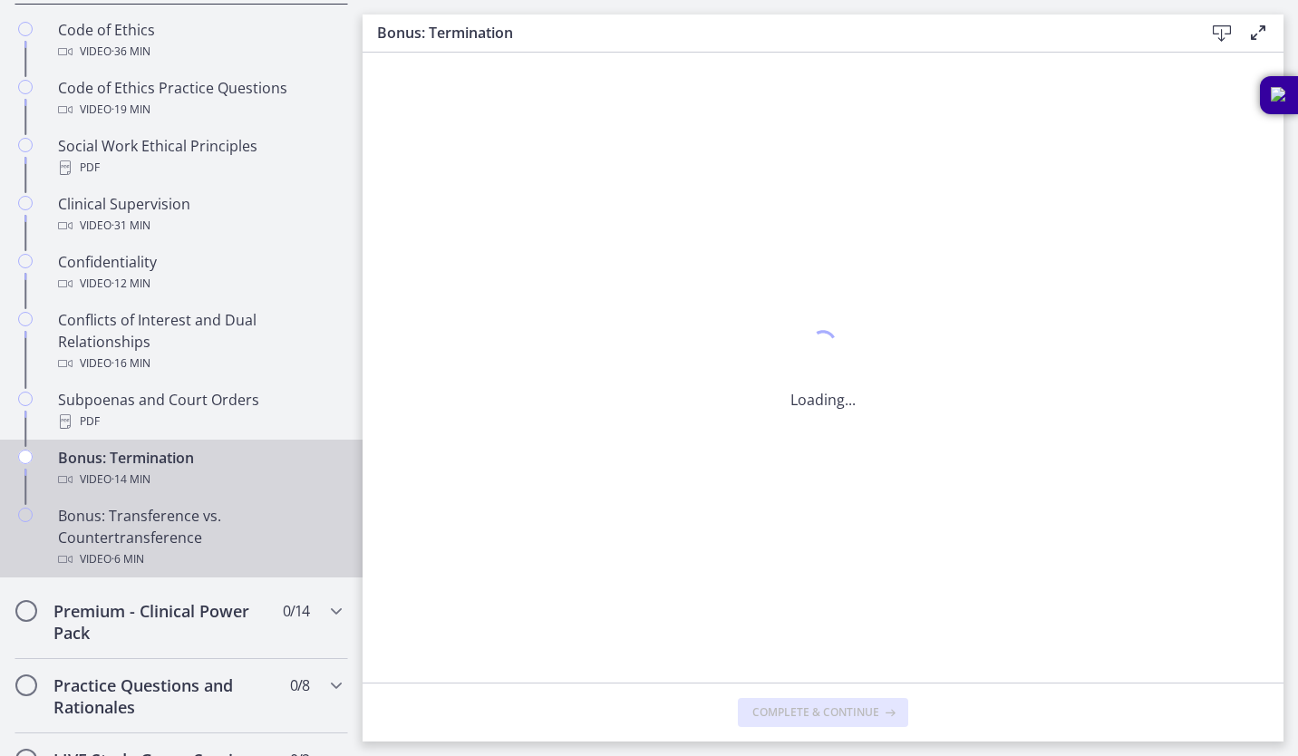
scroll to position [0, 0]
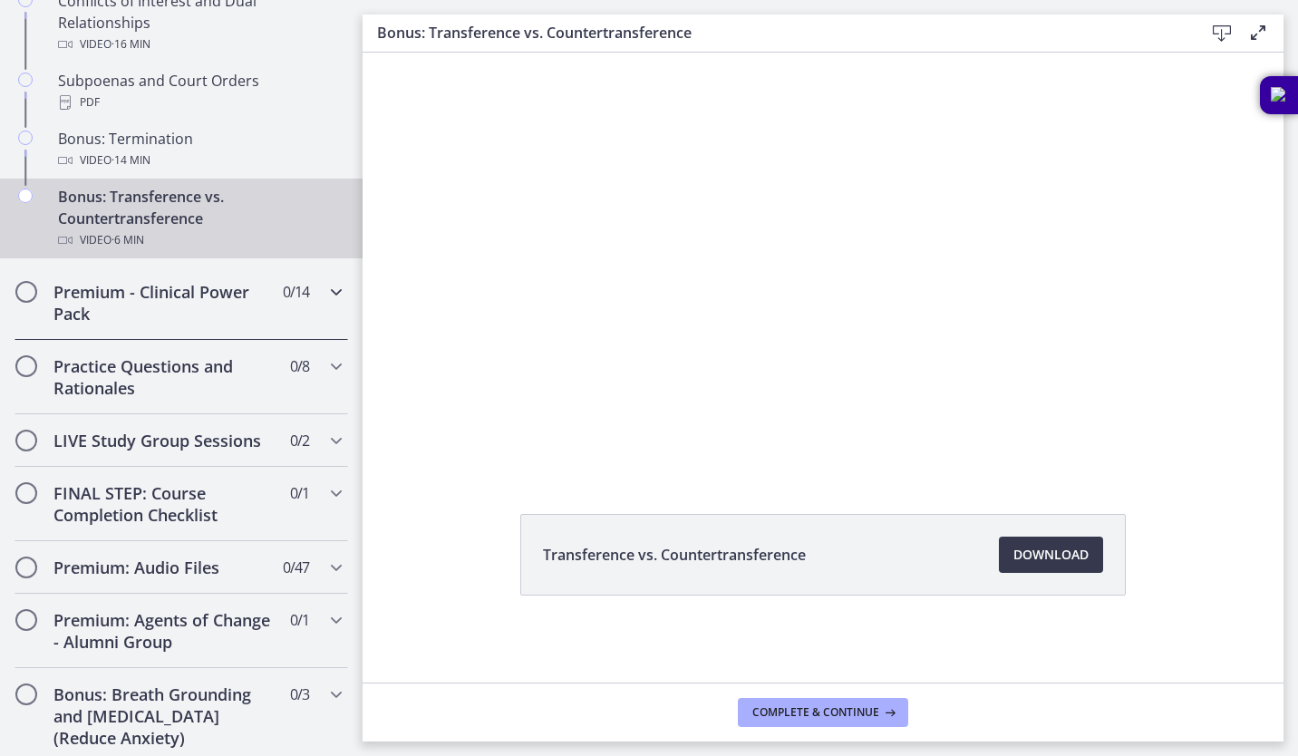
scroll to position [1194, 0]
click at [181, 306] on h2 "Premium - Clinical Power Pack" at bounding box center [163, 302] width 221 height 44
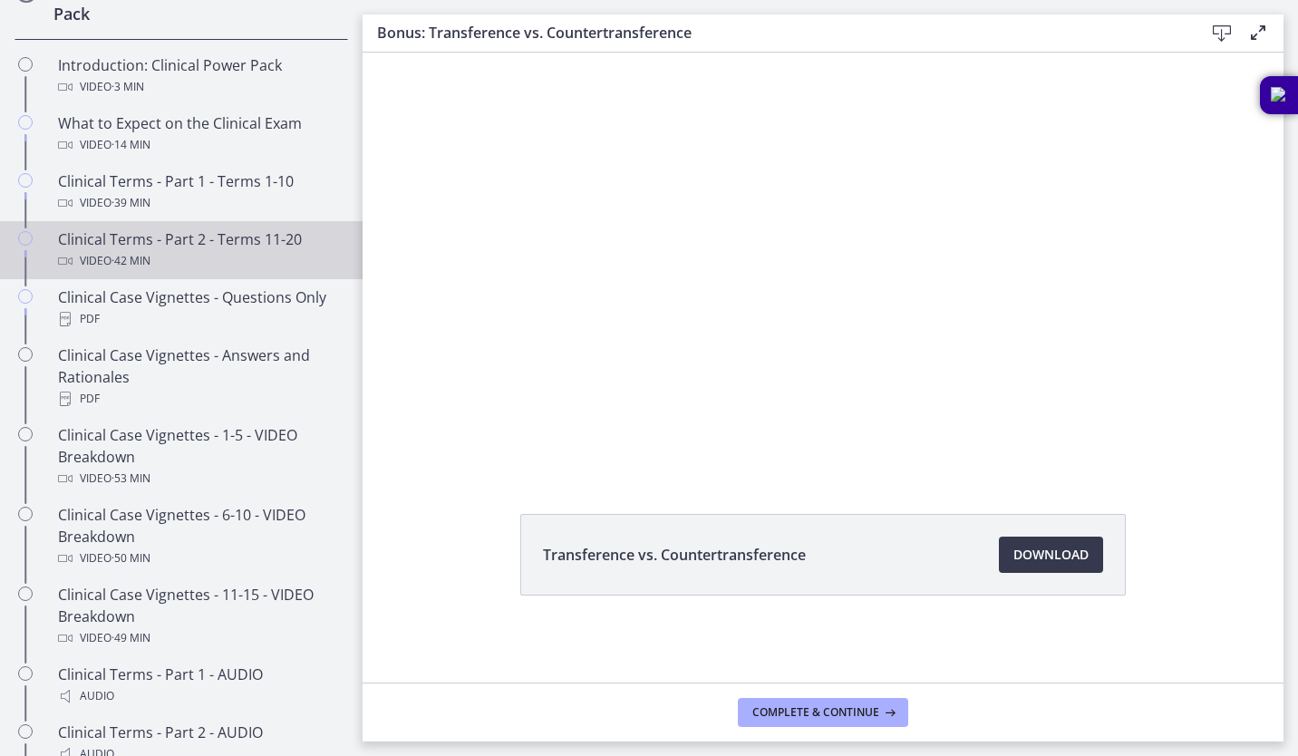
scroll to position [911, 0]
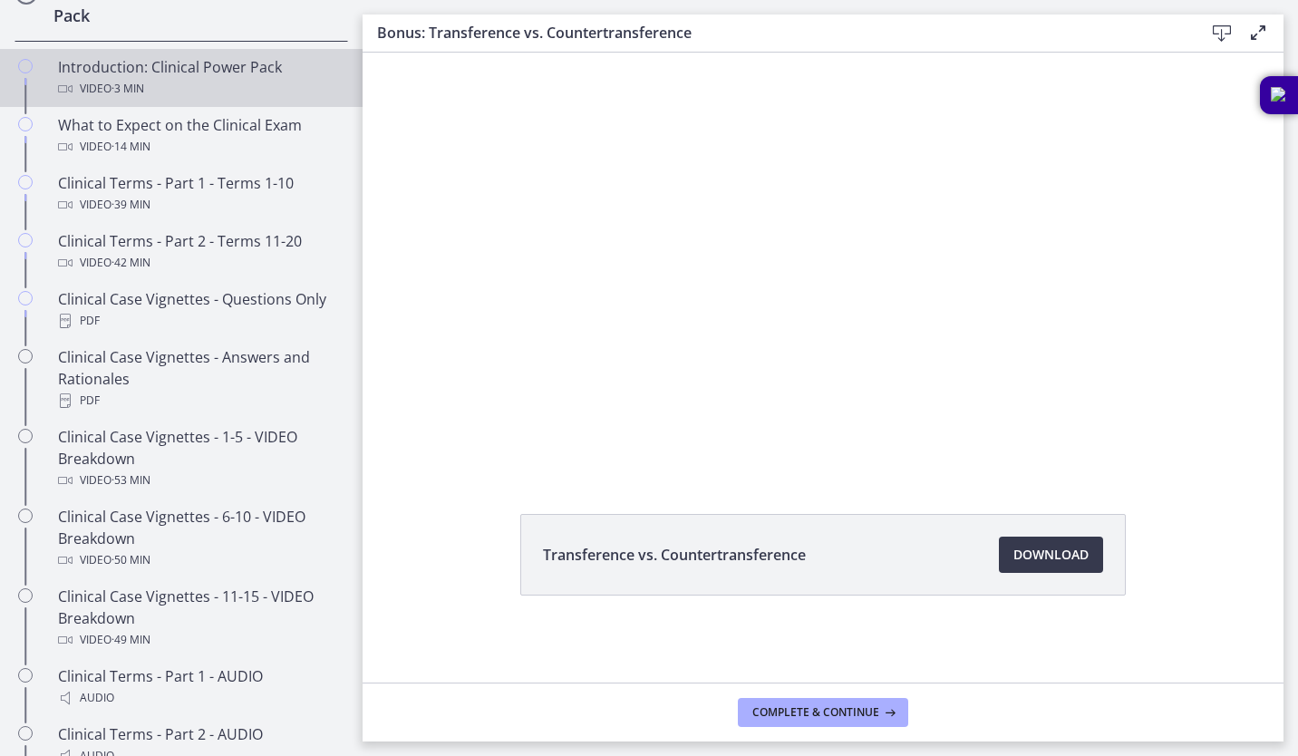
click at [225, 100] on div "Video · 3 min" at bounding box center [199, 89] width 283 height 22
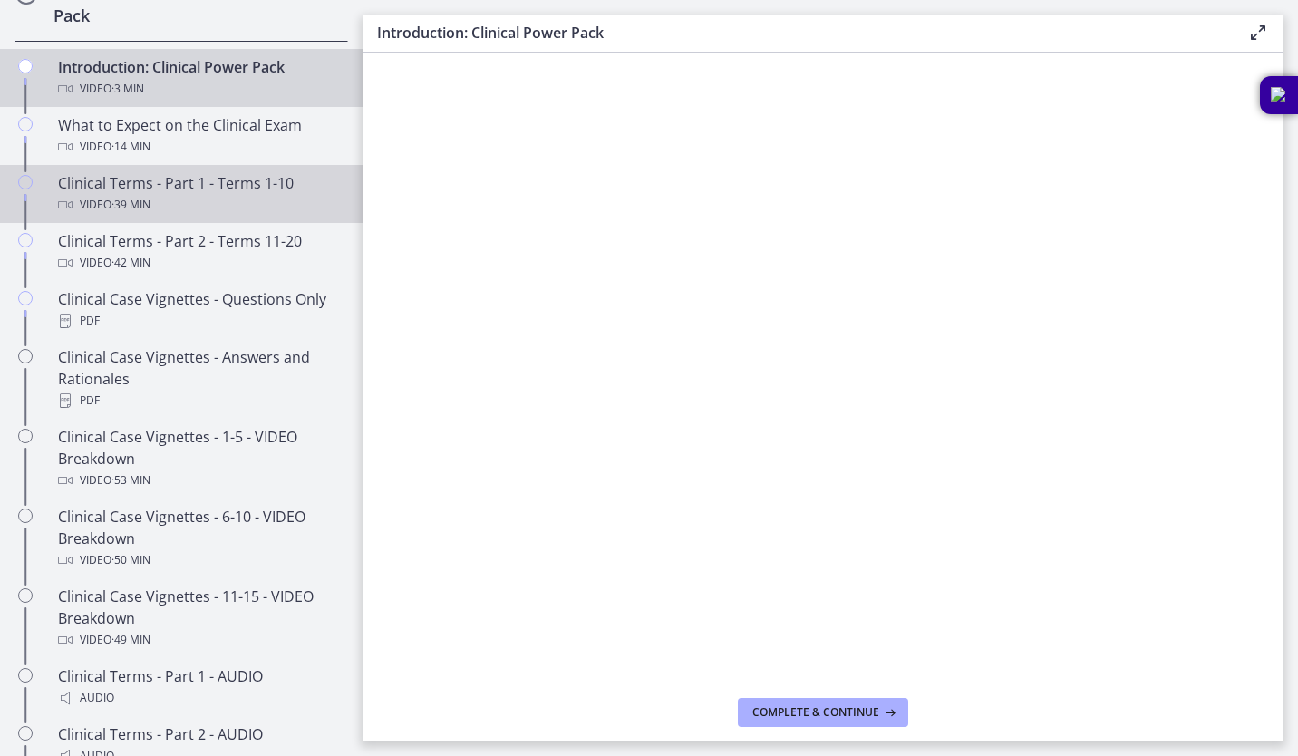
click at [195, 216] on div "Video · 39 min" at bounding box center [199, 205] width 283 height 22
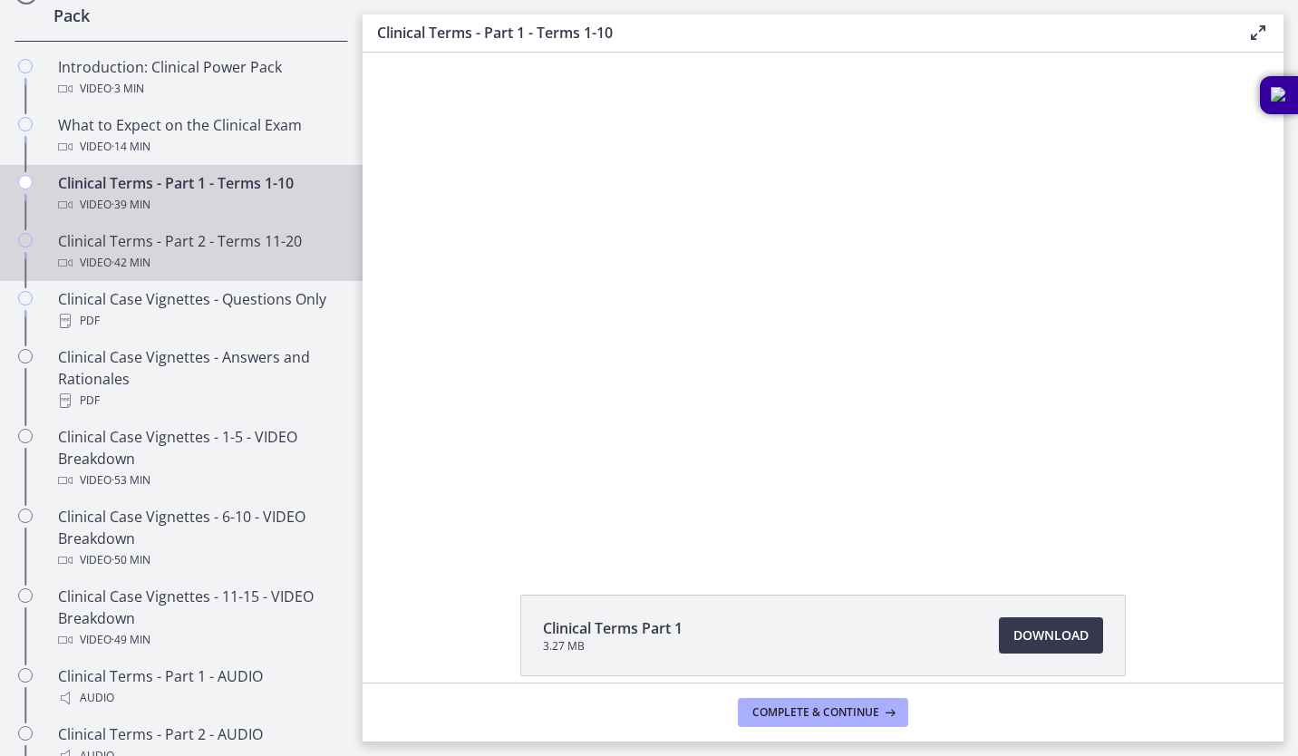
click at [219, 274] on div "Video · 42 min" at bounding box center [199, 263] width 283 height 22
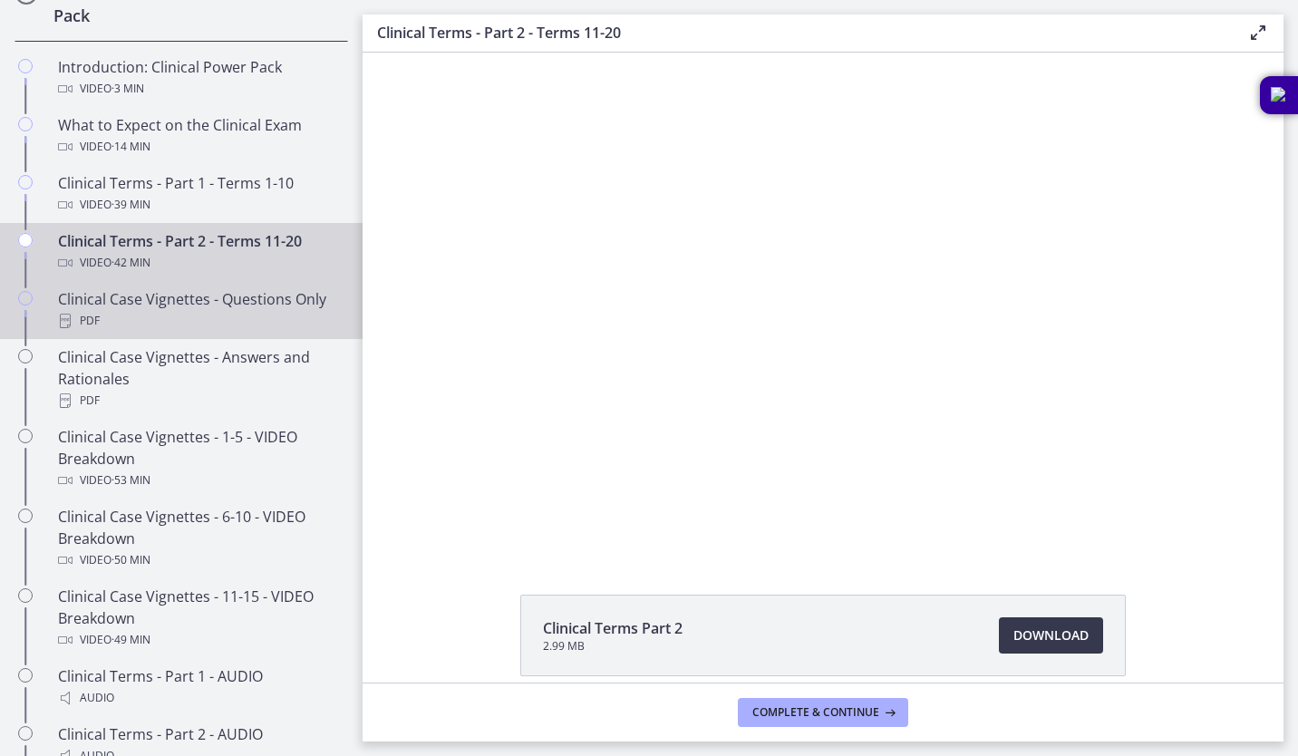
click at [208, 332] on div "PDF" at bounding box center [199, 321] width 283 height 22
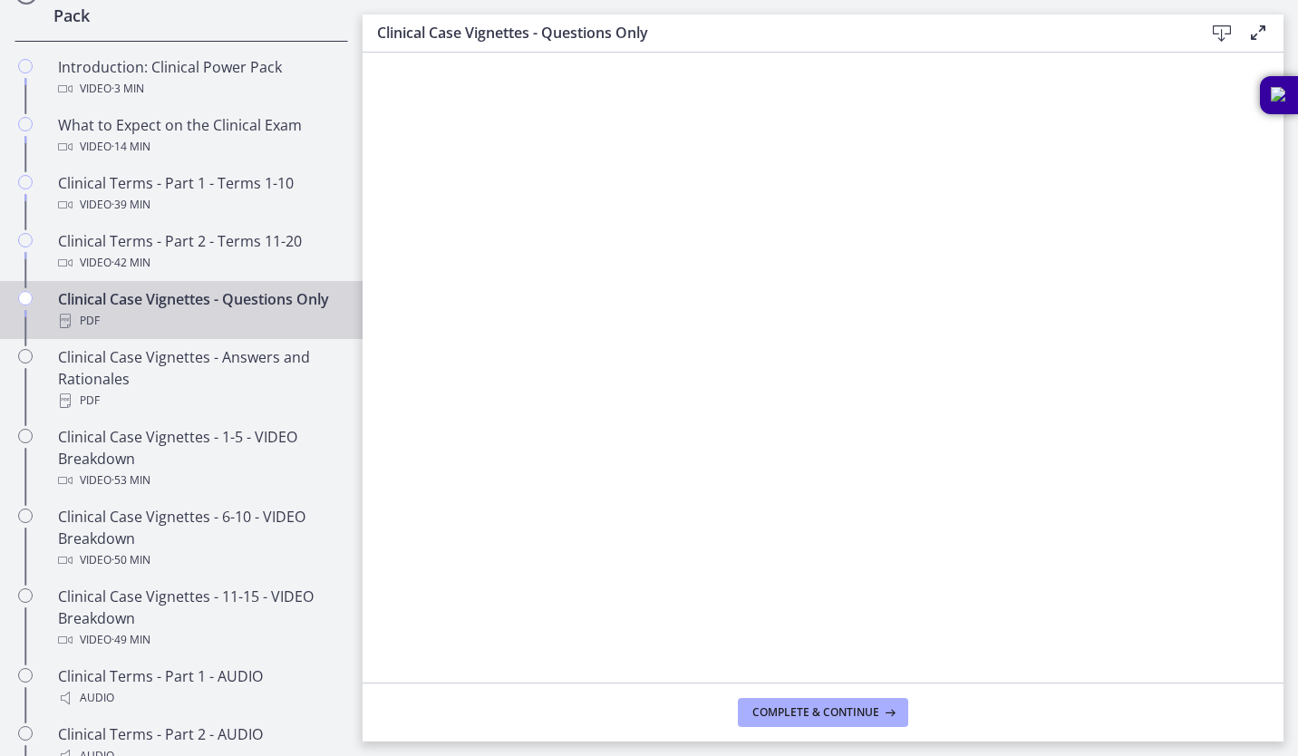
click at [1221, 34] on icon at bounding box center [1222, 34] width 22 height 22
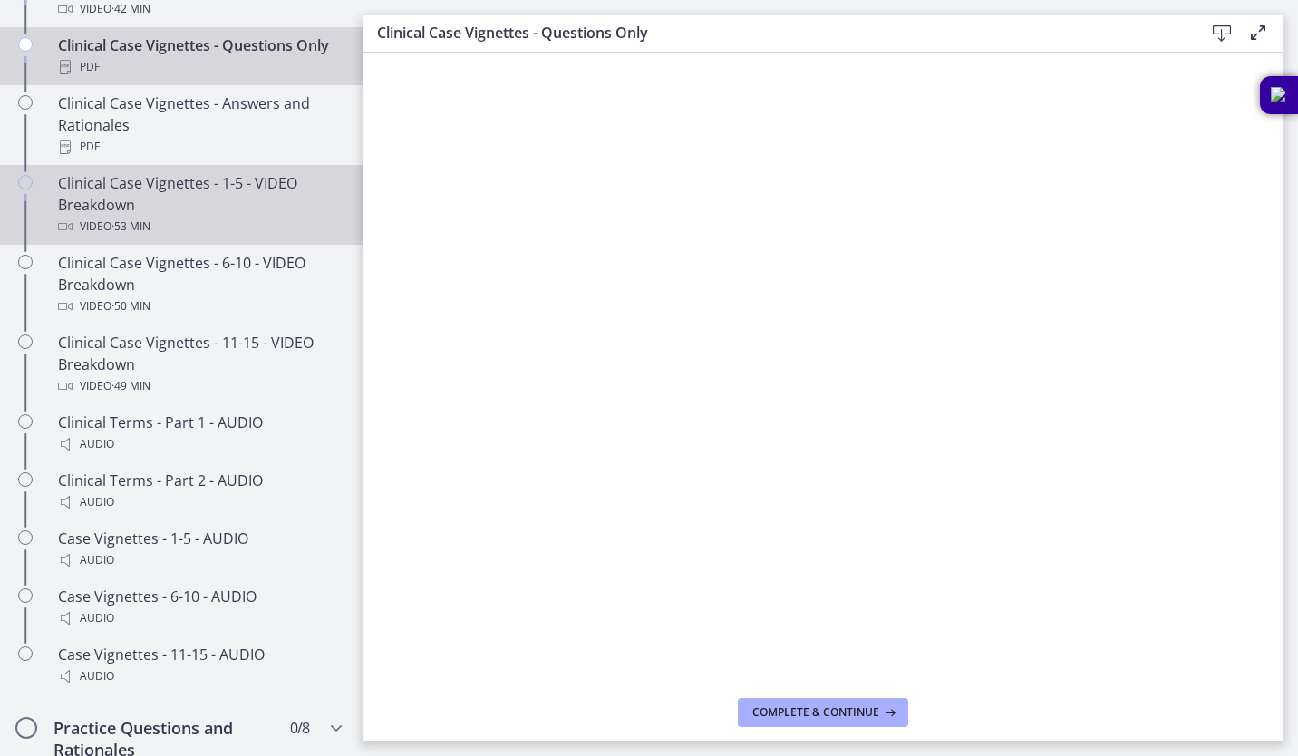
scroll to position [1203, 0]
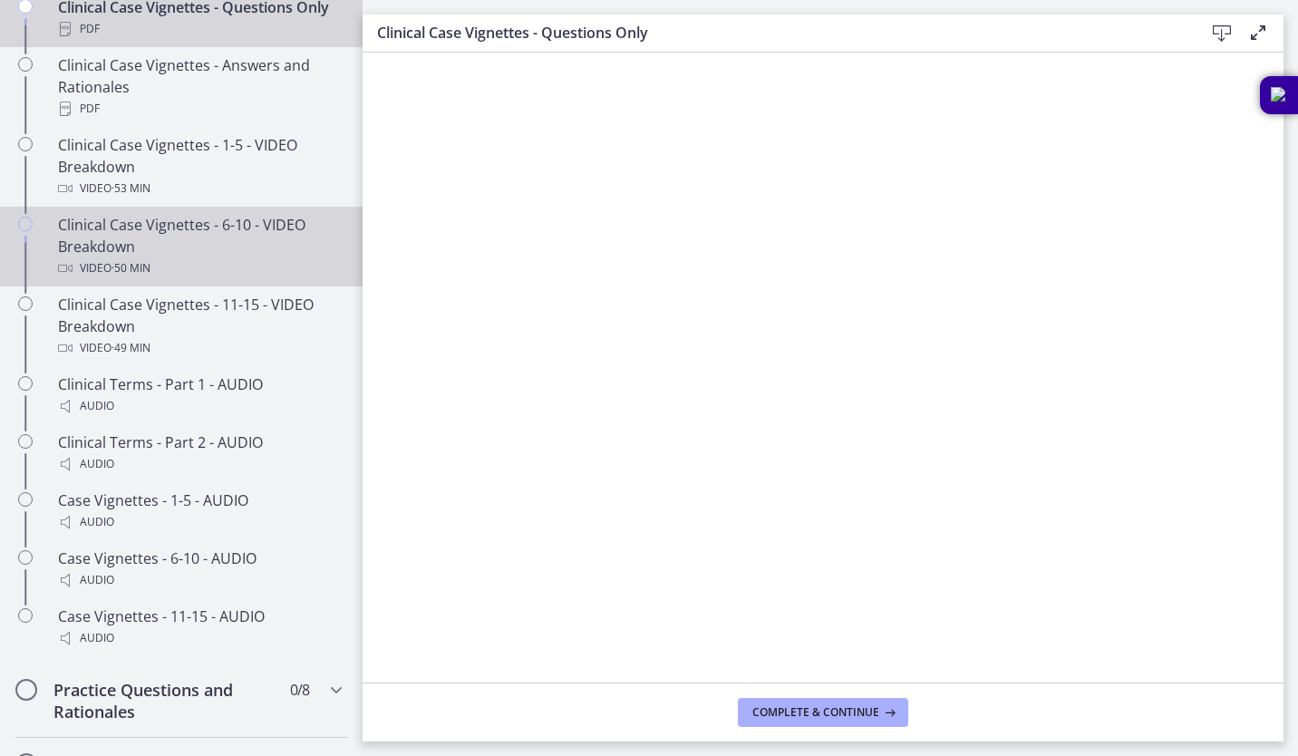
click at [202, 278] on div "Clinical Case Vignettes - 6-10 - VIDEO Breakdown Video · 50 min" at bounding box center [199, 246] width 283 height 65
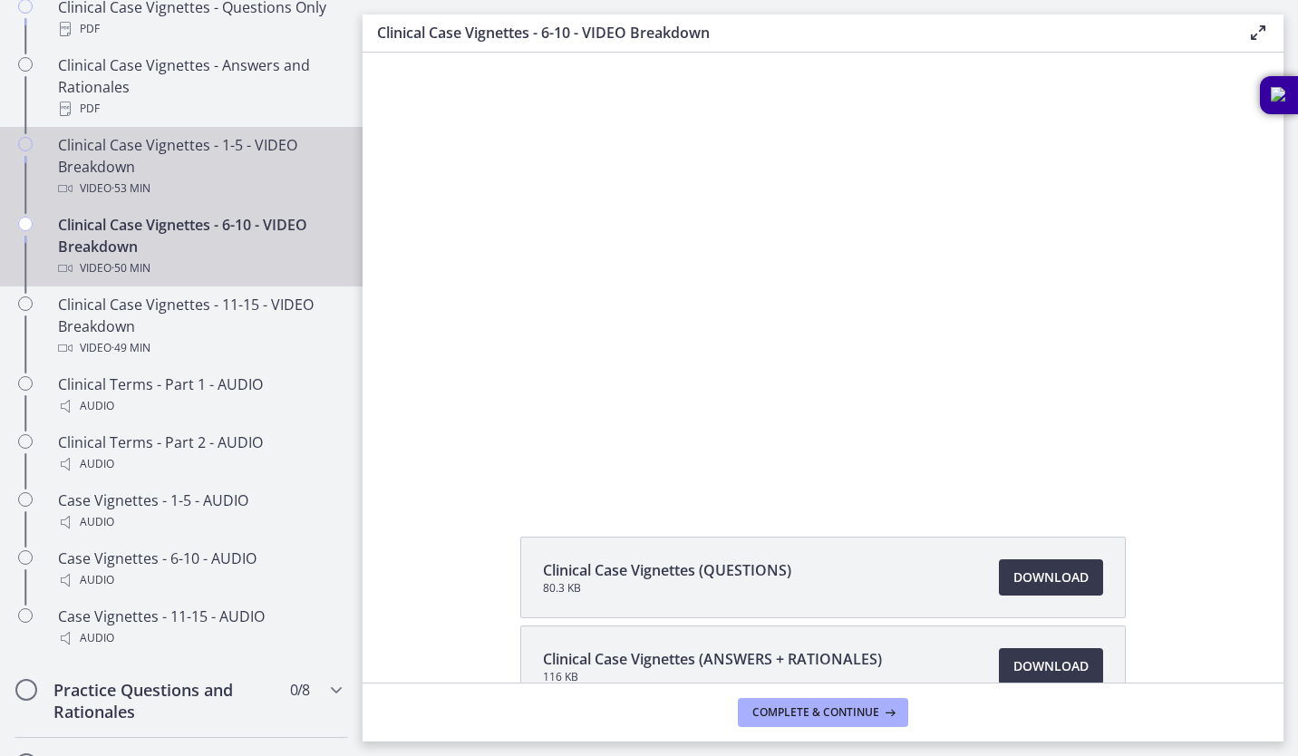
click at [189, 190] on div "Clinical Case Vignettes - 1-5 - VIDEO Breakdown Video · 53 min" at bounding box center [199, 166] width 283 height 65
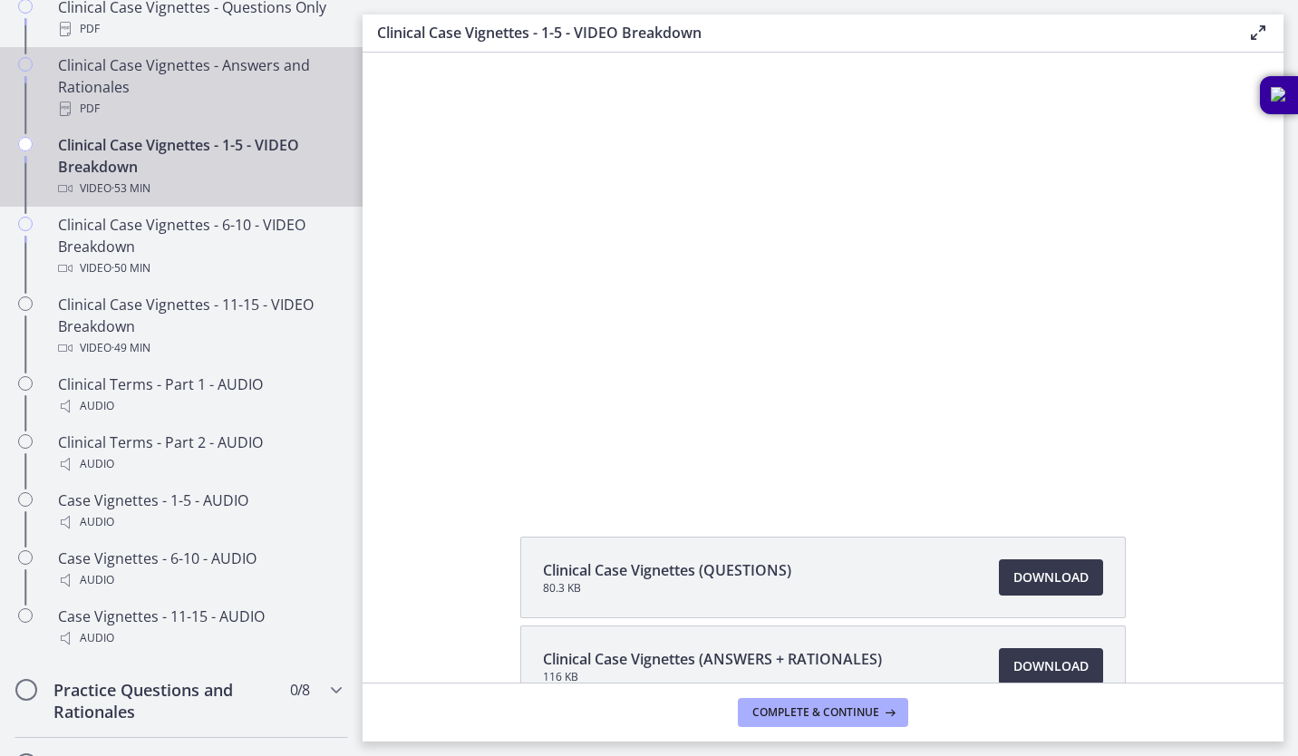
click at [177, 108] on div "Clinical Case Vignettes - Answers and Rationales PDF" at bounding box center [199, 86] width 283 height 65
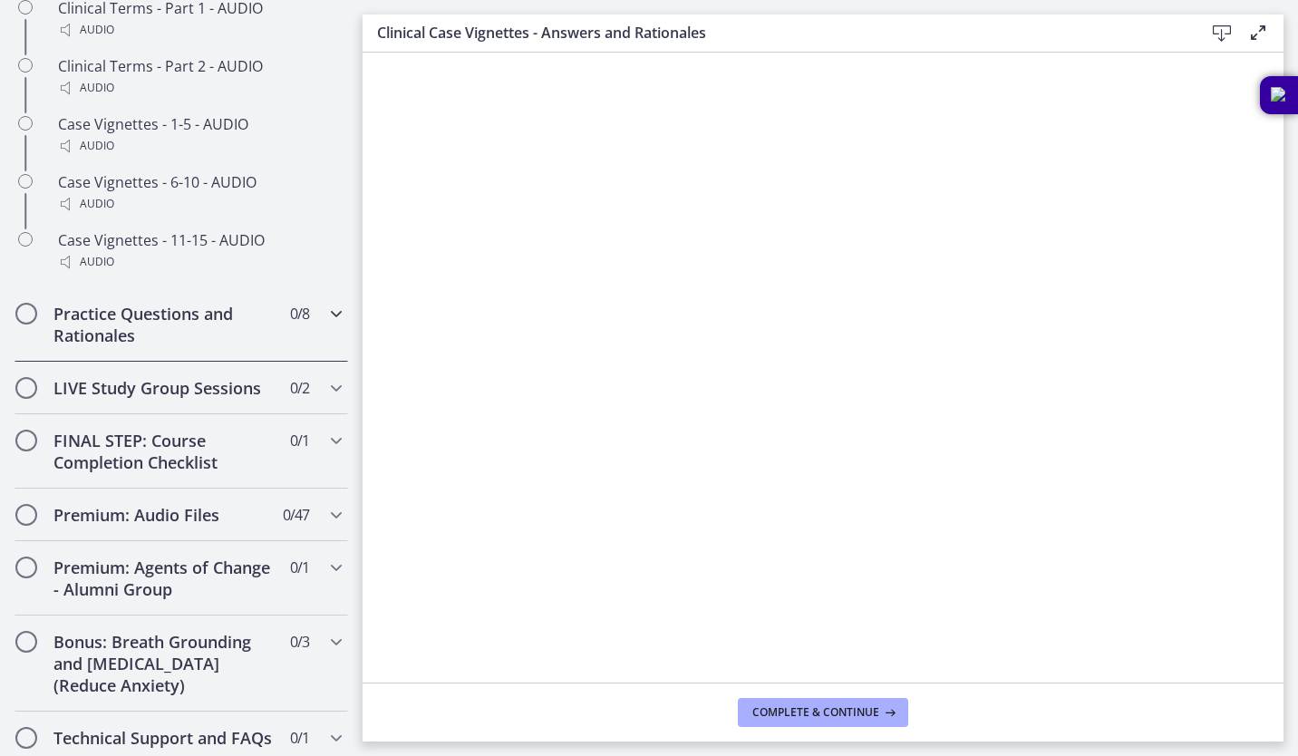
click at [262, 340] on div "Practice Questions and Rationales 0 / 8 Completed" at bounding box center [182, 324] width 334 height 74
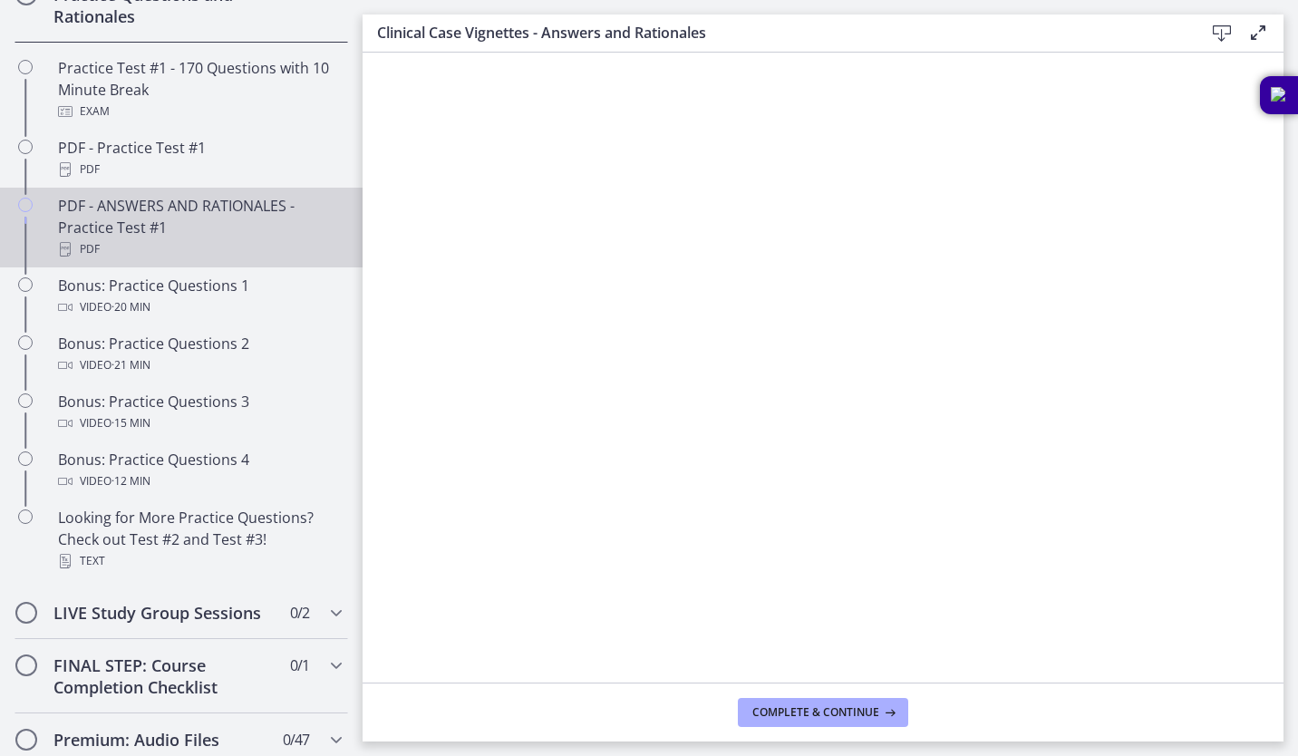
scroll to position [982, 0]
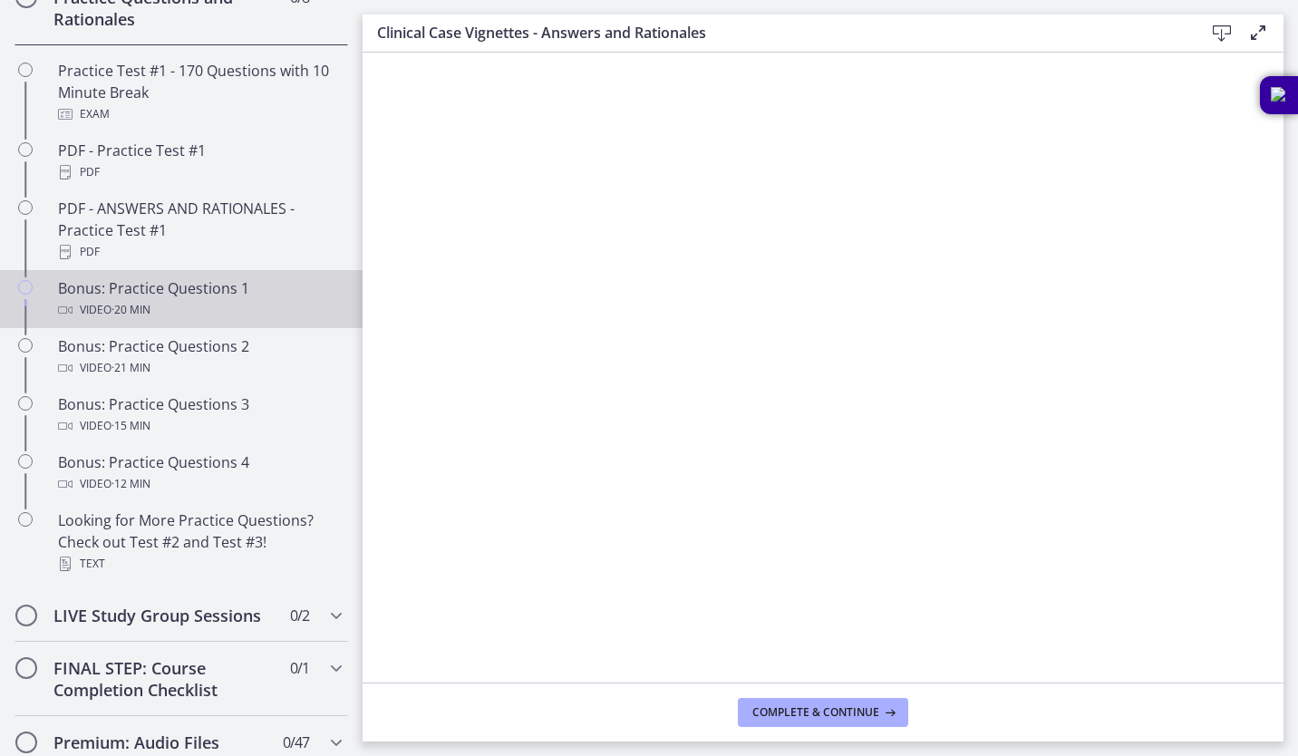
click at [217, 321] on div "Video · 20 min" at bounding box center [199, 310] width 283 height 22
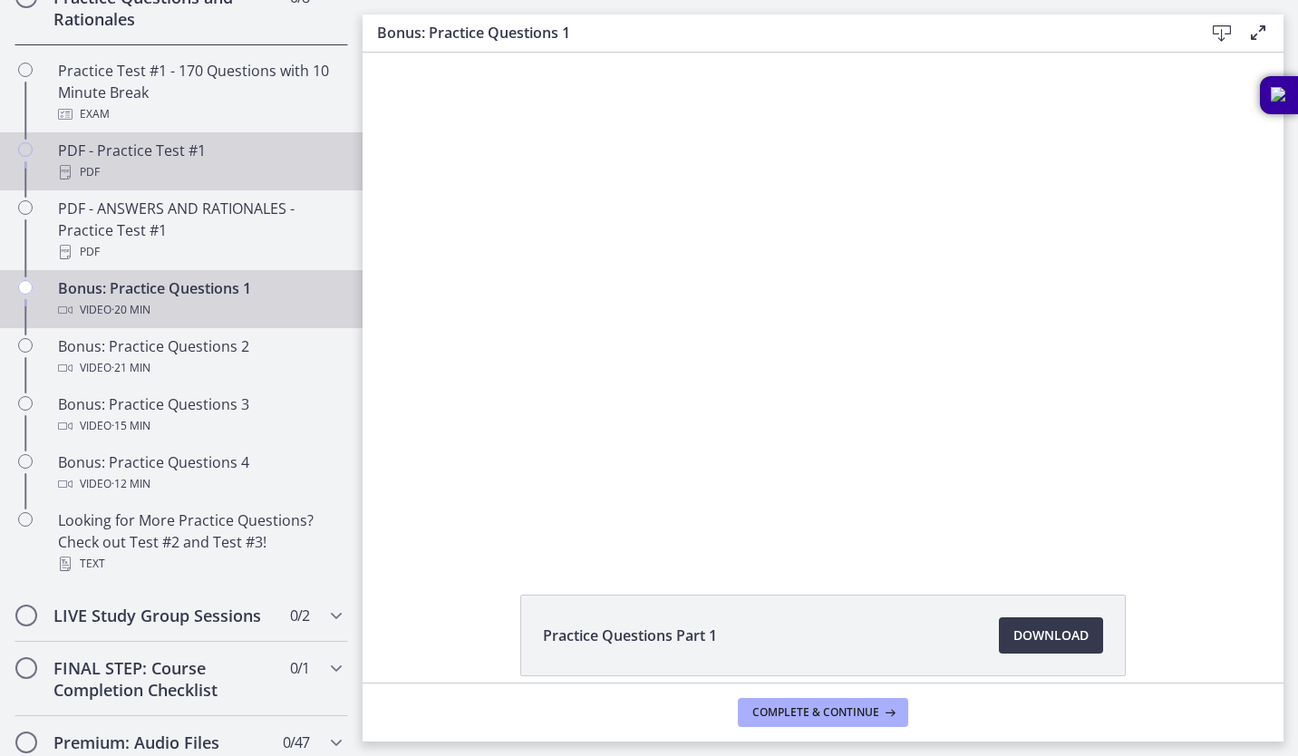
click at [211, 183] on div "PDF" at bounding box center [199, 172] width 283 height 22
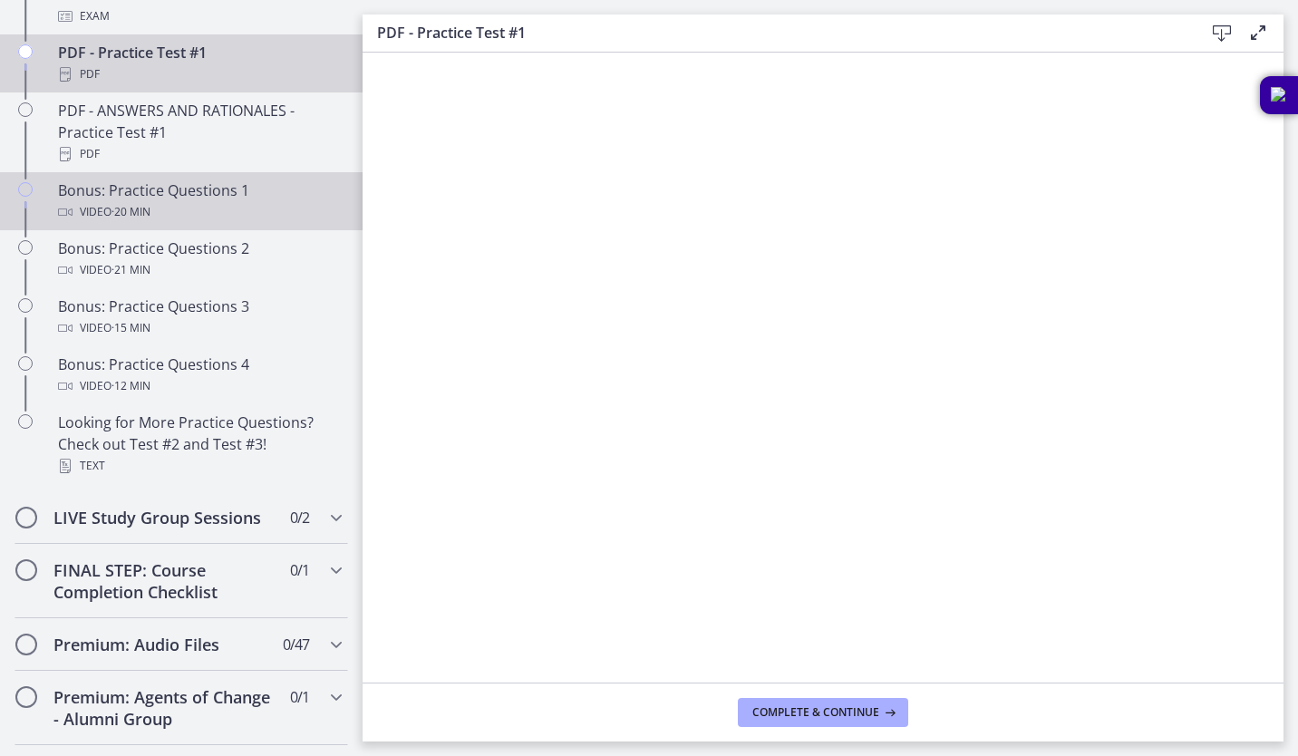
scroll to position [1055, 0]
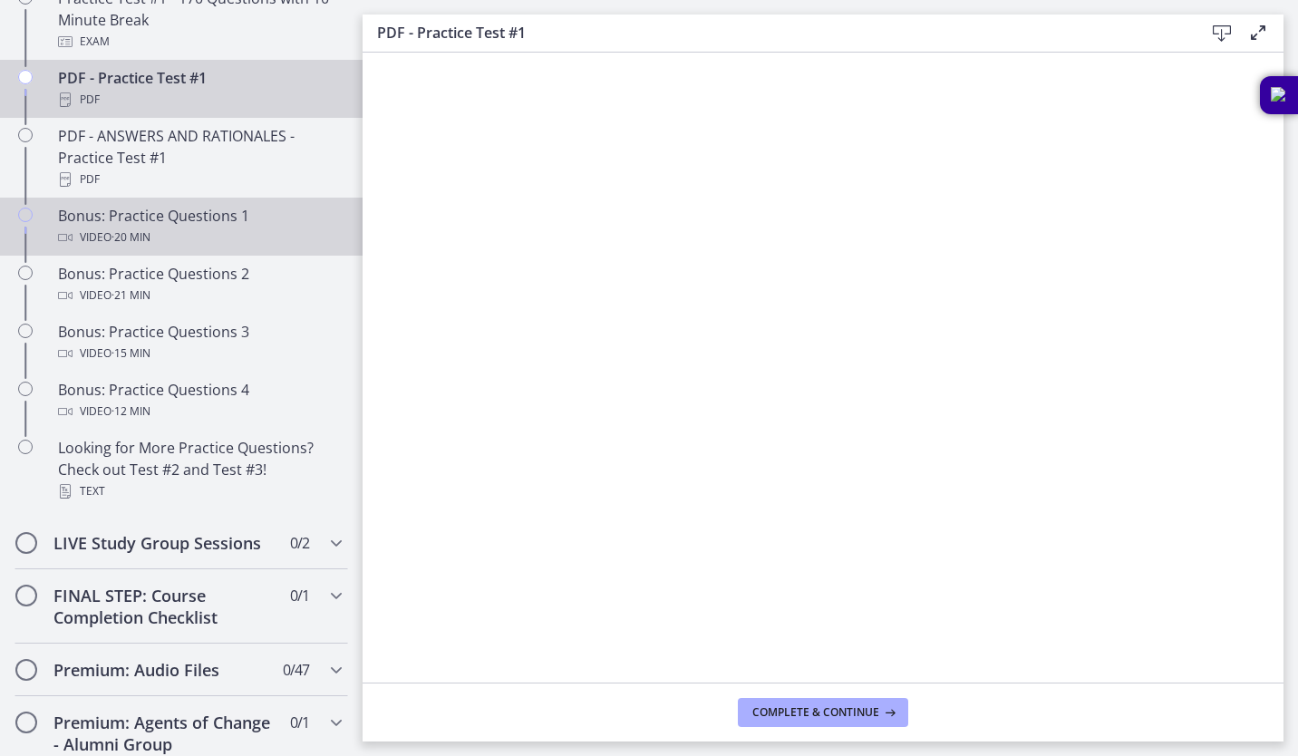
click at [225, 248] on div "Video · 20 min" at bounding box center [199, 238] width 283 height 22
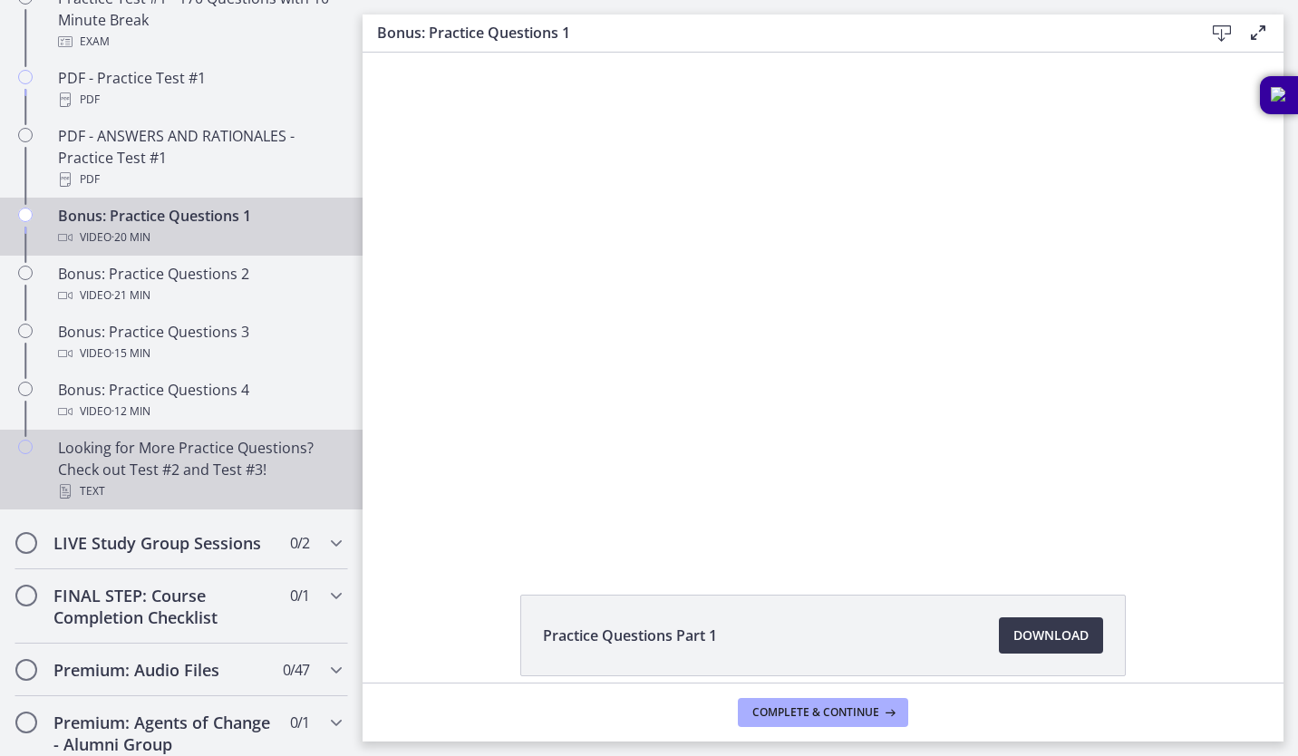
click at [187, 462] on div "Looking for More Practice Questions? Check out Test #2 and Test #3! Text" at bounding box center [199, 469] width 283 height 65
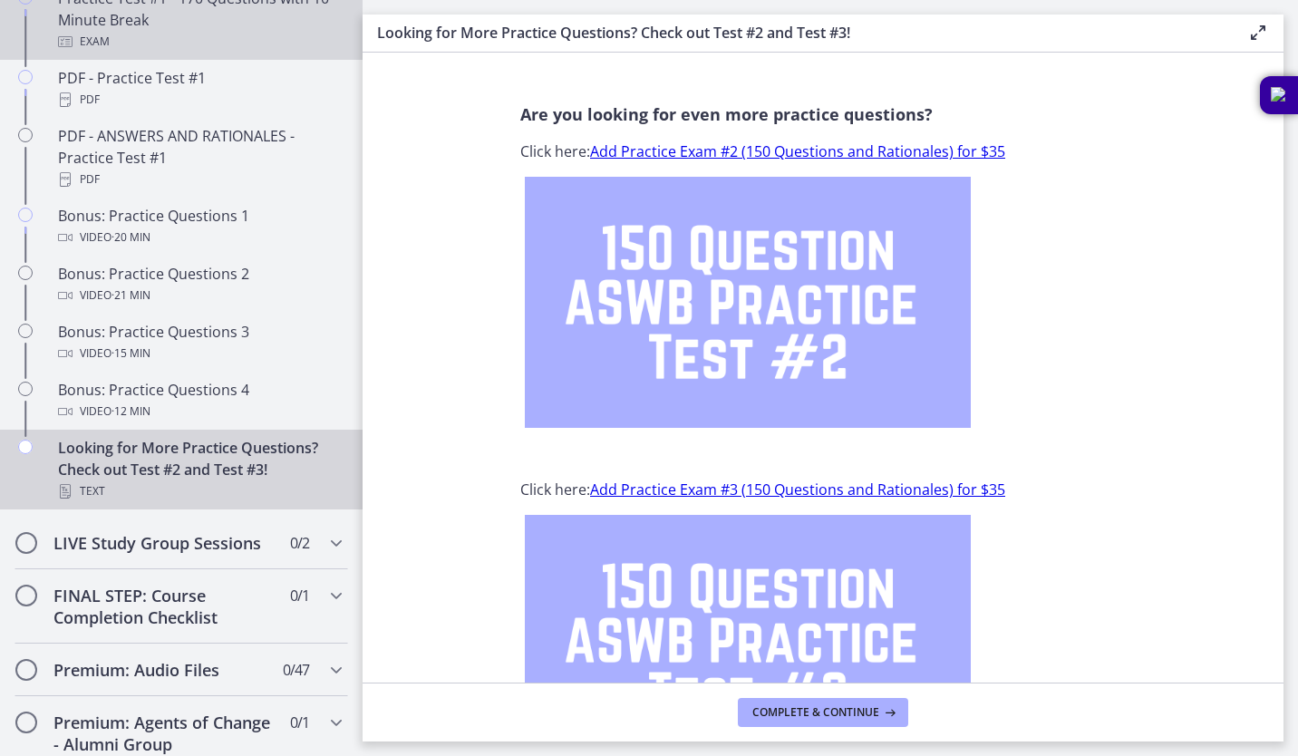
click at [155, 43] on div "Practice Test #1 - 170 Questions with 10 Minute Break Exam" at bounding box center [199, 19] width 283 height 65
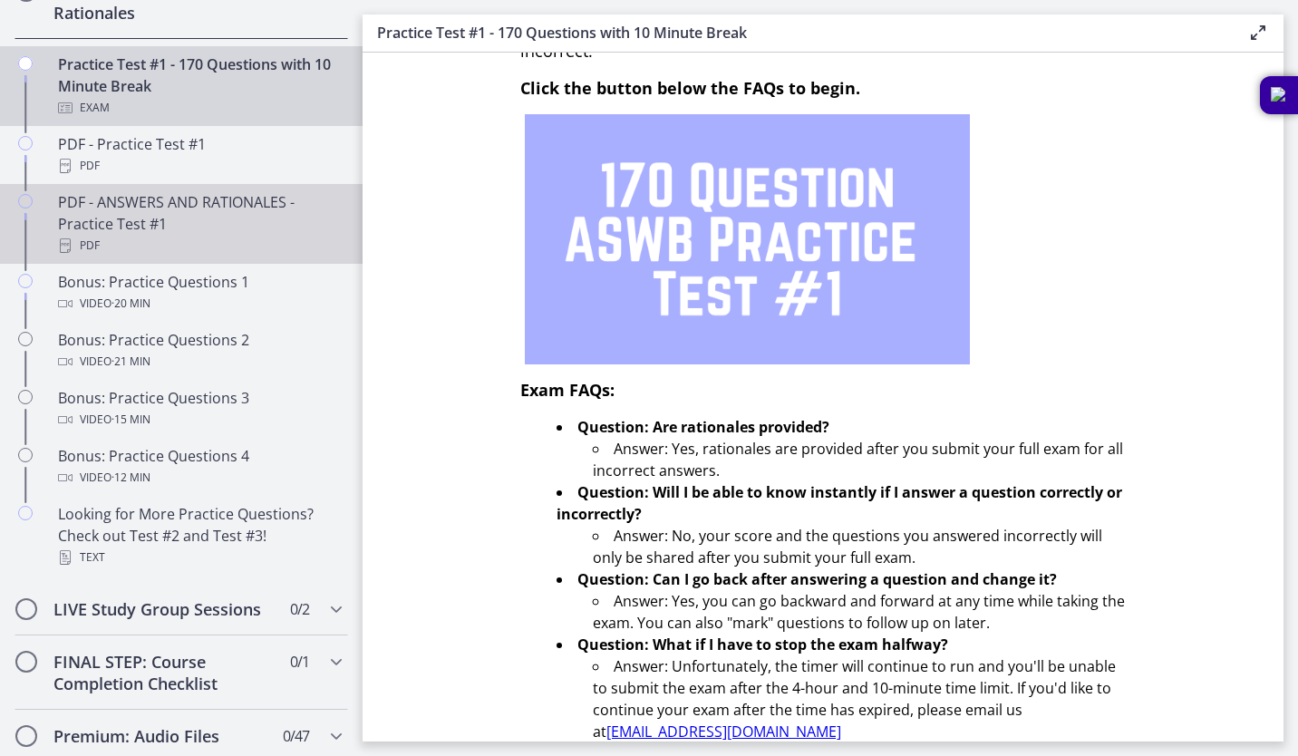
scroll to position [954, 0]
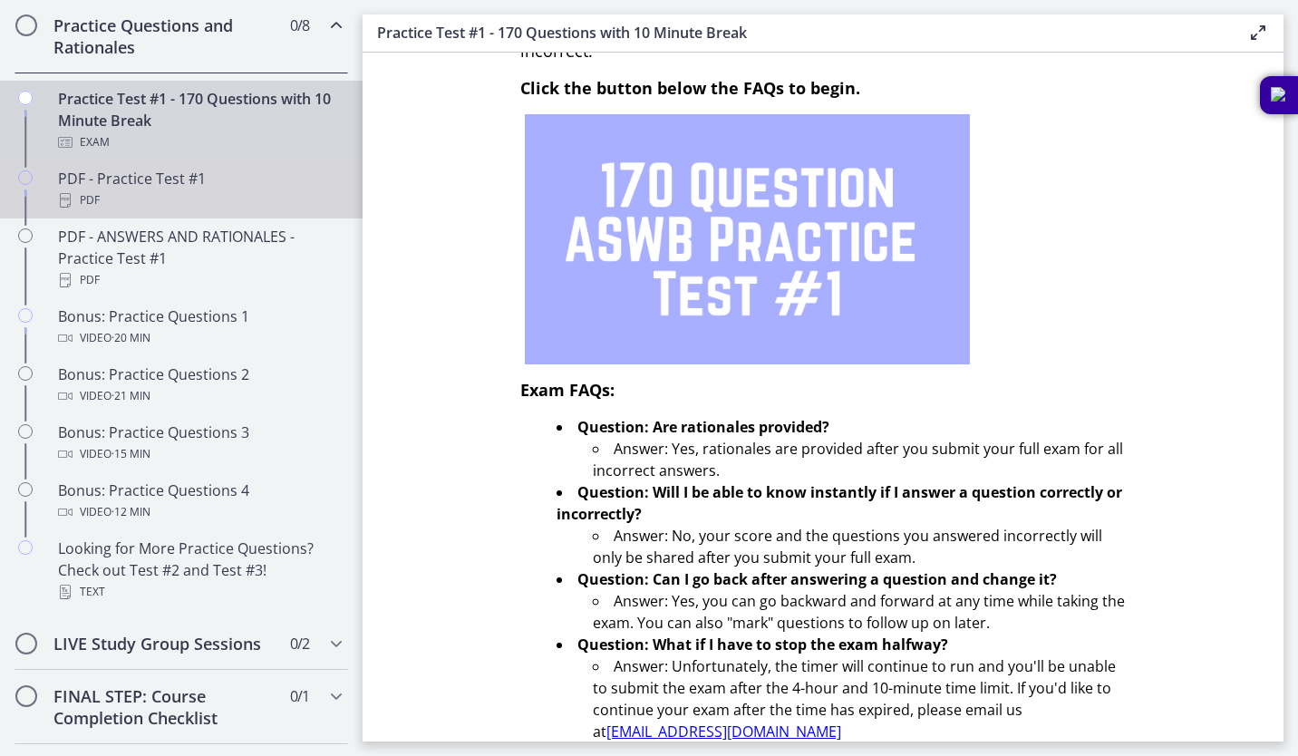
click at [239, 211] on div "PDF" at bounding box center [199, 201] width 283 height 22
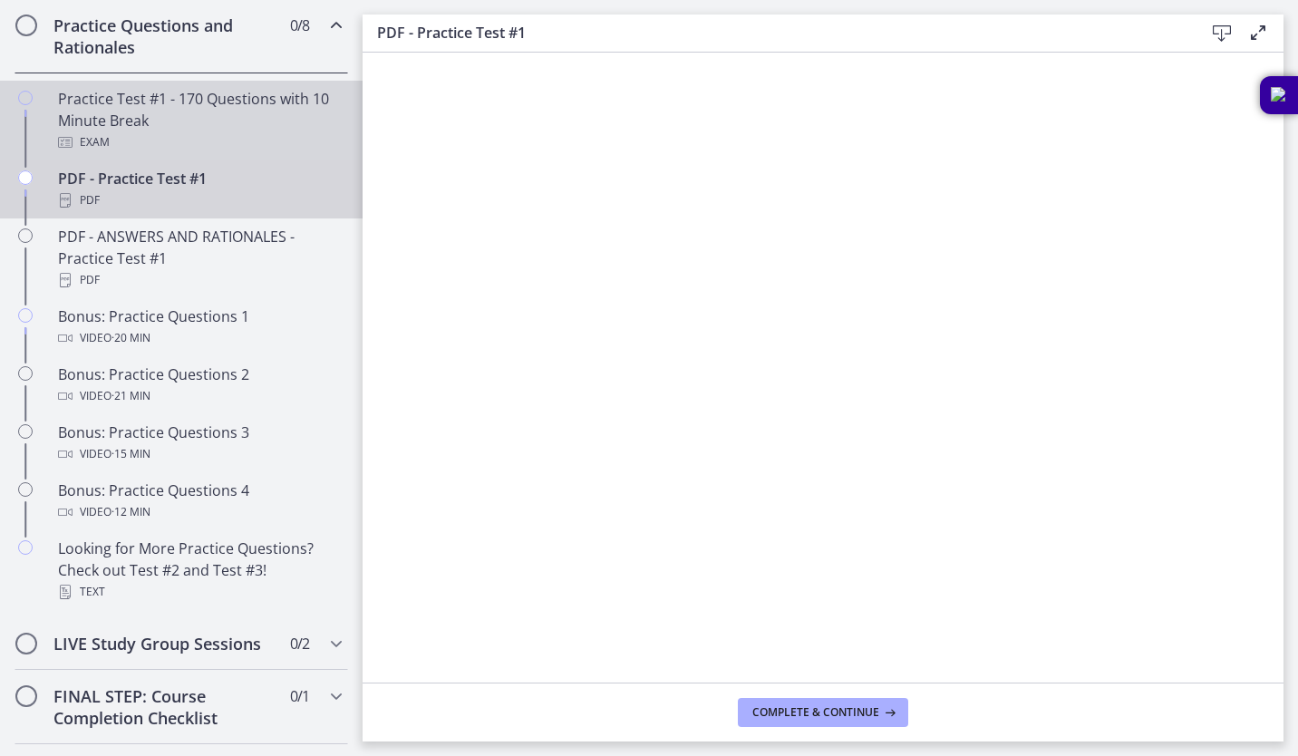
click at [244, 153] on div "Exam" at bounding box center [199, 142] width 283 height 22
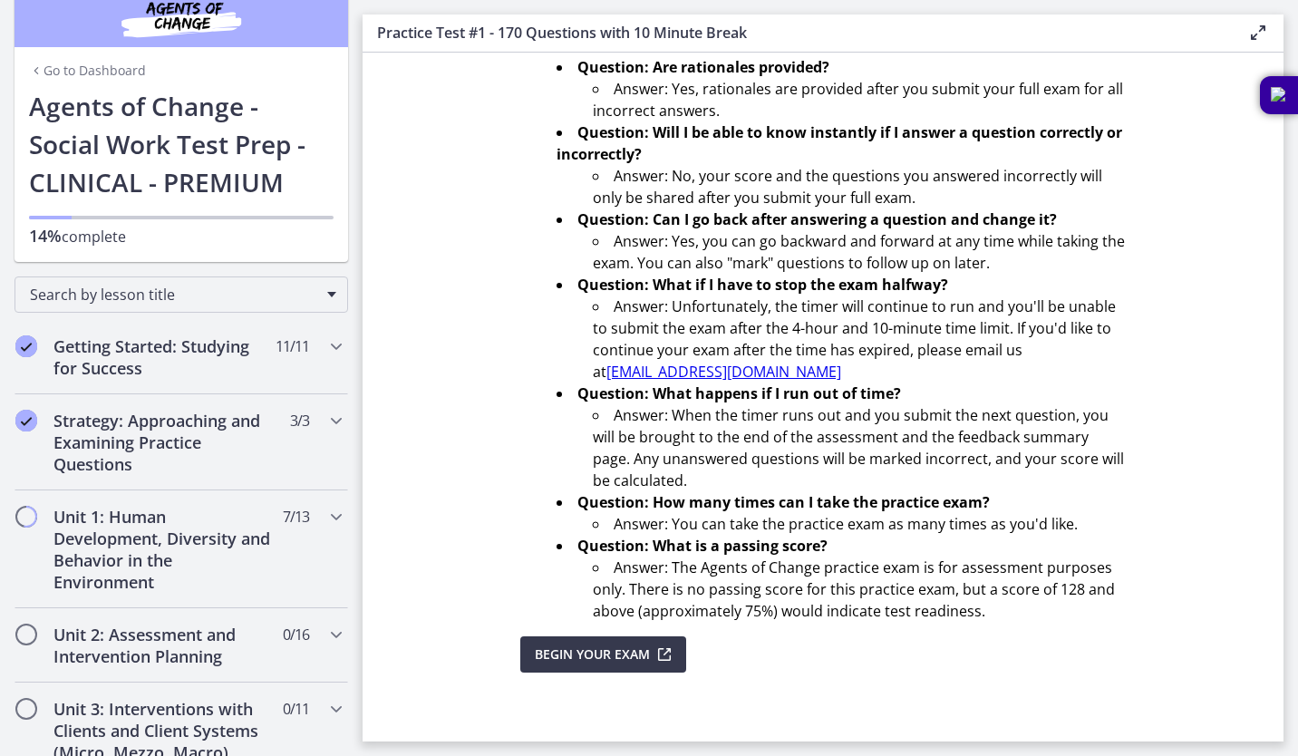
scroll to position [7, 0]
